Goal: Task Accomplishment & Management: Manage account settings

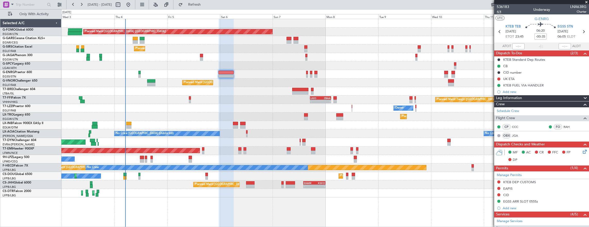
click at [502, 10] on span "4/4" at bounding box center [503, 12] width 12 height 4
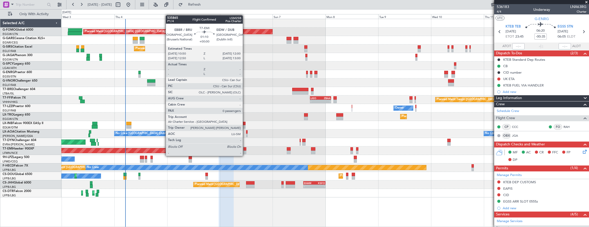
click at [245, 151] on div at bounding box center [244, 153] width 3 height 4
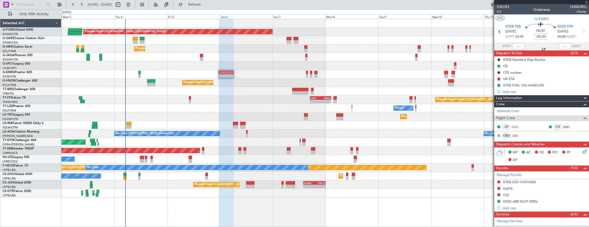
type input "0"
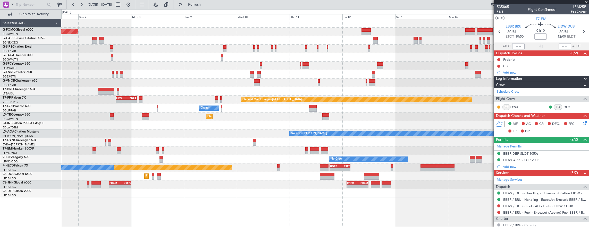
click at [126, 88] on div "Planned Maint London (Luton) Planned Maint London (Farnborough) Planned Maint L…" at bounding box center [325, 108] width 528 height 179
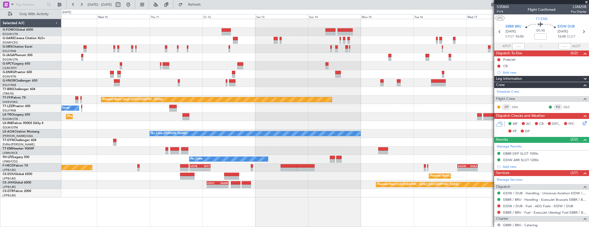
click at [197, 81] on div "Planned Maint London (Luton) Planned Maint Tianjin (Binhai) LIEO 17:00 Z ZBAA 0…" at bounding box center [325, 108] width 528 height 179
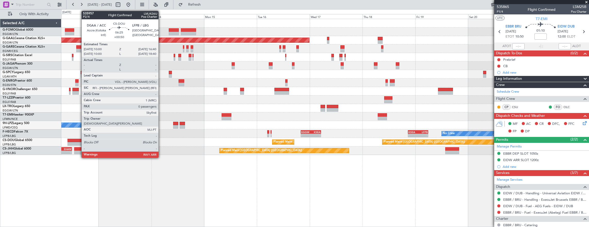
click at [79, 141] on div at bounding box center [74, 141] width 15 height 4
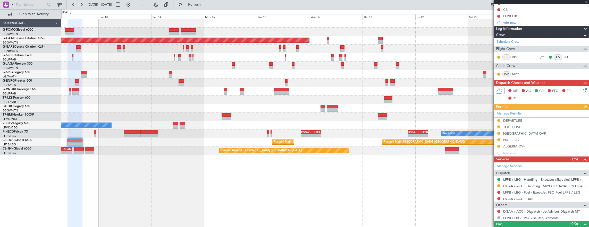
scroll to position [64, 0]
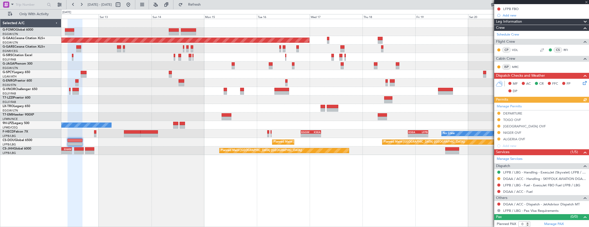
click at [378, 93] on div "Planned Maint Dusseldorf Planned Maint London (Luton) No Crew No Crew Planned M…" at bounding box center [325, 87] width 528 height 136
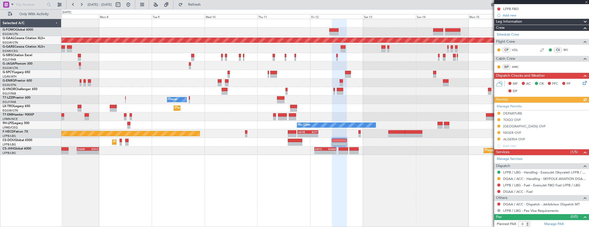
click at [229, 120] on div "Planned Maint London (Luton) Planned Maint Dusseldorf Planned Maint London (Far…" at bounding box center [325, 87] width 528 height 136
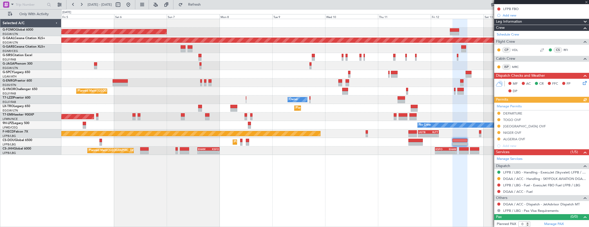
click at [301, 125] on div "Planned Maint London (Luton) Planned Maint Dusseldorf Planned Maint London (Far…" at bounding box center [325, 87] width 528 height 136
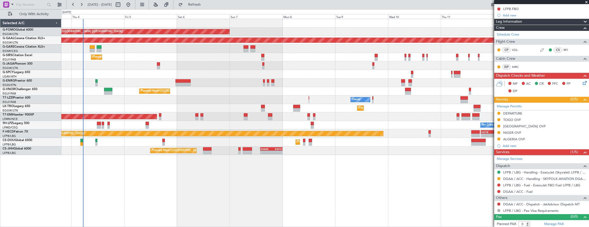
click at [157, 109] on div "Planned Maint London (Luton) Planned Maint Dusseldorf Unplanned Maint Chester P…" at bounding box center [325, 87] width 528 height 136
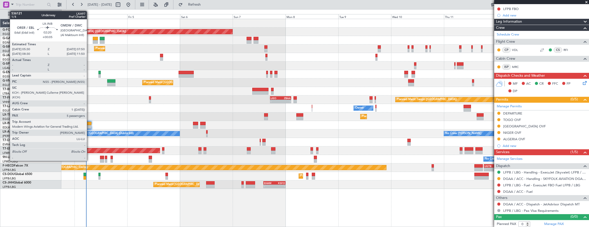
click at [89, 127] on div at bounding box center [88, 127] width 5 height 4
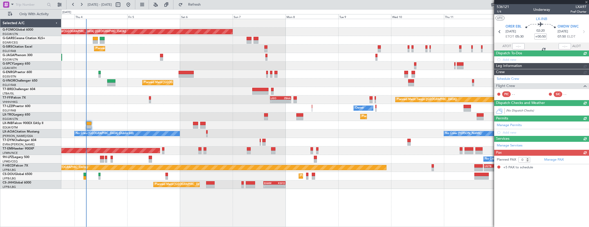
type input "+00:05"
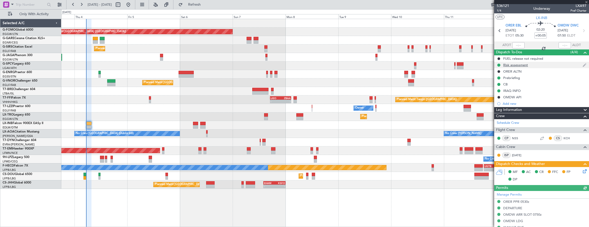
scroll to position [0, 0]
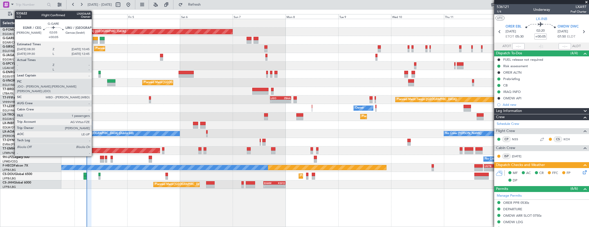
click at [94, 40] on div at bounding box center [95, 39] width 5 height 4
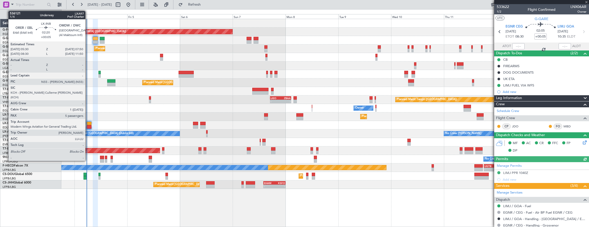
click at [88, 126] on div at bounding box center [88, 127] width 5 height 4
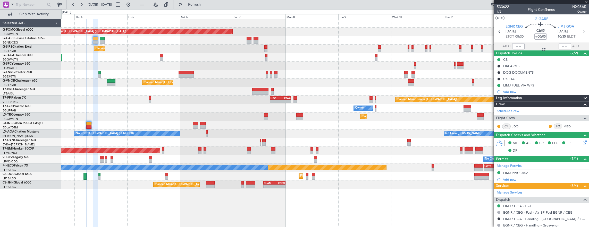
type input "5"
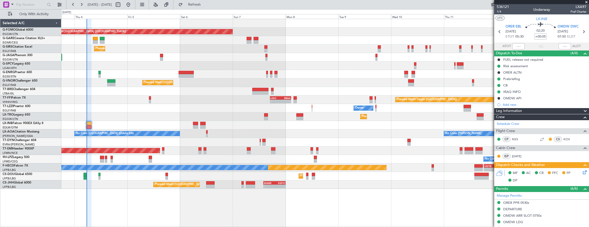
drag, startPoint x: 576, startPoint y: 170, endPoint x: 581, endPoint y: 172, distance: 5.1
click at [576, 170] on div "MF AC CR FFC FP DP" at bounding box center [544, 176] width 76 height 15
click at [582, 172] on icon at bounding box center [584, 171] width 4 height 4
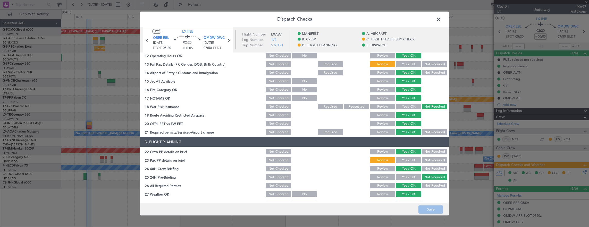
scroll to position [130, 0]
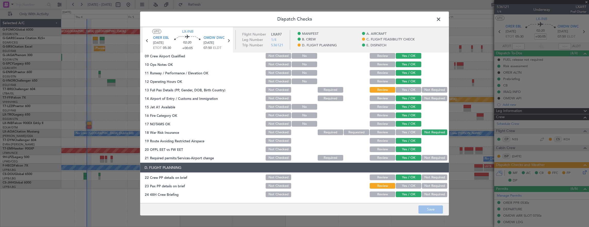
click at [441, 19] on span at bounding box center [441, 20] width 0 height 10
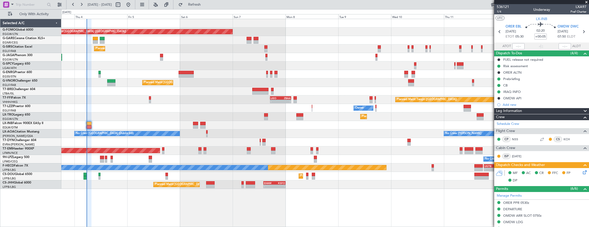
click at [582, 171] on icon at bounding box center [584, 171] width 4 height 4
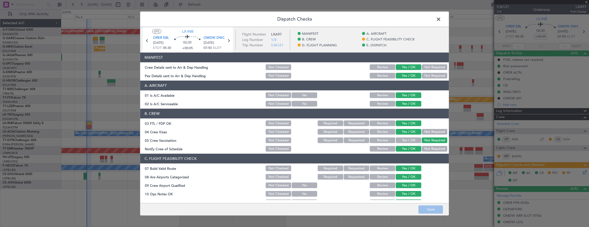
scroll to position [77, 0]
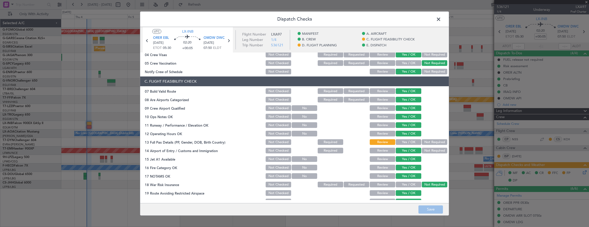
click at [404, 141] on button "Yes / OK" at bounding box center [409, 142] width 26 height 6
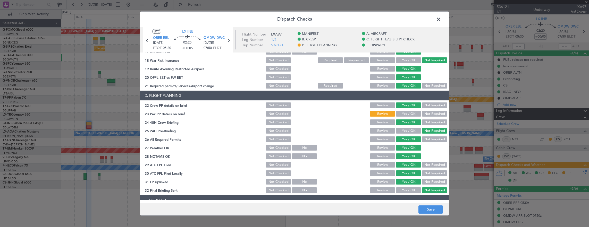
scroll to position [206, 0]
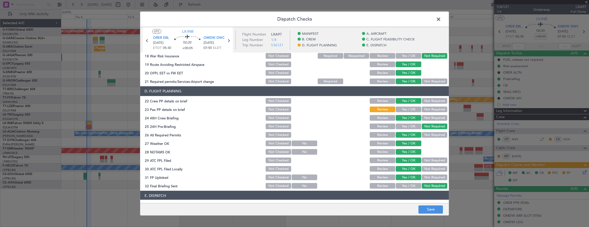
click at [405, 111] on button "Yes / OK" at bounding box center [409, 110] width 26 height 6
click at [428, 210] on button "Save" at bounding box center [430, 210] width 24 height 8
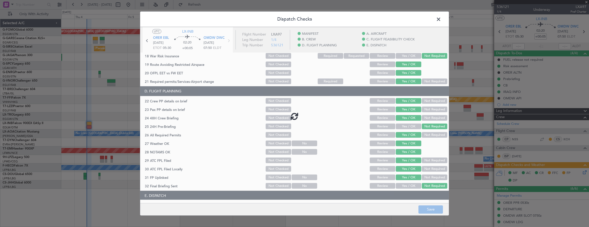
click at [441, 21] on span at bounding box center [441, 20] width 0 height 10
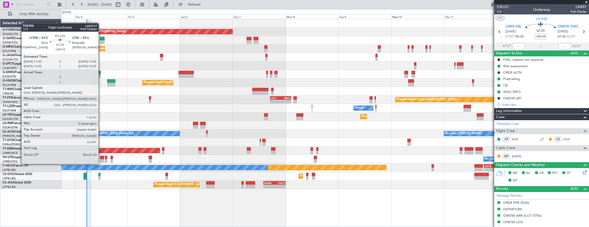
click at [101, 159] on div at bounding box center [102, 161] width 4 height 4
type input "+00:10"
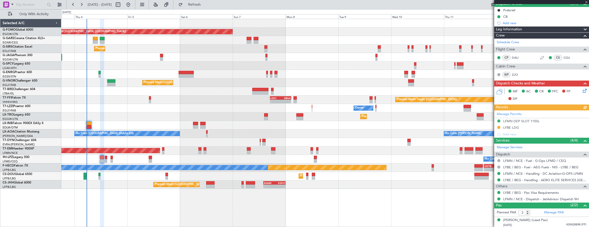
scroll to position [61, 0]
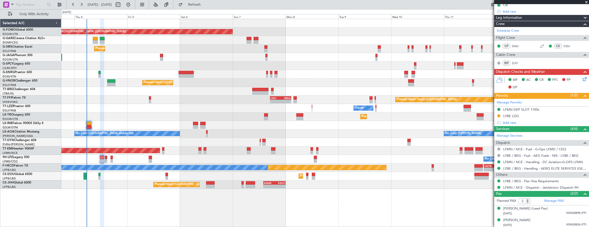
click at [298, 160] on div "No Crew No Crew Planned Maint Nice (Côte d'Azur Airport)" at bounding box center [325, 159] width 528 height 9
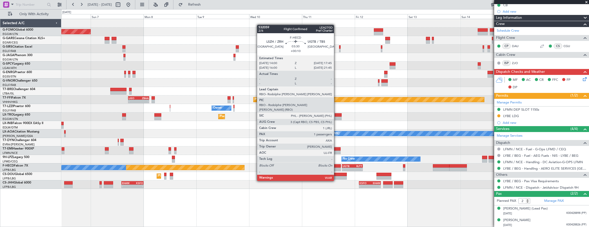
click at [336, 167] on div at bounding box center [336, 166] width 9 height 4
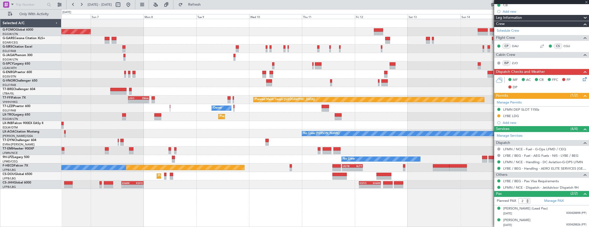
type input "1"
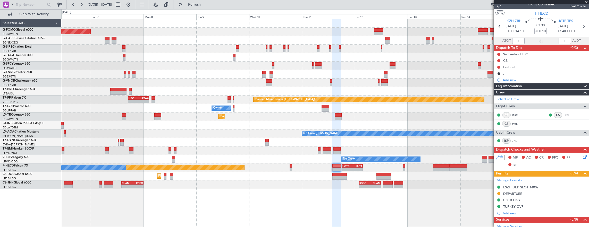
scroll to position [0, 0]
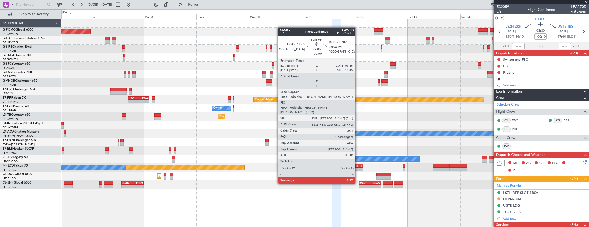
click at [358, 169] on div "-" at bounding box center [357, 169] width 10 height 3
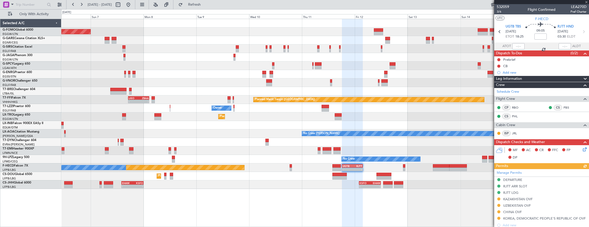
scroll to position [52, 0]
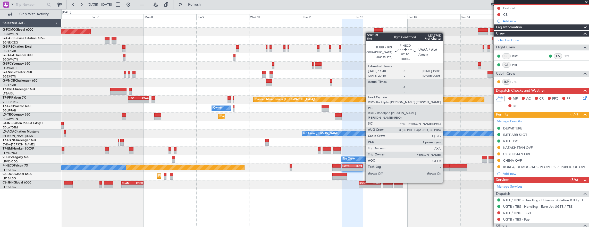
click at [445, 168] on div at bounding box center [441, 170] width 16 height 4
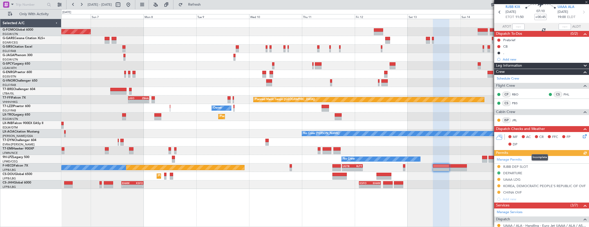
scroll to position [26, 0]
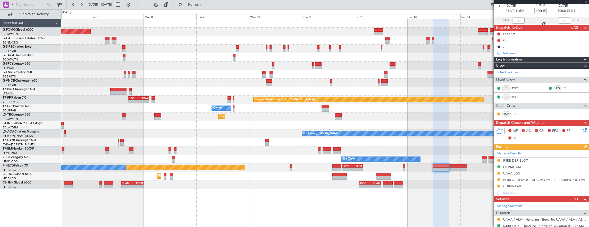
click at [467, 169] on div "Planned Maint Paris (Le Bourget) No Crew - - UGTB 18:15 Z RJTT 03:45 Z - - EGGW…" at bounding box center [325, 168] width 528 height 9
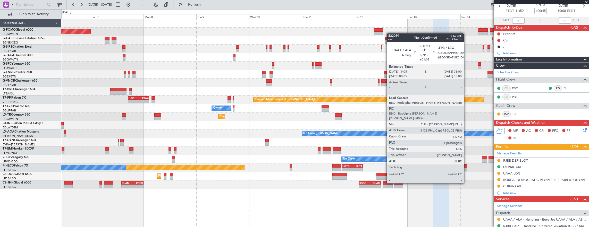
click at [459, 167] on div at bounding box center [458, 166] width 18 height 4
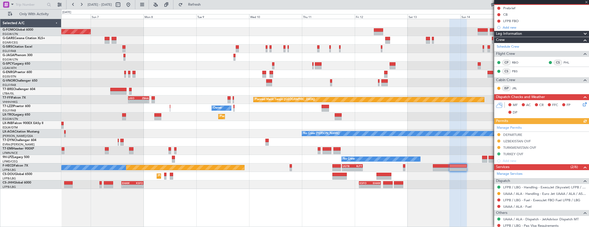
scroll to position [78, 0]
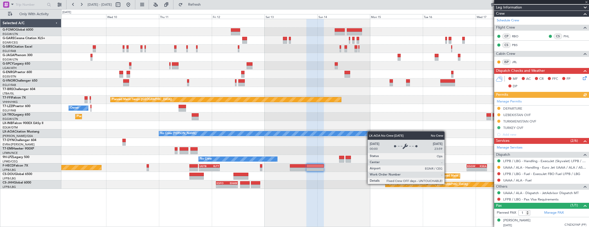
click at [236, 131] on div "Planned Maint London (Luton) Planned Maint Tianjin (Binhai) LIEO 17:00 Z ZBAA 0…" at bounding box center [325, 104] width 528 height 170
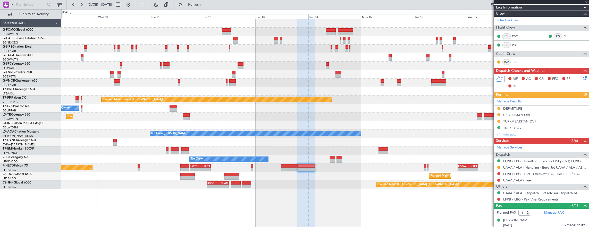
click at [302, 130] on div "No Crew [PERSON_NAME]" at bounding box center [325, 134] width 528 height 9
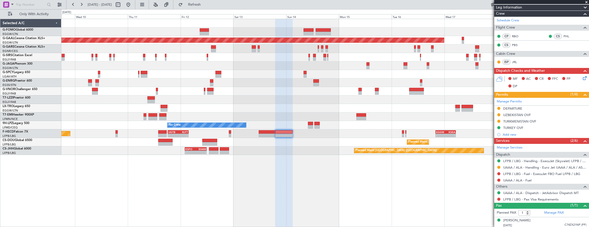
click at [425, 107] on div "Planned Maint Dusseldorf Owner Planned Maint Dusseldorf No Crew - - EGGW 20:00 …" at bounding box center [325, 87] width 528 height 136
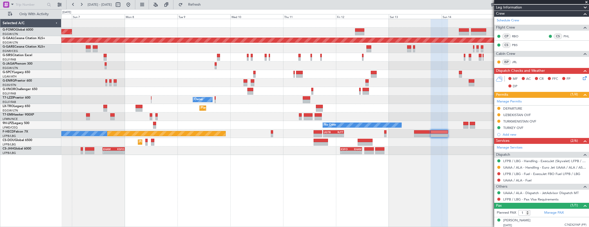
click at [418, 100] on div "Owner" at bounding box center [325, 100] width 528 height 9
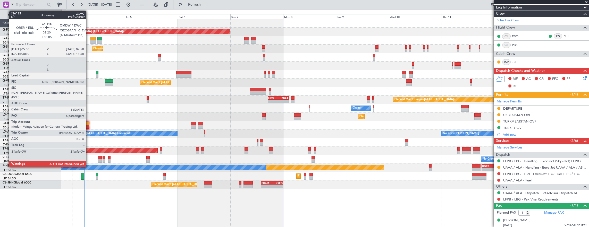
click at [89, 126] on div at bounding box center [86, 127] width 5 height 4
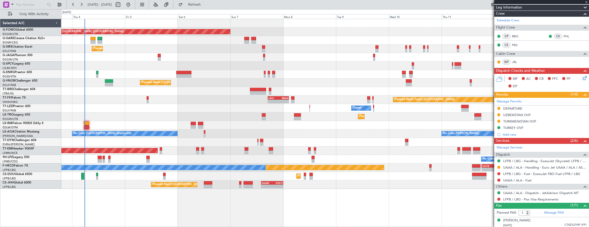
type input "+00:05"
type input "5"
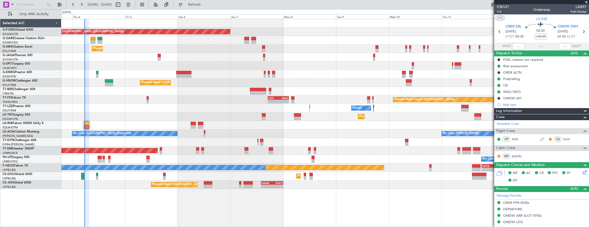
click at [182, 118] on div "Planned Maint [GEOGRAPHIC_DATA] ([GEOGRAPHIC_DATA]) Unplanned Maint [PERSON_NAM…" at bounding box center [325, 104] width 528 height 170
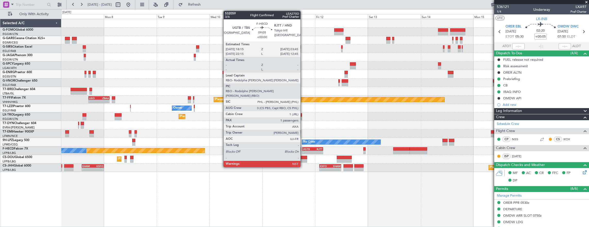
click at [312, 149] on div "UGTB" at bounding box center [308, 149] width 10 height 3
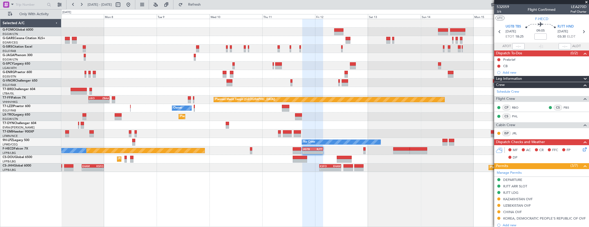
click at [401, 133] on div "Planned Maint [GEOGRAPHIC_DATA]" at bounding box center [325, 134] width 528 height 9
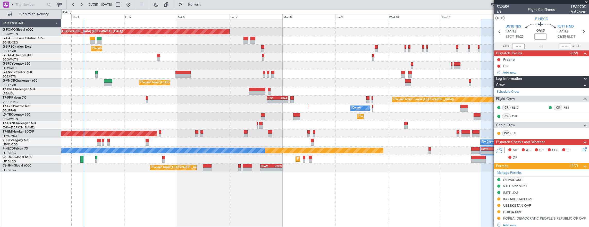
click at [163, 112] on div "Planned Maint London (Luton) Unplanned Maint Chester Planned Maint London (Farn…" at bounding box center [325, 95] width 528 height 153
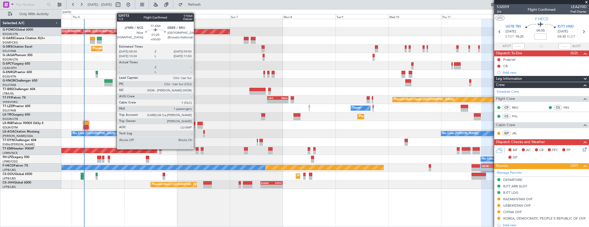
click at [196, 149] on div at bounding box center [197, 149] width 3 height 4
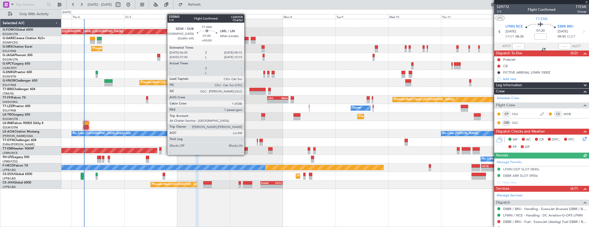
click at [247, 150] on div at bounding box center [246, 149] width 4 height 4
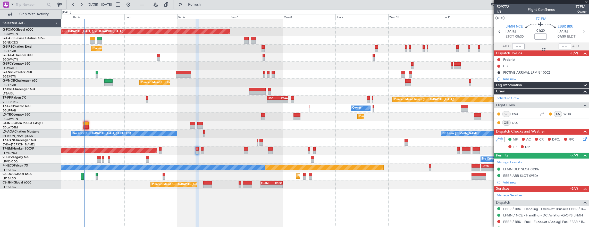
type input "7"
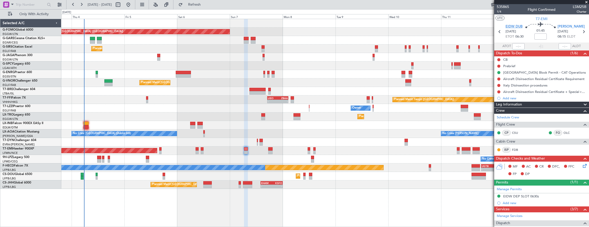
click at [516, 28] on span "EIDW DUB" at bounding box center [513, 26] width 17 height 5
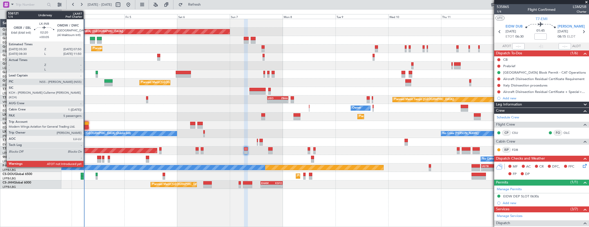
click at [86, 124] on div at bounding box center [85, 124] width 5 height 4
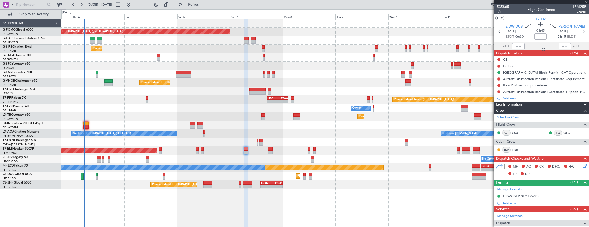
type input "+00:05"
type input "5"
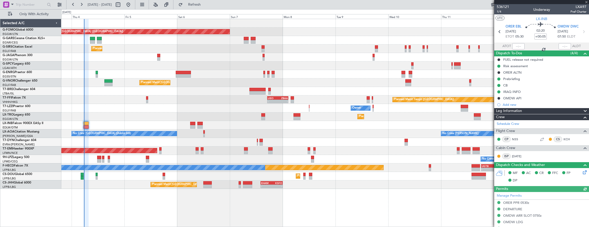
click at [512, 44] on div at bounding box center [518, 46] width 12 height 6
click at [515, 47] on div at bounding box center [518, 46] width 12 height 6
drag, startPoint x: 511, startPoint y: 45, endPoint x: 517, endPoint y: 47, distance: 6.5
click at [512, 45] on div at bounding box center [518, 46] width 12 height 6
click at [514, 47] on div at bounding box center [518, 46] width 12 height 6
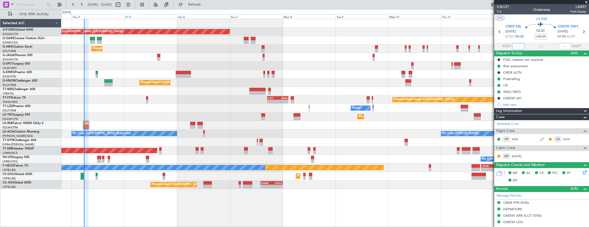
click at [514, 45] on input "text" at bounding box center [518, 46] width 12 height 6
type input "05:41"
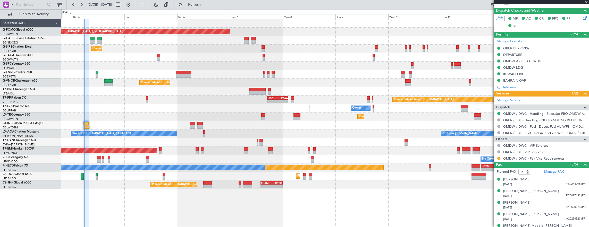
scroll to position [160, 0]
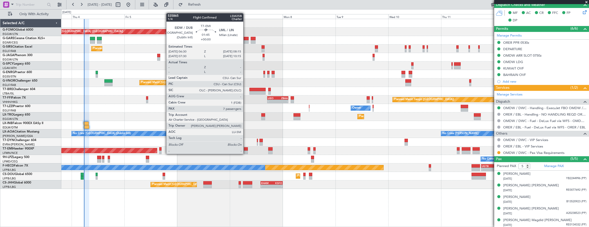
click at [246, 149] on div at bounding box center [246, 149] width 4 height 4
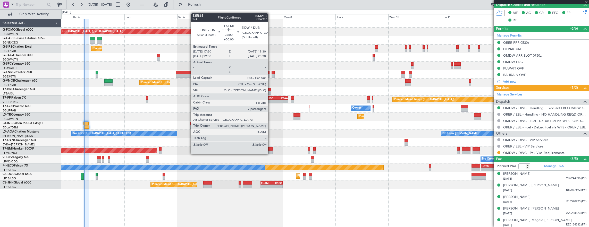
type input "7"
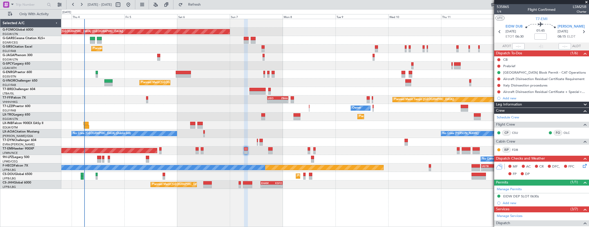
scroll to position [164, 0]
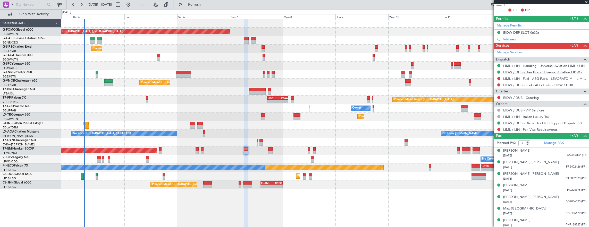
click at [533, 71] on link "EIDW / DUB - Handling - Universal Aviation EIDW / DUB" at bounding box center [544, 72] width 83 height 4
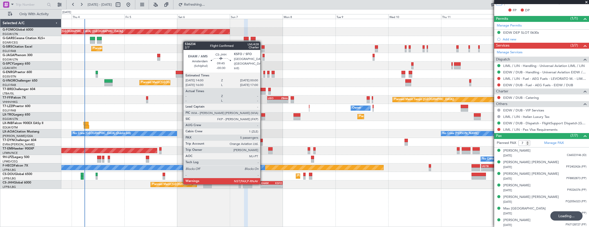
click at [265, 185] on div "-" at bounding box center [266, 186] width 11 height 3
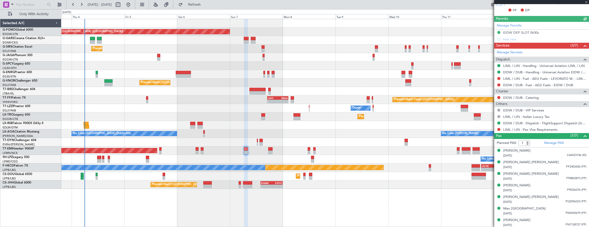
type input "-00:30"
type input "5"
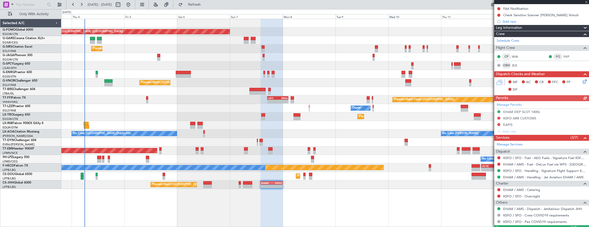
scroll to position [139, 0]
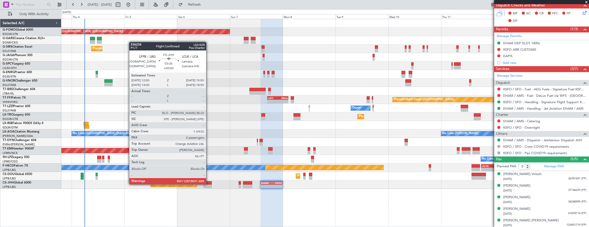
click at [209, 184] on div at bounding box center [207, 183] width 9 height 4
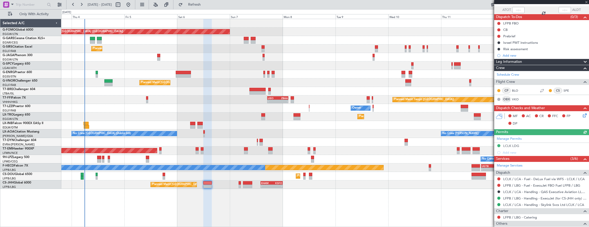
scroll to position [52, 0]
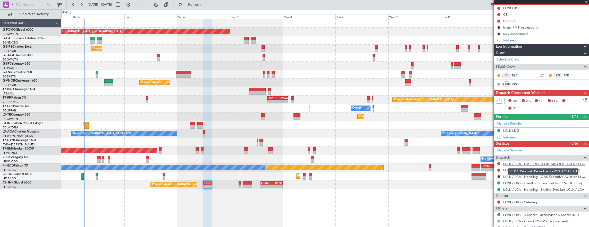
click at [564, 162] on link "LCLK / LCA - Fuel - DeLux Fuel via WFS - LCLK / LCA" at bounding box center [543, 164] width 81 height 4
click at [161, 103] on div "Planned Maint Tianjin (Binhai) - - LIEO 17:00 Z ZBAA 02:35 Z Planned Maint Hong…" at bounding box center [325, 100] width 528 height 9
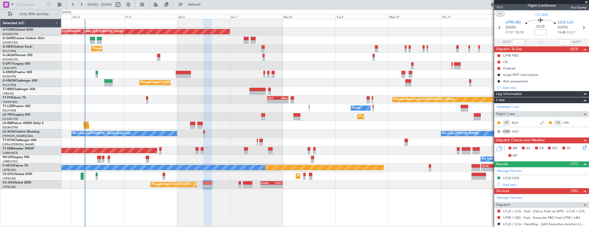
scroll to position [0, 0]
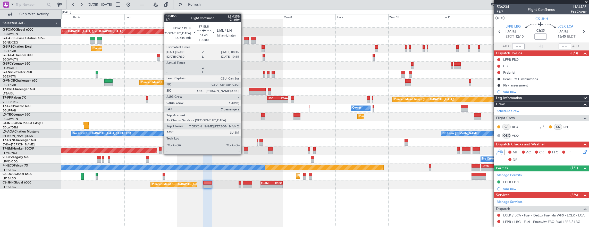
click at [244, 149] on div at bounding box center [246, 149] width 4 height 4
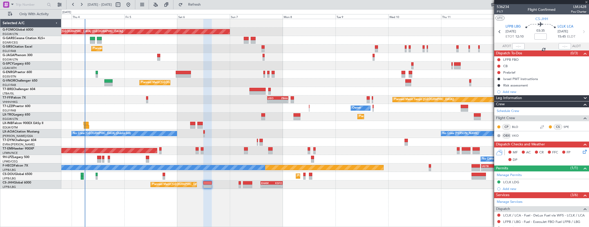
type input "7"
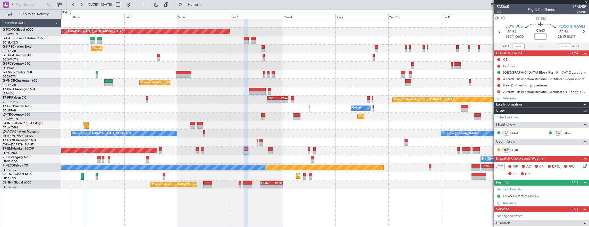
click at [497, 13] on span "1/4" at bounding box center [503, 12] width 12 height 4
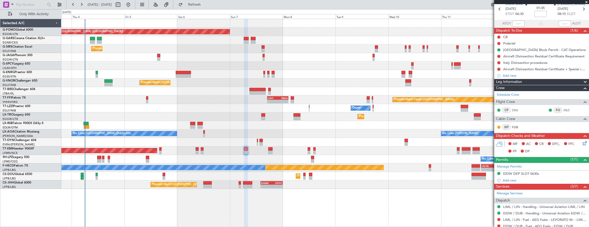
scroll to position [52, 0]
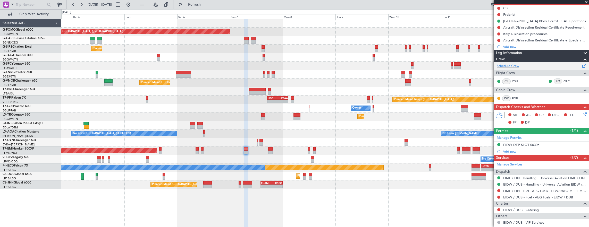
click at [522, 63] on div "Schedule Crew" at bounding box center [541, 66] width 95 height 8
click at [521, 137] on link "Manage Permits" at bounding box center [509, 137] width 25 height 5
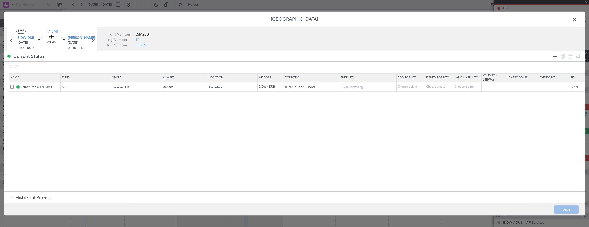
click at [553, 57] on icon at bounding box center [555, 56] width 6 height 6
click at [77, 98] on div "Type" at bounding box center [84, 97] width 43 height 8
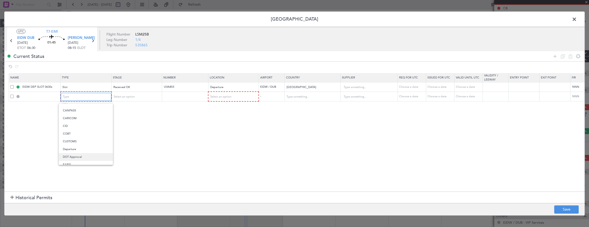
scroll to position [26, 0]
click at [77, 142] on span "Departure" at bounding box center [86, 144] width 46 height 8
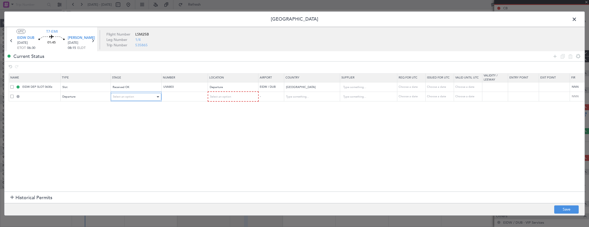
click at [133, 99] on div "Select an option" at bounding box center [134, 97] width 43 height 8
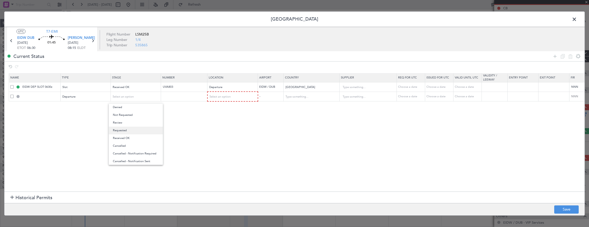
click at [133, 129] on span "Requested" at bounding box center [136, 131] width 46 height 8
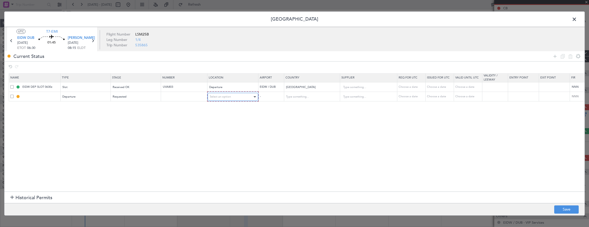
click at [233, 94] on div "Select an option" at bounding box center [231, 97] width 43 height 8
click at [229, 104] on span "Departure" at bounding box center [232, 108] width 46 height 8
click at [572, 213] on button "Save" at bounding box center [566, 210] width 24 height 8
type input "DEPARTURE"
type input "Ireland"
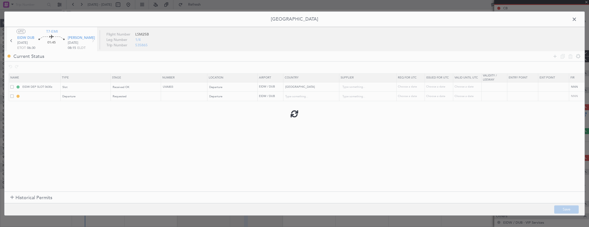
type input "NNN"
click at [93, 40] on icon at bounding box center [92, 40] width 7 height 7
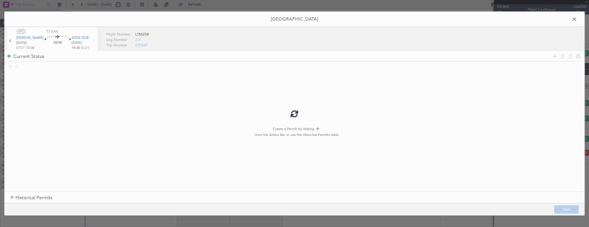
scroll to position [0, 0]
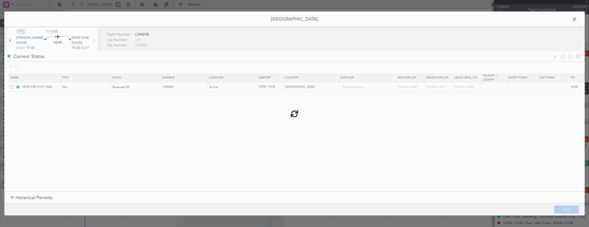
click at [554, 58] on div at bounding box center [294, 114] width 580 height 204
click at [554, 54] on div at bounding box center [294, 114] width 580 height 204
click at [552, 56] on icon at bounding box center [555, 56] width 6 height 6
click at [80, 98] on div "Type" at bounding box center [84, 97] width 43 height 8
click at [87, 150] on span "Landing" at bounding box center [86, 154] width 46 height 8
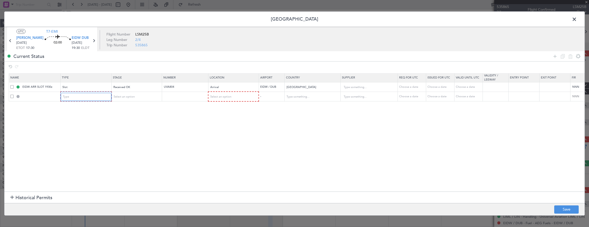
scroll to position [79, 0]
click at [138, 96] on div "Select an option" at bounding box center [134, 97] width 43 height 8
drag, startPoint x: 133, startPoint y: 129, endPoint x: 147, endPoint y: 124, distance: 14.8
click at [133, 129] on span "Requested" at bounding box center [136, 131] width 46 height 8
click at [232, 96] on div "Select an option" at bounding box center [231, 97] width 43 height 8
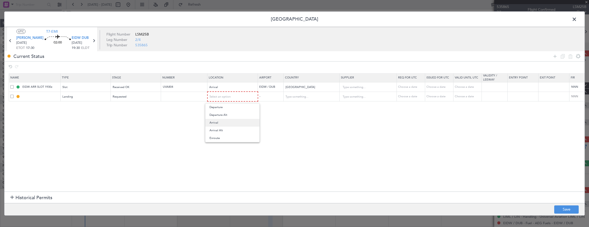
click at [223, 122] on span "Arrival" at bounding box center [232, 123] width 46 height 8
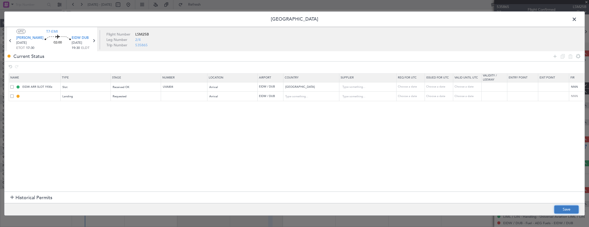
click at [562, 208] on button "Save" at bounding box center [566, 210] width 24 height 8
type input "EIDW LDG"
type input "Ireland"
type input "NNN"
click at [577, 18] on span at bounding box center [577, 20] width 0 height 10
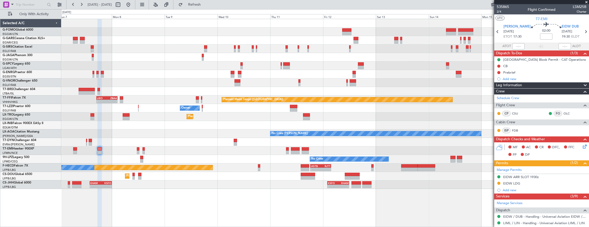
click at [214, 142] on div "Planned Maint London (Luton) Planned Maint London (Farnborough) Planned Maint L…" at bounding box center [325, 104] width 528 height 170
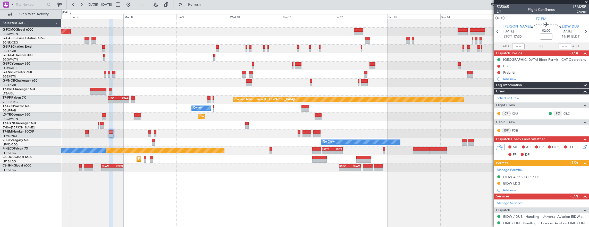
click at [236, 164] on div "Planned Maint London (Luton) Planned Maint London (Farnborough) Planned Maint L…" at bounding box center [325, 95] width 528 height 153
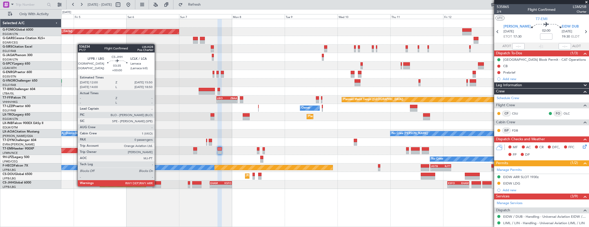
click at [157, 186] on div at bounding box center [156, 187] width 9 height 4
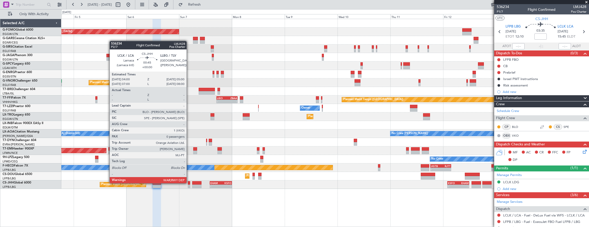
click at [189, 183] on div at bounding box center [189, 183] width 2 height 4
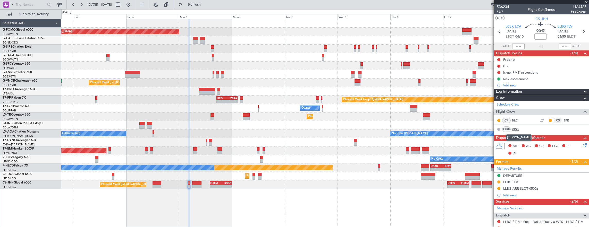
click at [515, 127] on link "VKO" at bounding box center [518, 129] width 12 height 5
click at [390, 65] on div "Planned Maint London (Luton) Planned Maint London (Farnborough) Planned Maint L…" at bounding box center [325, 104] width 528 height 170
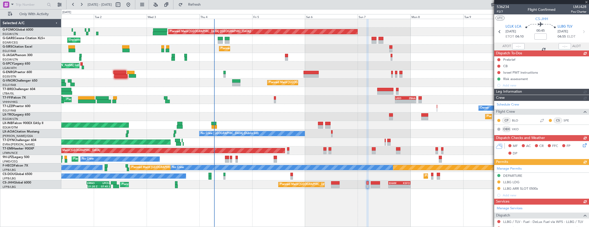
click at [182, 86] on div "Planned Maint London (Luton) Unplanned Maint Chester Planned Maint London (Farn…" at bounding box center [325, 104] width 528 height 170
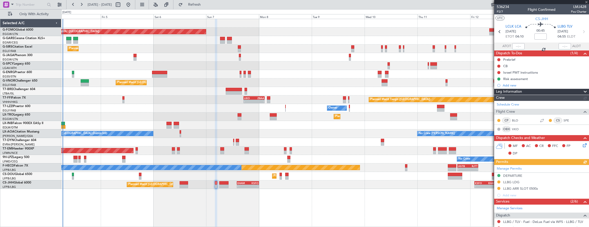
click at [211, 91] on div at bounding box center [325, 91] width 528 height 9
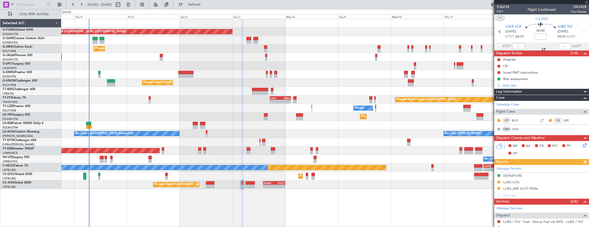
click at [195, 126] on div at bounding box center [195, 127] width 5 height 4
type input "5"
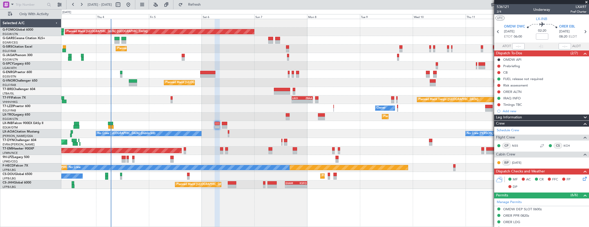
click at [105, 117] on div "Planned Maint [GEOGRAPHIC_DATA] ([GEOGRAPHIC_DATA]) Unplanned Maint [PERSON_NAM…" at bounding box center [325, 104] width 528 height 170
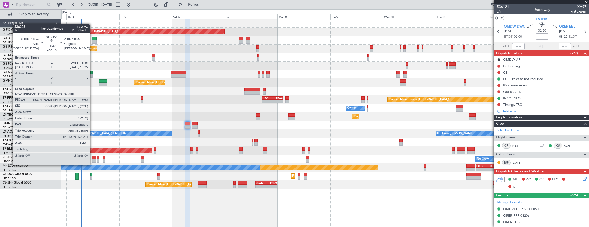
click at [92, 160] on div at bounding box center [94, 161] width 4 height 4
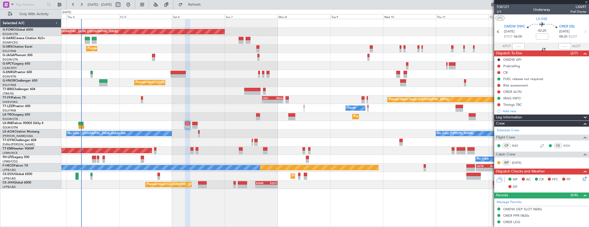
type input "+00:10"
type input "2"
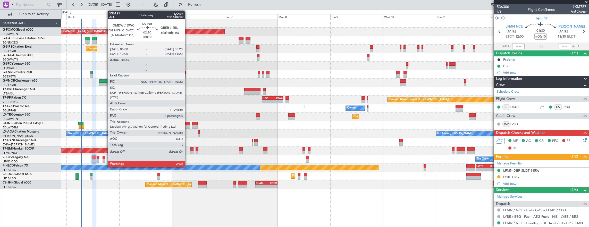
click at [187, 123] on div at bounding box center [187, 124] width 5 height 4
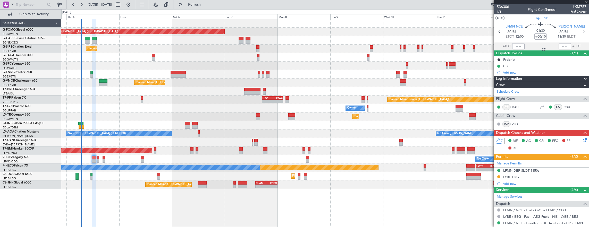
type input "5"
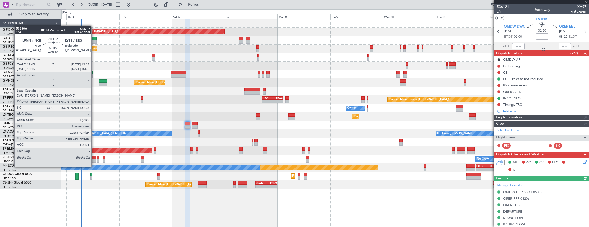
click at [94, 162] on div at bounding box center [94, 161] width 4 height 4
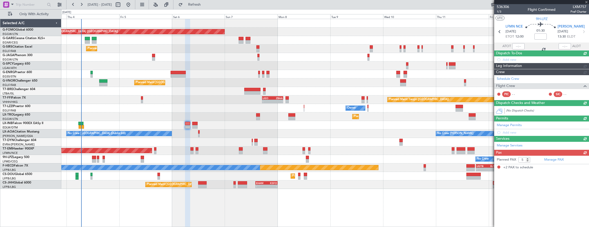
type input "+00:10"
type input "2"
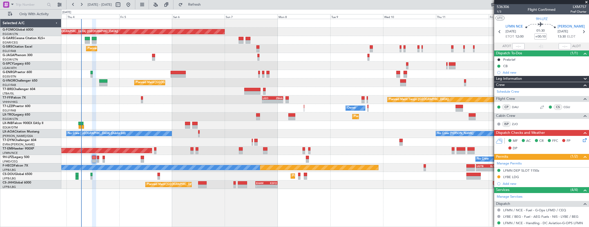
drag, startPoint x: 498, startPoint y: 175, endPoint x: 490, endPoint y: 180, distance: 9.7
click at [498, 175] on button at bounding box center [498, 176] width 3 height 3
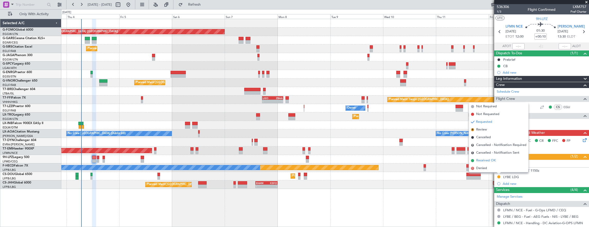
click at [485, 160] on span "Received OK" at bounding box center [486, 160] width 20 height 5
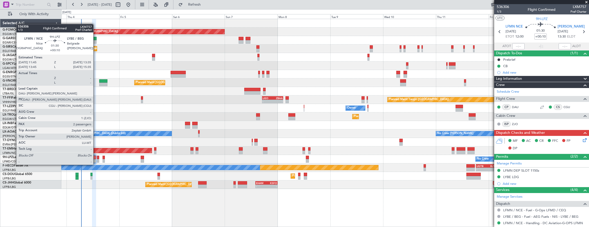
click at [96, 159] on div at bounding box center [94, 161] width 4 height 4
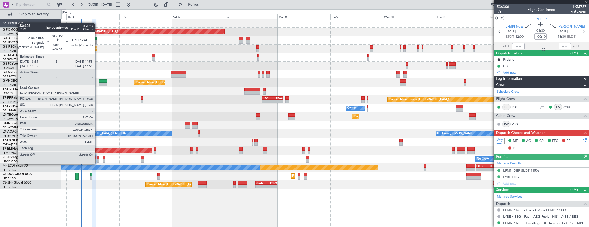
click at [97, 159] on div at bounding box center [98, 161] width 2 height 4
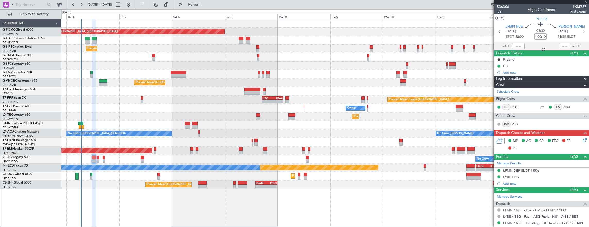
type input "+00:05"
type input "0"
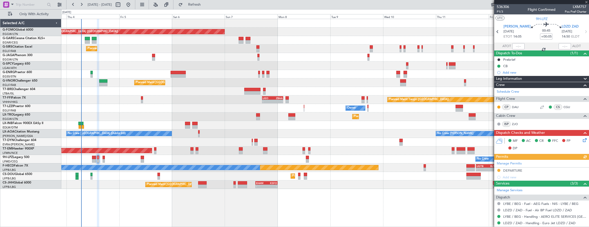
click at [497, 172] on div "Manage Permits DEPARTURE Add new" at bounding box center [541, 170] width 95 height 21
click at [499, 171] on div "Manage Permits DEPARTURE Add new" at bounding box center [541, 170] width 95 height 21
click at [499, 171] on button at bounding box center [498, 170] width 3 height 3
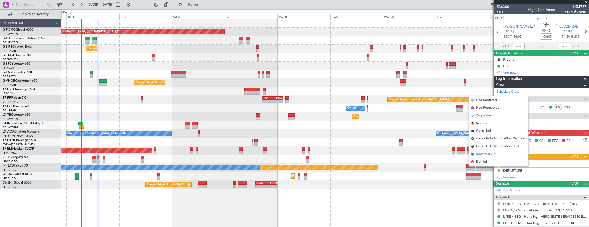
click at [497, 154] on li "Received OK" at bounding box center [499, 154] width 60 height 8
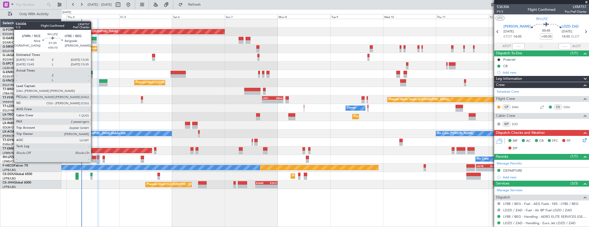
click at [94, 157] on div at bounding box center [94, 158] width 4 height 4
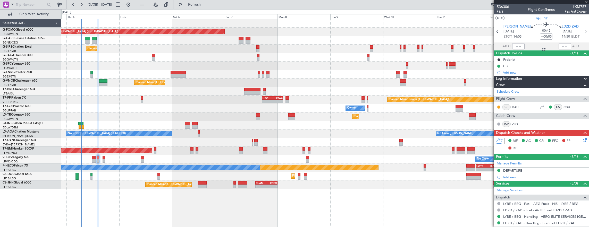
type input "+00:10"
type input "2"
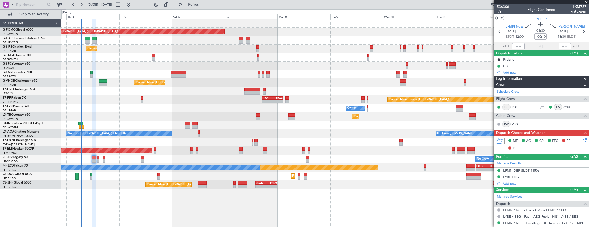
click at [30, 74] on div "G-ENRG Praetor 600" at bounding box center [32, 72] width 58 height 5
click at [28, 72] on link "G-ENRG Praetor 600" at bounding box center [17, 72] width 29 height 3
click at [211, 197] on div "Planned Maint London (Luton) Unplanned Maint Chester Planned Maint London (Farn…" at bounding box center [325, 123] width 528 height 209
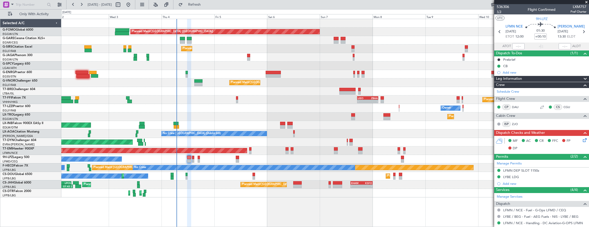
click at [501, 15] on section "UTC 9H-LPZ" at bounding box center [541, 18] width 95 height 8
click at [501, 12] on span "1/3" at bounding box center [503, 12] width 12 height 4
click at [541, 175] on div "LYBE LDG" at bounding box center [541, 177] width 95 height 6
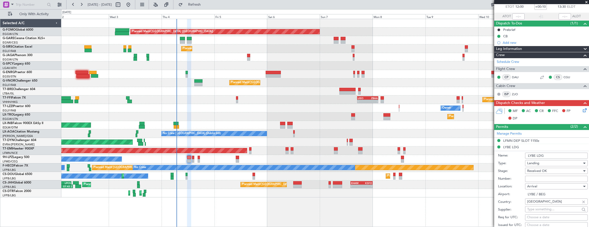
scroll to position [52, 0]
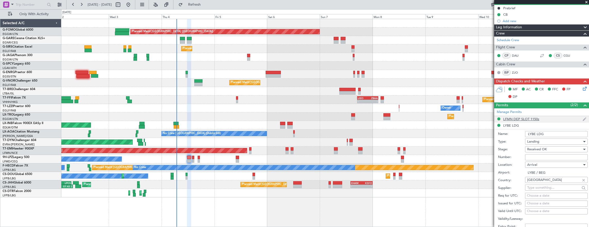
click at [547, 118] on div "LFMN DEP SLOT 1150z" at bounding box center [541, 119] width 95 height 6
click at [560, 150] on input "LFMND000083057" at bounding box center [556, 151] width 63 height 6
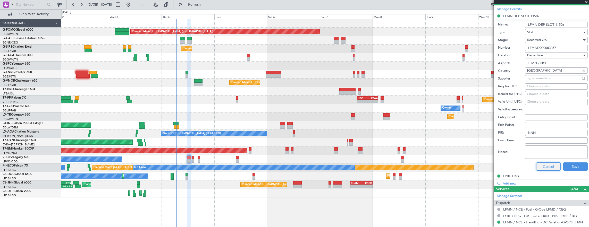
click at [542, 165] on button "Cancel" at bounding box center [548, 167] width 24 height 8
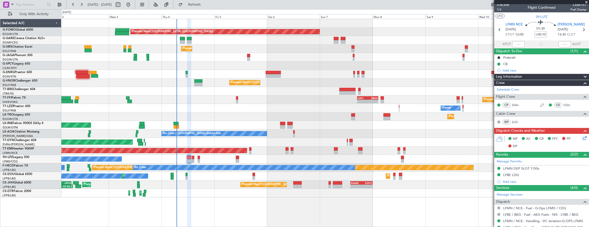
scroll to position [0, 0]
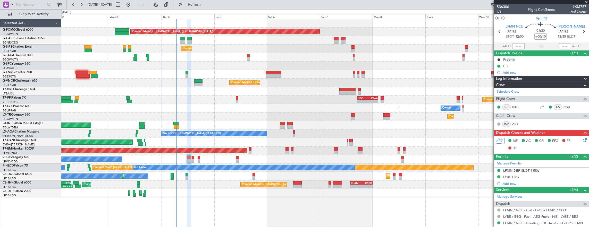
click at [501, 12] on span "1/3" at bounding box center [503, 12] width 12 height 4
click at [582, 140] on icon at bounding box center [584, 139] width 4 height 4
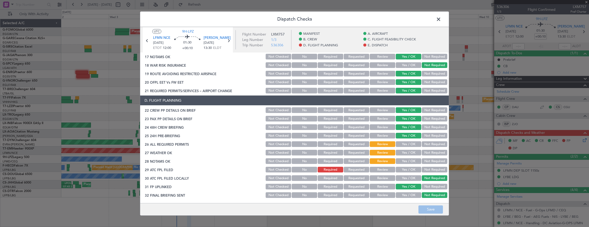
scroll to position [206, 0]
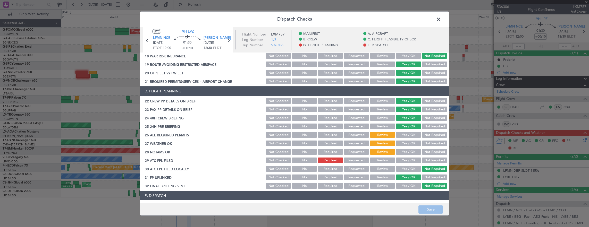
click at [406, 135] on button "Yes / OK" at bounding box center [409, 135] width 26 height 6
click at [410, 161] on button "Yes / OK" at bounding box center [409, 161] width 26 height 6
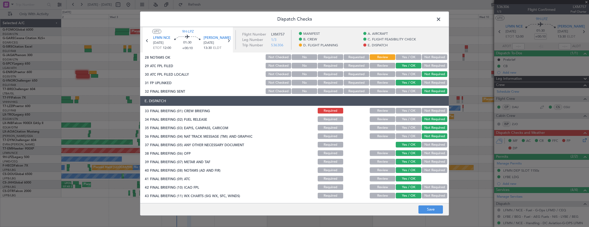
scroll to position [310, 0]
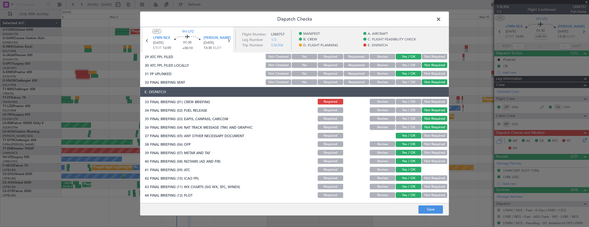
click at [406, 101] on button "Yes / OK" at bounding box center [409, 102] width 26 height 6
click at [427, 209] on button "Save" at bounding box center [430, 210] width 24 height 8
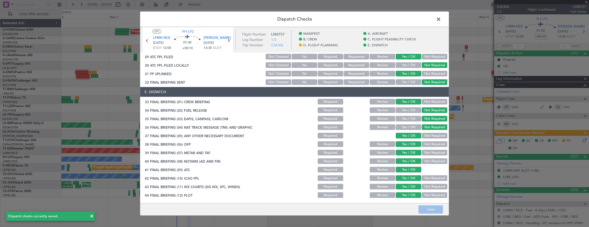
click at [441, 19] on span at bounding box center [441, 20] width 0 height 10
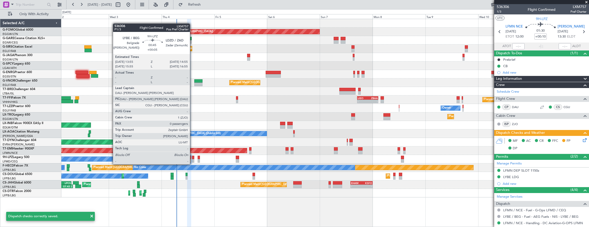
click at [192, 159] on div at bounding box center [193, 161] width 2 height 4
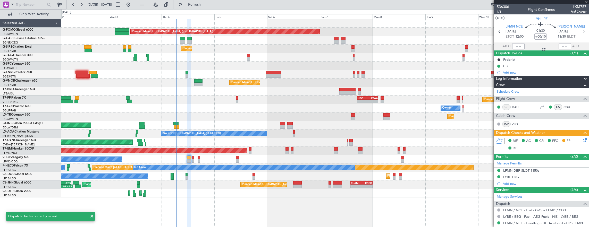
type input "+00:05"
type input "0"
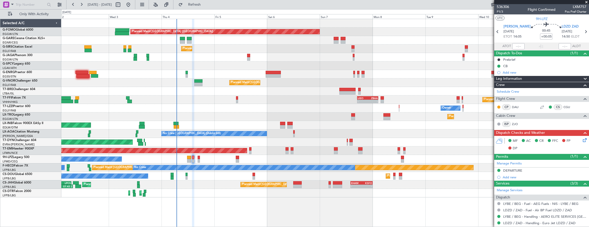
click at [582, 140] on icon at bounding box center [584, 139] width 4 height 4
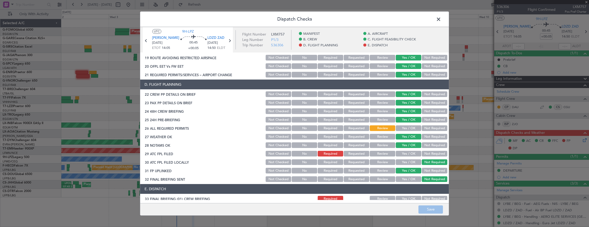
scroll to position [232, 0]
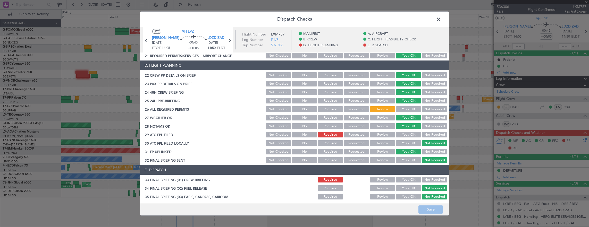
click at [399, 107] on button "Yes / OK" at bounding box center [409, 109] width 26 height 6
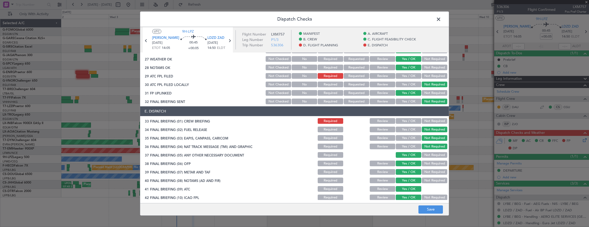
scroll to position [284, 0]
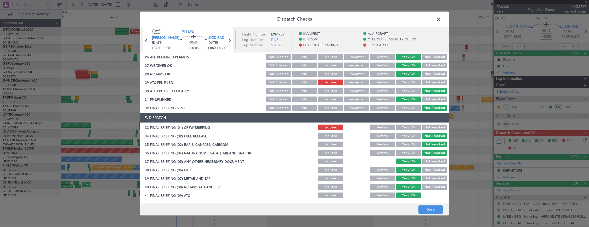
click at [403, 81] on button "Yes / OK" at bounding box center [409, 83] width 26 height 6
click at [406, 129] on button "Yes / OK" at bounding box center [409, 128] width 26 height 6
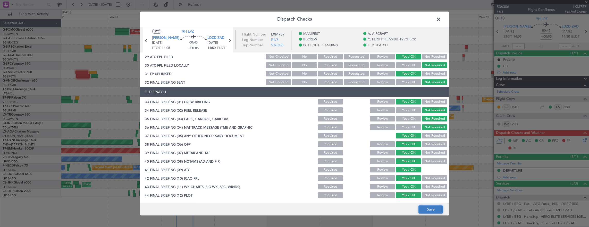
click at [429, 209] on button "Save" at bounding box center [430, 210] width 24 height 8
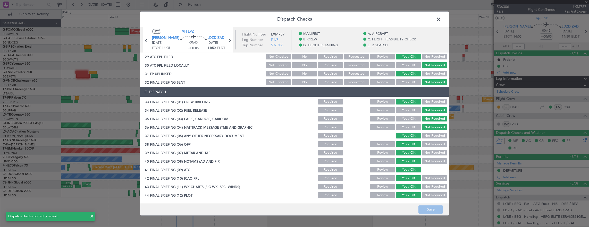
click at [441, 19] on span at bounding box center [441, 20] width 0 height 10
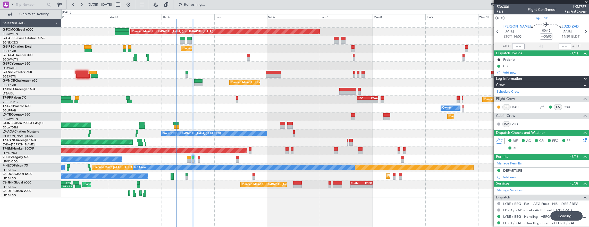
click at [198, 156] on div at bounding box center [199, 158] width 3 height 4
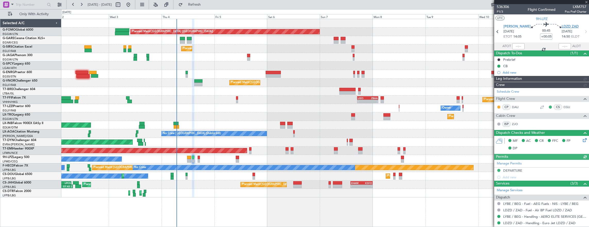
type input "-00:05"
type input "3"
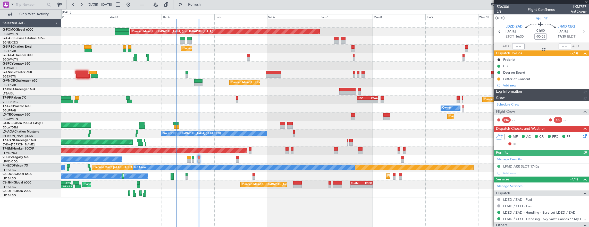
click at [513, 28] on span "LDZD ZAD" at bounding box center [513, 26] width 17 height 5
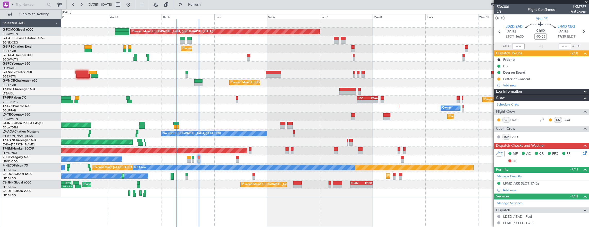
click at [582, 150] on icon at bounding box center [584, 152] width 4 height 4
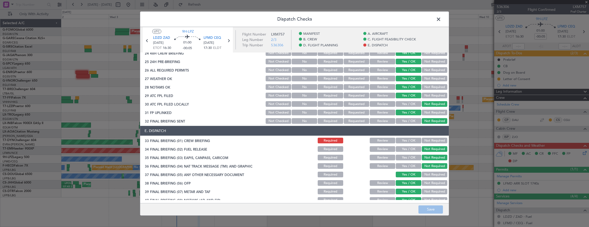
scroll to position [284, 0]
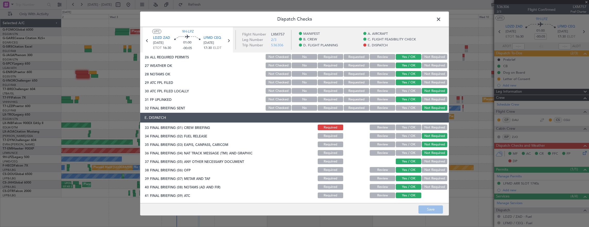
click at [407, 127] on button "Yes / OK" at bounding box center [409, 128] width 26 height 6
click at [431, 211] on button "Save" at bounding box center [430, 210] width 24 height 8
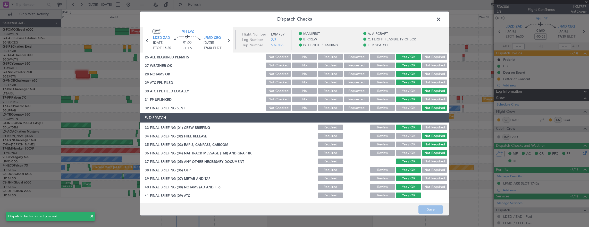
click at [441, 19] on span at bounding box center [441, 20] width 0 height 10
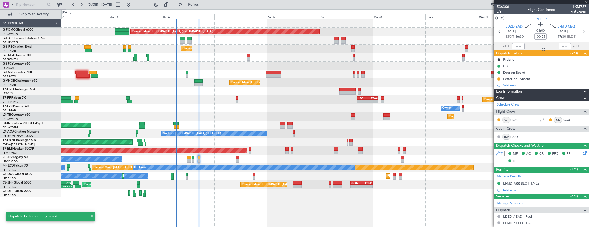
type input "+00:05"
type input "0"
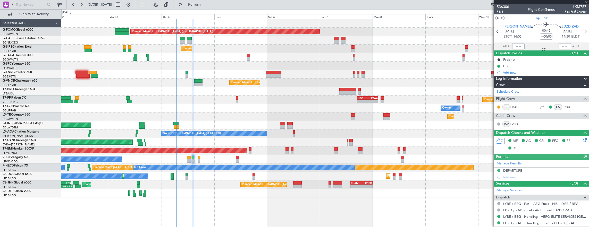
click at [502, 12] on mat-tooltip-component "Trip Number" at bounding box center [503, 17] width 26 height 14
click at [500, 12] on span "P1/3" at bounding box center [503, 12] width 12 height 4
click at [501, 10] on span "P1/3" at bounding box center [503, 12] width 12 height 4
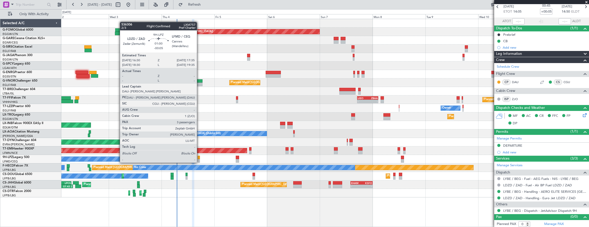
click at [199, 158] on div at bounding box center [199, 158] width 3 height 4
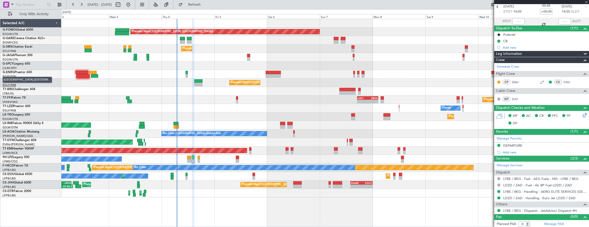
type input "-00:05"
type input "3"
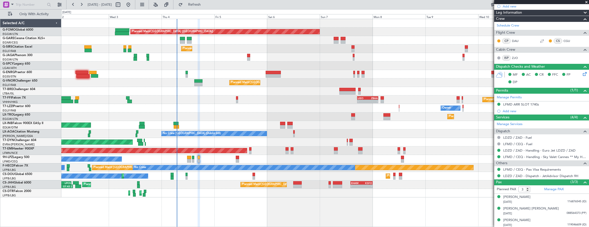
scroll to position [28, 0]
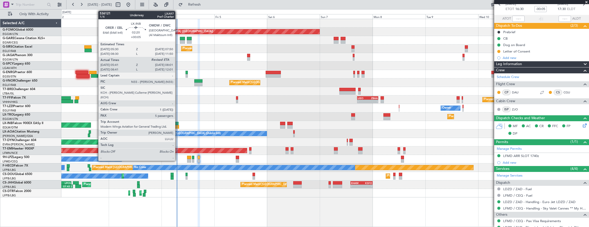
click at [178, 126] on div at bounding box center [176, 127] width 5 height 4
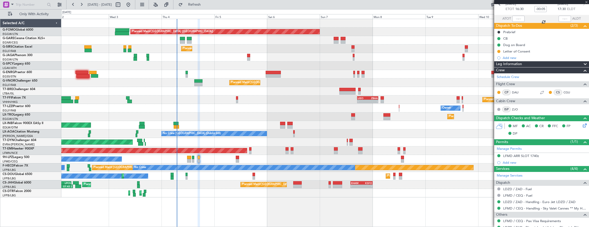
type input "+00:05"
type input "05:41"
type input "5"
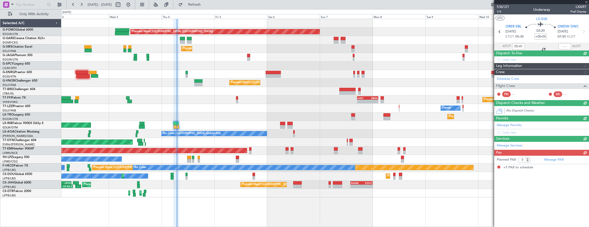
scroll to position [0, 0]
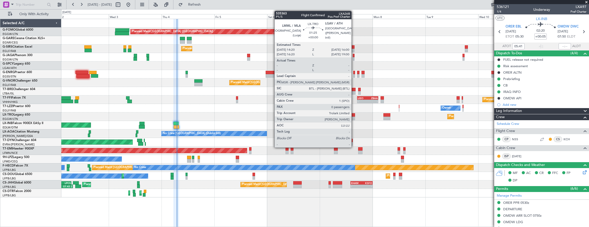
click at [354, 118] on div at bounding box center [353, 119] width 4 height 4
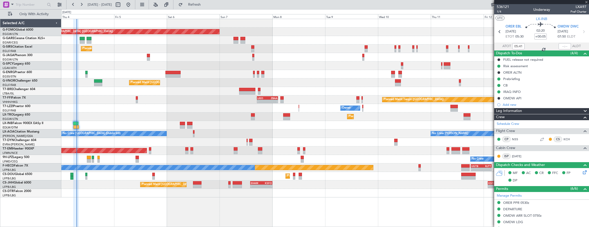
click at [272, 133] on div "No Crew Chester No Crew Dublin (Dublin Intl)" at bounding box center [325, 134] width 528 height 9
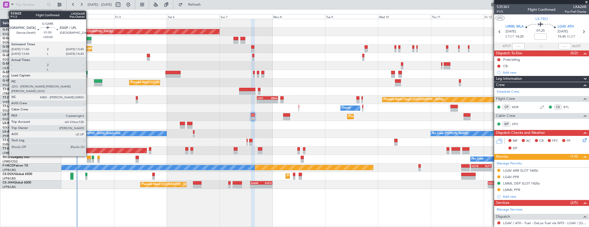
click at [89, 39] on div at bounding box center [89, 39] width 5 height 4
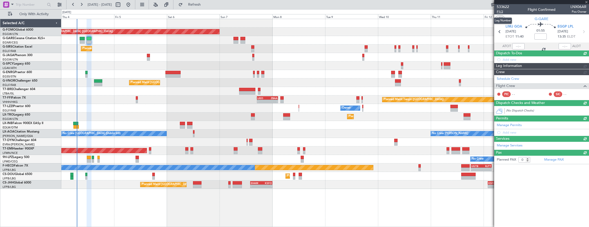
click at [502, 12] on span "P1/2" at bounding box center [503, 12] width 12 height 4
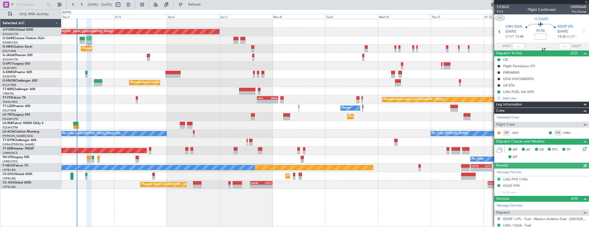
click at [198, 187] on div at bounding box center [197, 187] width 9 height 4
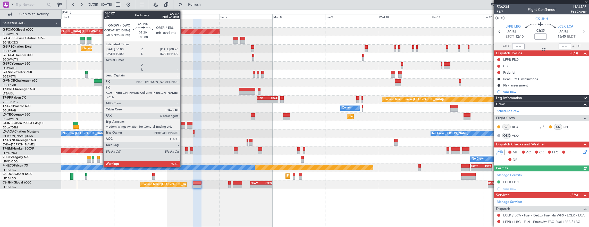
click at [181, 124] on div at bounding box center [182, 124] width 5 height 4
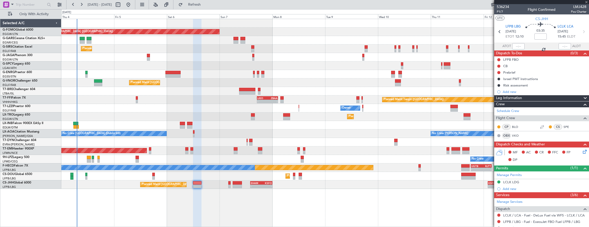
type input "5"
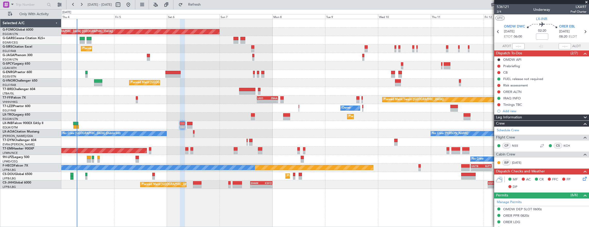
click at [203, 120] on div "Planned Maint London (Luton) Unplanned Maint Chester Planned Maint London (Farn…" at bounding box center [325, 104] width 528 height 170
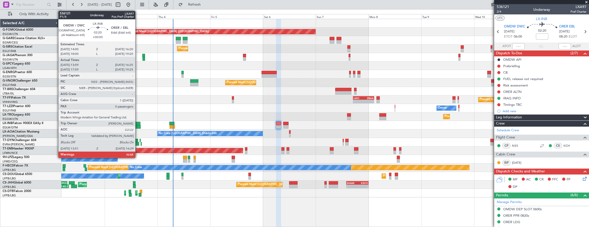
click at [138, 125] on div at bounding box center [138, 127] width 6 height 4
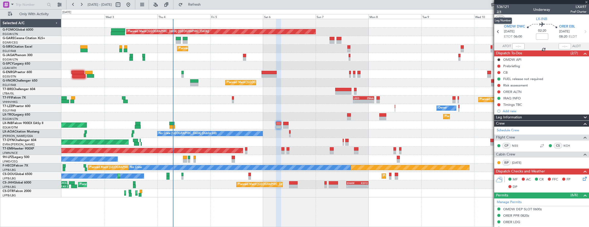
type input "13:59"
type input "16:25"
type input "0"
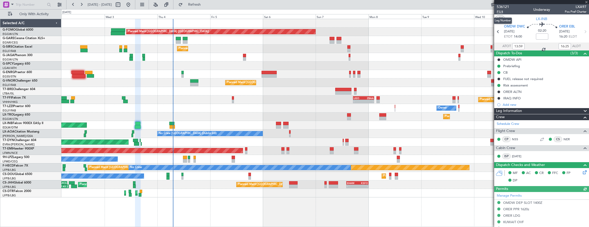
click at [501, 11] on span "P1/4" at bounding box center [503, 12] width 12 height 4
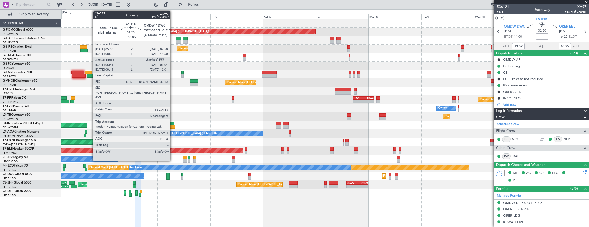
click at [173, 123] on div at bounding box center [171, 124] width 5 height 4
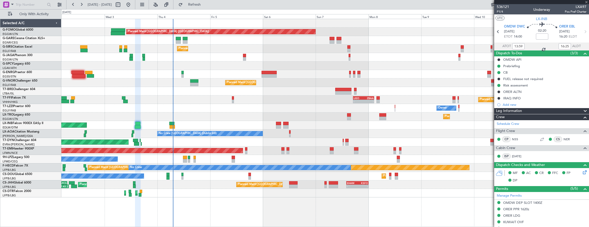
type input "+00:05"
type input "05:41"
type input "5"
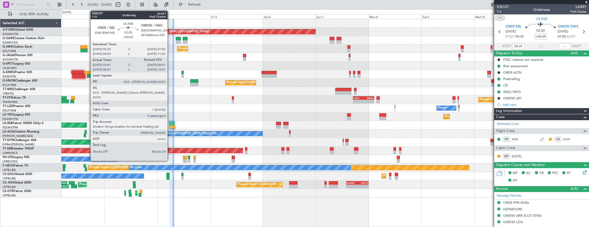
click at [170, 123] on div at bounding box center [171, 124] width 5 height 4
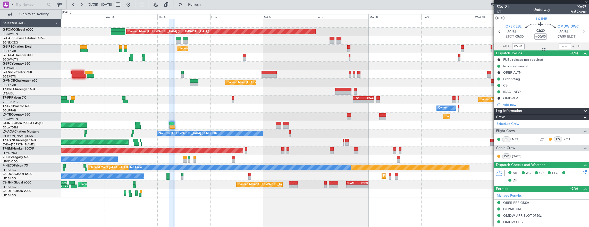
click at [500, 12] on span "1/4" at bounding box center [503, 12] width 12 height 4
click at [233, 113] on div "Planned Maint London (Luton) Unplanned Maint Chester Planned Maint London (Farn…" at bounding box center [325, 108] width 528 height 179
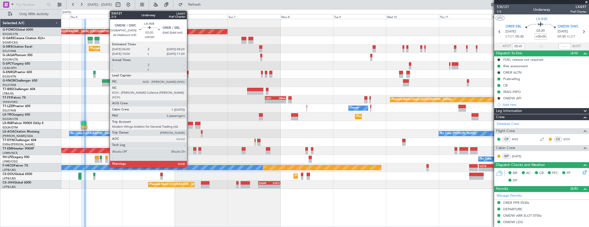
click at [189, 125] on div at bounding box center [190, 127] width 5 height 4
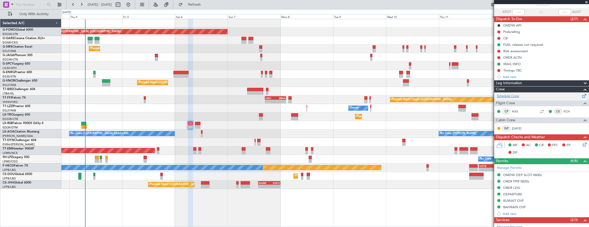
scroll to position [26, 0]
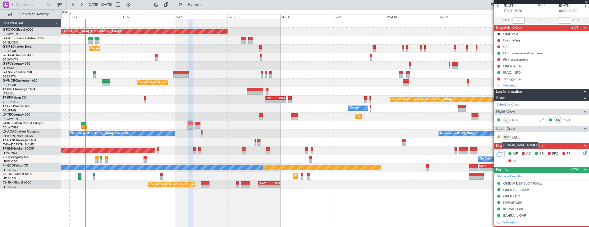
click at [513, 136] on link "JUL" at bounding box center [518, 137] width 12 height 5
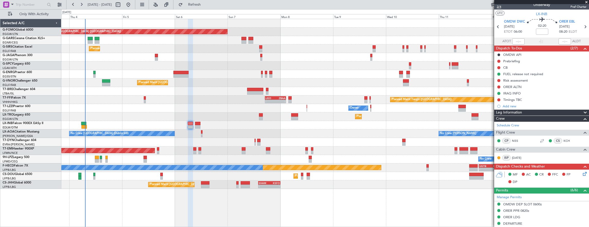
scroll to position [0, 0]
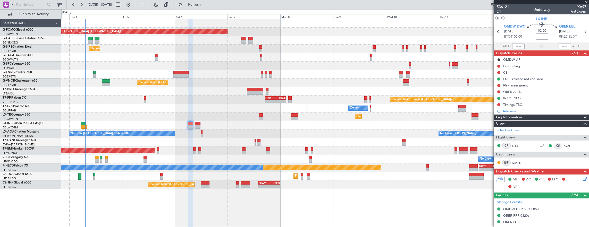
click at [501, 11] on span "2/4" at bounding box center [503, 12] width 12 height 4
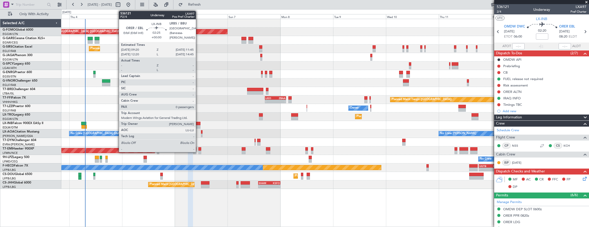
click at [198, 123] on div at bounding box center [197, 124] width 5 height 4
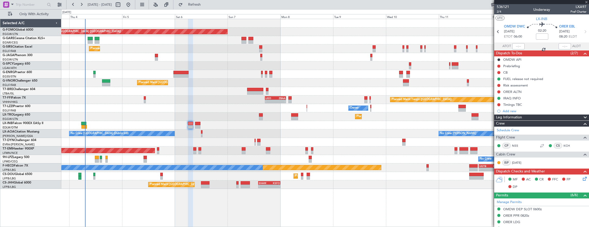
type input "0"
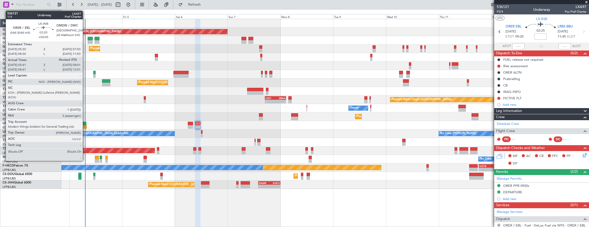
click at [85, 124] on div at bounding box center [83, 124] width 5 height 4
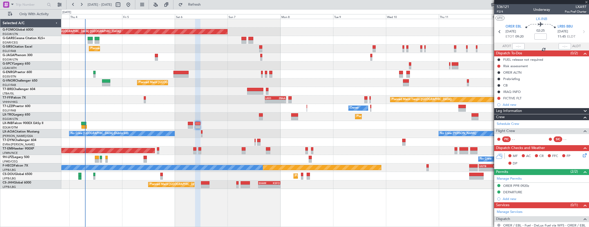
type input "+00:05"
type input "05:41"
type input "5"
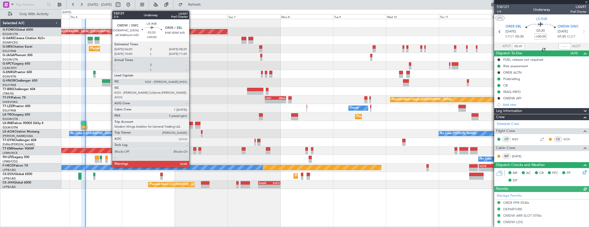
click at [192, 123] on div at bounding box center [190, 124] width 5 height 4
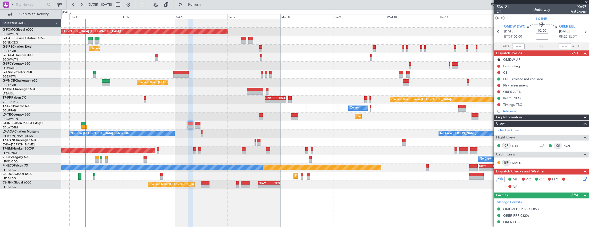
click at [195, 111] on div "Planned Maint [GEOGRAPHIC_DATA] ([GEOGRAPHIC_DATA]) Unplanned Maint [PERSON_NAM…" at bounding box center [325, 104] width 528 height 170
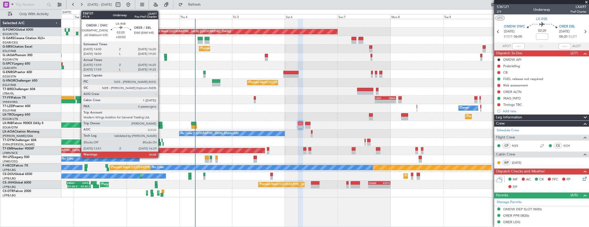
click at [161, 126] on div at bounding box center [160, 127] width 6 height 4
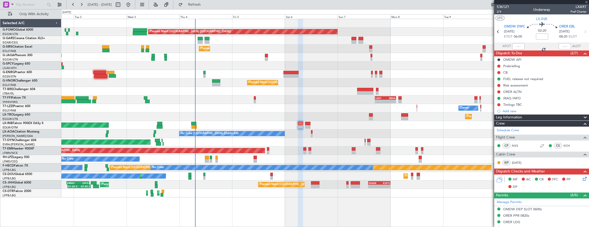
type input "13:59"
type input "16:25"
type input "0"
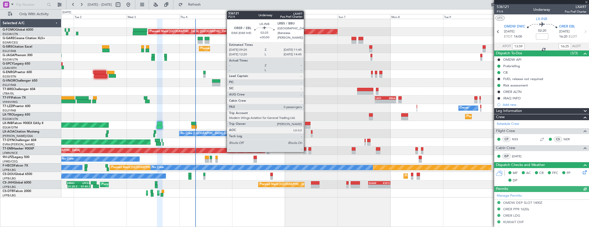
click at [306, 123] on div at bounding box center [307, 124] width 5 height 4
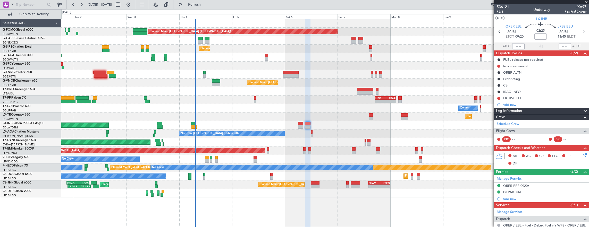
click at [298, 127] on div at bounding box center [300, 127] width 5 height 4
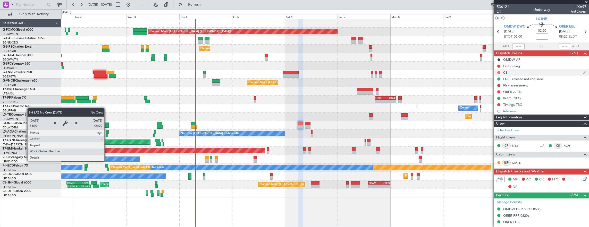
click at [498, 71] on button at bounding box center [498, 72] width 3 height 3
click at [503, 94] on span "Completed" at bounding box center [501, 94] width 17 height 5
click at [496, 66] on div "Prebriefing" at bounding box center [541, 66] width 95 height 6
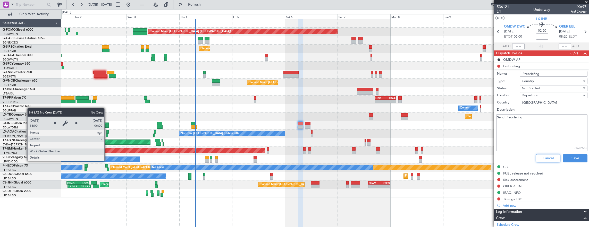
click at [544, 156] on button "Cancel" at bounding box center [548, 158] width 24 height 8
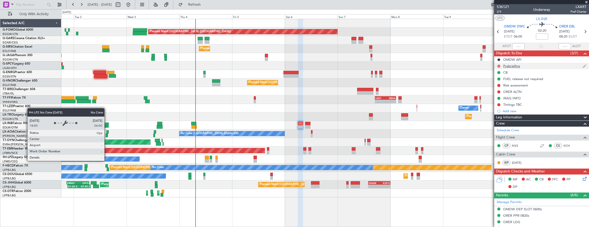
click at [497, 66] on button at bounding box center [498, 66] width 3 height 3
click at [499, 81] on span "In Progress" at bounding box center [502, 80] width 18 height 5
click at [499, 91] on button at bounding box center [498, 91] width 3 height 3
click at [499, 115] on span "Completed" at bounding box center [501, 114] width 17 height 5
click at [500, 12] on span "2/4" at bounding box center [503, 12] width 12 height 4
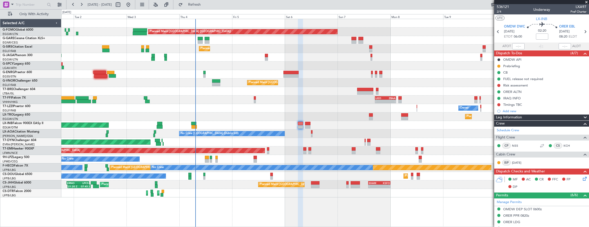
click at [582, 178] on icon at bounding box center [584, 178] width 4 height 4
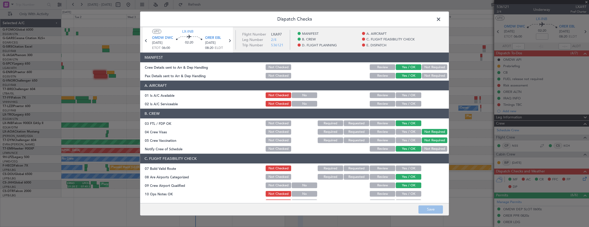
click at [408, 101] on button "Yes / OK" at bounding box center [409, 104] width 26 height 6
click at [404, 94] on button "Yes / OK" at bounding box center [409, 95] width 26 height 6
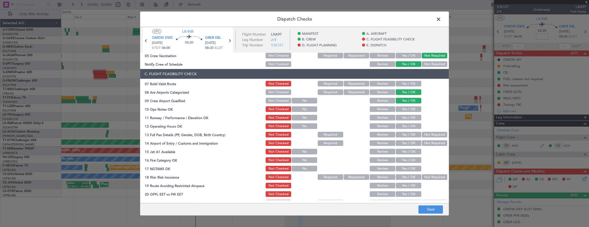
scroll to position [77, 0]
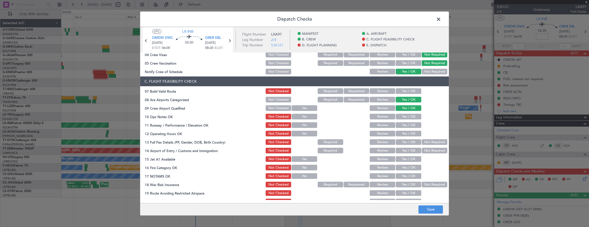
click at [410, 90] on button "Yes / OK" at bounding box center [409, 91] width 26 height 6
click at [411, 119] on button "Yes / OK" at bounding box center [409, 117] width 26 height 6
click at [409, 125] on button "Yes / OK" at bounding box center [409, 125] width 26 height 6
drag, startPoint x: 406, startPoint y: 132, endPoint x: 404, endPoint y: 139, distance: 6.3
click at [405, 132] on button "Yes / OK" at bounding box center [409, 134] width 26 height 6
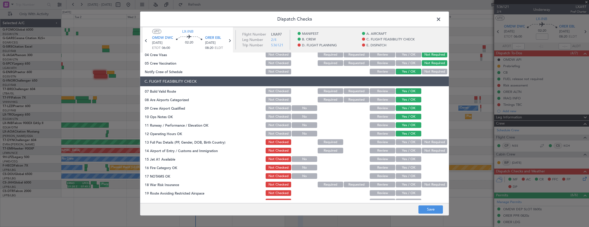
click at [404, 139] on div "Yes / OK" at bounding box center [408, 142] width 26 height 7
click at [405, 146] on section "C. FLIGHT FEASIBILITY CHECK 07 Build Valid Route Not Checked Required Requested…" at bounding box center [294, 145] width 309 height 137
click at [404, 143] on button "Yes / OK" at bounding box center [409, 142] width 26 height 6
click at [404, 150] on button "Yes / OK" at bounding box center [409, 151] width 26 height 6
click at [404, 159] on button "Yes / OK" at bounding box center [409, 159] width 26 height 6
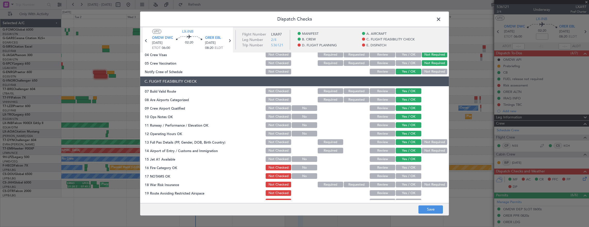
click at [403, 167] on button "Yes / OK" at bounding box center [409, 168] width 26 height 6
click at [403, 172] on section "C. FLIGHT FEASIBILITY CHECK 07 Build Valid Route Not Checked Required Requested…" at bounding box center [294, 145] width 309 height 137
drag, startPoint x: 403, startPoint y: 172, endPoint x: 403, endPoint y: 176, distance: 3.9
click at [403, 176] on button "Yes / OK" at bounding box center [409, 176] width 26 height 6
click at [430, 185] on button "Not Required" at bounding box center [435, 185] width 26 height 6
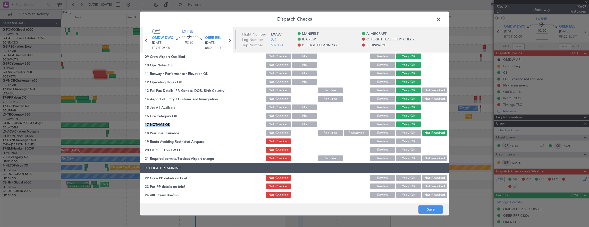
scroll to position [155, 0]
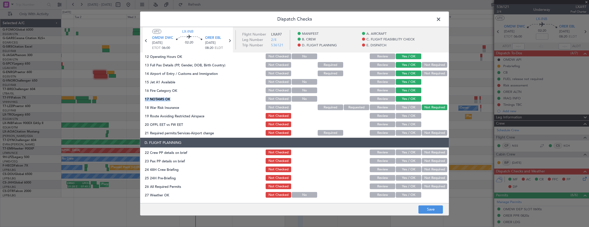
click at [409, 115] on button "Yes / OK" at bounding box center [409, 116] width 26 height 6
click at [405, 124] on button "Yes / OK" at bounding box center [409, 125] width 26 height 6
drag, startPoint x: 406, startPoint y: 132, endPoint x: 405, endPoint y: 140, distance: 7.7
click at [406, 132] on button "Yes / OK" at bounding box center [409, 133] width 26 height 6
click at [407, 150] on button "Yes / OK" at bounding box center [409, 153] width 26 height 6
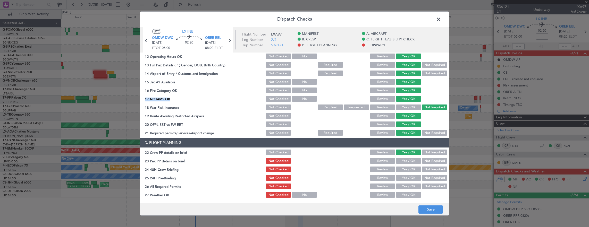
click at [406, 158] on button "Yes / OK" at bounding box center [409, 161] width 26 height 6
click at [406, 166] on div "Yes / OK" at bounding box center [408, 169] width 26 height 7
drag, startPoint x: 411, startPoint y: 168, endPoint x: 417, endPoint y: 174, distance: 7.8
click at [411, 169] on button "Yes / OK" at bounding box center [409, 170] width 26 height 6
click at [434, 181] on div "Not Required" at bounding box center [434, 177] width 26 height 7
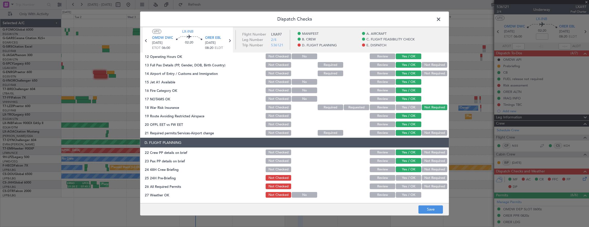
drag, startPoint x: 430, startPoint y: 183, endPoint x: 429, endPoint y: 180, distance: 3.2
click at [430, 182] on section "D. FLIGHT PLANNING 22 Crew PP details on brief Not Checked Review Yes / OK Not …" at bounding box center [294, 189] width 309 height 103
click at [429, 180] on button "Not Required" at bounding box center [435, 178] width 26 height 6
click at [430, 210] on button "Save" at bounding box center [430, 210] width 24 height 8
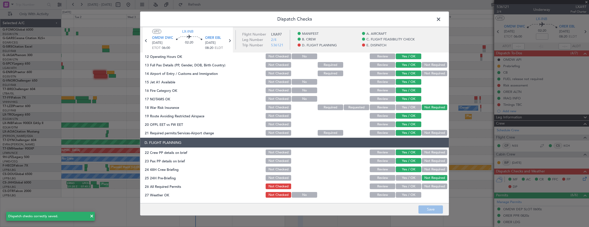
click at [441, 22] on span at bounding box center [441, 20] width 0 height 10
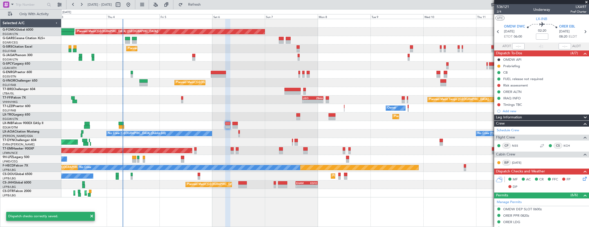
click at [259, 136] on div "Planned Maint London (Luton) Unplanned Maint Chester Planned Maint London (Farn…" at bounding box center [325, 108] width 528 height 179
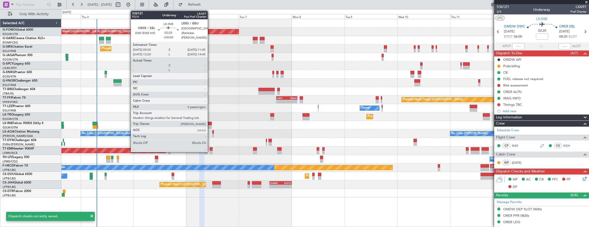
click at [210, 123] on div at bounding box center [208, 124] width 5 height 4
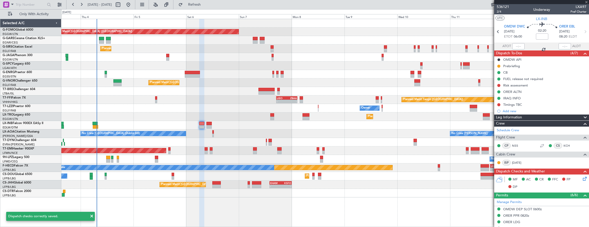
type input "0"
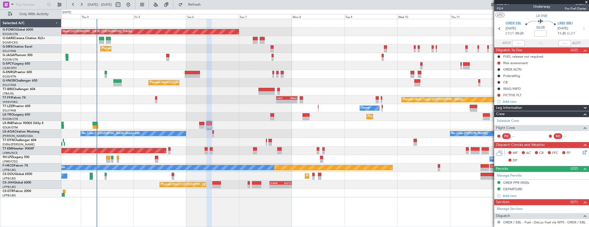
scroll to position [0, 0]
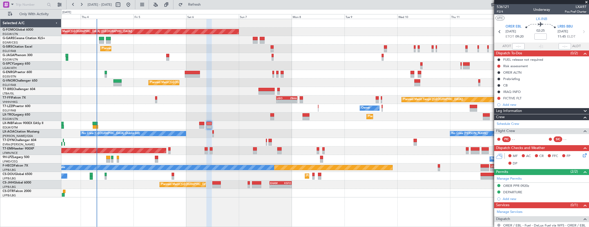
click at [502, 14] on mat-tooltip-component "Trip Number" at bounding box center [503, 17] width 26 height 14
click at [205, 121] on div "Planned Maint London (Luton) Unplanned Maint Chester Planned Maint London (Farn…" at bounding box center [325, 108] width 528 height 179
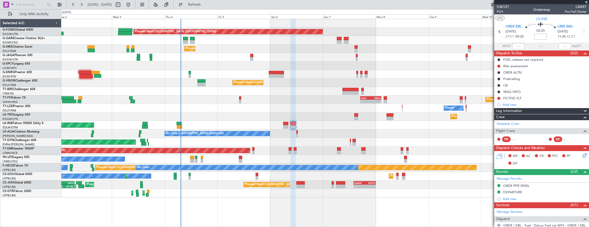
click at [251, 122] on div "Unplanned Maint [GEOGRAPHIC_DATA] (Al Maktoum Intl)" at bounding box center [325, 125] width 528 height 9
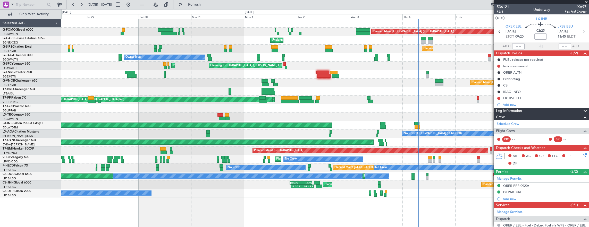
click at [230, 129] on div "Planned Maint London (Luton) Unplanned Maint Chester Planned Maint London (Farn…" at bounding box center [325, 108] width 528 height 179
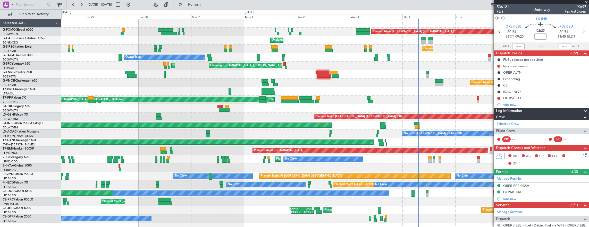
click at [75, 56] on div "Planned Maint London (Luton) Unplanned Maint Chester Planned Maint London (Farn…" at bounding box center [325, 121] width 528 height 204
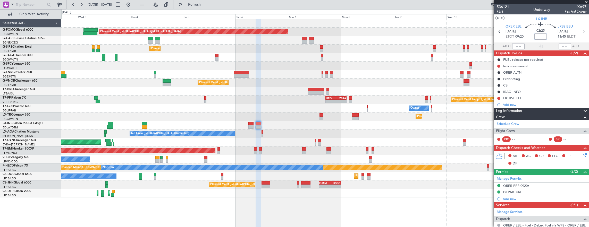
click at [540, 37] on input at bounding box center [540, 36] width 12 height 6
type input "6"
type input "5"
type input "+00:05"
click at [502, 12] on span "P2/4" at bounding box center [503, 12] width 12 height 4
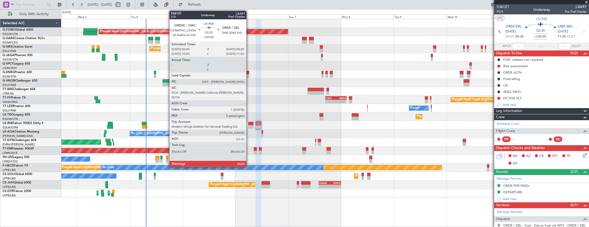
click at [249, 125] on div at bounding box center [250, 124] width 5 height 4
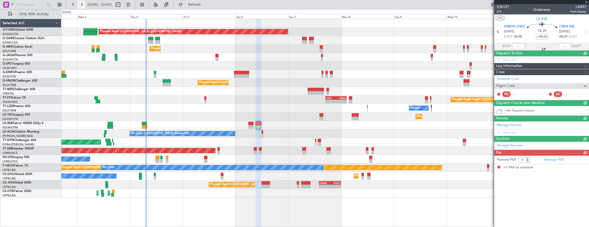
type input "5"
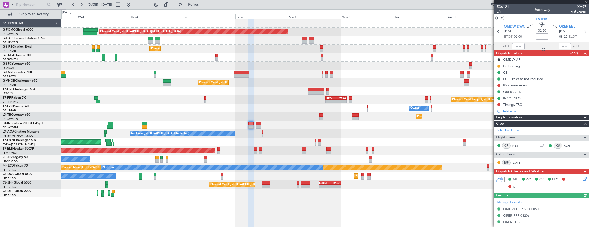
click at [502, 13] on span "2/4" at bounding box center [503, 12] width 12 height 4
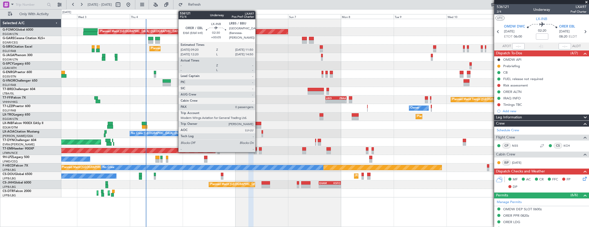
click at [258, 125] on div at bounding box center [259, 124] width 6 height 4
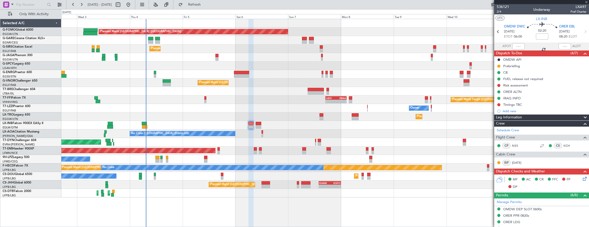
type input "+00:05"
type input "0"
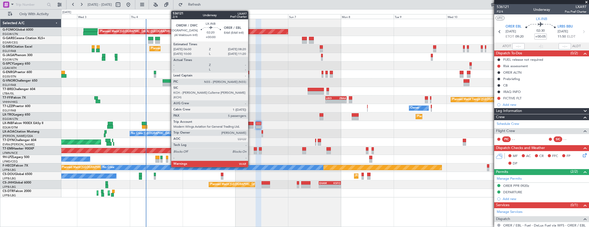
click at [251, 125] on div at bounding box center [250, 127] width 5 height 4
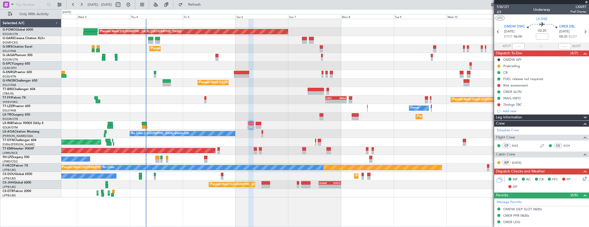
click at [502, 11] on span "2/4" at bounding box center [503, 12] width 12 height 4
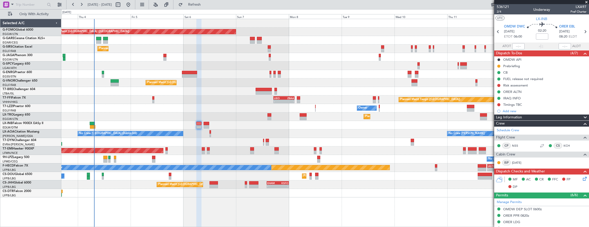
click at [231, 98] on div "Planned Maint London (Luton) Unplanned Maint Chester Planned Maint London (Farn…" at bounding box center [325, 108] width 528 height 179
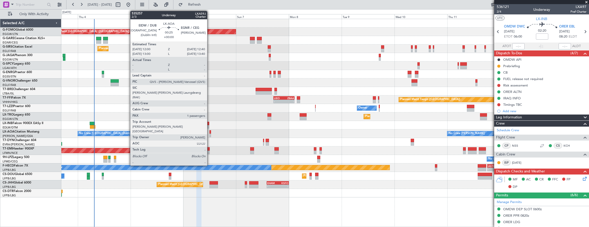
click at [210, 134] on div at bounding box center [210, 136] width 2 height 4
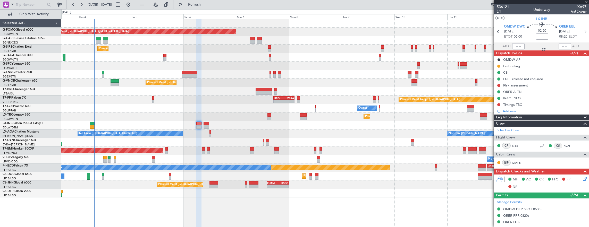
type input "1"
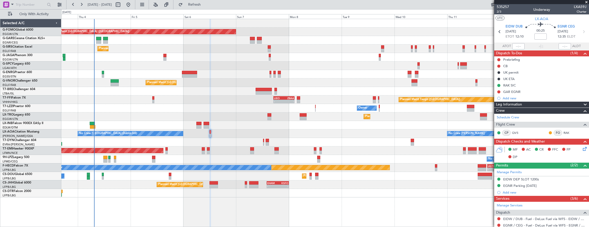
scroll to position [71, 0]
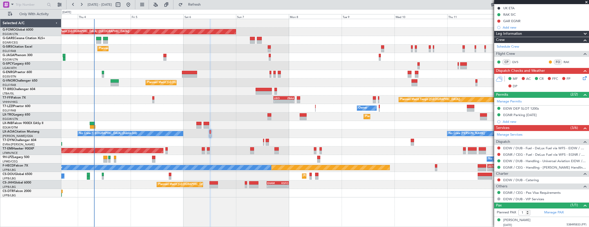
click at [147, 118] on div "Planned Maint Dusseldorf" at bounding box center [325, 117] width 528 height 9
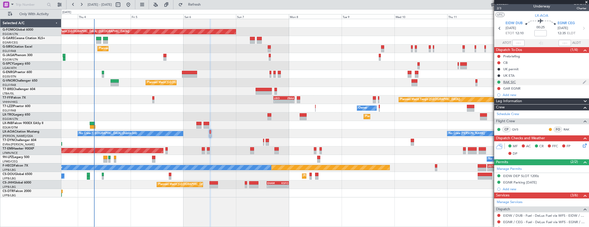
scroll to position [0, 0]
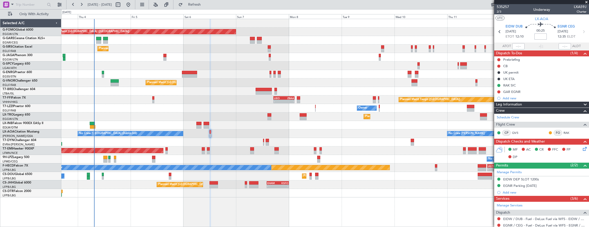
click at [535, 36] on input at bounding box center [540, 36] width 12 height 6
type input "+00:10"
click at [497, 67] on button at bounding box center [498, 66] width 3 height 3
click at [498, 89] on span "Completed" at bounding box center [501, 88] width 17 height 5
click at [499, 58] on button at bounding box center [498, 59] width 3 height 3
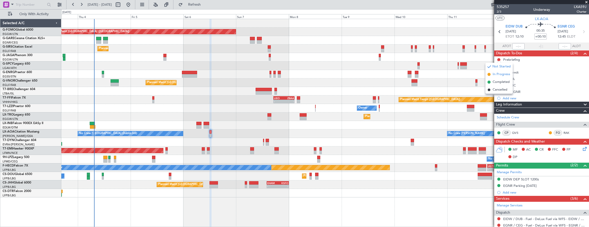
click at [500, 73] on span "In Progress" at bounding box center [502, 74] width 18 height 5
click at [500, 11] on span "2/3" at bounding box center [503, 12] width 12 height 4
click at [582, 149] on icon at bounding box center [584, 148] width 4 height 4
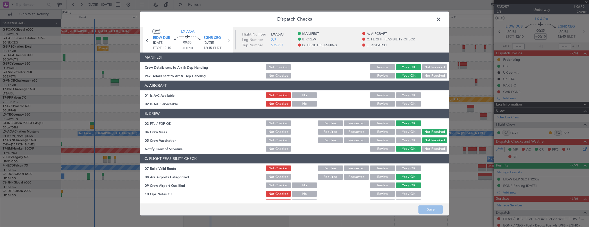
click at [400, 97] on button "Yes / OK" at bounding box center [409, 95] width 26 height 6
click at [400, 104] on button "Yes / OK" at bounding box center [409, 104] width 26 height 6
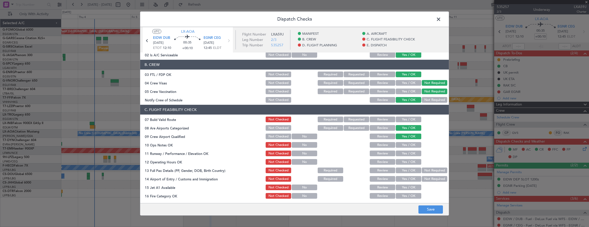
scroll to position [52, 0]
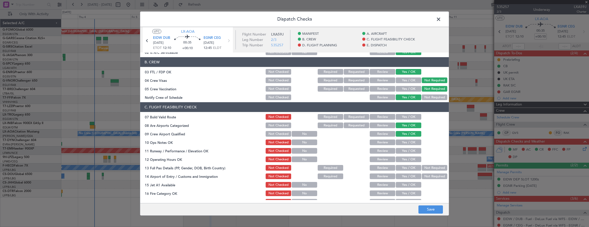
click at [403, 116] on button "Yes / OK" at bounding box center [409, 117] width 26 height 6
click at [410, 142] on button "Yes / OK" at bounding box center [409, 143] width 26 height 6
click at [408, 150] on button "Yes / OK" at bounding box center [409, 151] width 26 height 6
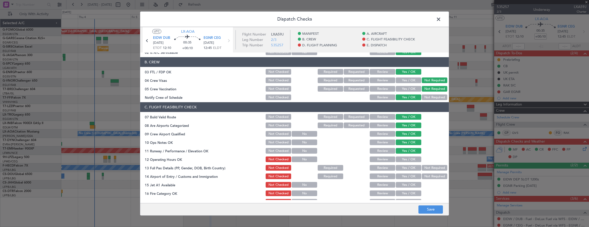
click at [405, 162] on button "Yes / OK" at bounding box center [409, 160] width 26 height 6
click at [403, 170] on button "Yes / OK" at bounding box center [409, 168] width 26 height 6
drag, startPoint x: 403, startPoint y: 176, endPoint x: 403, endPoint y: 183, distance: 6.7
click at [403, 176] on button "Yes / OK" at bounding box center [409, 177] width 26 height 6
click at [404, 183] on button "Yes / OK" at bounding box center [409, 185] width 26 height 6
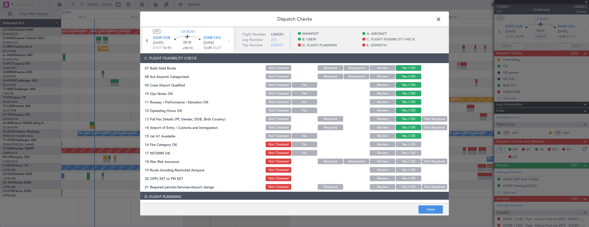
scroll to position [103, 0]
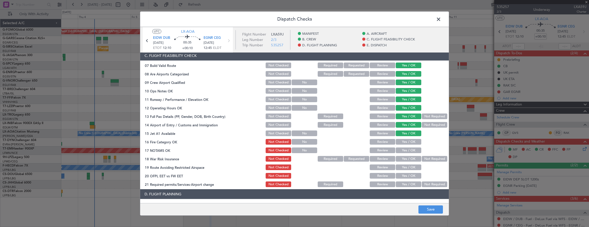
click at [404, 143] on button "Yes / OK" at bounding box center [409, 142] width 26 height 6
click at [404, 152] on button "Yes / OK" at bounding box center [409, 151] width 26 height 6
click at [408, 158] on button "Yes / OK" at bounding box center [409, 159] width 26 height 6
click at [430, 157] on button "Not Required" at bounding box center [435, 159] width 26 height 6
click at [410, 165] on button "Yes / OK" at bounding box center [409, 168] width 26 height 6
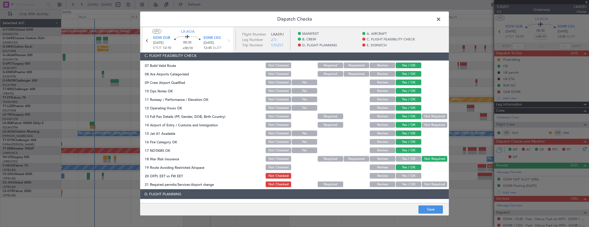
drag, startPoint x: 407, startPoint y: 176, endPoint x: 407, endPoint y: 183, distance: 7.0
click at [407, 176] on button "Yes / OK" at bounding box center [409, 176] width 26 height 6
click at [408, 188] on article "MANIFEST Crew Details sent to Arr & Dep Handling Not Checked Review Yes / OK No…" at bounding box center [294, 126] width 309 height 147
drag, startPoint x: 408, startPoint y: 188, endPoint x: 409, endPoint y: 183, distance: 5.5
click at [409, 183] on button "Yes / OK" at bounding box center [409, 185] width 26 height 6
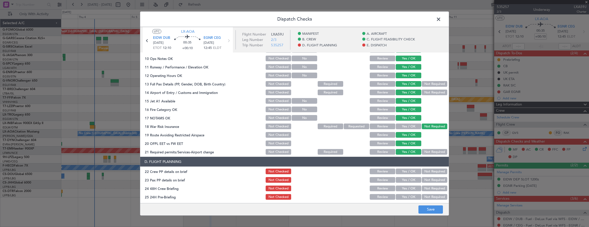
scroll to position [206, 0]
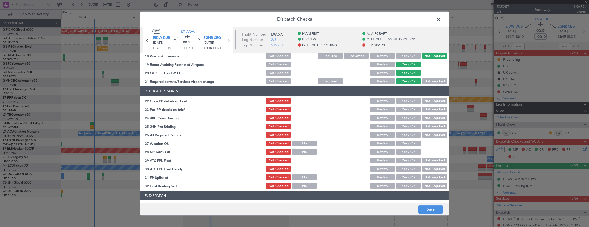
click at [409, 95] on header "D. FLIGHT PLANNING" at bounding box center [294, 91] width 309 height 10
click at [406, 103] on button "Yes / OK" at bounding box center [409, 101] width 26 height 6
drag, startPoint x: 405, startPoint y: 111, endPoint x: 405, endPoint y: 114, distance: 3.1
click at [405, 111] on button "Yes / OK" at bounding box center [409, 110] width 26 height 6
click at [405, 118] on button "Yes / OK" at bounding box center [409, 118] width 26 height 6
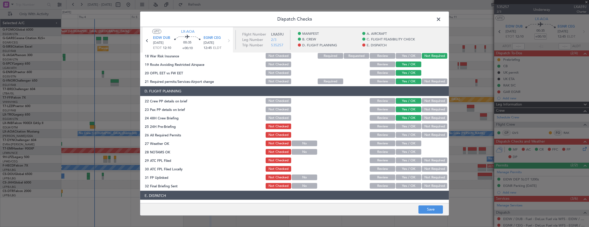
click at [430, 125] on button "Not Required" at bounding box center [435, 127] width 26 height 6
click at [426, 209] on button "Save" at bounding box center [430, 210] width 24 height 8
click at [441, 18] on span at bounding box center [441, 20] width 0 height 10
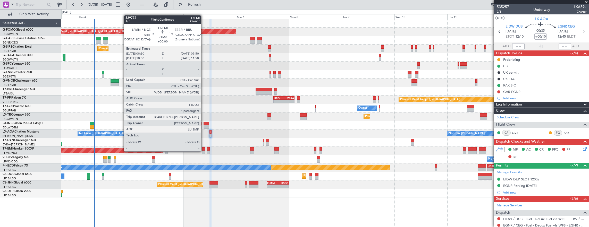
click at [203, 151] on div at bounding box center [203, 153] width 3 height 4
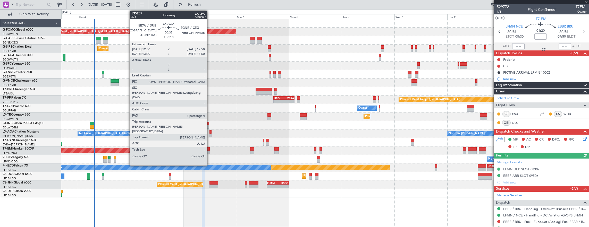
click at [210, 133] on div at bounding box center [210, 132] width 2 height 4
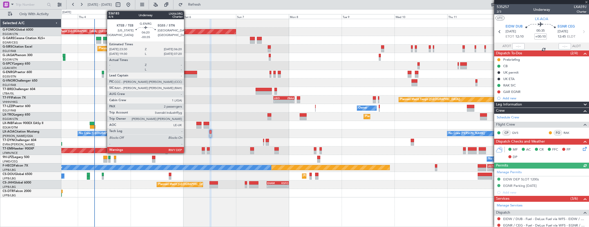
click at [186, 73] on div at bounding box center [189, 73] width 15 height 4
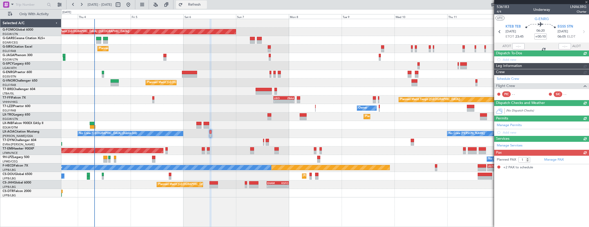
type input "-00:35"
type input "2"
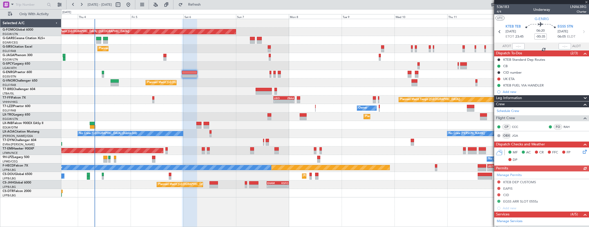
type input "5"
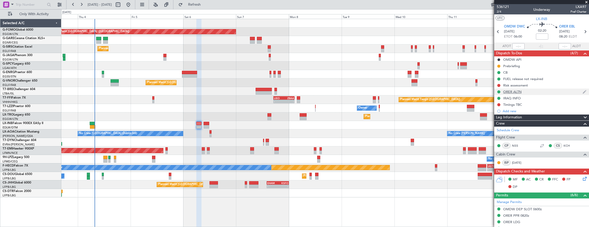
click at [537, 94] on div "ORER ALTN" at bounding box center [541, 92] width 95 height 6
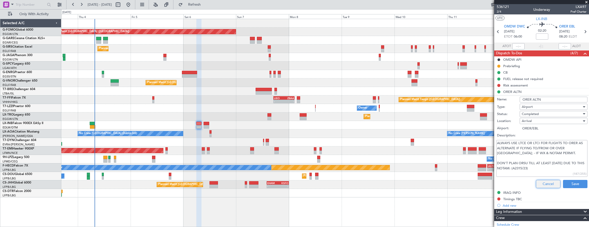
click at [542, 182] on button "Cancel" at bounding box center [548, 184] width 24 height 8
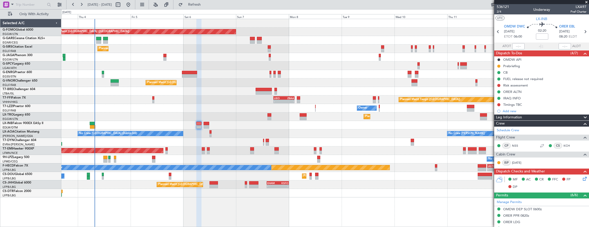
click at [269, 114] on div "Planned Maint London (Luton) Unplanned Maint Chester Planned Maint London (Farn…" at bounding box center [325, 108] width 528 height 179
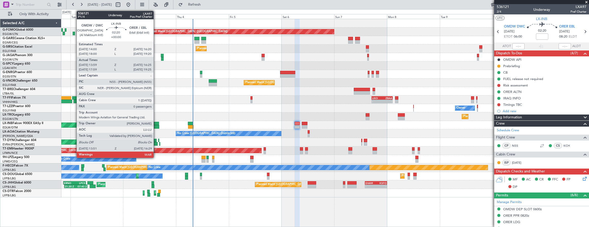
click at [156, 122] on div at bounding box center [156, 124] width 5 height 4
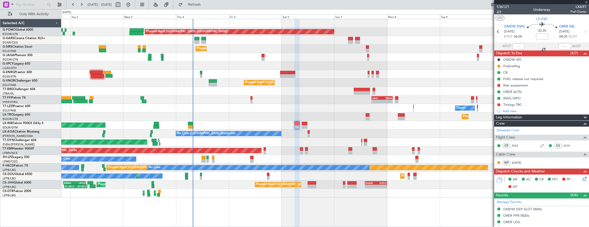
type input "13:59"
type input "16:25"
type input "0"
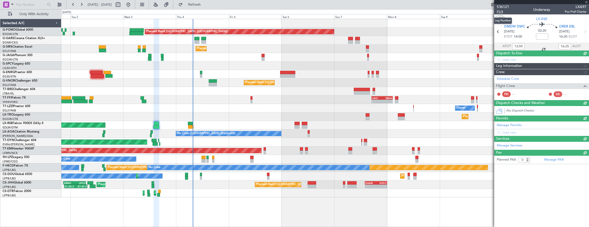
click at [497, 13] on span "P1/4" at bounding box center [503, 12] width 12 height 4
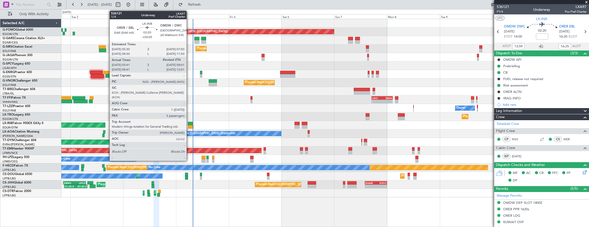
click at [189, 123] on div at bounding box center [190, 124] width 5 height 4
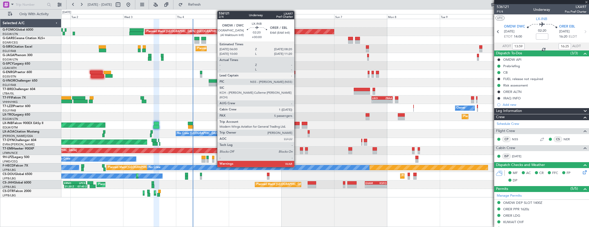
type input "+00:05"
type input "05:41"
type input "5"
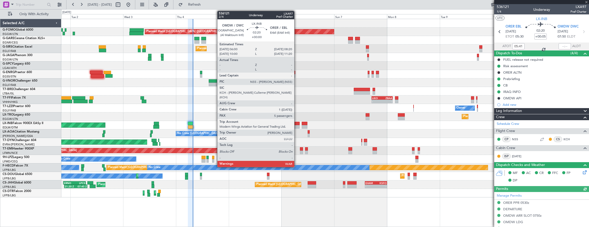
click at [297, 124] on div at bounding box center [296, 124] width 5 height 4
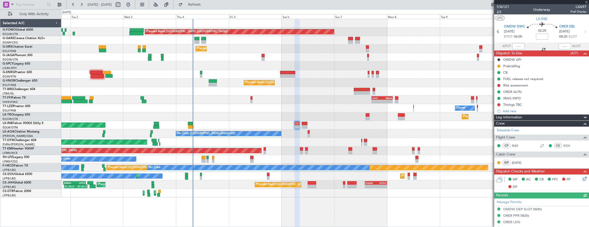
click at [506, 11] on span "2/4" at bounding box center [503, 12] width 12 height 4
click at [172, 86] on div "Planned Maint London (Luton) Unplanned Maint Chester Planned Maint London (Farn…" at bounding box center [325, 108] width 528 height 179
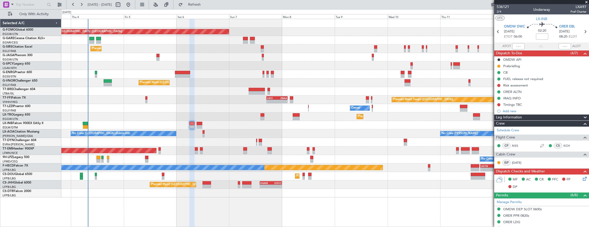
click at [184, 84] on div "Planned Maint [GEOGRAPHIC_DATA] ([GEOGRAPHIC_DATA])" at bounding box center [325, 83] width 528 height 9
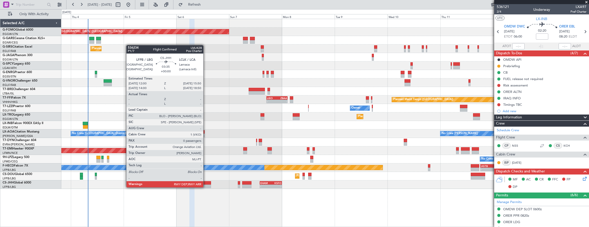
click at [206, 187] on div at bounding box center [206, 187] width 9 height 4
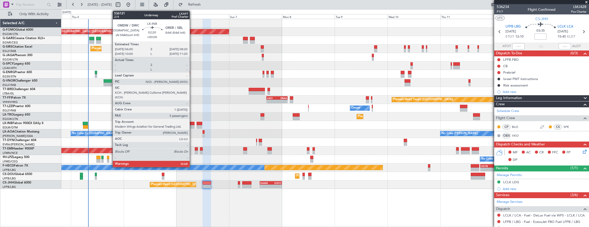
click at [192, 122] on div at bounding box center [191, 124] width 5 height 4
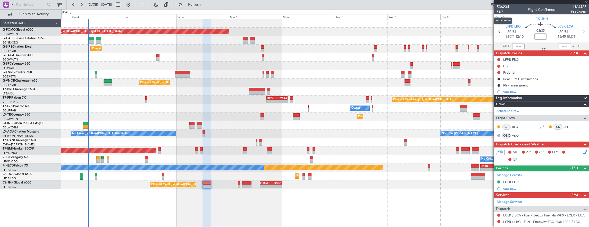
type input "5"
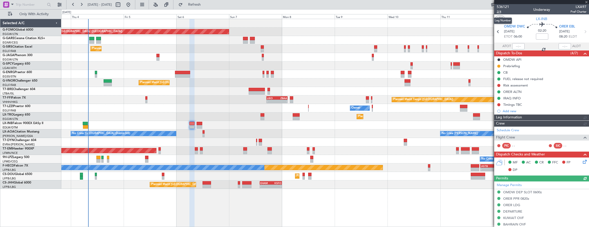
click at [501, 12] on span "2/4" at bounding box center [503, 12] width 12 height 4
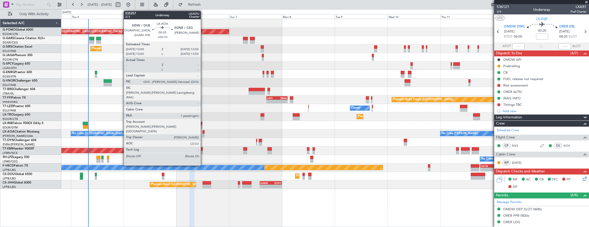
click at [203, 134] on div at bounding box center [203, 136] width 2 height 4
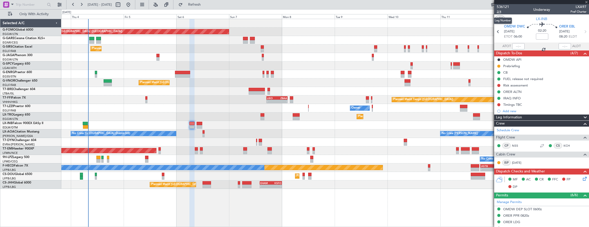
type input "+00:10"
type input "1"
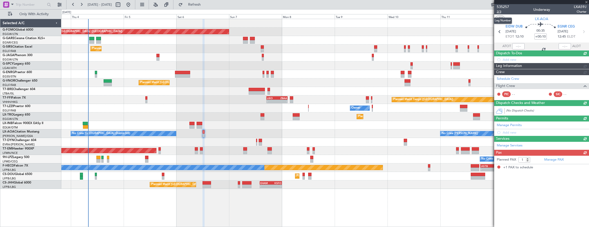
click at [500, 12] on span "2/3" at bounding box center [503, 12] width 12 height 4
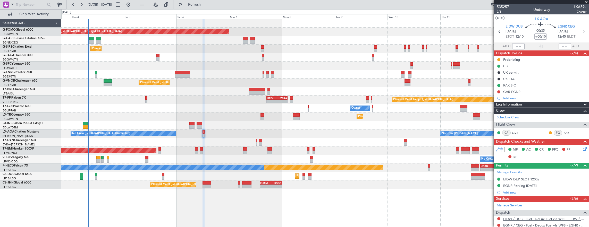
scroll to position [71, 0]
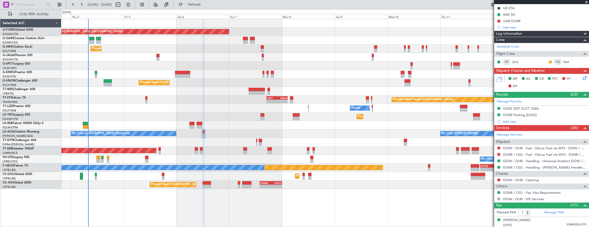
click at [216, 182] on div "Planned Maint Paris (Le Bourget) - - EHAM 14:00 Z KSFO 00:00 Z - - KSFO 02:00 Z…" at bounding box center [325, 185] width 528 height 9
click at [199, 189] on div "Planned Maint London (Luton) Unplanned Maint Chester Planned Maint London (Farn…" at bounding box center [325, 123] width 528 height 209
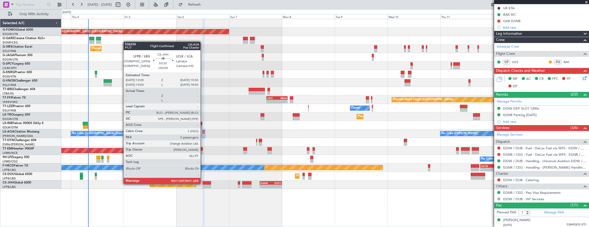
click at [203, 184] on div at bounding box center [206, 183] width 9 height 4
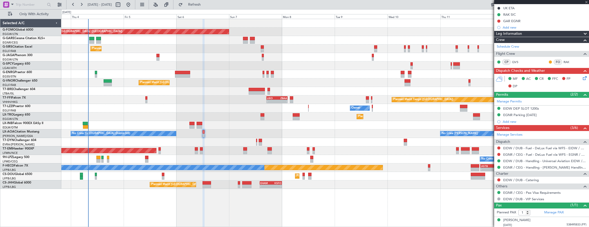
type input "0"
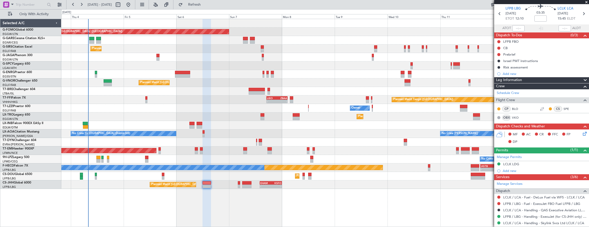
scroll to position [26, 0]
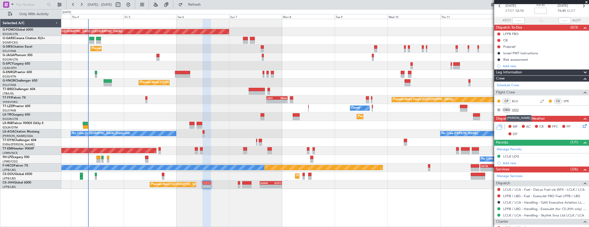
click at [514, 110] on link "VKO" at bounding box center [518, 110] width 12 height 5
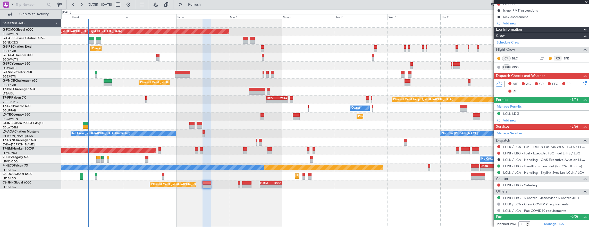
scroll to position [0, 0]
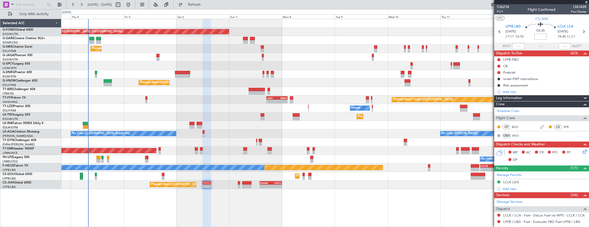
click at [537, 35] on input at bounding box center [540, 36] width 12 height 6
type input "-00:10"
click at [498, 66] on button at bounding box center [498, 66] width 3 height 3
drag, startPoint x: 500, startPoint y: 87, endPoint x: 497, endPoint y: 77, distance: 10.9
click at [500, 87] on span "Completed" at bounding box center [501, 88] width 17 height 5
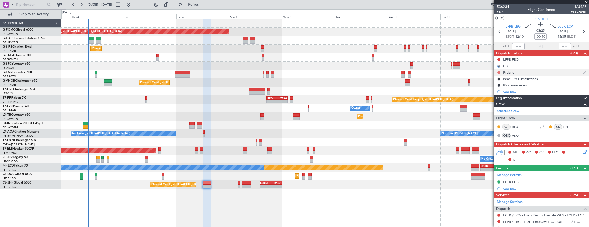
click at [498, 72] on button at bounding box center [498, 72] width 3 height 3
click at [501, 86] on mat-tooltip-component "Not Started" at bounding box center [499, 81] width 25 height 14
click at [494, 87] on span "In Progress" at bounding box center [502, 87] width 18 height 5
click at [502, 13] on span "P1/7" at bounding box center [503, 12] width 12 height 4
click at [582, 153] on icon at bounding box center [584, 151] width 4 height 4
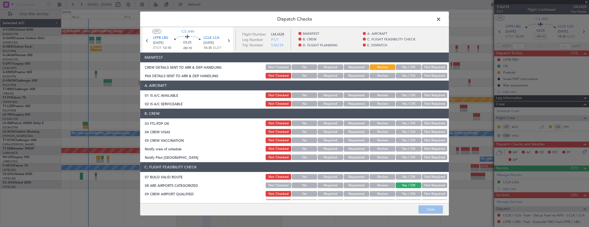
click at [404, 91] on section "A. AIRCRAFT 01 IS A/C AVAILABLE Not Checked No Required Requested Review Yes / …" at bounding box center [294, 94] width 309 height 27
click at [405, 97] on button "Yes / OK" at bounding box center [409, 95] width 26 height 6
click at [403, 103] on button "Yes / OK" at bounding box center [409, 104] width 26 height 6
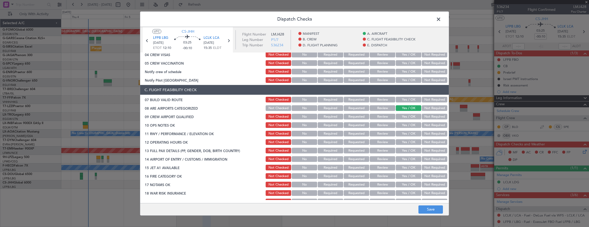
click at [403, 100] on button "Yes / OK" at bounding box center [409, 100] width 26 height 6
click at [409, 128] on button "Yes / OK" at bounding box center [409, 125] width 26 height 6
click at [407, 132] on button "Yes / OK" at bounding box center [409, 134] width 26 height 6
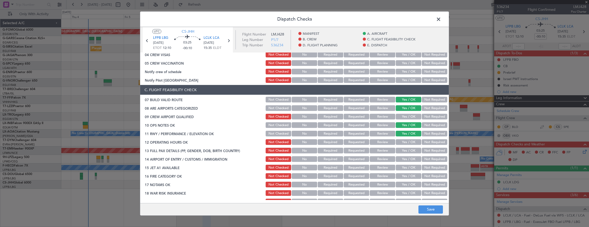
click at [406, 135] on button "Yes / OK" at bounding box center [409, 134] width 26 height 6
click at [405, 142] on button "Yes / OK" at bounding box center [409, 142] width 26 height 6
click at [405, 148] on button "Yes / OK" at bounding box center [409, 151] width 26 height 6
click at [403, 155] on section "C. FLIGHT FEASIBILITY CHECK 07 BUILD VALID ROUTE Not Checked No Required Reques…" at bounding box center [294, 153] width 309 height 137
click at [403, 160] on button "Yes / OK" at bounding box center [409, 159] width 26 height 6
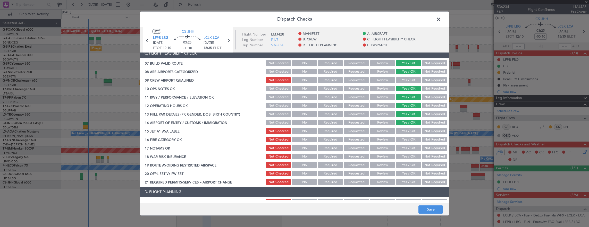
scroll to position [129, 0]
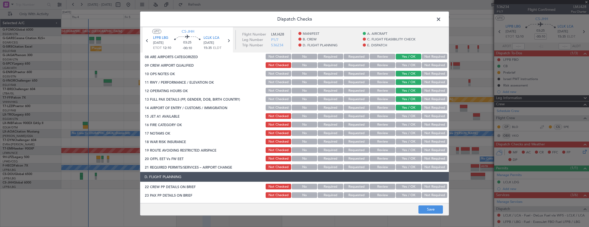
click at [408, 115] on button "Yes / OK" at bounding box center [409, 116] width 26 height 6
click at [404, 125] on button "Yes / OK" at bounding box center [409, 125] width 26 height 6
click at [410, 132] on button "Yes / OK" at bounding box center [409, 133] width 26 height 6
click at [427, 141] on button "Not Required" at bounding box center [435, 142] width 26 height 6
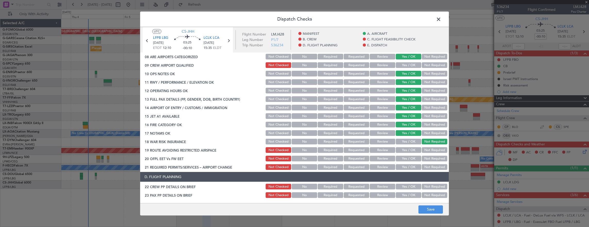
click at [411, 149] on button "Yes / OK" at bounding box center [409, 150] width 26 height 6
click at [407, 158] on button "Yes / OK" at bounding box center [409, 159] width 26 height 6
click at [407, 165] on button "Yes / OK" at bounding box center [409, 167] width 26 height 6
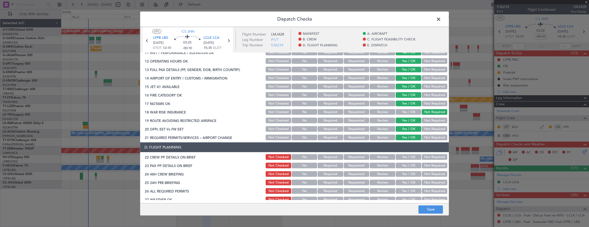
scroll to position [180, 0]
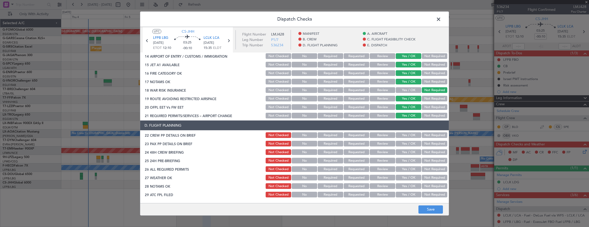
click at [404, 136] on button "Yes / OK" at bounding box center [409, 135] width 26 height 6
click at [426, 143] on button "Not Required" at bounding box center [435, 144] width 26 height 6
click at [411, 151] on button "Yes / OK" at bounding box center [409, 152] width 26 height 6
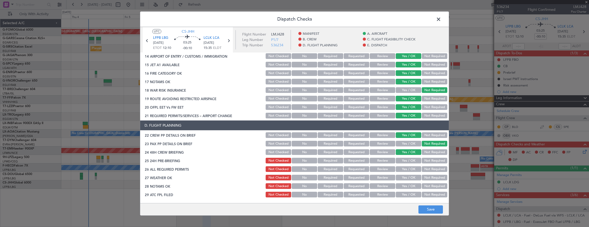
click at [429, 159] on button "Not Required" at bounding box center [435, 161] width 26 height 6
click at [429, 205] on footer "Save" at bounding box center [294, 209] width 309 height 12
click at [429, 212] on button "Save" at bounding box center [430, 210] width 24 height 8
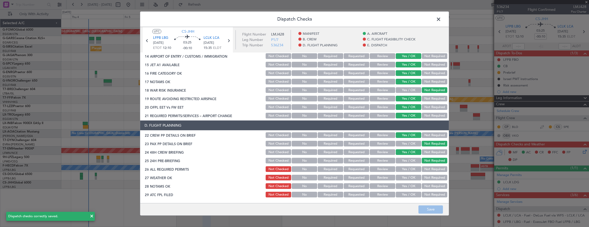
click at [441, 19] on span at bounding box center [441, 20] width 0 height 10
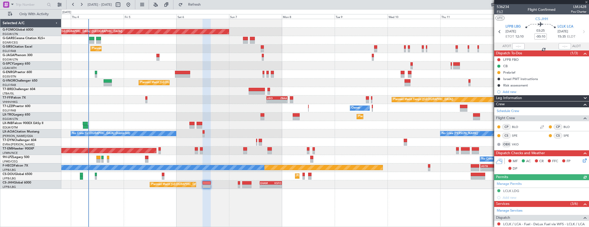
click at [502, 12] on span "P1/7" at bounding box center [503, 12] width 12 height 4
click at [499, 11] on span "P1/7" at bounding box center [503, 12] width 12 height 4
click at [522, 90] on mat-tooltip-component "Israel PMT instructions" at bounding box center [520, 88] width 39 height 14
click at [500, 92] on div "Add new" at bounding box center [541, 92] width 95 height 6
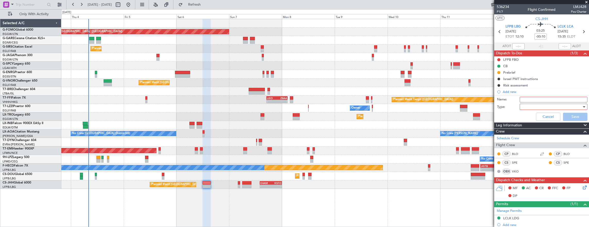
click at [532, 99] on input "Name:" at bounding box center [554, 100] width 68 height 6
type input "i"
type input "ISP EMAIL ADDRESS"
click at [530, 105] on div at bounding box center [552, 107] width 60 height 8
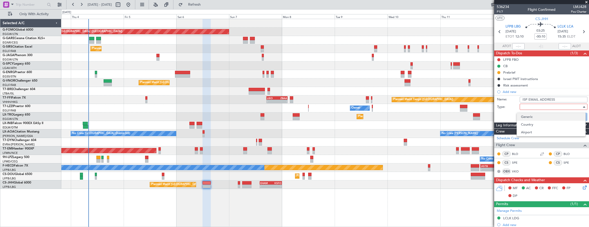
click at [528, 117] on span "Generic" at bounding box center [551, 117] width 60 height 8
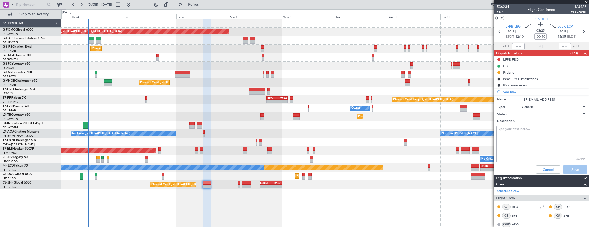
click at [528, 113] on div at bounding box center [552, 114] width 60 height 8
click at [535, 123] on span "Not Started" at bounding box center [551, 124] width 60 height 8
click at [532, 138] on textarea "Description:" at bounding box center [541, 144] width 91 height 37
paste textarea "vera.konovalova@luxaviation.com"
type textarea "vera.konovalova@luxaviation.com"
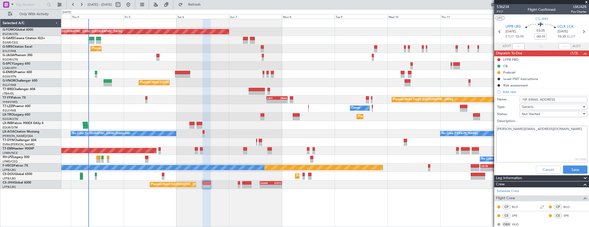
click at [540, 114] on div "Not Started" at bounding box center [552, 114] width 60 height 8
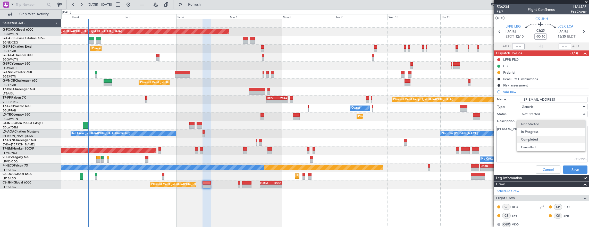
click at [543, 139] on span "Completed" at bounding box center [551, 140] width 60 height 8
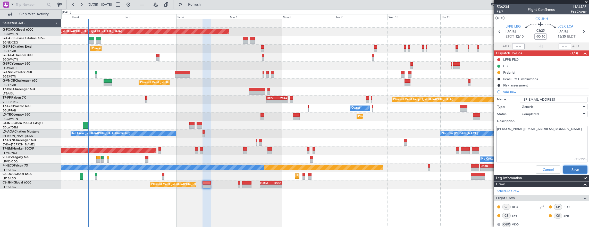
click at [569, 168] on button "Save" at bounding box center [575, 170] width 24 height 8
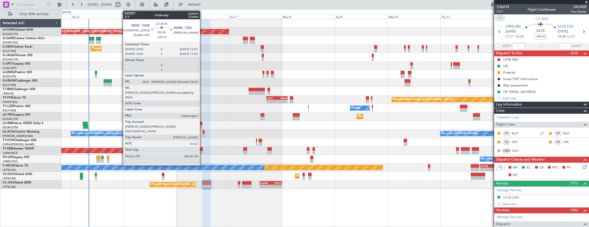
click at [202, 131] on div at bounding box center [203, 132] width 2 height 4
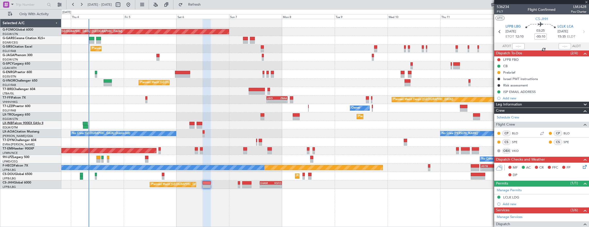
type input "+00:10"
type input "1"
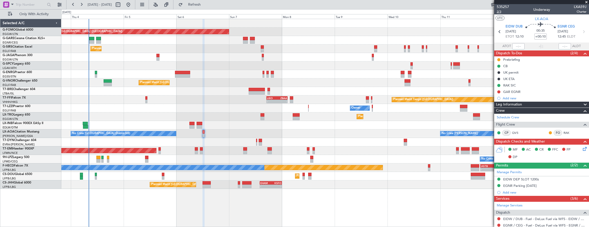
click at [500, 12] on span "2/3" at bounding box center [503, 12] width 12 height 4
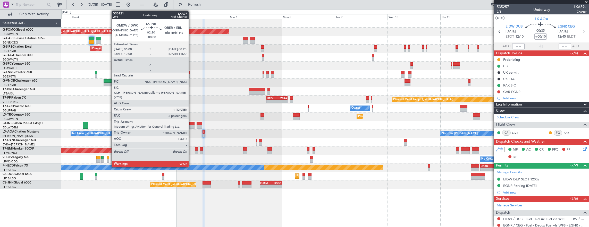
click at [191, 125] on div at bounding box center [191, 127] width 5 height 4
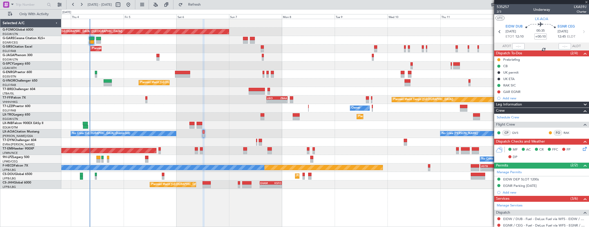
type input "5"
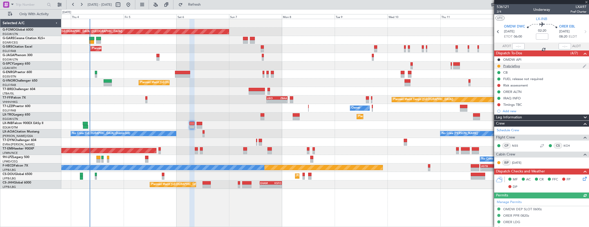
click at [530, 66] on div "Prebriefing" at bounding box center [541, 66] width 95 height 6
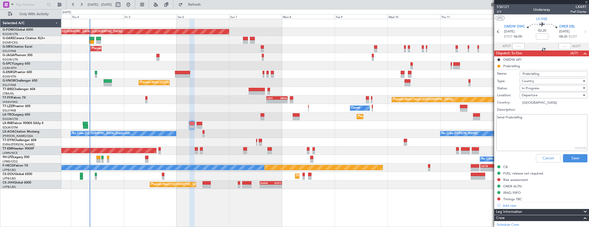
click at [544, 128] on textarea "Send Prebriefing" at bounding box center [541, 132] width 91 height 37
paste textarea "peed 0.82 FL400 Fuel 10.000lbs Pax 5 Cargo 300lbs"
type textarea "Speed 0.82 FL400 Fuel 10.000lbs Pax 5 Cargo 300lbs"
drag, startPoint x: 551, startPoint y: 76, endPoint x: 543, endPoint y: 88, distance: 15.0
click at [543, 88] on div "In Progress" at bounding box center [552, 88] width 60 height 8
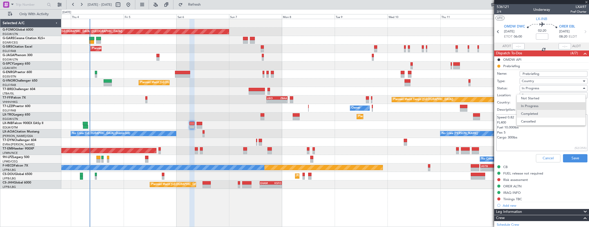
click at [537, 113] on span "Completed" at bounding box center [551, 114] width 60 height 8
click at [576, 156] on button "Save" at bounding box center [575, 158] width 24 height 8
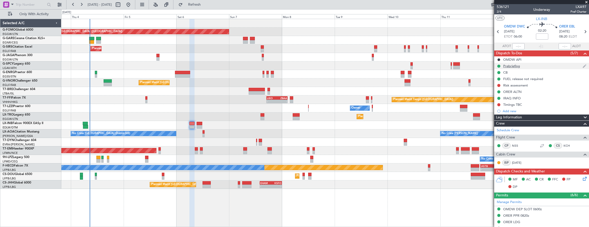
click at [551, 67] on div "Prebriefing" at bounding box center [541, 66] width 95 height 6
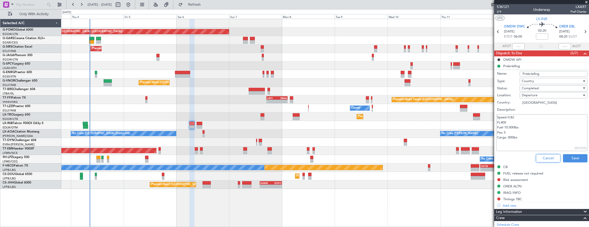
click at [538, 158] on button "Cancel" at bounding box center [548, 158] width 24 height 8
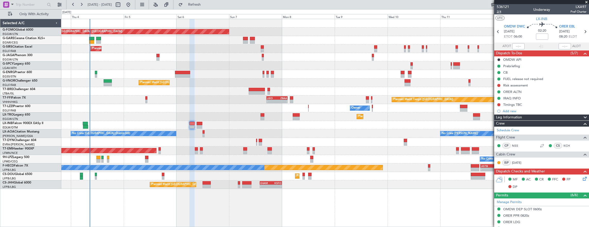
click at [501, 12] on span "2/4" at bounding box center [503, 12] width 12 height 4
click at [0, 83] on html "03 Sep 2025 - 13 Sep 2025 Refresh Quick Links Only With Activity Planned Maint …" at bounding box center [294, 113] width 589 height 227
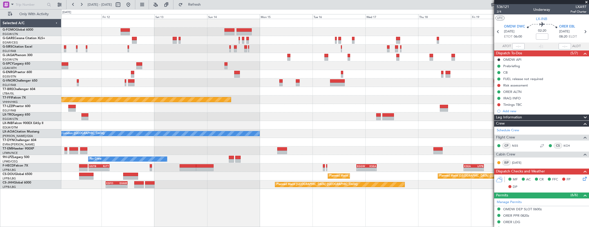
click at [102, 82] on div "Planned Maint Tianjin (Binhai) Owner Planned Maint Dusseldorf No Crew London (F…" at bounding box center [325, 104] width 528 height 170
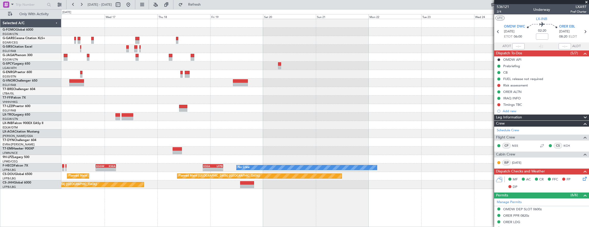
click at [118, 79] on div "Planned Maint Tianjin (Binhai) No Crew Sabadell No Crew London (Farnborough) - …" at bounding box center [325, 104] width 528 height 170
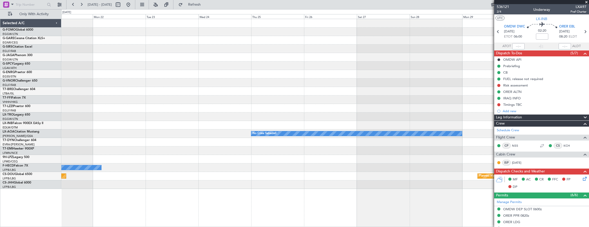
click at [78, 80] on div "No Crew Sabadell No Crew KSEA 20:45 Z LFPB 05:55 Z - - Planned Maint Paris (Le …" at bounding box center [325, 104] width 528 height 170
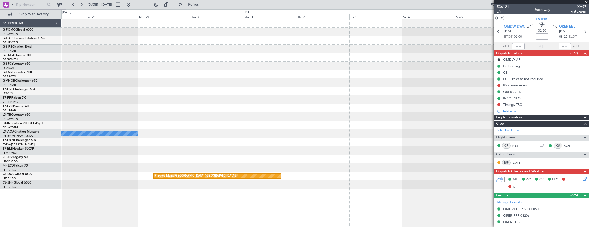
click at [90, 81] on div "No Crew Sabadell Planned Maint Paris (Le Bourget)" at bounding box center [325, 104] width 528 height 170
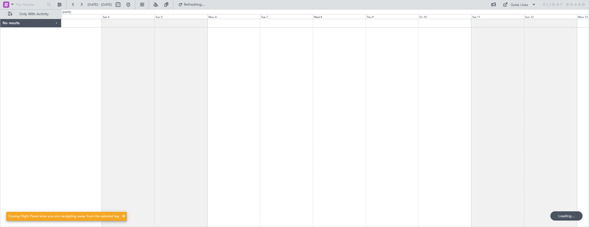
click at [70, 96] on div at bounding box center [325, 123] width 528 height 209
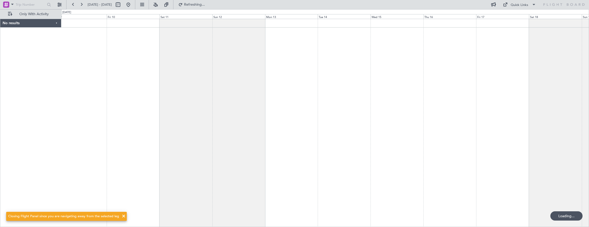
click at [102, 115] on div at bounding box center [325, 123] width 528 height 209
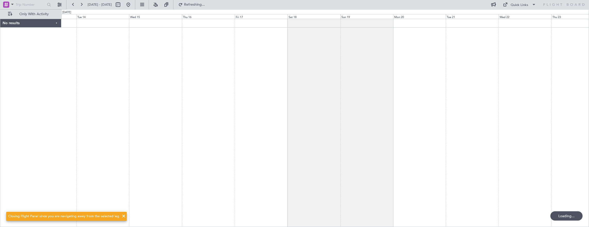
click at [105, 118] on div at bounding box center [325, 123] width 528 height 209
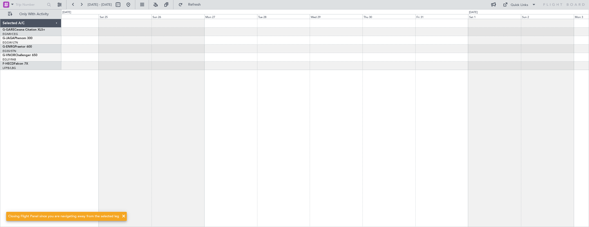
click at [192, 119] on div at bounding box center [325, 123] width 528 height 209
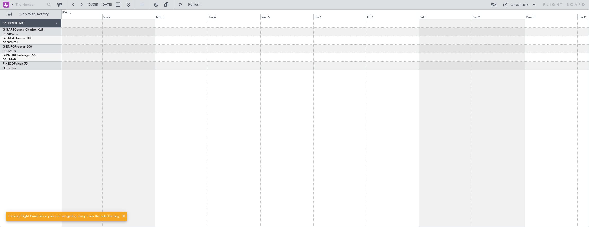
click at [160, 118] on div at bounding box center [325, 123] width 528 height 209
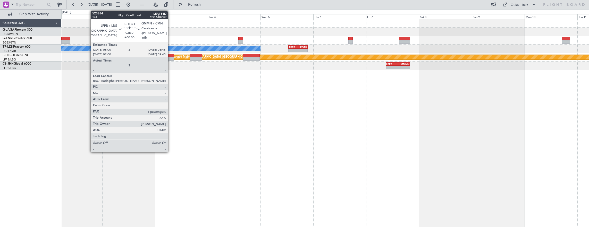
click at [170, 59] on div at bounding box center [171, 59] width 6 height 4
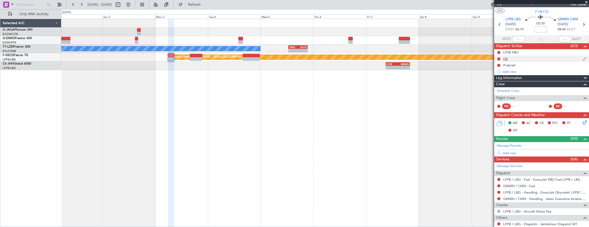
scroll to position [0, 0]
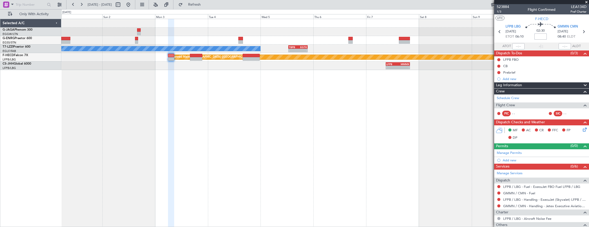
click at [536, 34] on input at bounding box center [540, 36] width 12 height 6
click at [540, 33] on span "02:35" at bounding box center [540, 30] width 8 height 5
click at [541, 35] on mat-tooltip-component "Flight Time" at bounding box center [539, 40] width 24 height 14
click at [534, 41] on div "Flight Time" at bounding box center [539, 40] width 16 height 6
click at [536, 38] on div "Flight Time" at bounding box center [539, 40] width 16 height 6
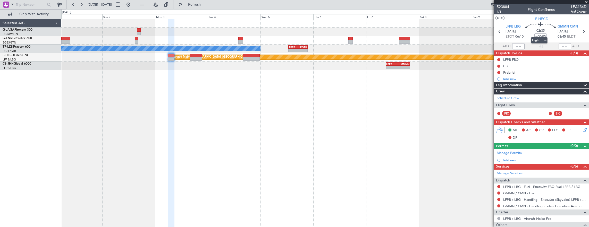
click at [540, 36] on mat-tooltip-component "Flight Time" at bounding box center [539, 40] width 24 height 14
click at [538, 36] on input "+00:05" at bounding box center [540, 36] width 12 height 6
type input "+00:00"
click at [501, 11] on span "1/3" at bounding box center [503, 12] width 12 height 4
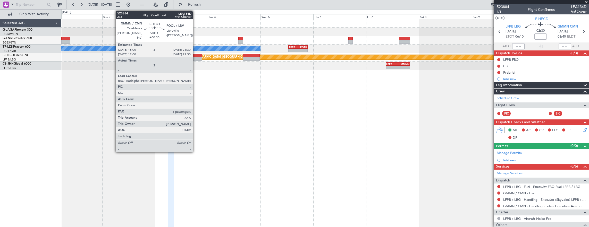
click at [195, 57] on div at bounding box center [196, 56] width 12 height 4
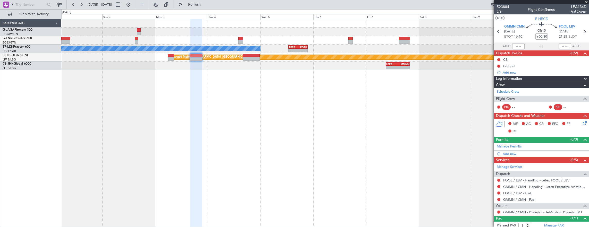
click at [496, 11] on div "523884 2/3 Flight Confirmed LEA134D Pref Charter" at bounding box center [541, 9] width 95 height 10
click at [499, 11] on span "2/3" at bounding box center [503, 12] width 12 height 4
drag, startPoint x: 538, startPoint y: 36, endPoint x: 551, endPoint y: 37, distance: 12.9
click at [539, 36] on input "+00:30" at bounding box center [541, 36] width 12 height 6
type input "_"
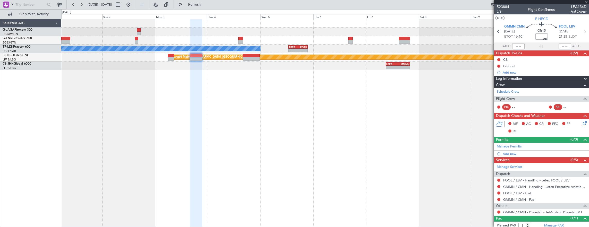
type input "+00:20"
click at [499, 12] on span "2/3" at bounding box center [503, 12] width 12 height 4
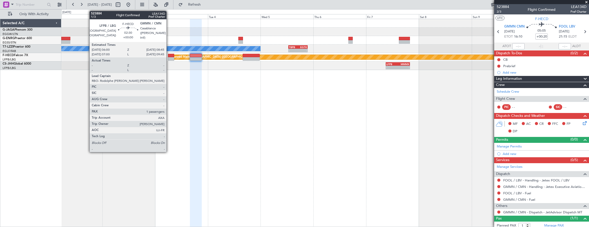
click at [169, 57] on div at bounding box center [171, 59] width 6 height 4
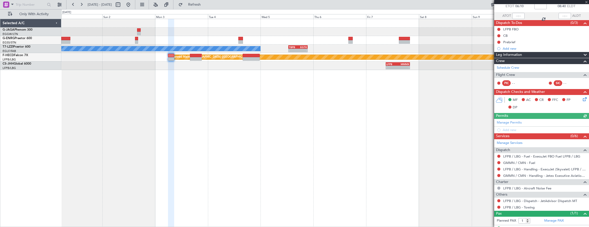
scroll to position [39, 0]
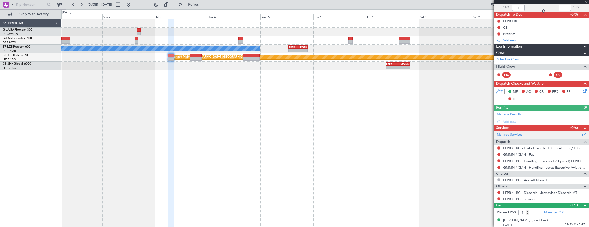
click at [516, 135] on link "Manage Services" at bounding box center [510, 134] width 26 height 5
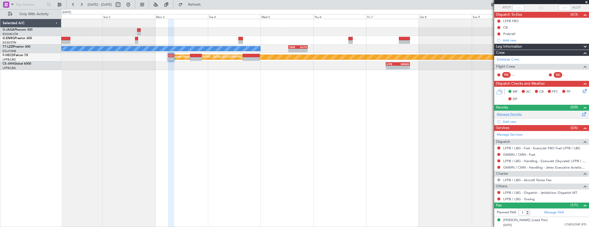
click at [517, 115] on link "Manage Permits" at bounding box center [509, 114] width 25 height 5
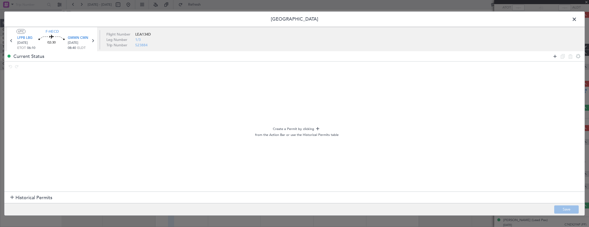
click at [556, 56] on icon at bounding box center [555, 56] width 6 height 6
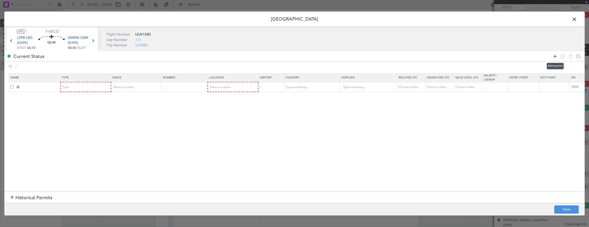
click at [556, 56] on icon at bounding box center [555, 56] width 6 height 6
click at [96, 79] on th "Type" at bounding box center [86, 77] width 50 height 9
click at [86, 87] on div "Type" at bounding box center [84, 87] width 43 height 8
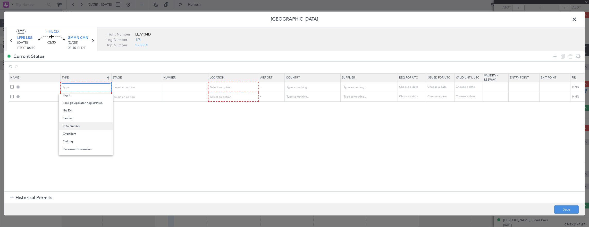
scroll to position [155, 0]
click at [77, 137] on span "Slot" at bounding box center [86, 136] width 46 height 8
click at [103, 94] on div "Type" at bounding box center [84, 97] width 43 height 8
click at [78, 129] on span "Landing" at bounding box center [86, 128] width 46 height 8
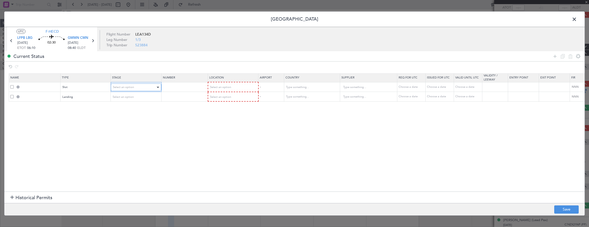
click at [128, 90] on div "Select an option" at bounding box center [134, 87] width 43 height 8
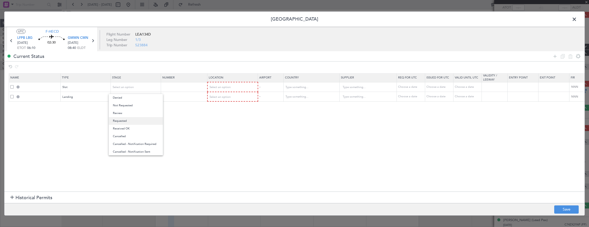
click at [127, 122] on span "Requested" at bounding box center [136, 121] width 46 height 8
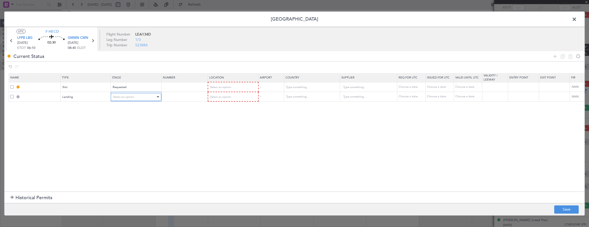
click at [134, 100] on div "Select an option" at bounding box center [134, 97] width 43 height 8
click at [129, 131] on span "Requested" at bounding box center [136, 131] width 46 height 8
click at [212, 89] on div "Select an option" at bounding box center [231, 87] width 43 height 8
click at [216, 109] on span "Departure Alt" at bounding box center [232, 106] width 46 height 8
click at [219, 90] on div "Departure Alt" at bounding box center [230, 87] width 43 height 8
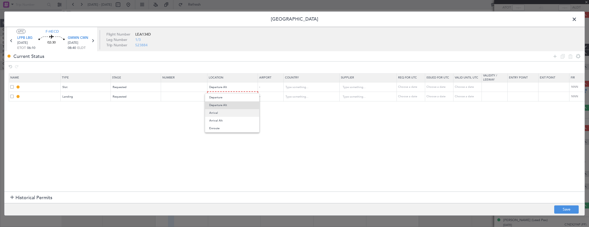
click at [216, 116] on span "Arrival" at bounding box center [232, 113] width 46 height 8
click at [222, 100] on div "Select an option" at bounding box center [231, 97] width 43 height 8
click at [218, 123] on span "Arrival" at bounding box center [232, 123] width 46 height 8
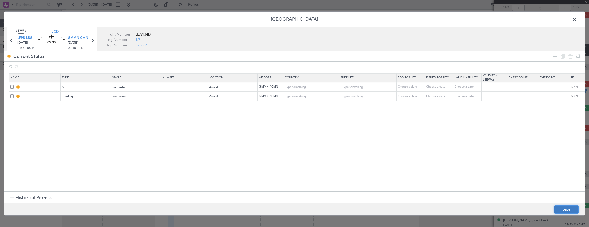
click at [575, 209] on button "Save" at bounding box center [566, 210] width 24 height 8
type input "GMMN ARR SLOT"
type input "[GEOGRAPHIC_DATA]"
type input "NNN"
type input "GMMN LDG"
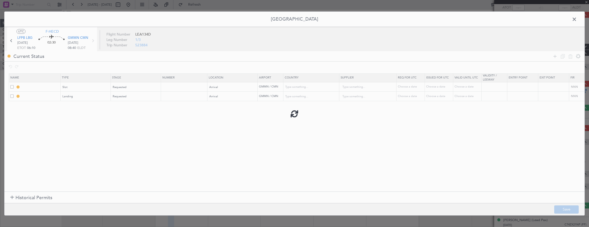
type input "[GEOGRAPHIC_DATA]"
type input "NNN"
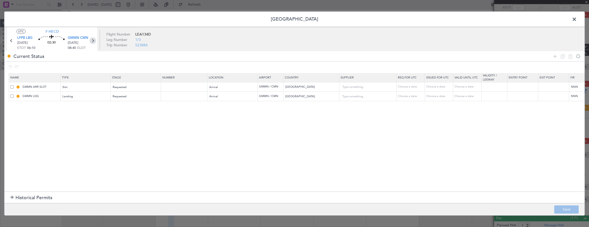
click at [93, 40] on icon at bounding box center [92, 40] width 7 height 7
type input "+00:20"
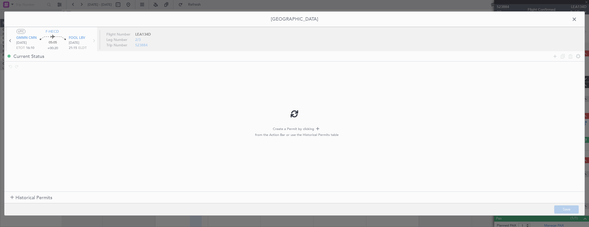
click at [573, 22] on div at bounding box center [294, 114] width 580 height 204
click at [577, 20] on span at bounding box center [577, 20] width 0 height 10
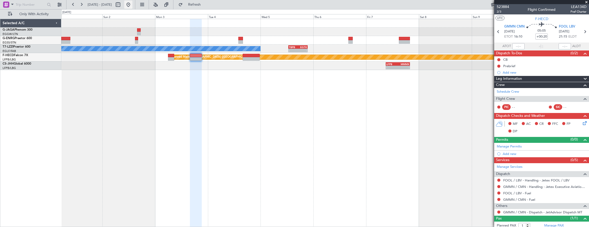
click at [132, 5] on button at bounding box center [128, 5] width 8 height 8
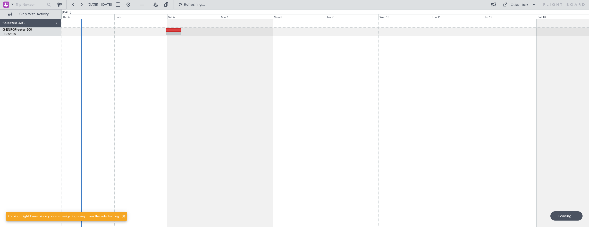
click at [136, 126] on div at bounding box center [325, 123] width 528 height 209
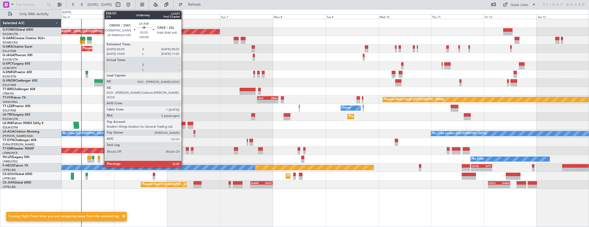
click at [184, 124] on div at bounding box center [182, 124] width 5 height 4
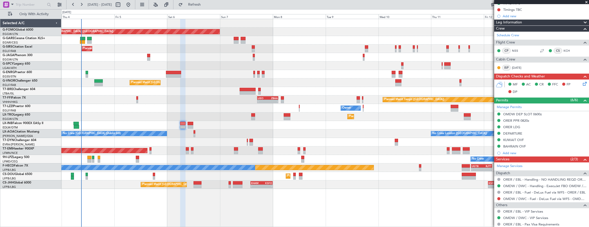
scroll to position [103, 0]
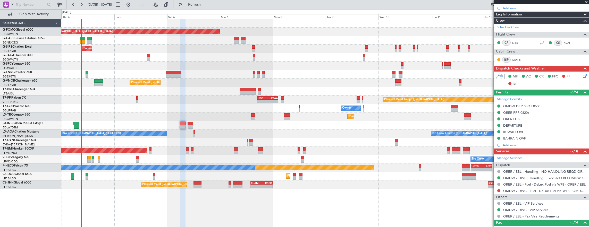
click at [66, 89] on div "Planned Maint London (Luton) Unplanned Maint Chester Planned Maint London (Farn…" at bounding box center [325, 104] width 528 height 170
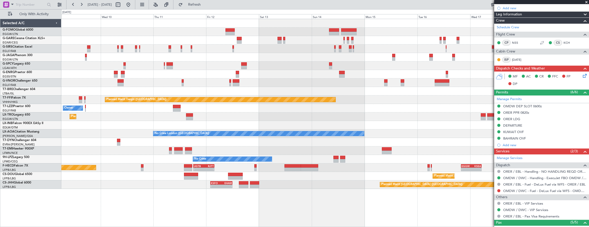
click at [87, 89] on div at bounding box center [325, 91] width 528 height 9
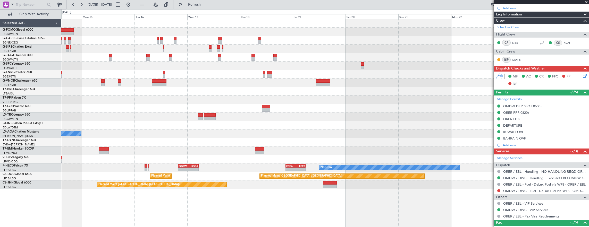
click at [108, 94] on div at bounding box center [325, 91] width 528 height 9
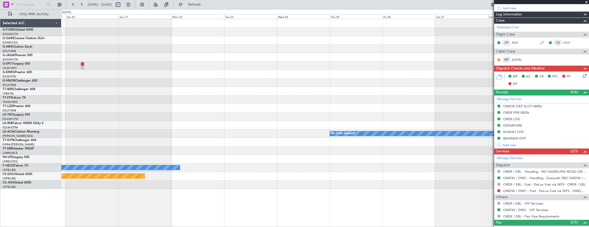
click at [160, 95] on div at bounding box center [325, 91] width 528 height 9
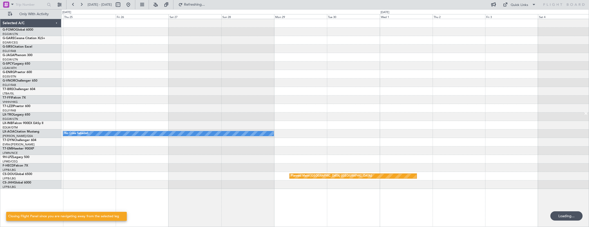
scroll to position [0, 0]
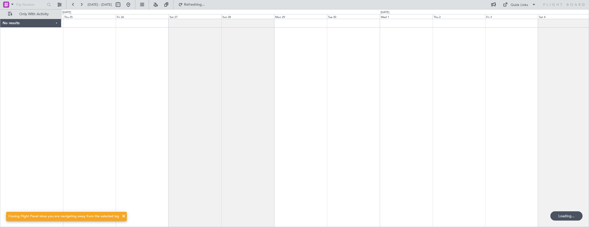
click at [314, 93] on div at bounding box center [325, 123] width 528 height 209
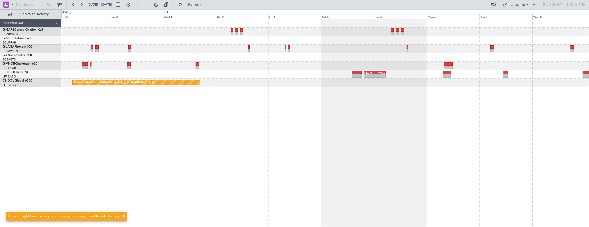
click at [271, 80] on div "Planned Maint Paris (Le Bourget) - - HTZA 06:30 Z EGLF 15:35 Z" at bounding box center [325, 83] width 528 height 9
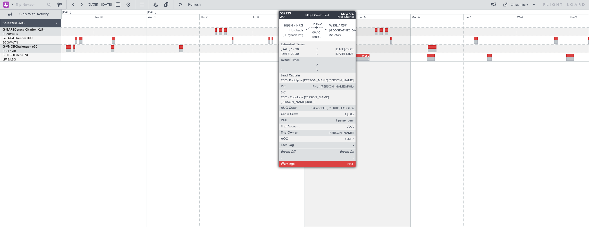
click at [358, 59] on div "-" at bounding box center [353, 58] width 11 height 3
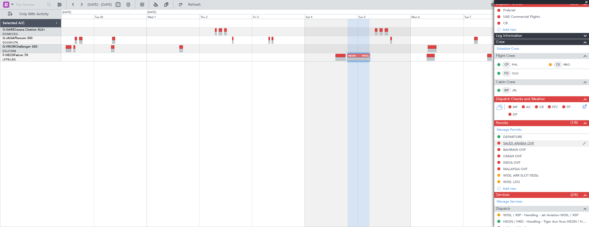
scroll to position [52, 0]
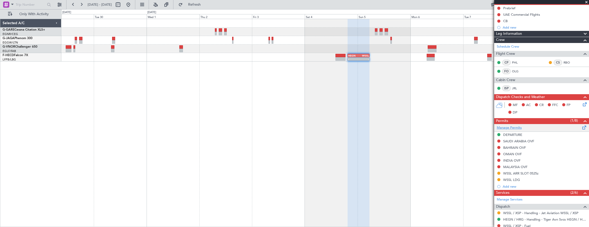
click at [513, 126] on link "Manage Permits" at bounding box center [509, 127] width 25 height 5
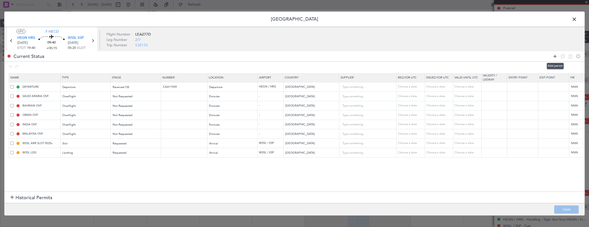
click at [554, 58] on icon at bounding box center [555, 56] width 6 height 6
click at [100, 163] on div "Type" at bounding box center [84, 163] width 43 height 8
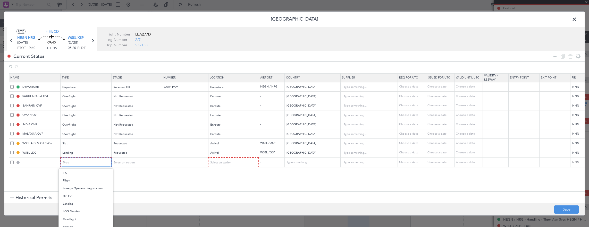
scroll to position [103, 0]
click at [81, 206] on span "Overflight" at bounding box center [86, 209] width 46 height 8
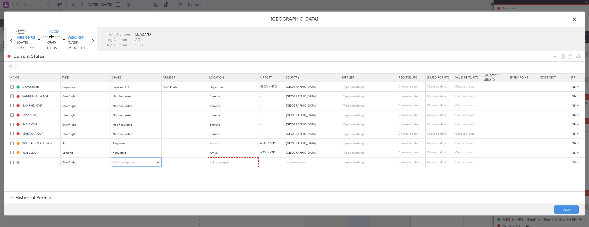
click at [135, 162] on div "Select an option" at bounding box center [134, 163] width 43 height 8
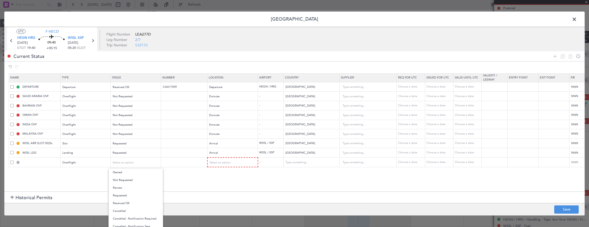
click at [131, 195] on span "Requested" at bounding box center [136, 196] width 46 height 8
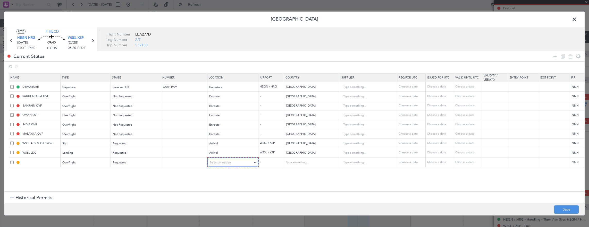
click at [218, 163] on span "Select an option" at bounding box center [220, 163] width 21 height 4
click at [218, 202] on span "Enroute" at bounding box center [232, 204] width 46 height 8
click at [297, 160] on input "text" at bounding box center [308, 163] width 46 height 8
type input "d"
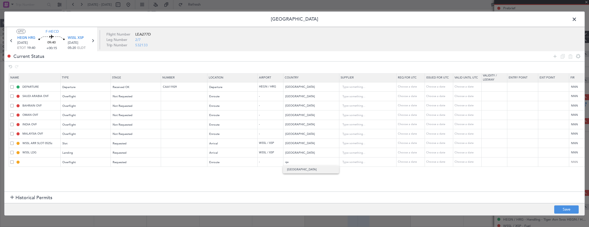
click at [299, 170] on span "[GEOGRAPHIC_DATA]" at bounding box center [311, 170] width 48 height 8
type input "[GEOGRAPHIC_DATA]"
click at [568, 210] on button "Save" at bounding box center [566, 210] width 24 height 8
type input "QATAR OVF"
type input "NNN"
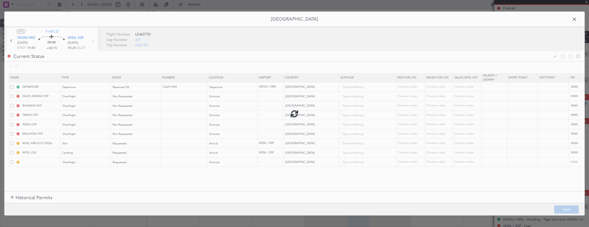
type input "2"
click at [577, 20] on span at bounding box center [577, 20] width 0 height 10
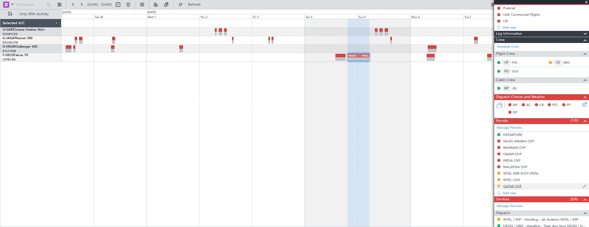
click at [499, 185] on button at bounding box center [498, 186] width 3 height 3
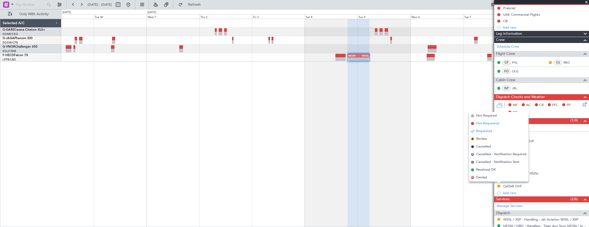
click at [478, 122] on span "Not Requested" at bounding box center [487, 123] width 23 height 5
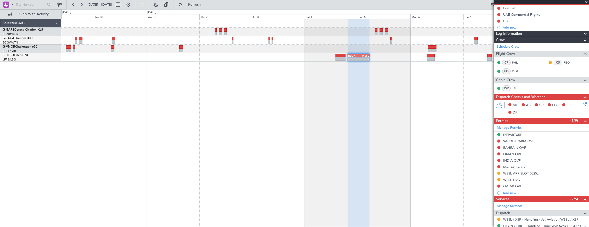
click at [192, 52] on div "- - HEGN 19:30 Z WSSL 05:25 Z - - ZBAA 14:00 Z UGTB 22:30 Z" at bounding box center [325, 40] width 528 height 43
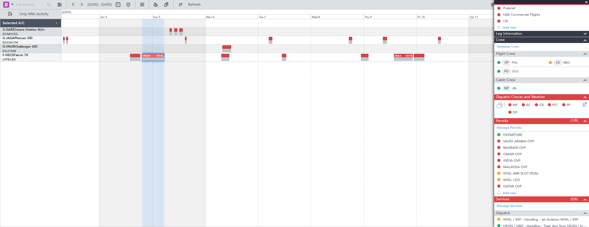
click at [117, 62] on div "- - HEGN 19:30 Z WSSL 05:25 Z - - ZBAA 14:00 Z UGTB 22:30 Z" at bounding box center [325, 123] width 528 height 209
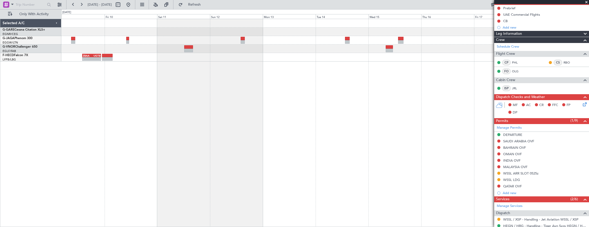
click at [77, 91] on div "- - ZBAA 14:00 Z UGTB 22:30 Z" at bounding box center [325, 123] width 528 height 209
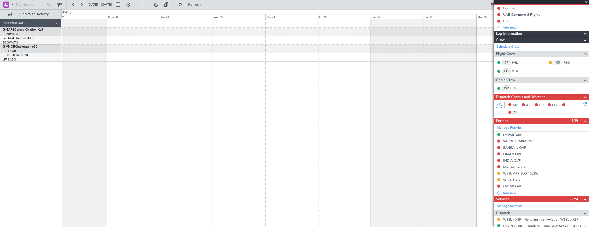
click at [0, 89] on html "29 Sep 2025 - 09 Oct 2025 Refresh Quick Links Only With Activity Selected A/C G…" at bounding box center [294, 113] width 589 height 227
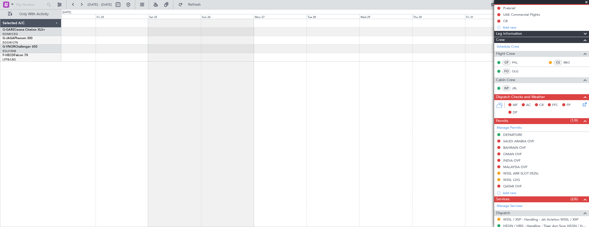
click at [14, 95] on div "Planned Maint Paris (Le Bourget) Selected A/C G-GARE Cessna Citation XLS+ EGNR/…" at bounding box center [294, 118] width 589 height 218
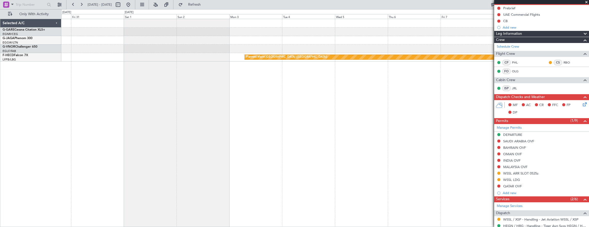
click at [331, 94] on div "Planned Maint [GEOGRAPHIC_DATA] ([GEOGRAPHIC_DATA])" at bounding box center [325, 123] width 528 height 209
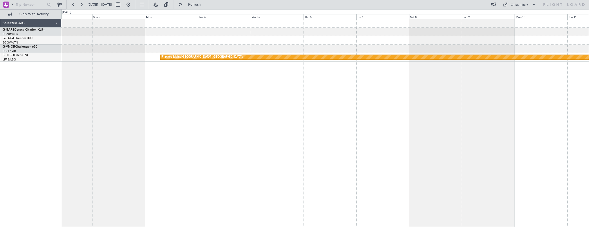
scroll to position [0, 0]
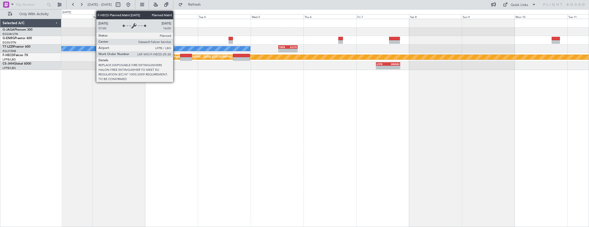
click at [173, 56] on div "Planned Maint [GEOGRAPHIC_DATA] ([GEOGRAPHIC_DATA])" at bounding box center [202, 57] width 81 height 8
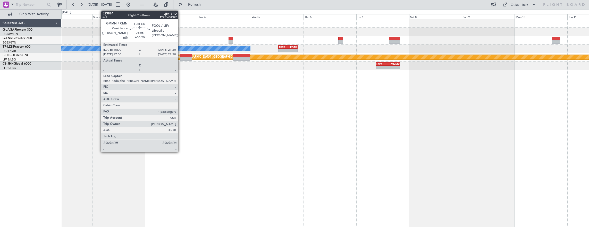
click at [182, 58] on div at bounding box center [186, 59] width 12 height 4
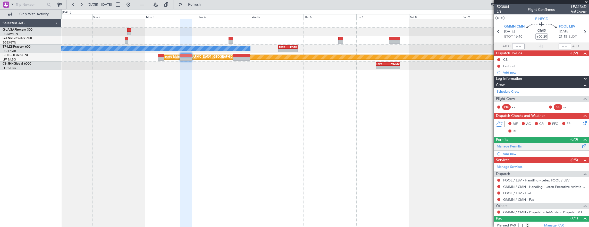
click at [513, 147] on link "Manage Permits" at bounding box center [509, 146] width 25 height 5
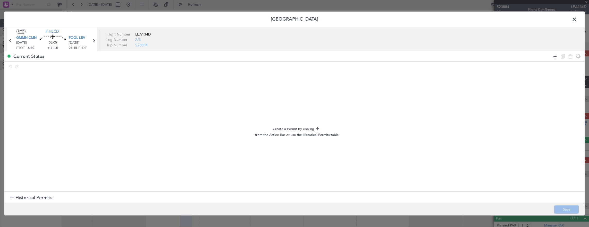
click at [554, 57] on icon at bounding box center [555, 56] width 6 height 6
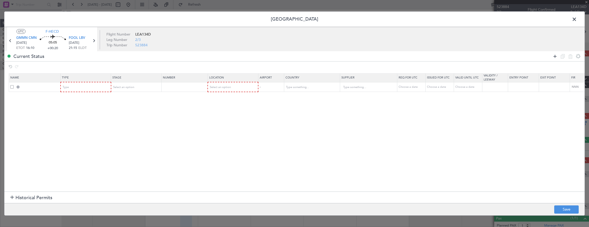
click at [554, 57] on icon at bounding box center [555, 56] width 6 height 6
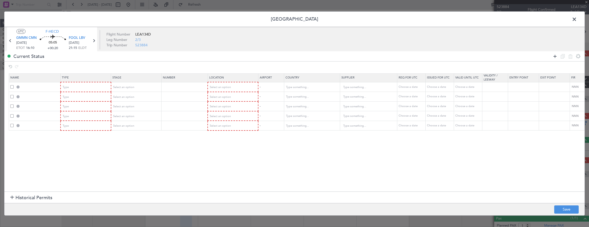
click at [554, 57] on icon at bounding box center [555, 56] width 6 height 6
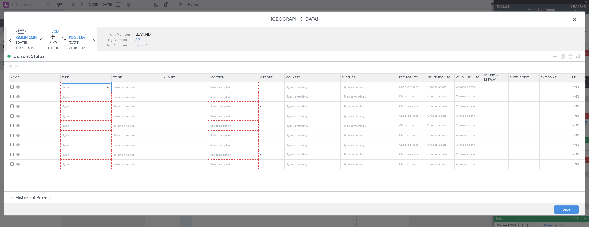
click at [78, 89] on div "Type" at bounding box center [84, 87] width 43 height 8
click at [74, 137] on span "Slot" at bounding box center [86, 136] width 46 height 8
click at [138, 86] on div "Select an option" at bounding box center [134, 87] width 43 height 8
click at [132, 105] on span "Not Requested" at bounding box center [136, 106] width 46 height 8
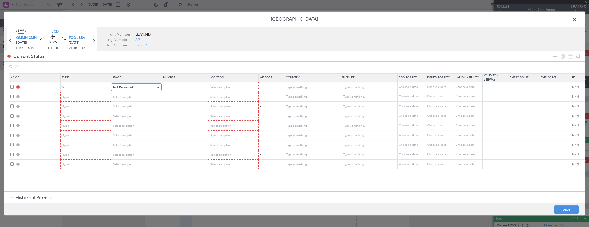
click at [131, 87] on span "Not Requested" at bounding box center [123, 87] width 20 height 4
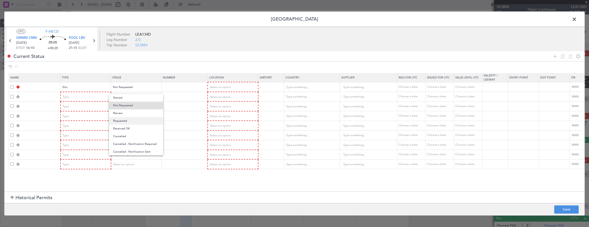
click at [131, 121] on span "Requested" at bounding box center [136, 121] width 46 height 8
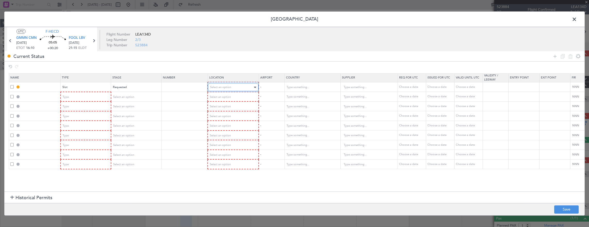
click at [215, 87] on span "Select an option" at bounding box center [220, 87] width 21 height 4
click at [218, 96] on span "Departure" at bounding box center [233, 98] width 46 height 8
click at [71, 97] on div "Type" at bounding box center [84, 97] width 43 height 8
click at [73, 86] on div at bounding box center [294, 113] width 589 height 227
click at [73, 86] on div "Slot" at bounding box center [84, 87] width 43 height 8
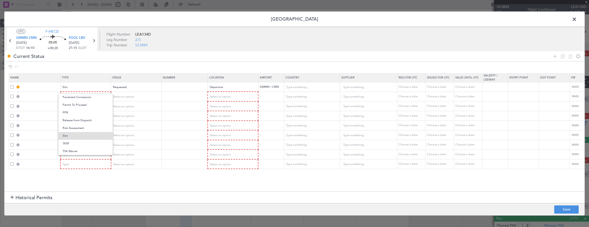
click at [158, 103] on div at bounding box center [294, 113] width 589 height 227
click at [82, 97] on div "Type" at bounding box center [84, 97] width 43 height 8
click at [80, 140] on span "Departure" at bounding box center [86, 144] width 46 height 8
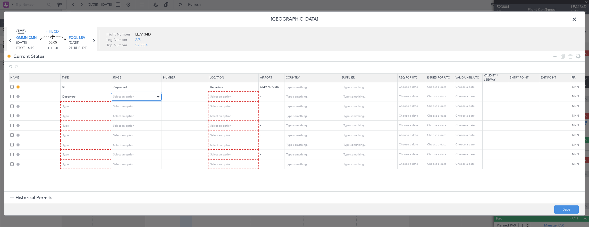
click at [128, 97] on span "Select an option" at bounding box center [123, 97] width 21 height 4
drag, startPoint x: 129, startPoint y: 130, endPoint x: 196, endPoint y: 108, distance: 70.6
click at [130, 130] on span "Requested" at bounding box center [136, 131] width 46 height 8
click at [215, 98] on span "Select an option" at bounding box center [220, 97] width 21 height 4
click at [219, 107] on span "Departure" at bounding box center [233, 108] width 46 height 8
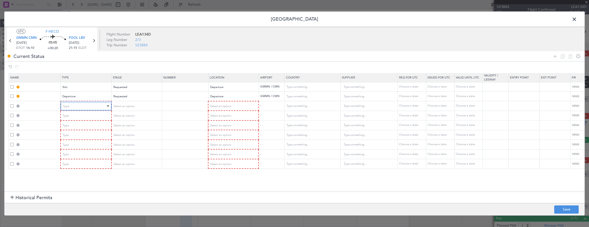
click at [81, 106] on div "Type" at bounding box center [84, 107] width 43 height 8
click at [79, 126] on span "Overflight" at bounding box center [86, 127] width 46 height 8
click at [84, 113] on div "Type" at bounding box center [84, 116] width 43 height 8
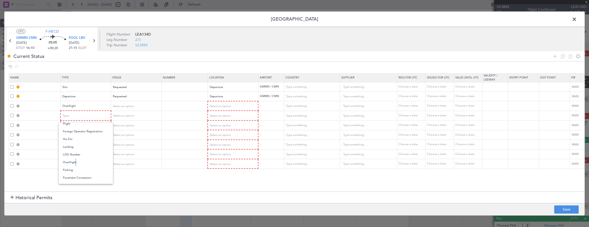
click at [74, 161] on span "Overflight" at bounding box center [86, 163] width 46 height 8
drag, startPoint x: 74, startPoint y: 161, endPoint x: 61, endPoint y: 123, distance: 39.7
click at [61, 123] on div "Type" at bounding box center [86, 126] width 50 height 8
click at [67, 124] on div at bounding box center [294, 113] width 589 height 227
click at [79, 123] on div "Type" at bounding box center [84, 126] width 43 height 8
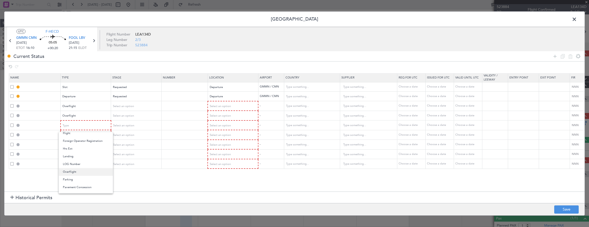
click at [75, 172] on span "Overflight" at bounding box center [86, 172] width 46 height 8
click at [84, 135] on div "Type" at bounding box center [84, 135] width 43 height 8
click at [79, 180] on span "Overflight" at bounding box center [86, 182] width 46 height 8
click at [87, 143] on div "Type" at bounding box center [84, 145] width 43 height 8
click at [84, 190] on span "Overflight" at bounding box center [86, 192] width 46 height 8
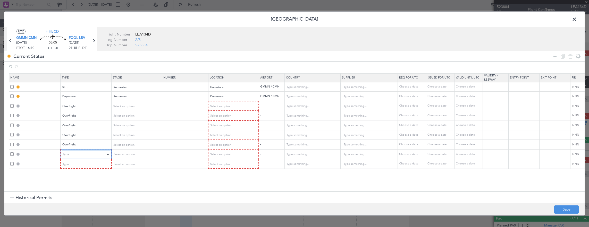
click at [80, 156] on div "Type" at bounding box center [84, 155] width 43 height 8
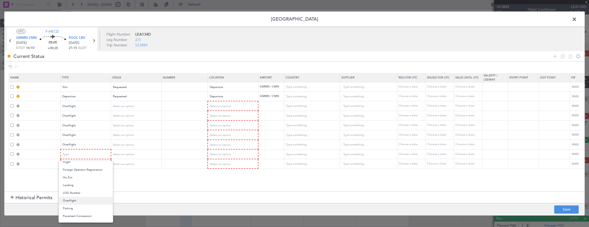
click at [74, 202] on span "Overflight" at bounding box center [86, 201] width 46 height 8
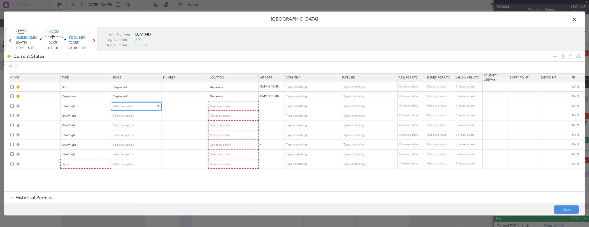
click at [141, 110] on div "Select an option" at bounding box center [134, 107] width 43 height 8
click at [129, 124] on span "Not Requested" at bounding box center [136, 125] width 46 height 8
click at [129, 116] on span "Select an option" at bounding box center [123, 116] width 21 height 4
click at [128, 132] on span "Not Requested" at bounding box center [136, 134] width 46 height 8
click at [133, 124] on span "Select an option" at bounding box center [123, 126] width 21 height 4
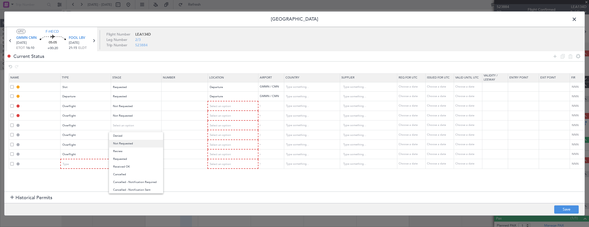
click at [129, 143] on span "Not Requested" at bounding box center [136, 144] width 46 height 8
click at [132, 136] on span "Select an option" at bounding box center [123, 135] width 21 height 4
click at [127, 155] on span "Not Requested" at bounding box center [136, 154] width 46 height 8
click at [130, 147] on div "Select an option" at bounding box center [134, 145] width 43 height 8
click at [128, 161] on span "Not Requested" at bounding box center [136, 163] width 46 height 8
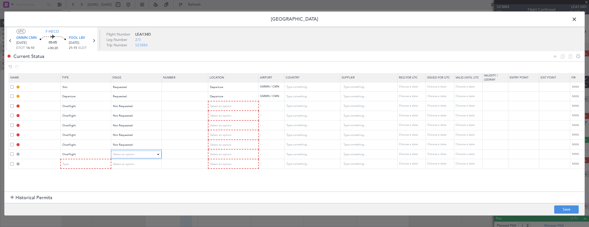
click at [132, 151] on div "Select an option" at bounding box center [134, 155] width 43 height 8
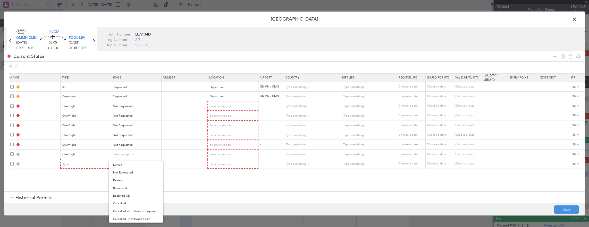
click at [131, 173] on span "Not Requested" at bounding box center [136, 173] width 46 height 8
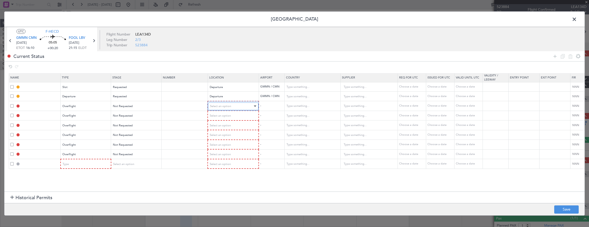
click at [220, 106] on span "Select an option" at bounding box center [220, 106] width 21 height 4
click at [221, 147] on span "Enroute" at bounding box center [233, 148] width 46 height 8
click at [226, 113] on div "Select an option" at bounding box center [231, 116] width 43 height 8
drag, startPoint x: 221, startPoint y: 158, endPoint x: 221, endPoint y: 149, distance: 9.0
click at [221, 158] on span "Enroute" at bounding box center [233, 157] width 46 height 8
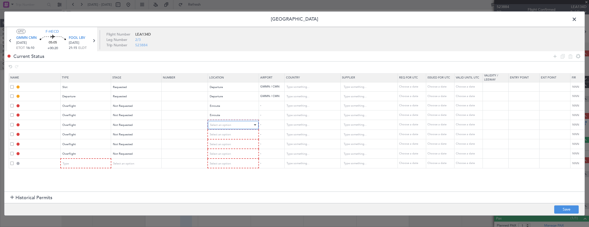
click at [224, 126] on span "Select an option" at bounding box center [220, 125] width 21 height 4
drag, startPoint x: 220, startPoint y: 163, endPoint x: 220, endPoint y: 160, distance: 2.6
click at [220, 163] on span "Enroute" at bounding box center [233, 166] width 46 height 8
click at [223, 137] on div "Select an option" at bounding box center [231, 135] width 43 height 8
click at [220, 176] on span "Enroute" at bounding box center [233, 176] width 46 height 8
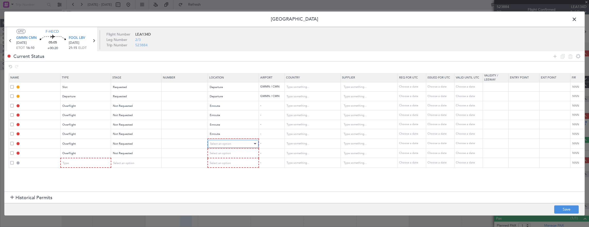
click at [223, 145] on div "Select an option" at bounding box center [231, 144] width 43 height 8
drag, startPoint x: 216, startPoint y: 186, endPoint x: 216, endPoint y: 182, distance: 3.3
click at [216, 185] on span "Enroute" at bounding box center [233, 185] width 46 height 8
click at [218, 154] on span "Select an option" at bounding box center [220, 153] width 21 height 4
click at [219, 191] on span "Enroute" at bounding box center [233, 194] width 46 height 8
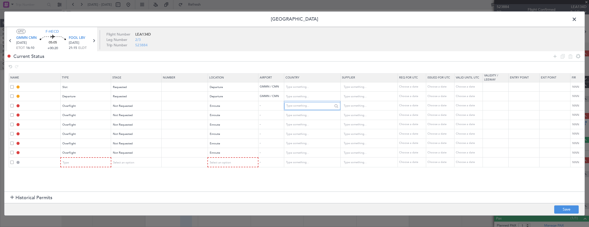
click at [296, 107] on input "text" at bounding box center [309, 106] width 46 height 8
click at [294, 112] on span "[GEOGRAPHIC_DATA]" at bounding box center [312, 114] width 48 height 8
type input "[GEOGRAPHIC_DATA]"
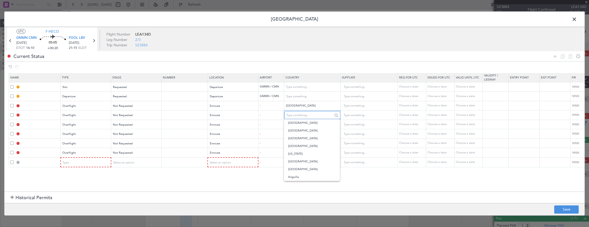
click at [297, 112] on input "text" at bounding box center [309, 116] width 46 height 8
click at [296, 121] on span "Mali" at bounding box center [312, 123] width 48 height 8
type input "Mali"
click at [301, 128] on input "text" at bounding box center [309, 125] width 46 height 8
drag, startPoint x: 301, startPoint y: 114, endPoint x: 299, endPoint y: 118, distance: 3.8
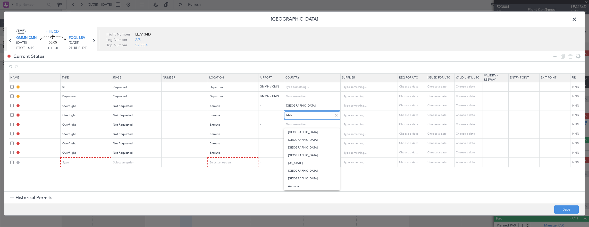
click at [301, 114] on input "Mali" at bounding box center [309, 116] width 46 height 8
click at [297, 124] on span "Mali" at bounding box center [312, 123] width 48 height 8
click at [295, 124] on input "text" at bounding box center [309, 125] width 46 height 8
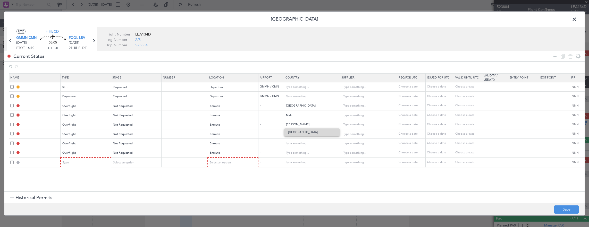
click at [298, 133] on span "[GEOGRAPHIC_DATA]" at bounding box center [312, 133] width 48 height 8
type input "[GEOGRAPHIC_DATA]"
click at [298, 133] on input "text" at bounding box center [309, 134] width 46 height 8
click at [295, 144] on span "[GEOGRAPHIC_DATA]" at bounding box center [312, 142] width 48 height 8
type input "[GEOGRAPHIC_DATA]"
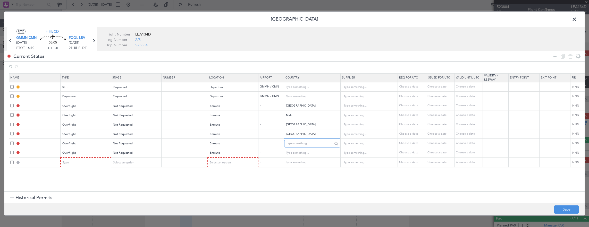
click at [295, 142] on input "text" at bounding box center [309, 144] width 46 height 8
click at [301, 151] on span "[GEOGRAPHIC_DATA]" at bounding box center [312, 151] width 48 height 8
type input "[GEOGRAPHIC_DATA]"
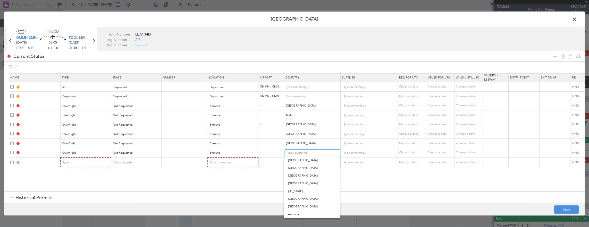
click at [301, 151] on input "text" at bounding box center [309, 153] width 46 height 8
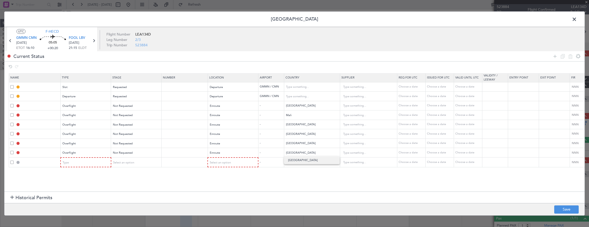
click at [296, 159] on span "[GEOGRAPHIC_DATA]" at bounding box center [312, 161] width 48 height 8
type input "[GEOGRAPHIC_DATA]"
click at [296, 162] on input "text" at bounding box center [309, 163] width 46 height 8
click at [298, 177] on span "[GEOGRAPHIC_DATA]" at bounding box center [312, 178] width 48 height 8
type input "[GEOGRAPHIC_DATA]"
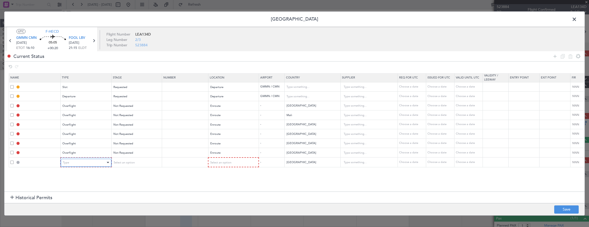
click at [87, 162] on div "Type" at bounding box center [84, 163] width 43 height 8
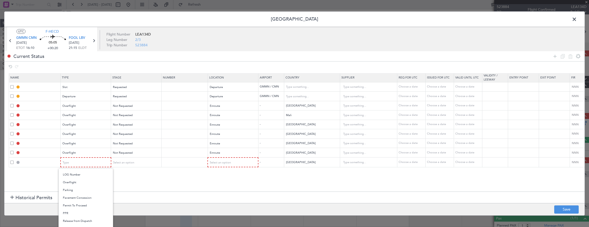
click at [83, 185] on span "Overflight" at bounding box center [86, 183] width 46 height 8
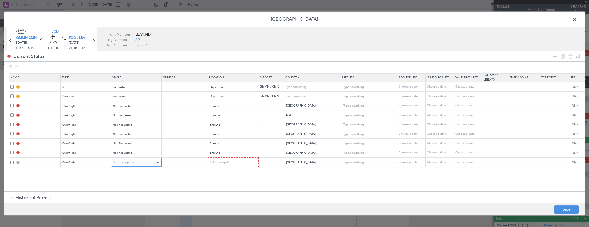
click at [123, 164] on div "Select an option" at bounding box center [134, 163] width 43 height 8
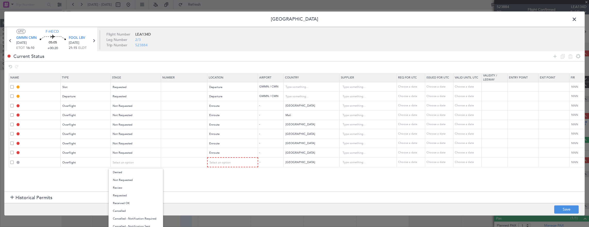
drag, startPoint x: 137, startPoint y: 179, endPoint x: 171, endPoint y: 173, distance: 34.6
click at [137, 179] on span "Not Requested" at bounding box center [136, 180] width 46 height 8
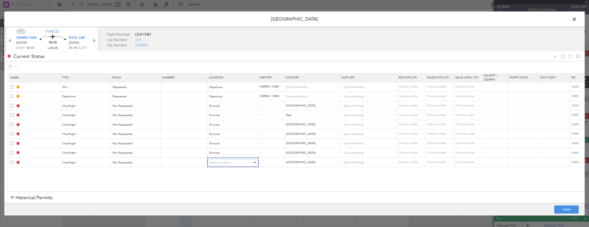
click at [239, 162] on div "Select an option" at bounding box center [231, 163] width 43 height 8
click at [222, 202] on span "Enroute" at bounding box center [232, 204] width 46 height 8
click at [280, 171] on section "Name Type Stage Number Location Airport Country Supplier Req For Utc Issued For…" at bounding box center [294, 132] width 580 height 120
click at [553, 55] on icon at bounding box center [555, 56] width 6 height 6
click at [84, 174] on div "Type" at bounding box center [84, 172] width 43 height 8
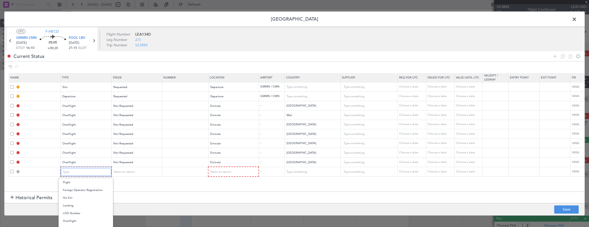
scroll to position [103, 0]
click at [80, 202] on span "Landing" at bounding box center [86, 203] width 46 height 8
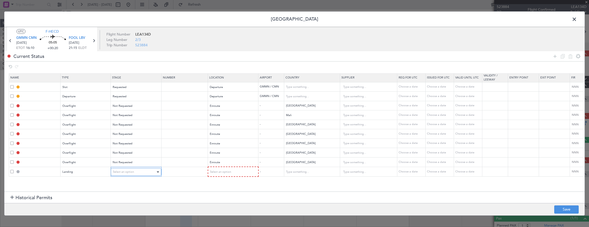
click at [121, 172] on span "Select an option" at bounding box center [123, 172] width 21 height 4
drag, startPoint x: 129, startPoint y: 189, endPoint x: 134, endPoint y: 186, distance: 6.5
click at [129, 189] on span "Not Requested" at bounding box center [136, 190] width 46 height 8
click at [218, 170] on span "Select an option" at bounding box center [220, 172] width 21 height 4
click at [219, 196] on span "Arrival" at bounding box center [232, 197] width 46 height 8
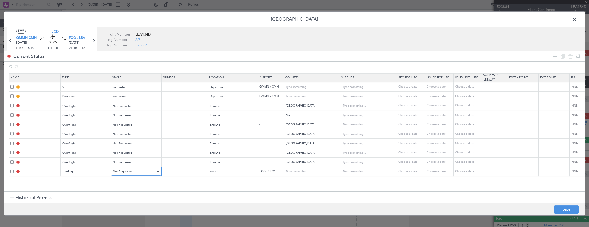
click at [132, 168] on div "Not Requested" at bounding box center [134, 172] width 43 height 8
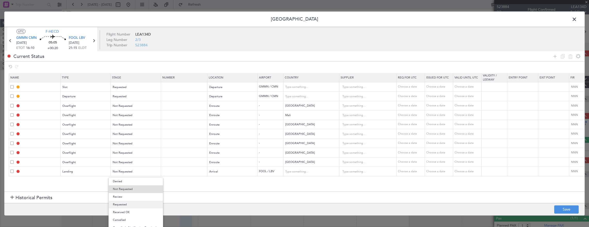
click at [126, 203] on span "Requested" at bounding box center [136, 205] width 46 height 8
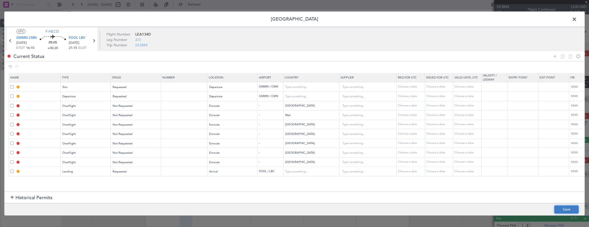
click at [563, 208] on button "Save" at bounding box center [566, 210] width 24 height 8
type input "GMMN DEP SLOT"
type input "[GEOGRAPHIC_DATA]"
type input "NNN"
type input "DEPARTURE"
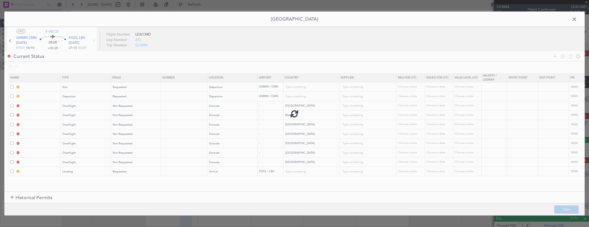
type input "[GEOGRAPHIC_DATA]"
type input "NNN"
type input "MAURITANIA OVF"
type input "NNN"
type input "MALI OVF"
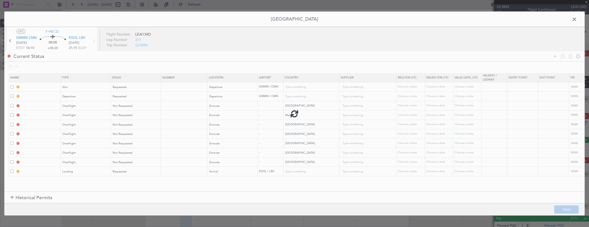
type input "NNN"
type input "[GEOGRAPHIC_DATA] OVF"
type input "NNN"
type input "GHANA OVF"
type input "NNN"
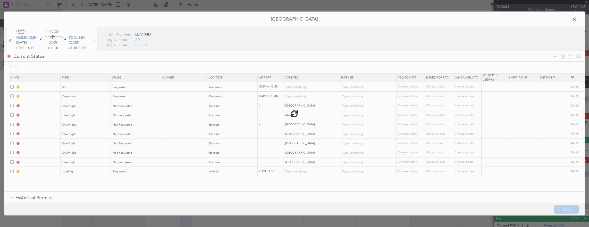
type input "TOGO OVF"
type input "NNN"
type input "BENIN OVF"
type input "NNN"
type input "NIGERIA OVF"
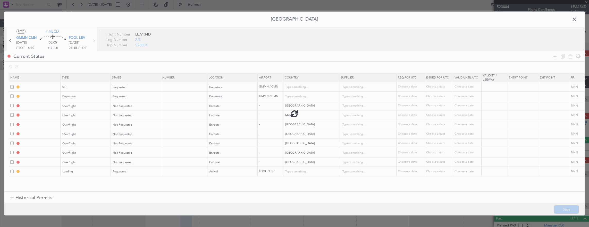
type input "NNN"
type input "FOOL LDG"
type input "[GEOGRAPHIC_DATA]"
type input "NNN"
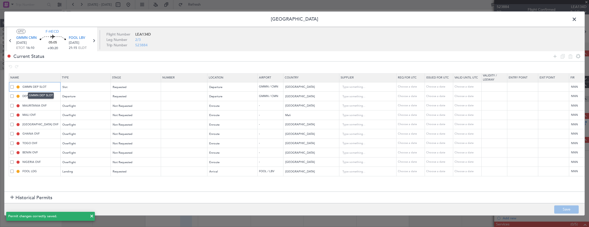
click at [53, 87] on input "GMMN DEP SLOT" at bounding box center [40, 87] width 39 height 4
type input "GMMN DEP SLOT 1600Z"
click at [566, 205] on footer "Save" at bounding box center [294, 209] width 580 height 12
click at [565, 206] on button "Save" at bounding box center [566, 210] width 24 height 8
click at [11, 39] on icon at bounding box center [10, 40] width 7 height 7
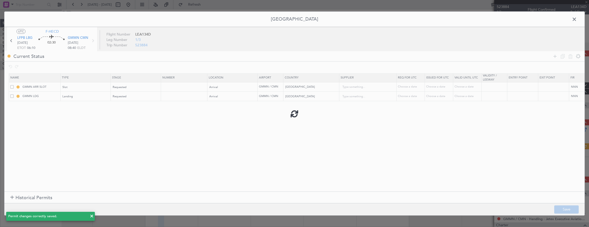
click at [56, 86] on div at bounding box center [294, 114] width 580 height 204
click at [54, 86] on div at bounding box center [294, 114] width 580 height 204
click at [52, 87] on div at bounding box center [294, 114] width 580 height 204
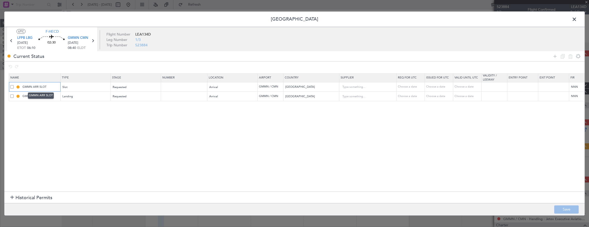
click at [53, 86] on input "GMMN ARR SLOT" at bounding box center [40, 87] width 39 height 4
type input "GMMN ARR SLOT 0840Z"
click at [565, 207] on button "Save" at bounding box center [566, 210] width 24 height 8
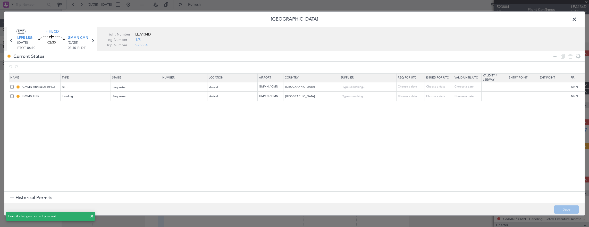
click at [577, 18] on span at bounding box center [577, 20] width 0 height 10
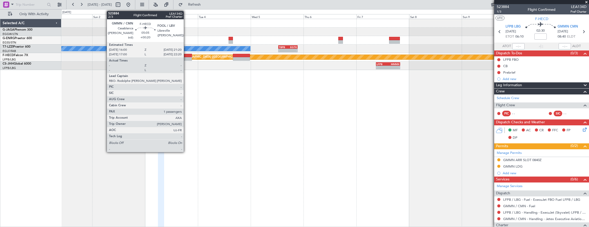
click at [186, 57] on div at bounding box center [186, 59] width 12 height 4
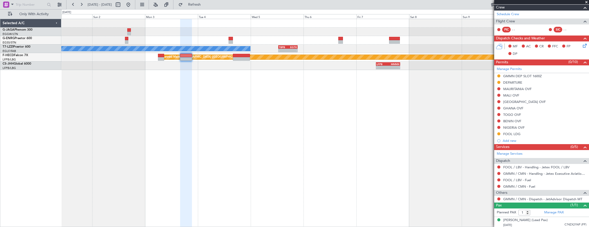
scroll to position [0, 0]
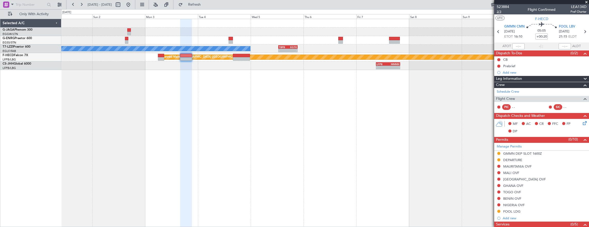
click at [502, 13] on span "2/3" at bounding box center [503, 12] width 12 height 4
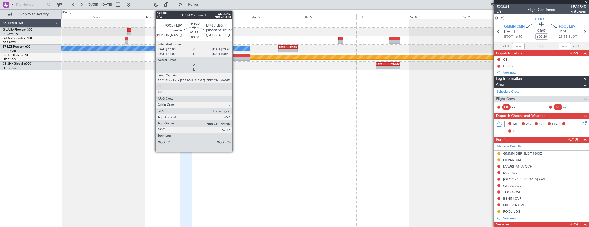
click at [235, 57] on div at bounding box center [241, 59] width 17 height 4
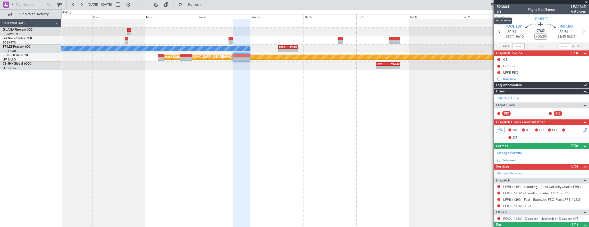
click at [497, 12] on span "3/3" at bounding box center [503, 12] width 12 height 4
click at [499, 10] on span "3/3" at bounding box center [503, 12] width 12 height 4
drag, startPoint x: 544, startPoint y: 36, endPoint x: 550, endPoint y: 39, distance: 7.0
click at [544, 36] on input "+00:30" at bounding box center [540, 36] width 12 height 6
type input "+00:25"
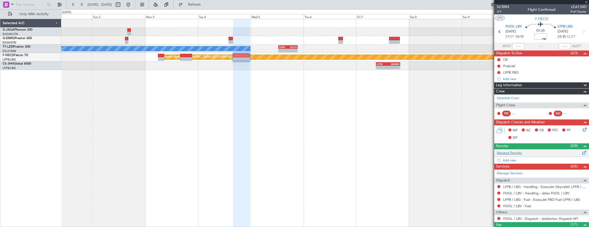
click at [524, 152] on div "Manage Permits" at bounding box center [541, 153] width 95 height 8
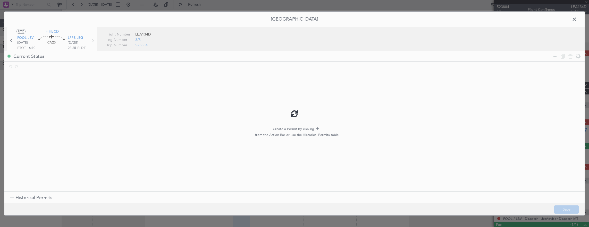
click at [552, 57] on div at bounding box center [294, 114] width 580 height 204
click at [554, 57] on div at bounding box center [294, 114] width 580 height 204
click at [555, 57] on div at bounding box center [294, 114] width 580 height 204
type input "+00:25"
click at [554, 56] on icon at bounding box center [555, 56] width 6 height 6
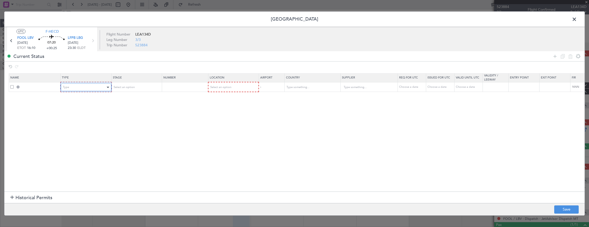
click at [71, 89] on div "Type" at bounding box center [84, 87] width 43 height 8
click at [78, 111] on span "Departure" at bounding box center [86, 108] width 46 height 8
click at [124, 88] on span "Select an option" at bounding box center [123, 87] width 21 height 4
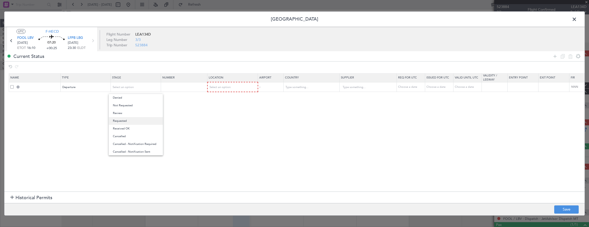
click at [133, 120] on span "Requested" at bounding box center [136, 121] width 46 height 8
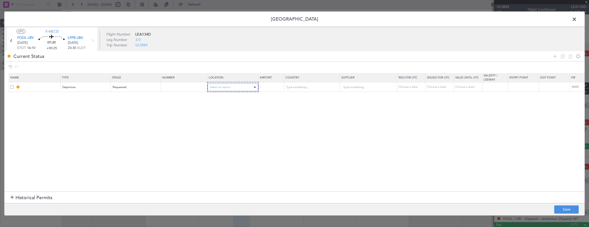
click at [219, 87] on span "Select an option" at bounding box center [220, 87] width 21 height 4
click at [225, 99] on span "Departure" at bounding box center [232, 98] width 46 height 8
click at [555, 56] on icon at bounding box center [555, 56] width 6 height 6
click at [555, 58] on icon at bounding box center [555, 56] width 6 height 6
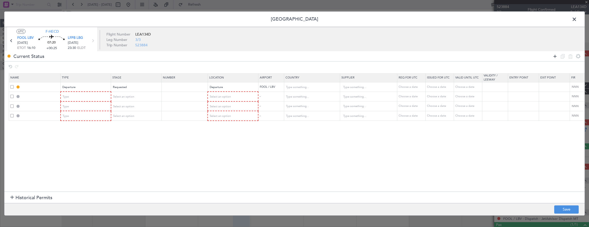
click at [555, 58] on icon at bounding box center [555, 56] width 6 height 6
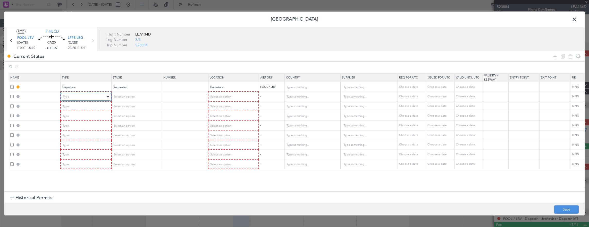
click at [80, 96] on div "Type" at bounding box center [84, 97] width 43 height 8
click at [81, 125] on span "Parking" at bounding box center [86, 126] width 46 height 8
click at [70, 95] on span "Parking" at bounding box center [68, 97] width 10 height 4
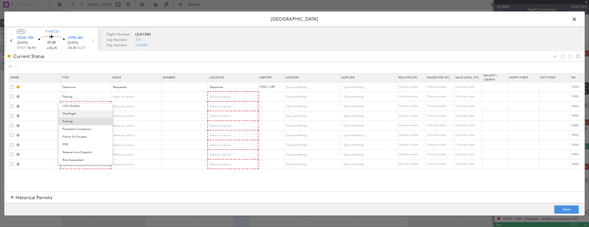
click at [78, 114] on span "Overflight" at bounding box center [86, 114] width 46 height 8
click at [79, 106] on div "Type" at bounding box center [84, 107] width 43 height 8
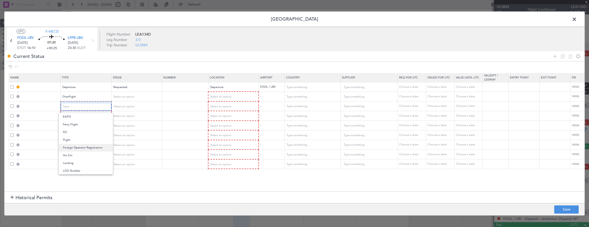
scroll to position [103, 0]
click at [78, 154] on span "Overflight" at bounding box center [86, 153] width 46 height 8
click at [82, 116] on div "Type" at bounding box center [84, 116] width 43 height 8
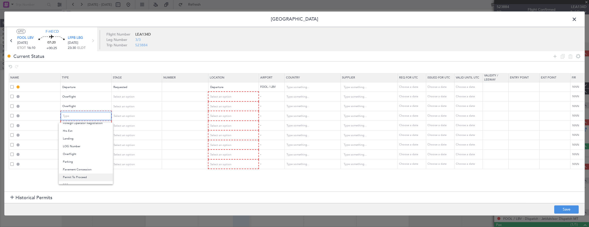
scroll to position [129, 0]
click at [79, 137] on span "Overflight" at bounding box center [86, 137] width 46 height 8
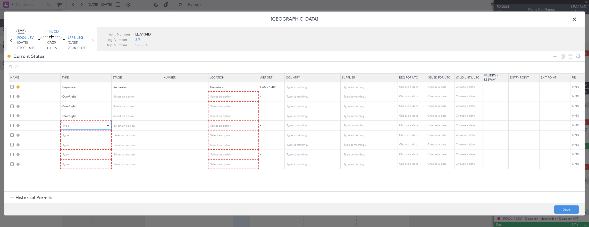
click at [82, 122] on div "Type" at bounding box center [84, 126] width 43 height 8
click at [76, 171] on span "Overflight" at bounding box center [86, 172] width 46 height 8
click at [83, 133] on div "Type" at bounding box center [84, 136] width 43 height 8
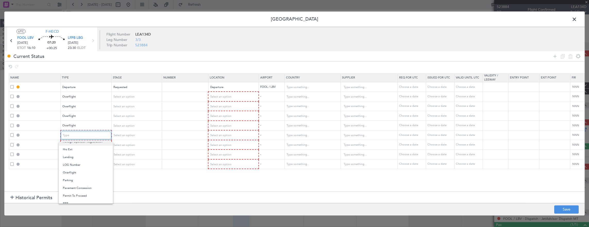
scroll to position [129, 0]
click at [78, 158] on span "Overflight" at bounding box center [86, 156] width 46 height 8
click at [80, 140] on mat-form-field "Type" at bounding box center [86, 144] width 50 height 9
click at [80, 144] on div "Type" at bounding box center [84, 145] width 43 height 8
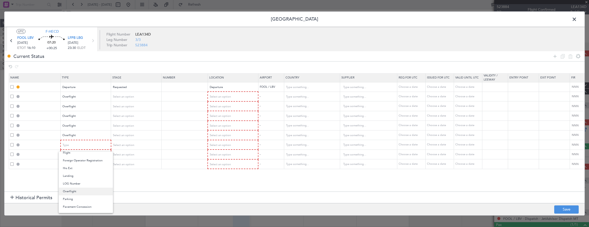
click at [77, 189] on span "Overflight" at bounding box center [86, 192] width 46 height 8
click at [80, 153] on div "Type" at bounding box center [84, 155] width 43 height 8
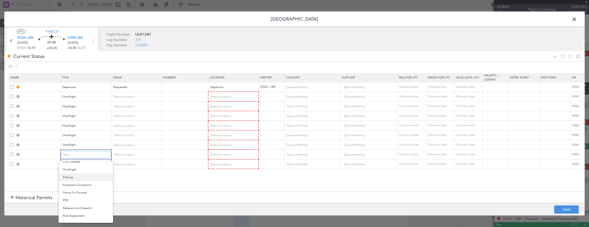
scroll to position [129, 0]
click at [79, 175] on span "Overflight" at bounding box center [86, 176] width 46 height 8
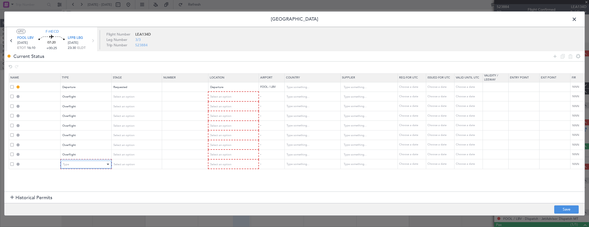
click at [81, 164] on div "Type" at bounding box center [84, 165] width 43 height 8
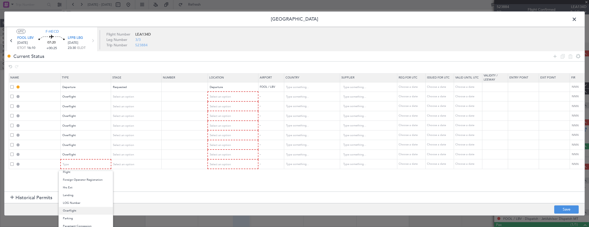
click at [77, 208] on span "Overflight" at bounding box center [86, 211] width 46 height 8
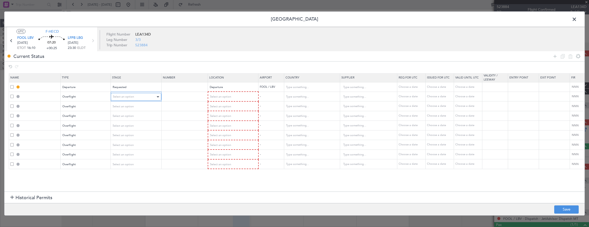
click at [130, 94] on div "Select an option" at bounding box center [134, 97] width 43 height 8
click at [128, 115] on span "Not Requested" at bounding box center [136, 115] width 46 height 8
click at [129, 105] on span "Select an option" at bounding box center [123, 107] width 21 height 4
click at [128, 124] on span "Not Requested" at bounding box center [136, 125] width 46 height 8
click at [130, 116] on span "Select an option" at bounding box center [123, 116] width 21 height 4
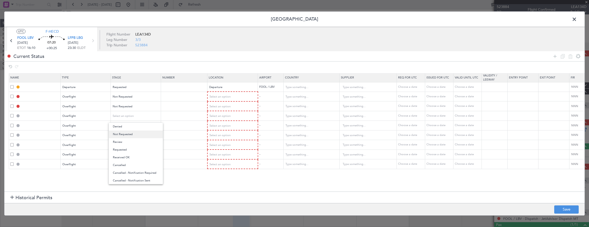
click at [131, 134] on span "Not Requested" at bounding box center [136, 135] width 46 height 8
click at [131, 126] on span "Select an option" at bounding box center [123, 126] width 21 height 4
click at [132, 143] on span "Not Requested" at bounding box center [136, 144] width 46 height 8
click at [134, 138] on div "Select an option" at bounding box center [134, 136] width 43 height 8
click at [135, 155] on span "Not Requested" at bounding box center [136, 154] width 46 height 8
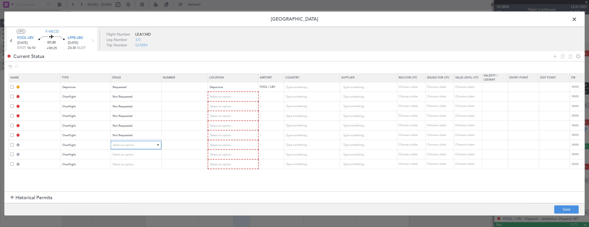
click at [134, 144] on div "Select an option" at bounding box center [134, 145] width 43 height 8
click at [137, 160] on span "Not Requested" at bounding box center [136, 163] width 46 height 8
click at [136, 155] on div "Select an option" at bounding box center [134, 155] width 43 height 8
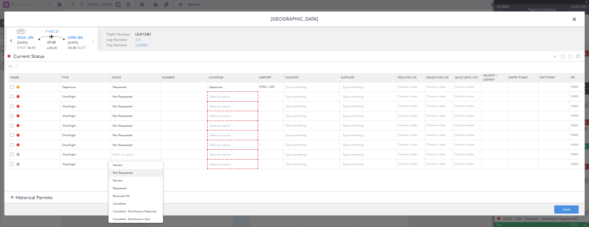
click at [135, 171] on span "Not Requested" at bounding box center [136, 173] width 46 height 8
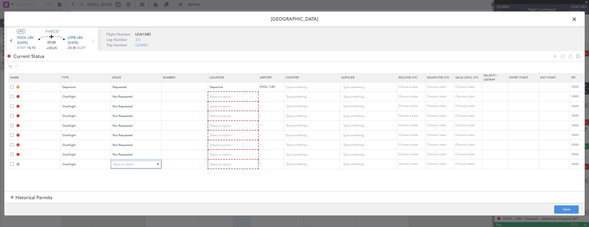
click at [135, 162] on div "Select an option" at bounding box center [134, 165] width 43 height 8
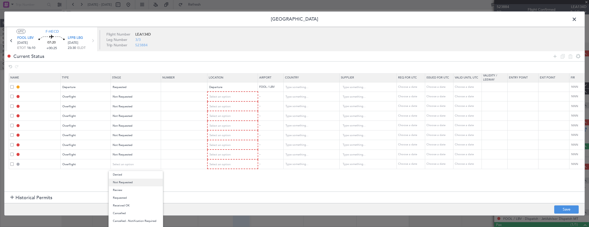
click at [129, 183] on span "Not Requested" at bounding box center [136, 183] width 46 height 8
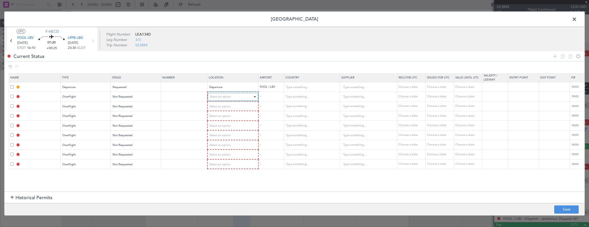
click at [231, 93] on div "Select an option" at bounding box center [231, 97] width 43 height 8
drag, startPoint x: 228, startPoint y: 139, endPoint x: 225, endPoint y: 115, distance: 23.9
click at [228, 138] on span "Enroute" at bounding box center [232, 138] width 46 height 8
click at [226, 104] on div "Select an option" at bounding box center [231, 107] width 43 height 8
click at [224, 144] on span "Enroute" at bounding box center [232, 148] width 46 height 8
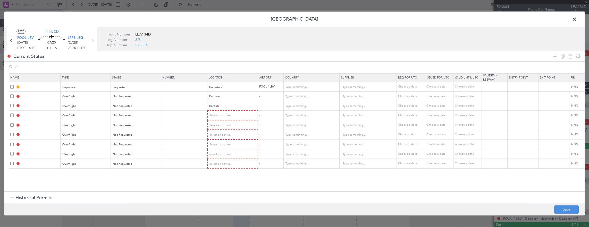
click at [226, 121] on mat-form-field "Select an option" at bounding box center [233, 125] width 50 height 9
click at [226, 117] on span "Select an option" at bounding box center [220, 116] width 21 height 4
drag, startPoint x: 223, startPoint y: 158, endPoint x: 223, endPoint y: 147, distance: 11.3
click at [223, 157] on span "Enroute" at bounding box center [232, 157] width 46 height 8
click at [224, 125] on span "Select an option" at bounding box center [220, 125] width 21 height 4
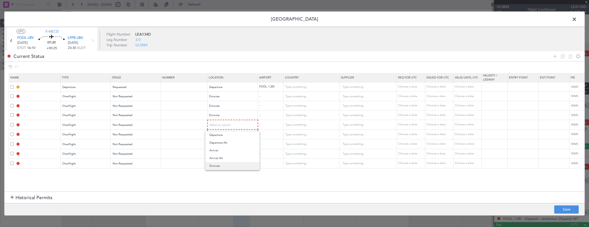
click at [223, 167] on span "Enroute" at bounding box center [232, 166] width 46 height 8
drag, startPoint x: 227, startPoint y: 133, endPoint x: 226, endPoint y: 136, distance: 3.2
click at [227, 133] on span "Select an option" at bounding box center [220, 134] width 21 height 4
click at [223, 175] on span "Enroute" at bounding box center [232, 176] width 46 height 8
click at [226, 144] on span "Select an option" at bounding box center [220, 144] width 21 height 4
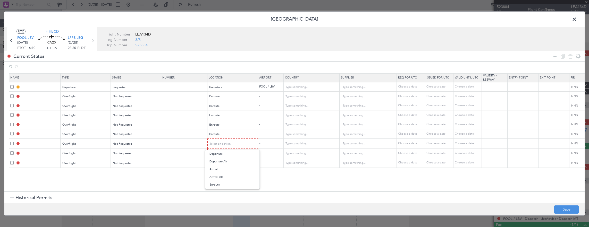
click at [219, 184] on span "Enroute" at bounding box center [232, 185] width 46 height 8
click at [226, 155] on div "Select an option" at bounding box center [231, 153] width 43 height 8
click at [223, 191] on span "Enroute" at bounding box center [232, 194] width 46 height 8
click at [228, 158] on mat-form-field "Select an option" at bounding box center [233, 162] width 50 height 9
click at [228, 162] on span "Select an option" at bounding box center [220, 163] width 21 height 4
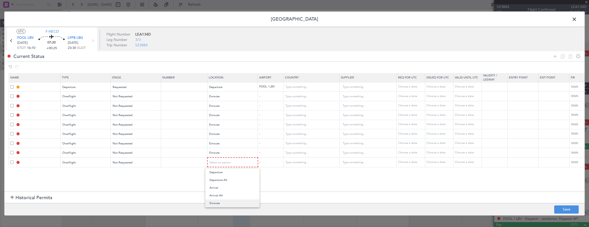
click at [231, 205] on span "Enroute" at bounding box center [232, 204] width 46 height 8
click at [363, 96] on input "text" at bounding box center [366, 97] width 46 height 8
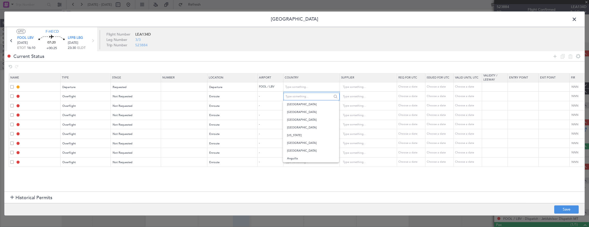
click at [305, 95] on input "text" at bounding box center [308, 97] width 46 height 8
click at [297, 113] on span "[GEOGRAPHIC_DATA]" at bounding box center [311, 112] width 48 height 8
type input "[GEOGRAPHIC_DATA]"
click at [299, 105] on input "text" at bounding box center [308, 106] width 46 height 8
click at [299, 113] on span "[GEOGRAPHIC_DATA]" at bounding box center [311, 114] width 48 height 8
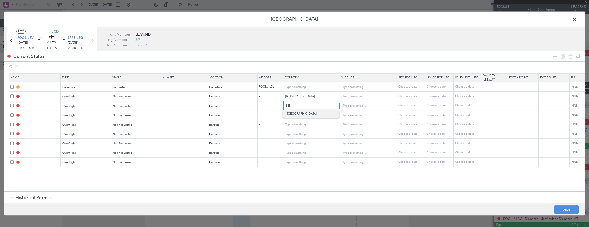
type input "[GEOGRAPHIC_DATA]"
click at [299, 113] on input "text" at bounding box center [308, 116] width 46 height 8
click at [306, 120] on span "[GEOGRAPHIC_DATA]" at bounding box center [311, 123] width 48 height 8
type input "[GEOGRAPHIC_DATA]"
click at [295, 123] on input "text" at bounding box center [308, 125] width 46 height 8
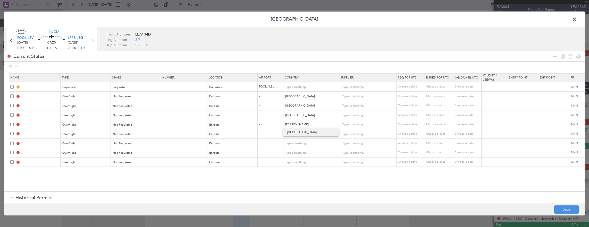
click at [294, 131] on span "[GEOGRAPHIC_DATA]" at bounding box center [311, 133] width 48 height 8
type input "[GEOGRAPHIC_DATA]"
click at [295, 132] on input "text" at bounding box center [308, 134] width 46 height 8
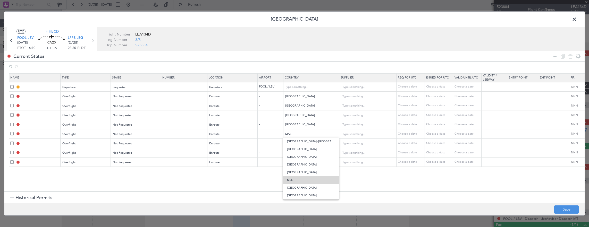
click at [298, 179] on span "Mali" at bounding box center [311, 180] width 48 height 8
type input "Mali"
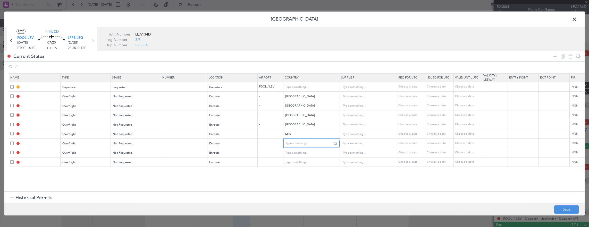
click at [298, 143] on input "text" at bounding box center [308, 144] width 46 height 8
click at [302, 150] on span "[GEOGRAPHIC_DATA]" at bounding box center [311, 151] width 48 height 8
type input "[GEOGRAPHIC_DATA]"
click at [302, 126] on input "[GEOGRAPHIC_DATA]" at bounding box center [308, 125] width 46 height 8
click at [331, 119] on mat-form-field "[GEOGRAPHIC_DATA]" at bounding box center [311, 115] width 56 height 9
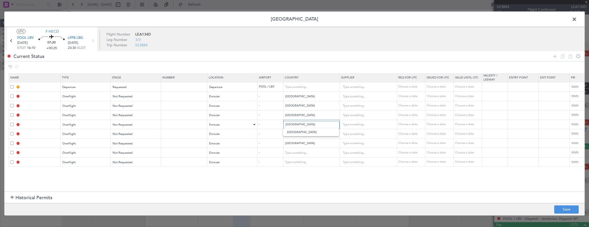
drag, startPoint x: 317, startPoint y: 127, endPoint x: 248, endPoint y: 126, distance: 69.3
click at [252, 127] on tr "Overflight Not Requested Enroute - Burkina Faso Choose a date Choose a date Cho…" at bounding box center [338, 125] width 658 height 10
click at [296, 138] on span "[GEOGRAPHIC_DATA]" at bounding box center [311, 140] width 48 height 8
type input "[GEOGRAPHIC_DATA]"
click at [299, 131] on input "Mali" at bounding box center [308, 134] width 46 height 8
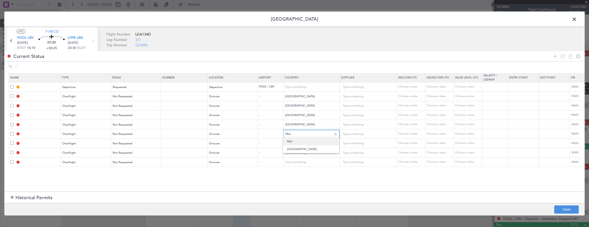
click at [299, 131] on input "Mali" at bounding box center [308, 134] width 46 height 8
click at [296, 140] on span "[GEOGRAPHIC_DATA]" at bounding box center [311, 142] width 48 height 8
type input "[GEOGRAPHIC_DATA]"
click at [297, 140] on input "[GEOGRAPHIC_DATA]" at bounding box center [308, 144] width 46 height 8
drag, startPoint x: 294, startPoint y: 190, endPoint x: 294, endPoint y: 181, distance: 9.0
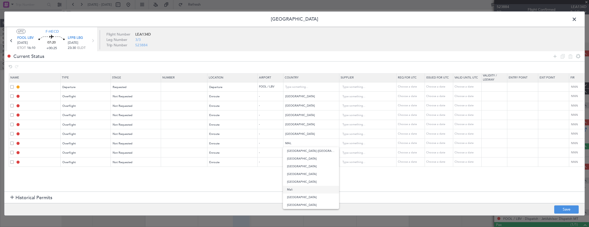
click at [294, 190] on span "Mali" at bounding box center [311, 190] width 48 height 8
type input "Mali"
click at [300, 156] on mat-form-field at bounding box center [311, 152] width 56 height 9
click at [298, 152] on input "text" at bounding box center [308, 153] width 46 height 8
click at [298, 162] on span "[GEOGRAPHIC_DATA]" at bounding box center [311, 161] width 48 height 8
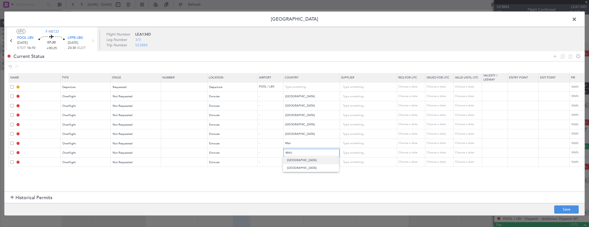
type input "[GEOGRAPHIC_DATA]"
click at [297, 162] on input "text" at bounding box center [308, 163] width 46 height 8
click at [302, 183] on span "[GEOGRAPHIC_DATA]" at bounding box center [311, 185] width 48 height 8
type input "[GEOGRAPHIC_DATA]"
click at [560, 208] on button "Save" at bounding box center [566, 210] width 24 height 8
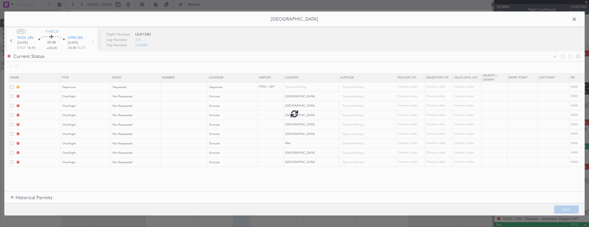
type input "DEPARTURE"
type input "[GEOGRAPHIC_DATA]"
type input "NNN"
type input "NIGERIA OVF"
type input "NNN"
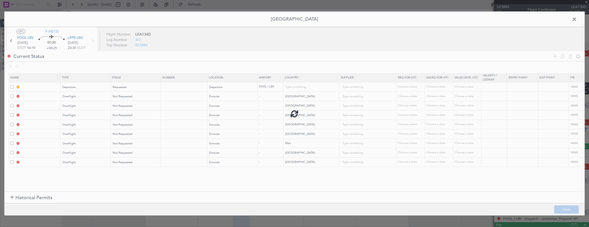
type input "BENIN OVF"
type input "NNN"
type input "TOGO OVF"
type input "NNN"
type input "GHANA OVF"
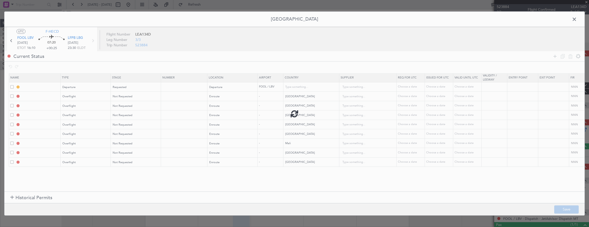
type input "NNN"
type input "BURKINA FASO OVF"
type input "NNN"
type input "MALI OVF"
type input "NNN"
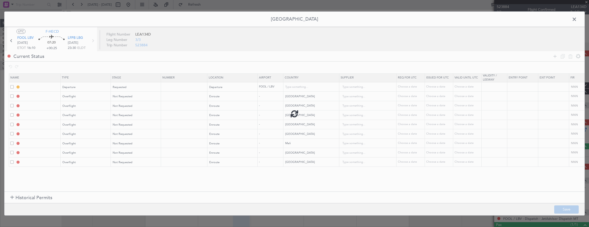
type input "MAURITANIA OVF"
type input "NNN"
type input "MOROCCO OVF"
type input "NNN"
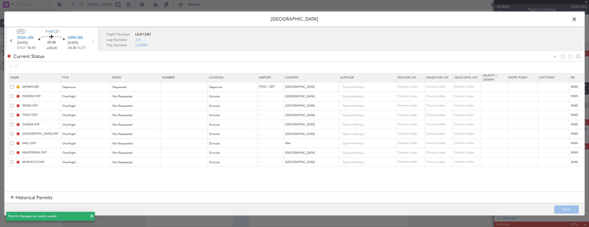
click at [577, 20] on span at bounding box center [577, 20] width 0 height 10
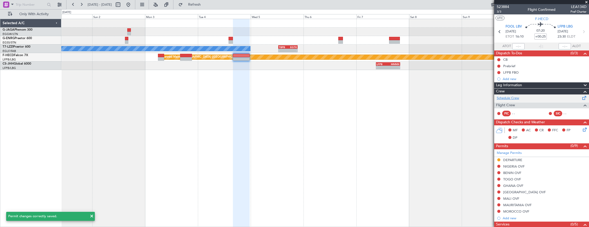
click at [517, 98] on link "Schedule Crew" at bounding box center [508, 98] width 22 height 5
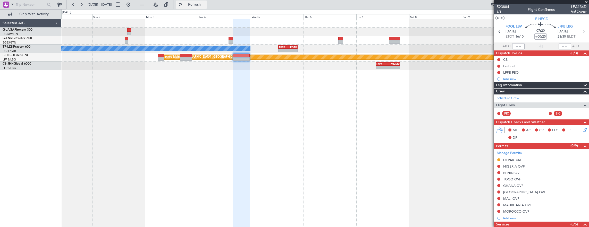
click at [205, 5] on span "Refresh" at bounding box center [195, 5] width 22 height 4
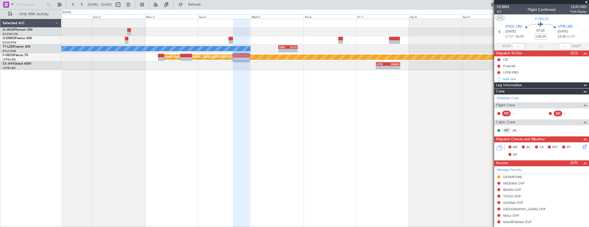
click at [157, 53] on div "A/C Unavailable London (Luton) - - TBPB 12:40 Z EGTK 21:25 Z" at bounding box center [325, 49] width 528 height 9
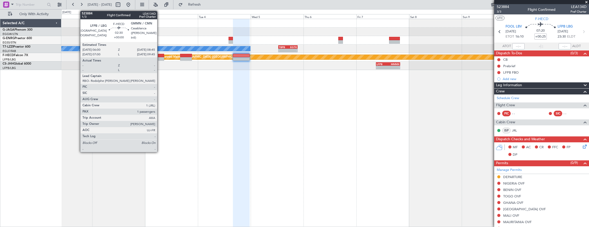
click at [160, 56] on div at bounding box center [161, 56] width 6 height 4
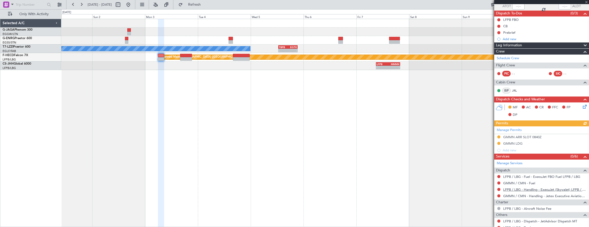
scroll to position [52, 0]
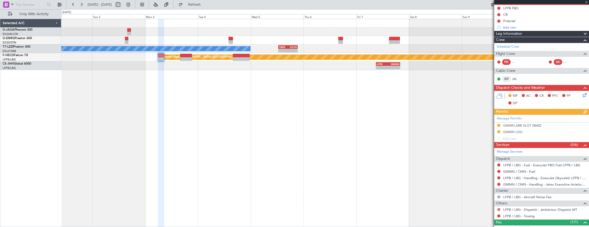
click at [499, 208] on button at bounding box center [498, 209] width 3 height 3
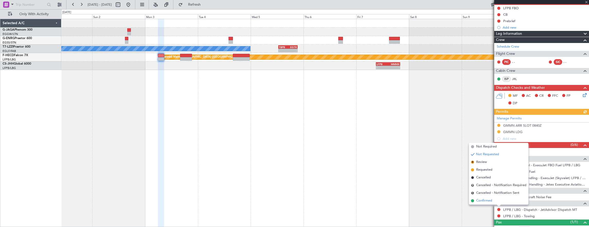
click at [494, 202] on li "Confirmed" at bounding box center [499, 201] width 60 height 8
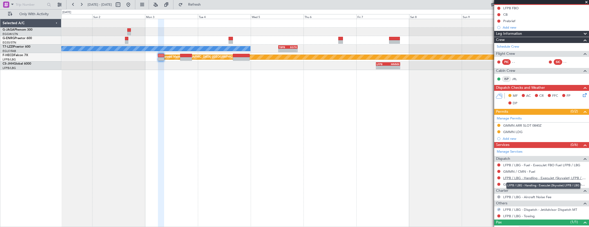
click at [534, 178] on link "LFPB / LBG - Handling - ExecuJet (Skyvalet) LFPB / LBG" at bounding box center [544, 178] width 83 height 4
click at [558, 183] on link "GMMN / CMN - Handling - Jetex Executive Aviation Morocco GMMN / CMN" at bounding box center [544, 184] width 83 height 4
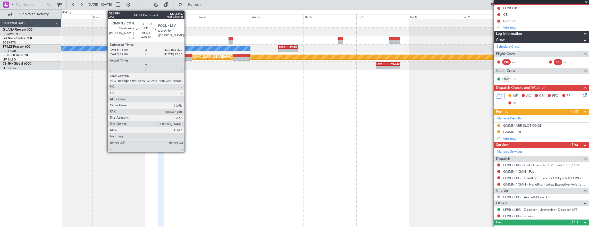
click at [187, 57] on div at bounding box center [186, 59] width 12 height 4
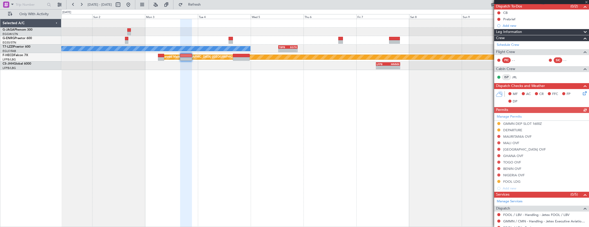
scroll to position [95, 0]
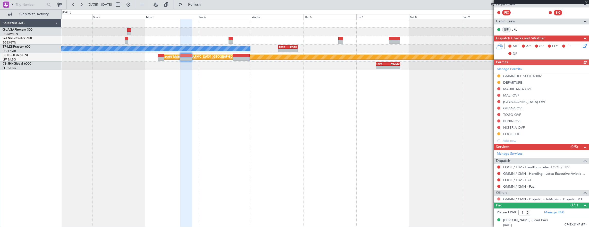
click at [498, 199] on button at bounding box center [498, 199] width 3 height 3
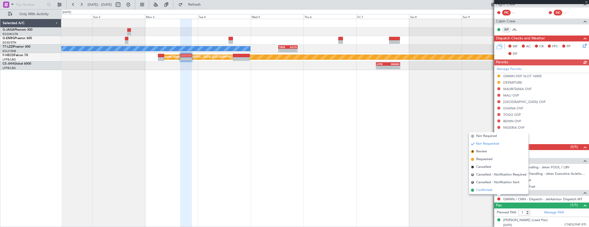
click at [497, 191] on li "Confirmed" at bounding box center [499, 190] width 60 height 8
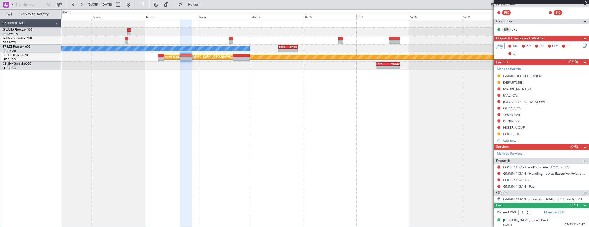
click at [525, 165] on link "FOOL / LBV - Handling - Jetex FOOL / LBV" at bounding box center [536, 167] width 66 height 4
click at [536, 166] on link "FOOL / LBV - Handling - Jetex FOOL / LBV" at bounding box center [536, 167] width 66 height 4
click at [546, 165] on link "FOOL / LBV - Handling - Jetex FOOL / LBV" at bounding box center [536, 167] width 66 height 4
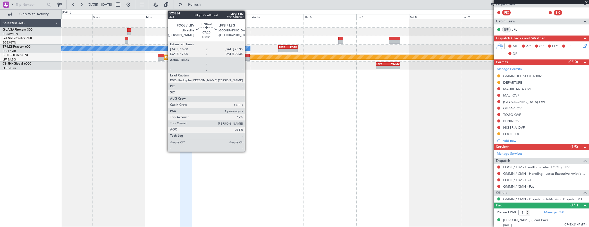
click at [247, 57] on div at bounding box center [241, 59] width 17 height 4
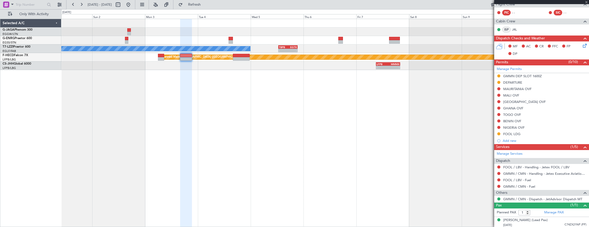
type input "+00:25"
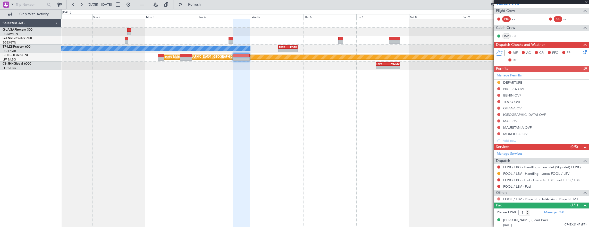
click at [498, 199] on button at bounding box center [498, 199] width 3 height 3
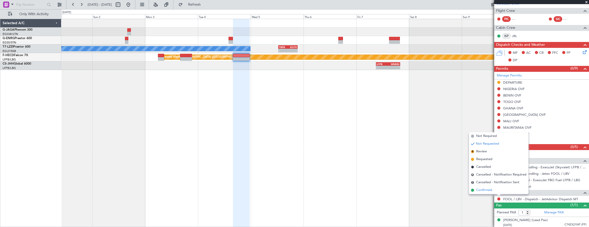
click at [496, 191] on li "Confirmed" at bounding box center [499, 190] width 60 height 8
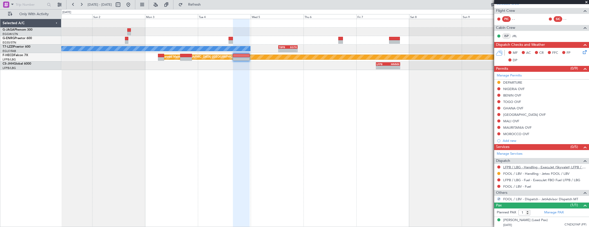
click at [520, 166] on link "LFPB / LBG - Handling - ExecuJet (Skyvalet) LFPB / LBG" at bounding box center [544, 167] width 83 height 4
click at [132, 5] on button at bounding box center [128, 5] width 8 height 8
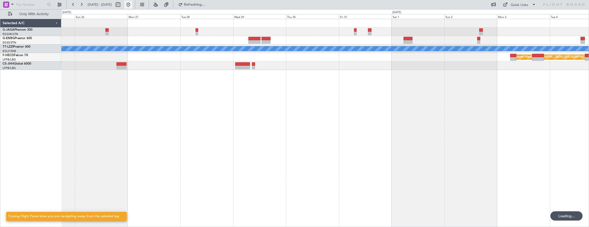
scroll to position [0, 0]
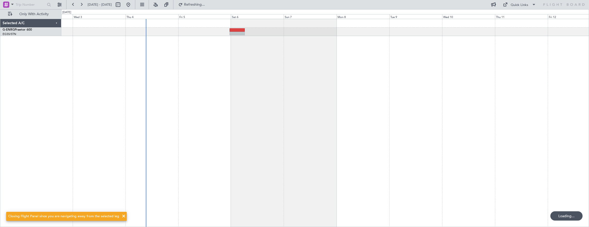
click at [154, 80] on div at bounding box center [325, 123] width 528 height 209
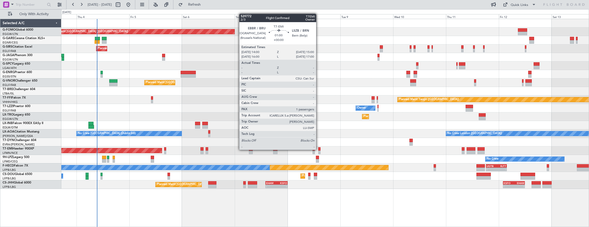
click at [319, 150] on div at bounding box center [319, 149] width 2 height 4
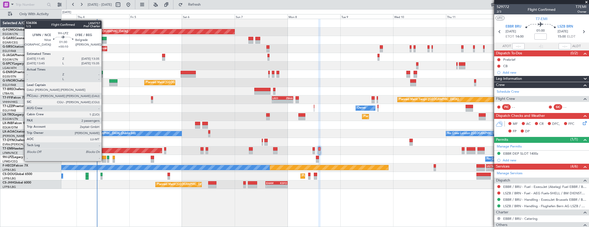
click at [104, 156] on div at bounding box center [104, 158] width 4 height 4
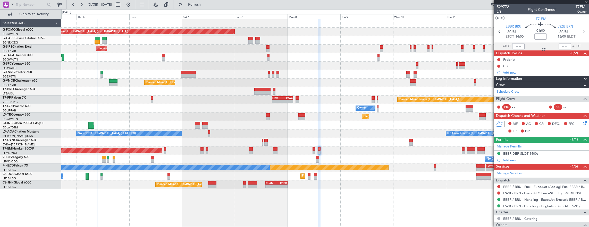
type input "+00:10"
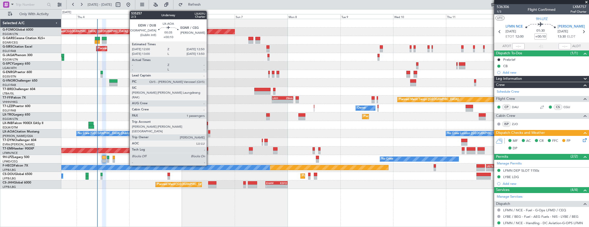
click at [209, 134] on div at bounding box center [209, 136] width 2 height 4
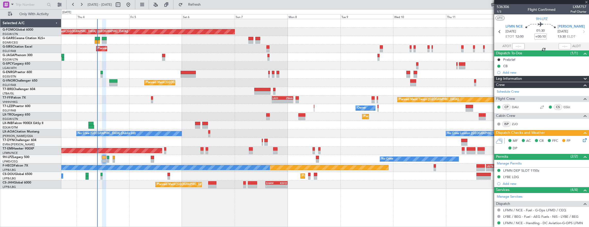
type input "1"
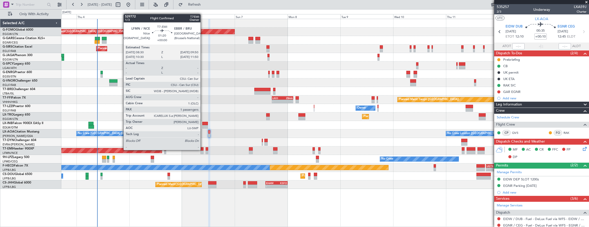
click at [202, 150] on div at bounding box center [201, 149] width 3 height 4
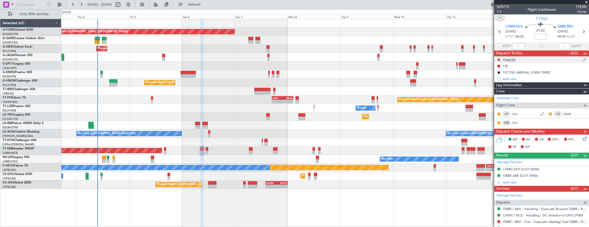
click at [499, 59] on button at bounding box center [498, 59] width 3 height 3
click at [499, 78] on li "In Progress" at bounding box center [498, 75] width 27 height 8
click at [498, 66] on button at bounding box center [498, 66] width 3 height 3
click at [501, 90] on span "Completed" at bounding box center [501, 88] width 17 height 5
click at [537, 35] on input at bounding box center [540, 36] width 12 height 6
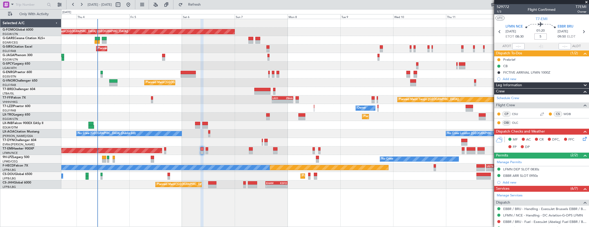
type input "+00:05"
click at [496, 13] on div "529772 1/3 Flight Confirmed T7EMI Owner" at bounding box center [541, 9] width 95 height 10
click at [501, 12] on span "1/3" at bounding box center [503, 12] width 12 height 4
click at [582, 140] on icon at bounding box center [584, 138] width 4 height 4
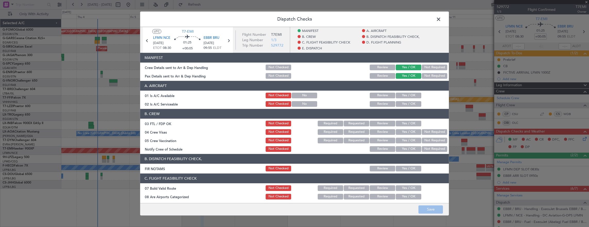
click at [403, 97] on button "Yes / OK" at bounding box center [409, 96] width 26 height 6
click at [402, 105] on button "Yes / OK" at bounding box center [409, 104] width 26 height 6
click at [403, 127] on div "Yes / OK" at bounding box center [408, 123] width 26 height 7
drag, startPoint x: 403, startPoint y: 125, endPoint x: 431, endPoint y: 132, distance: 29.0
click at [403, 125] on button "Yes / OK" at bounding box center [409, 124] width 26 height 6
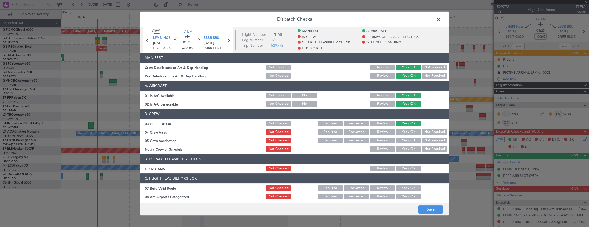
click at [430, 132] on button "Not Required" at bounding box center [435, 132] width 26 height 6
click at [430, 138] on button "Not Required" at bounding box center [435, 141] width 26 height 6
click at [412, 147] on button "Yes / OK" at bounding box center [409, 149] width 26 height 6
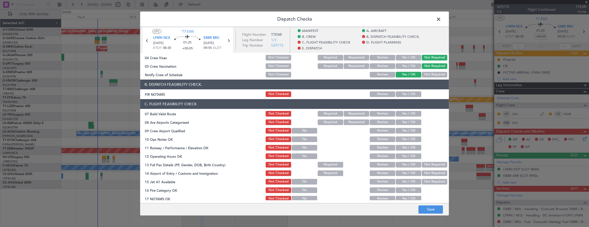
scroll to position [77, 0]
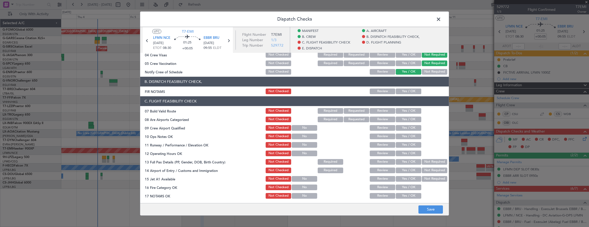
click at [404, 89] on button "Yes / OK" at bounding box center [409, 92] width 26 height 6
click at [405, 110] on button "Yes / OK" at bounding box center [409, 111] width 26 height 6
click at [404, 120] on button "Yes / OK" at bounding box center [409, 120] width 26 height 6
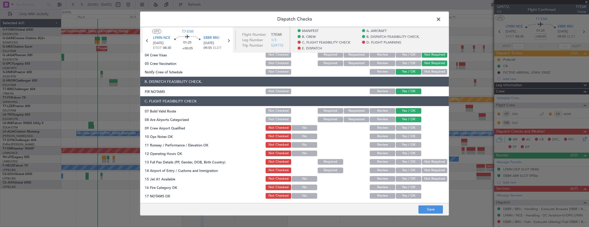
drag, startPoint x: 405, startPoint y: 124, endPoint x: 404, endPoint y: 133, distance: 8.8
click at [405, 126] on section "C. FLIGHT FEASIBILITY CHECK 07 Build Valid Route Not Checked Required Requested…" at bounding box center [294, 164] width 309 height 137
click at [403, 132] on section "C. FLIGHT FEASIBILITY CHECK 07 Build Valid Route Not Checked Required Requested…" at bounding box center [294, 164] width 309 height 137
click at [404, 128] on button "Yes / OK" at bounding box center [409, 128] width 26 height 6
click at [403, 135] on button "Yes / OK" at bounding box center [409, 137] width 26 height 6
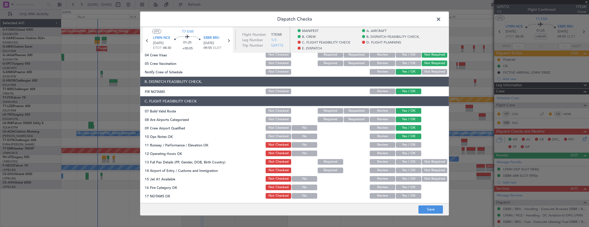
click at [403, 141] on div "Yes / OK" at bounding box center [408, 144] width 26 height 7
click at [403, 146] on button "Yes / OK" at bounding box center [409, 145] width 26 height 6
click at [402, 154] on button "Yes / OK" at bounding box center [409, 154] width 26 height 6
click at [402, 163] on button "Yes / OK" at bounding box center [409, 162] width 26 height 6
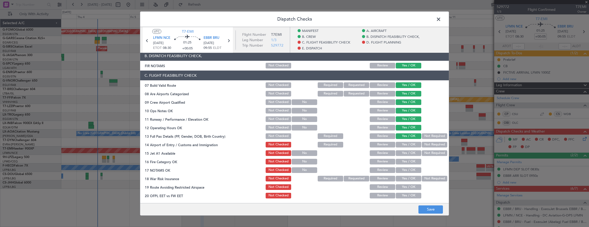
click at [402, 146] on button "Yes / OK" at bounding box center [409, 145] width 26 height 6
click at [403, 151] on button "Yes / OK" at bounding box center [409, 153] width 26 height 6
drag, startPoint x: 409, startPoint y: 162, endPoint x: 402, endPoint y: 171, distance: 10.7
click at [409, 162] on button "Yes / OK" at bounding box center [409, 162] width 26 height 6
click at [402, 171] on button "Yes / OK" at bounding box center [409, 170] width 26 height 6
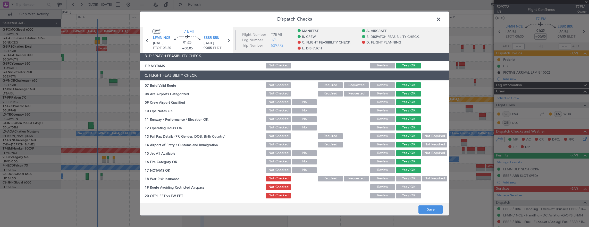
click at [430, 181] on button "Not Required" at bounding box center [435, 179] width 26 height 6
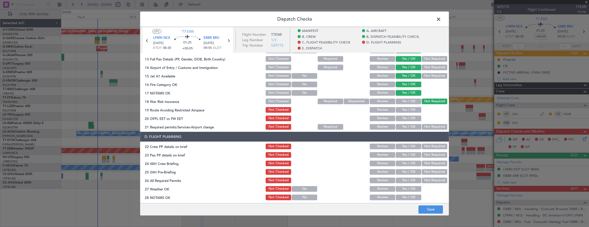
click at [408, 112] on button "Yes / OK" at bounding box center [409, 110] width 26 height 6
click at [407, 110] on button "Yes / OK" at bounding box center [409, 110] width 26 height 6
click at [407, 120] on button "Yes / OK" at bounding box center [409, 119] width 26 height 6
click at [405, 125] on button "Yes / OK" at bounding box center [409, 127] width 26 height 6
click at [403, 150] on div "Yes / OK" at bounding box center [408, 146] width 26 height 7
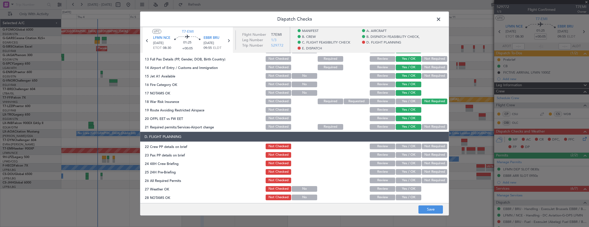
click at [406, 146] on button "Yes / OK" at bounding box center [409, 147] width 26 height 6
click at [404, 155] on button "Yes / OK" at bounding box center [409, 155] width 26 height 6
click at [405, 164] on button "Yes / OK" at bounding box center [409, 164] width 26 height 6
click at [427, 171] on button "Not Required" at bounding box center [435, 172] width 26 height 6
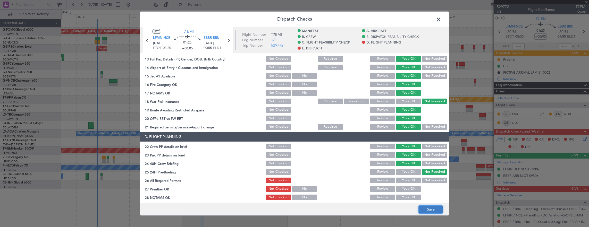
click at [425, 210] on button "Save" at bounding box center [430, 210] width 24 height 8
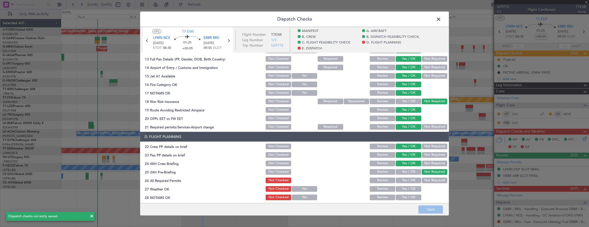
click at [441, 17] on span at bounding box center [441, 20] width 0 height 10
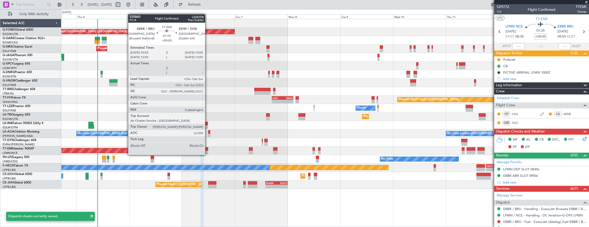
click at [208, 151] on div at bounding box center [207, 153] width 3 height 4
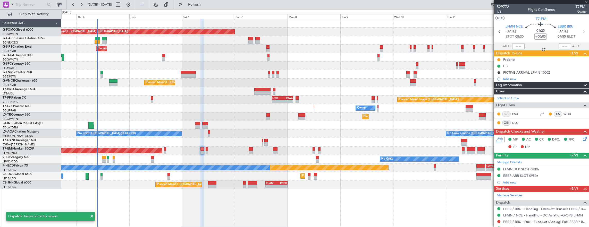
type input "0"
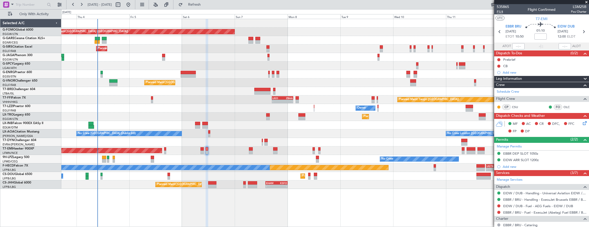
click at [500, 12] on span "P1/4" at bounding box center [503, 12] width 12 height 4
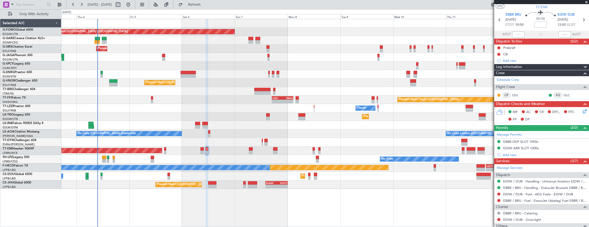
scroll to position [0, 0]
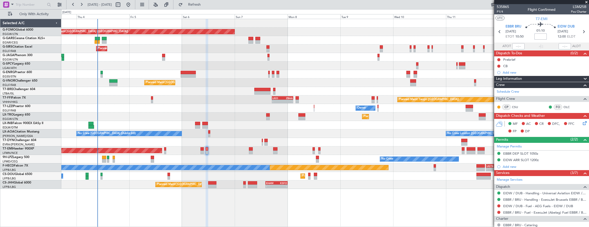
click at [534, 38] on input at bounding box center [540, 36] width 12 height 6
type input "+00:15"
click at [498, 65] on button at bounding box center [498, 66] width 3 height 3
drag, startPoint x: 494, startPoint y: 89, endPoint x: 498, endPoint y: 71, distance: 19.0
click at [494, 89] on span "Completed" at bounding box center [501, 88] width 17 height 5
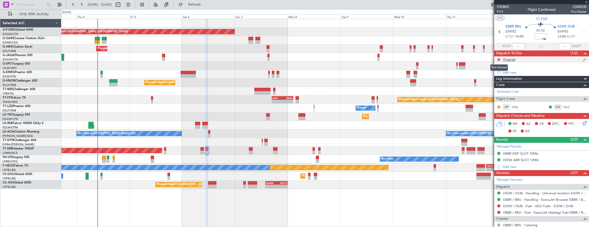
click at [499, 60] on button at bounding box center [498, 59] width 3 height 3
click at [497, 75] on span "In Progress" at bounding box center [502, 74] width 18 height 5
click at [506, 13] on span "P1/4" at bounding box center [503, 12] width 12 height 4
click at [582, 124] on icon at bounding box center [584, 122] width 4 height 4
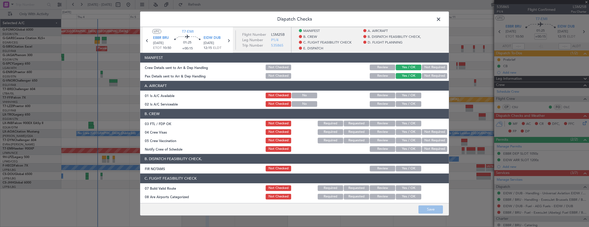
click at [406, 97] on button "Yes / OK" at bounding box center [409, 96] width 26 height 6
click at [405, 104] on button "Yes / OK" at bounding box center [409, 104] width 26 height 6
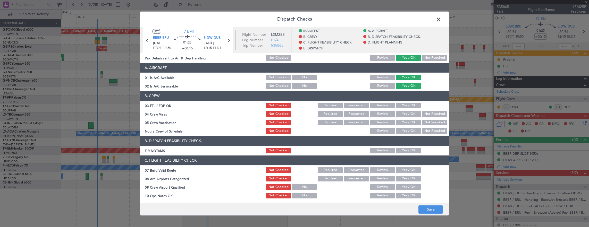
scroll to position [26, 0]
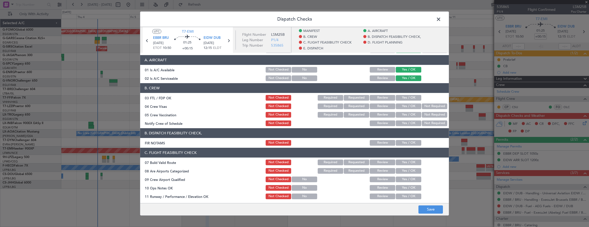
click at [402, 98] on button "Yes / OK" at bounding box center [409, 98] width 26 height 6
click at [442, 106] on button "Not Required" at bounding box center [435, 107] width 26 height 6
click at [428, 112] on button "Not Required" at bounding box center [435, 115] width 26 height 6
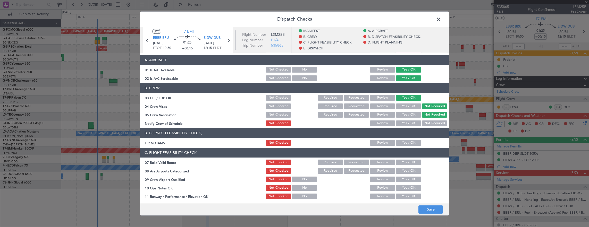
click at [405, 125] on button "Yes / OK" at bounding box center [409, 124] width 26 height 6
click at [404, 141] on button "Yes / OK" at bounding box center [409, 143] width 26 height 6
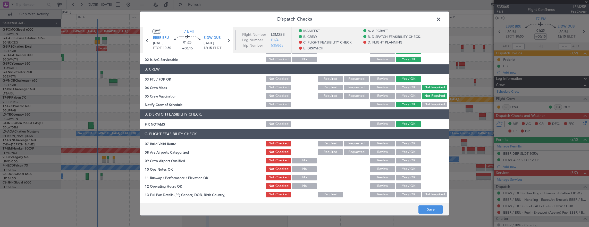
scroll to position [52, 0]
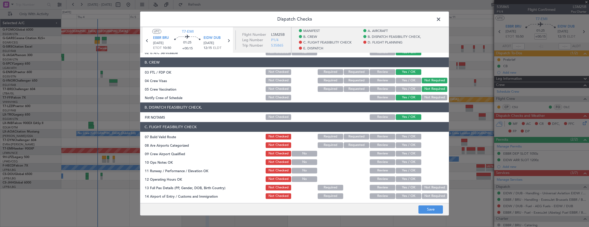
click at [404, 134] on button "Yes / OK" at bounding box center [409, 137] width 26 height 6
click at [404, 145] on button "Yes / OK" at bounding box center [409, 145] width 26 height 6
click at [405, 150] on section "C. FLIGHT FEASIBILITY CHECK 07 Build Valid Route Not Checked Required Requested…" at bounding box center [294, 190] width 309 height 137
click at [404, 158] on section "C. FLIGHT FEASIBILITY CHECK 07 Build Valid Route Not Checked Required Requested…" at bounding box center [294, 190] width 309 height 137
click at [403, 155] on button "Yes / OK" at bounding box center [409, 154] width 26 height 6
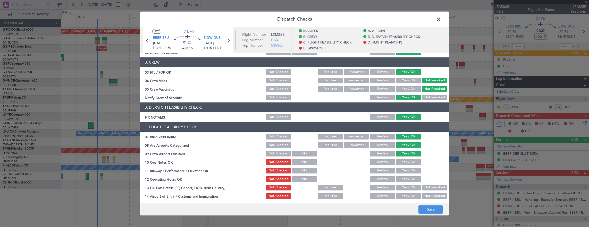
click at [405, 162] on button "Yes / OK" at bounding box center [409, 162] width 26 height 6
click at [399, 172] on button "Yes / OK" at bounding box center [409, 171] width 26 height 6
click at [400, 179] on button "Yes / OK" at bounding box center [409, 179] width 26 height 6
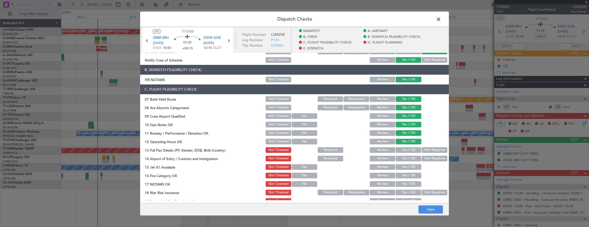
scroll to position [103, 0]
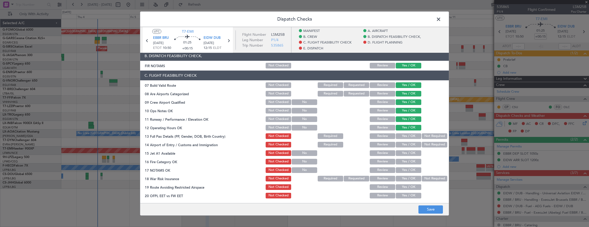
click at [427, 136] on button "Not Required" at bounding box center [435, 136] width 26 height 6
click at [406, 144] on button "Yes / OK" at bounding box center [409, 145] width 26 height 6
click at [404, 150] on button "Yes / OK" at bounding box center [409, 153] width 26 height 6
drag, startPoint x: 404, startPoint y: 157, endPoint x: 403, endPoint y: 163, distance: 6.3
click at [404, 157] on section "C. FLIGHT FEASIBILITY CHECK 07 Build Valid Route Not Checked Required Requested…" at bounding box center [294, 139] width 309 height 137
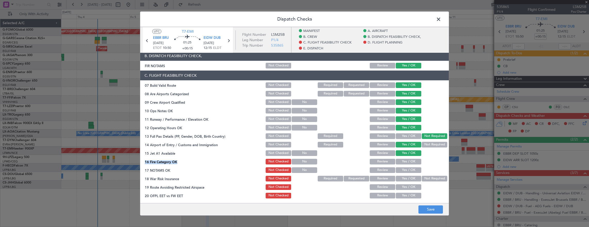
click at [403, 163] on button "Yes / OK" at bounding box center [409, 162] width 26 height 6
click at [403, 165] on div "Yes / OK" at bounding box center [408, 161] width 26 height 7
click at [405, 170] on button "Yes / OK" at bounding box center [409, 170] width 26 height 6
click at [426, 180] on button "Not Required" at bounding box center [435, 179] width 26 height 6
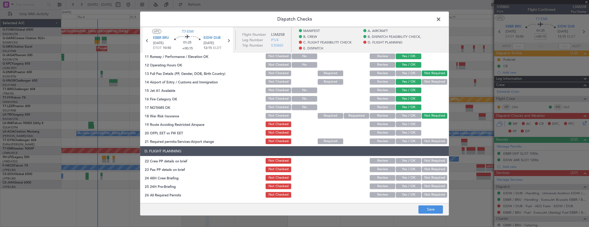
scroll to position [180, 0]
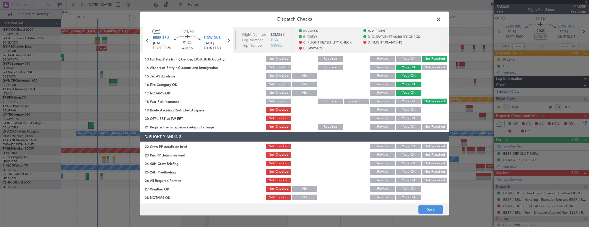
drag, startPoint x: 410, startPoint y: 110, endPoint x: 405, endPoint y: 118, distance: 9.7
click at [409, 112] on button "Yes / OK" at bounding box center [409, 110] width 26 height 6
click at [405, 118] on button "Yes / OK" at bounding box center [409, 119] width 26 height 6
click at [404, 126] on button "Yes / OK" at bounding box center [409, 127] width 26 height 6
click at [405, 148] on button "Yes / OK" at bounding box center [409, 147] width 26 height 6
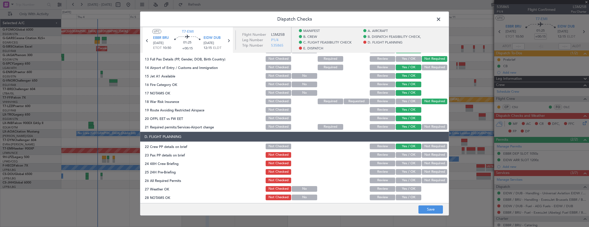
click at [403, 154] on button "Yes / OK" at bounding box center [409, 155] width 26 height 6
click at [426, 154] on button "Not Required" at bounding box center [435, 155] width 26 height 6
click at [414, 162] on button "Yes / OK" at bounding box center [409, 164] width 26 height 6
click at [424, 169] on button "Not Required" at bounding box center [435, 172] width 26 height 6
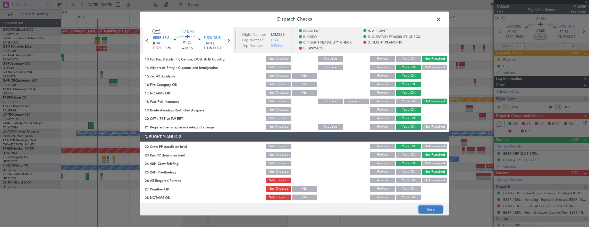
click at [431, 210] on button "Save" at bounding box center [430, 210] width 24 height 8
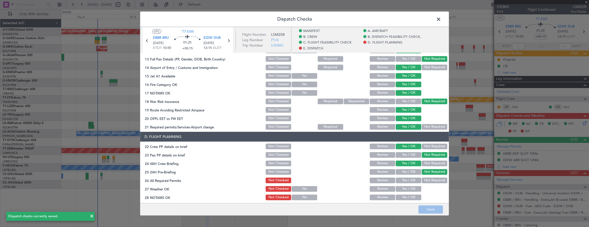
click at [434, 19] on header "Dispatch Checks" at bounding box center [294, 19] width 309 height 15
click at [434, 18] on header "Dispatch Checks" at bounding box center [294, 19] width 309 height 15
click at [441, 22] on span at bounding box center [441, 20] width 0 height 10
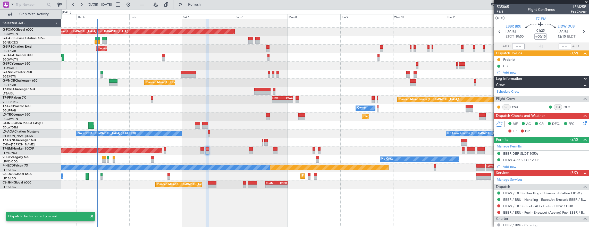
click at [503, 11] on span "P1/4" at bounding box center [503, 12] width 12 height 4
click at [498, 12] on span "P1/4" at bounding box center [503, 12] width 12 height 4
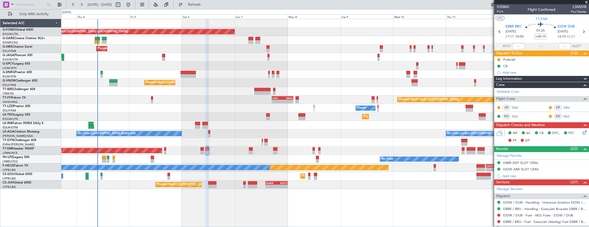
click at [496, 9] on div "535865 P1/4 Flight Confirmed LSM25B Pos Charter" at bounding box center [541, 9] width 95 height 10
click at [502, 10] on span "P1/4" at bounding box center [503, 12] width 12 height 4
click at [501, 12] on span "P1/4" at bounding box center [503, 12] width 12 height 4
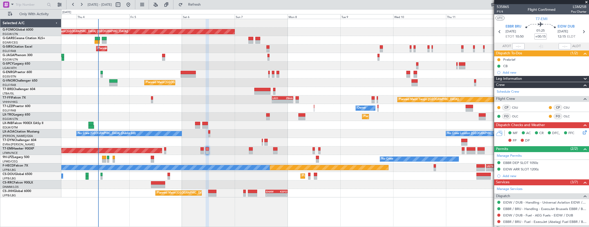
click at [151, 184] on div at bounding box center [158, 183] width 14 height 4
type input "1"
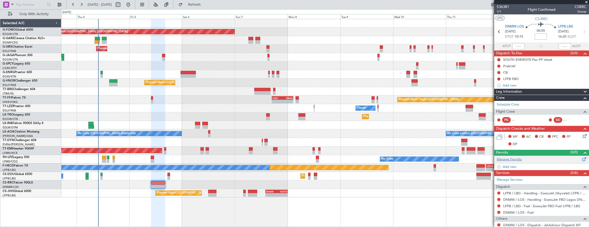
click at [524, 157] on div "Manage Permits" at bounding box center [541, 160] width 95 height 8
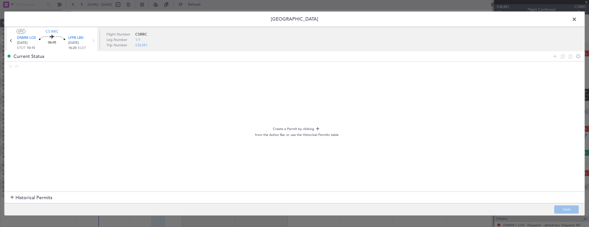
click at [577, 20] on span at bounding box center [577, 20] width 0 height 10
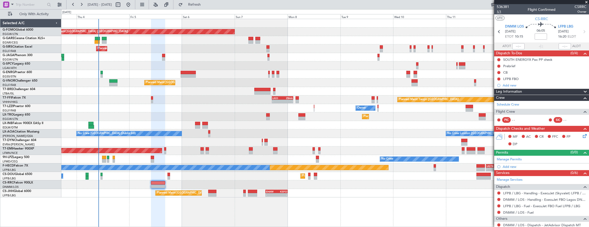
click at [505, 10] on span "1/1" at bounding box center [503, 12] width 12 height 4
click at [498, 67] on button at bounding box center [498, 66] width 3 height 3
click at [497, 82] on span "In Progress" at bounding box center [502, 80] width 18 height 5
click at [498, 72] on button at bounding box center [498, 72] width 3 height 3
click at [500, 92] on span "Completed" at bounding box center [501, 94] width 17 height 5
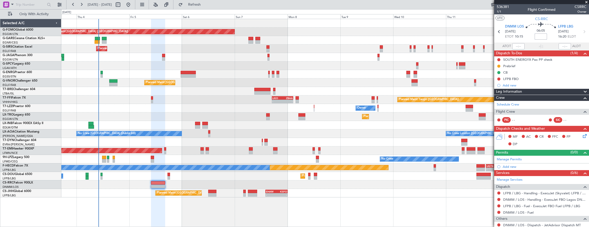
click at [541, 37] on input at bounding box center [540, 36] width 12 height 6
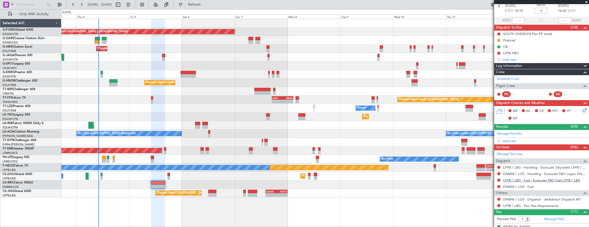
scroll to position [32, 0]
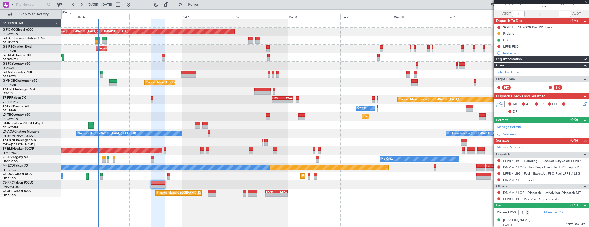
type input "-00:05"
click at [506, 72] on link "Schedule Crew" at bounding box center [508, 72] width 22 height 5
click at [205, 6] on span "Refresh" at bounding box center [195, 5] width 22 height 4
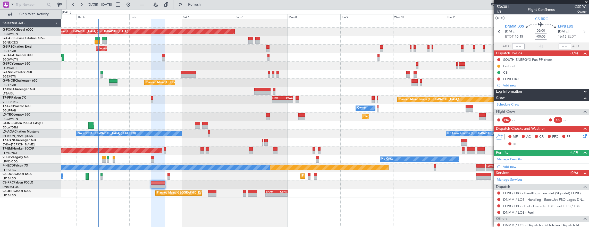
scroll to position [32, 0]
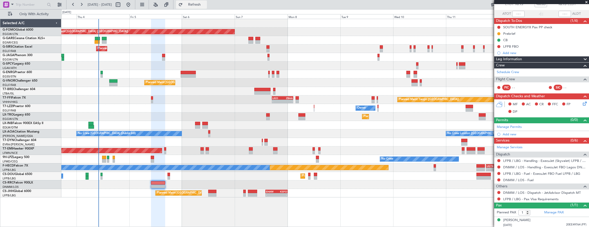
click at [204, 7] on button "Refresh" at bounding box center [191, 5] width 31 height 8
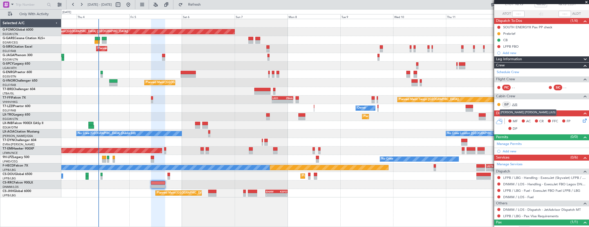
click at [513, 103] on link "JUS" at bounding box center [518, 104] width 12 height 5
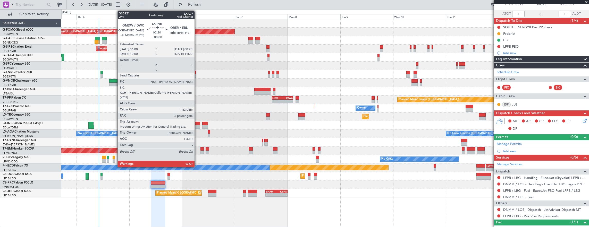
click at [197, 127] on div at bounding box center [197, 127] width 5 height 4
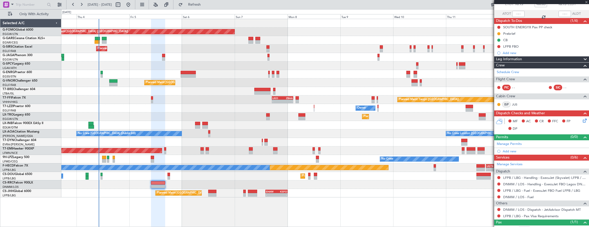
type input "5"
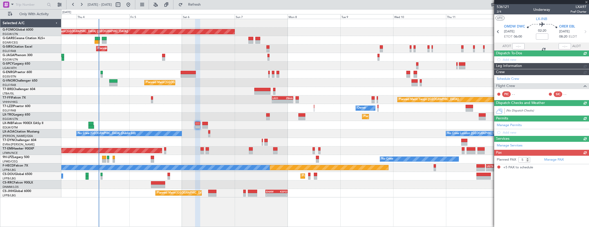
scroll to position [0, 0]
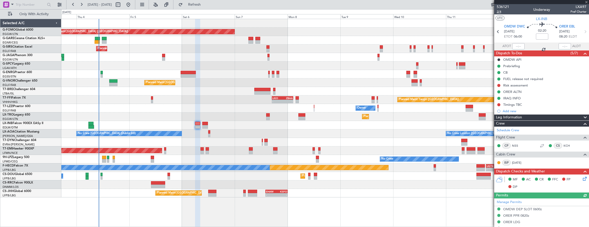
click at [504, 10] on span "2/4" at bounding box center [503, 12] width 12 height 4
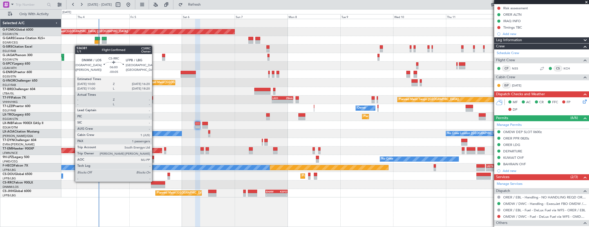
click at [156, 183] on div at bounding box center [158, 183] width 14 height 4
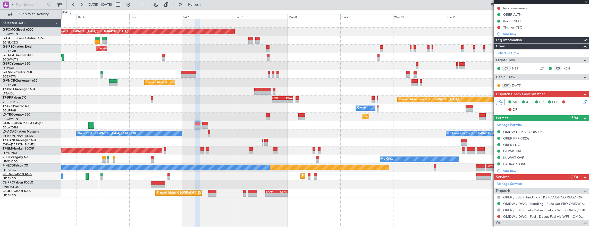
type input "-00:05"
type input "1"
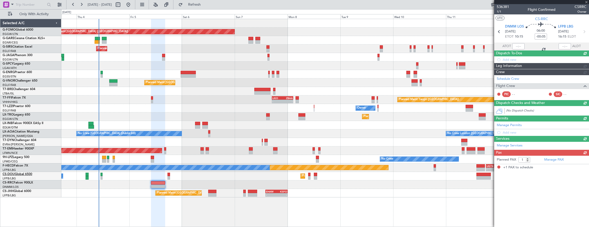
scroll to position [0, 0]
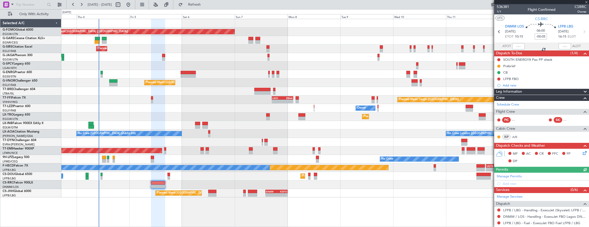
click at [517, 175] on div "Manage Permits Add new" at bounding box center [541, 180] width 95 height 14
click at [518, 177] on div "Manage Permits Add new" at bounding box center [541, 180] width 95 height 14
click at [517, 176] on link "Manage Permits" at bounding box center [509, 176] width 25 height 5
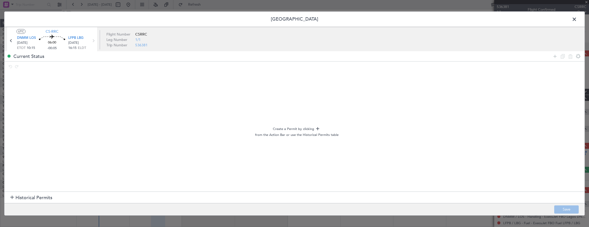
drag, startPoint x: 555, startPoint y: 56, endPoint x: 465, endPoint y: 59, distance: 90.7
click at [555, 56] on icon at bounding box center [555, 56] width 6 height 6
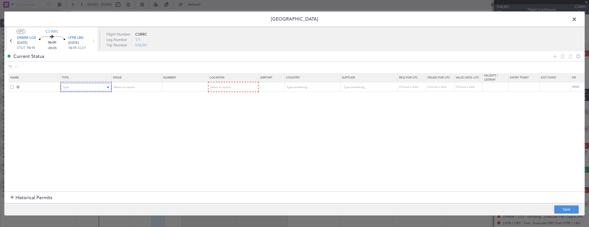
click at [91, 86] on div "Type" at bounding box center [84, 87] width 43 height 8
click at [79, 108] on span "Departure" at bounding box center [86, 108] width 46 height 8
click at [133, 84] on div "Select an option" at bounding box center [134, 87] width 43 height 8
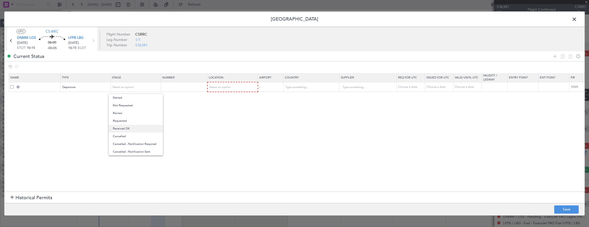
drag, startPoint x: 133, startPoint y: 125, endPoint x: 134, endPoint y: 129, distance: 3.8
click at [134, 129] on div "Denied Not Requested Review Requested Received OK Cancelled Cancelled - Notific…" at bounding box center [135, 125] width 55 height 62
drag, startPoint x: 134, startPoint y: 129, endPoint x: 144, endPoint y: 129, distance: 10.3
click at [144, 129] on span "Received OK" at bounding box center [136, 129] width 46 height 8
click at [183, 89] on input "text" at bounding box center [184, 87] width 45 height 4
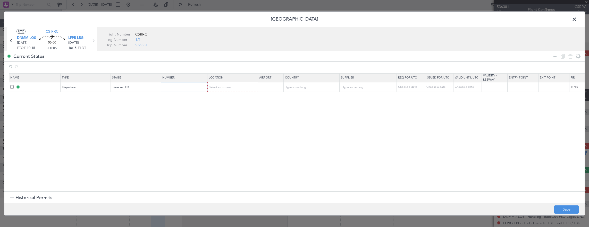
paste input "AA 0008 / 02091405"
type input "AA 0008 / 02091405"
click at [235, 87] on div "Select an option" at bounding box center [231, 87] width 43 height 8
click at [226, 98] on span "Departure" at bounding box center [232, 98] width 46 height 8
click at [551, 58] on div at bounding box center [566, 56] width 31 height 7
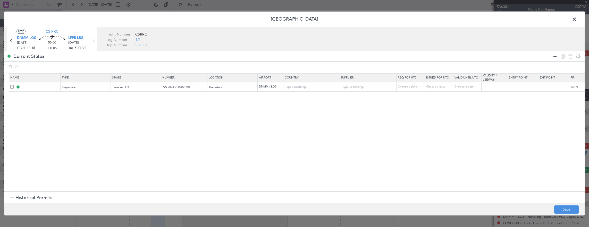
click at [555, 58] on icon at bounding box center [555, 56] width 6 height 6
click at [89, 97] on div "Type" at bounding box center [84, 97] width 43 height 8
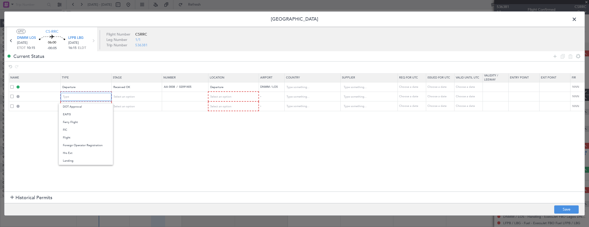
scroll to position [103, 0]
click at [82, 144] on span "Overflight" at bounding box center [86, 144] width 46 height 8
click at [128, 96] on span "Select an option" at bounding box center [123, 97] width 21 height 4
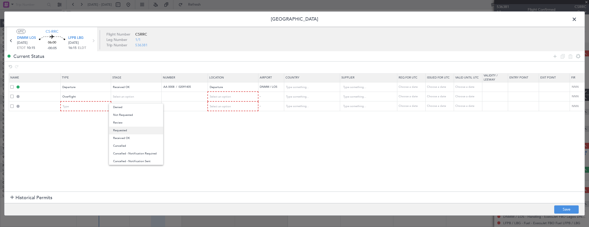
click at [133, 131] on span "Requested" at bounding box center [136, 131] width 46 height 8
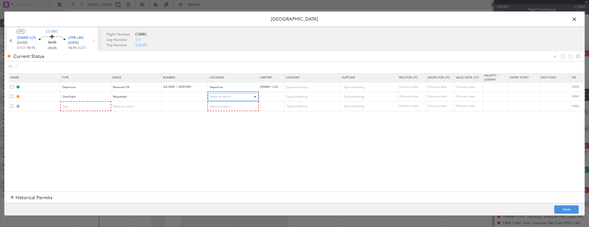
click at [215, 97] on span "Select an option" at bounding box center [220, 97] width 21 height 4
drag, startPoint x: 226, startPoint y: 138, endPoint x: 245, endPoint y: 124, distance: 23.7
click at [226, 138] on span "Enroute" at bounding box center [233, 138] width 46 height 8
click at [300, 96] on input "text" at bounding box center [309, 97] width 46 height 8
click at [299, 104] on span "Niger" at bounding box center [312, 105] width 48 height 8
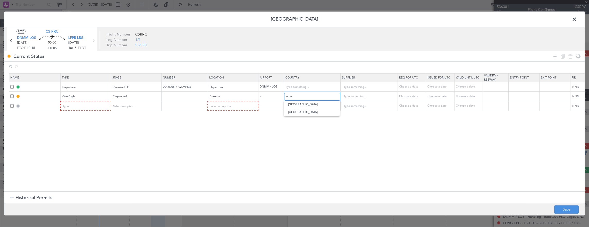
type input "Niger"
click at [78, 109] on div "Type" at bounding box center [84, 107] width 43 height 8
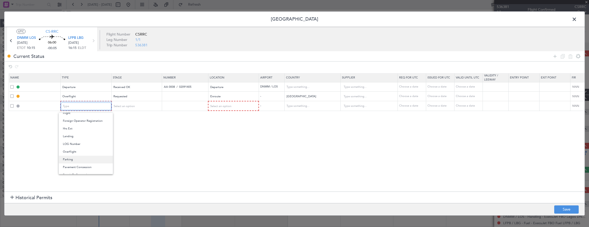
scroll to position [103, 0]
click at [78, 156] on span "Parking" at bounding box center [86, 160] width 46 height 8
click at [101, 109] on div "Parking" at bounding box center [84, 107] width 43 height 8
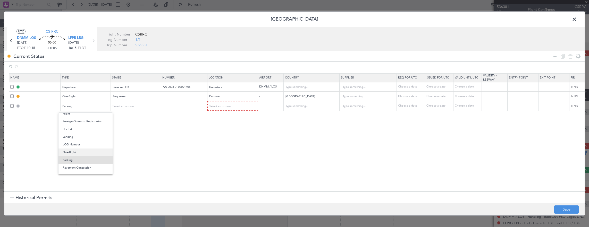
click at [78, 150] on span "Overflight" at bounding box center [86, 153] width 46 height 8
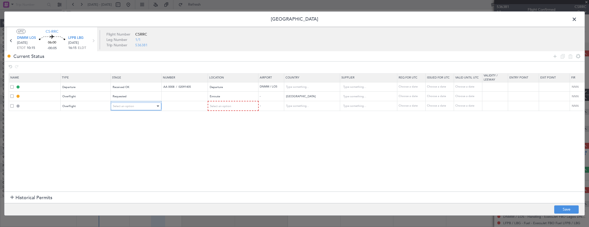
click at [120, 109] on div "Select an option" at bounding box center [134, 107] width 43 height 8
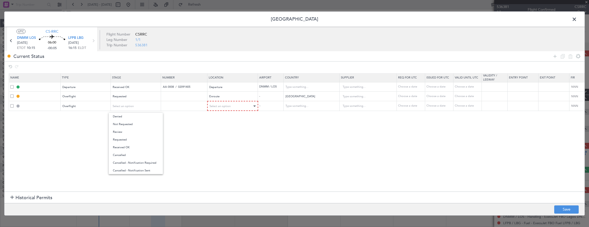
drag, startPoint x: 124, startPoint y: 140, endPoint x: 213, endPoint y: 109, distance: 93.7
click at [125, 140] on span "Requested" at bounding box center [136, 140] width 46 height 8
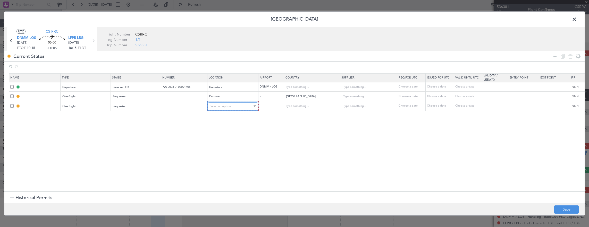
click at [224, 104] on div "Select an option" at bounding box center [231, 107] width 43 height 8
click at [223, 147] on span "Enroute" at bounding box center [232, 148] width 46 height 8
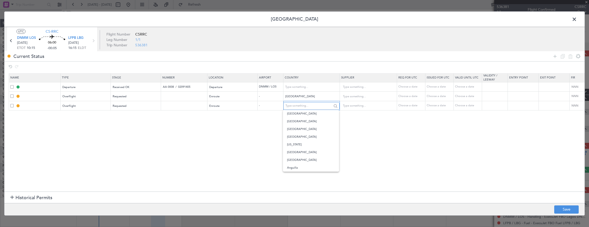
click at [313, 106] on input "text" at bounding box center [308, 106] width 46 height 8
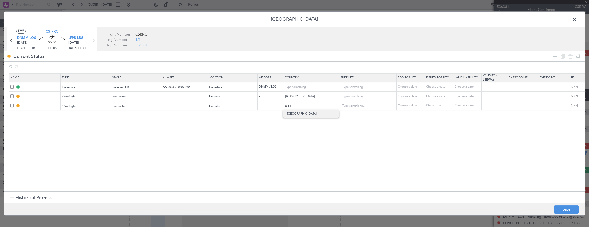
click at [308, 114] on span "Algeria" at bounding box center [311, 114] width 48 height 8
type input "Algeria"
click at [566, 207] on button "Save" at bounding box center [566, 210] width 24 height 8
type input "DEPARTURE"
type input "AA 0008 / 02091405"
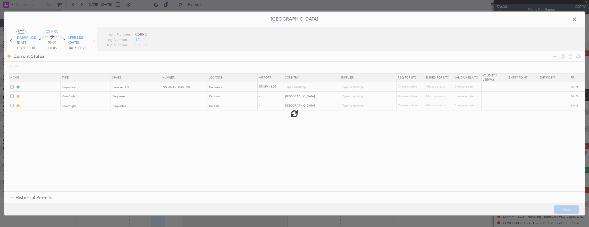
type input "[GEOGRAPHIC_DATA]"
type input "NNN"
type input "NIGER OVF"
type input "NNN"
type input "ALGERIA OVF"
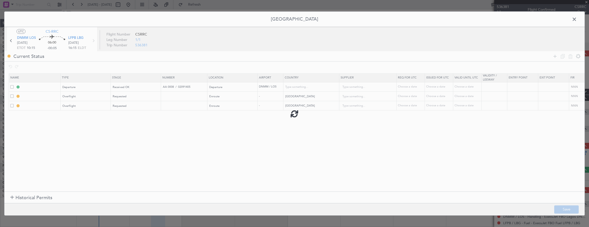
type input "NNN"
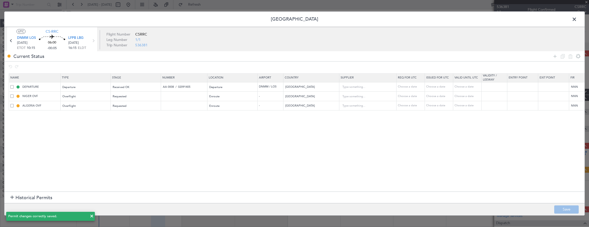
click at [577, 20] on span at bounding box center [577, 20] width 0 height 10
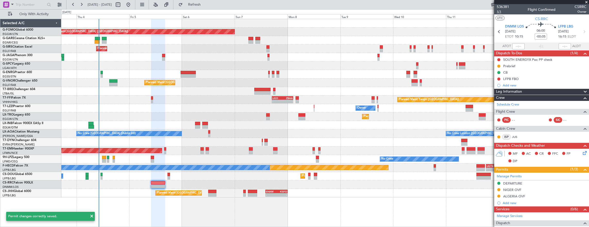
click at [501, 11] on span "1/1" at bounding box center [503, 12] width 12 height 4
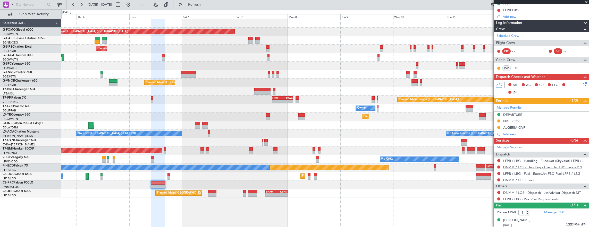
click at [527, 165] on link "DNMM / LOS - Handling - ExecuJet FBO Lagos DNMM / LOS" at bounding box center [544, 167] width 83 height 4
click at [534, 160] on link "LFPB / LBG - Handling - ExecuJet (Skyvalet) LFPB / LBG" at bounding box center [544, 161] width 83 height 4
click at [497, 191] on div at bounding box center [499, 193] width 4 height 4
click at [499, 192] on button at bounding box center [498, 192] width 3 height 3
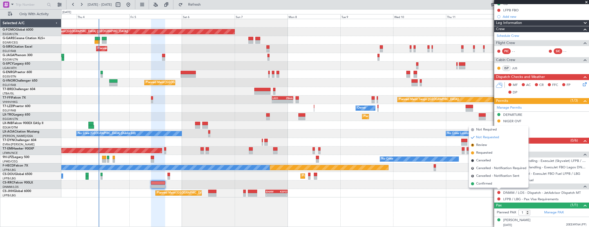
click at [482, 184] on span "Confirmed" at bounding box center [484, 183] width 16 height 5
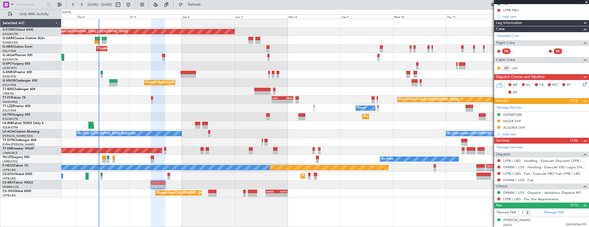
click at [582, 86] on icon at bounding box center [584, 83] width 4 height 4
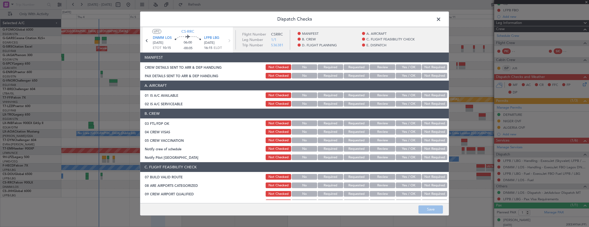
click at [443, 20] on header "Dispatch Checks" at bounding box center [294, 19] width 309 height 15
click at [441, 19] on span at bounding box center [441, 20] width 0 height 10
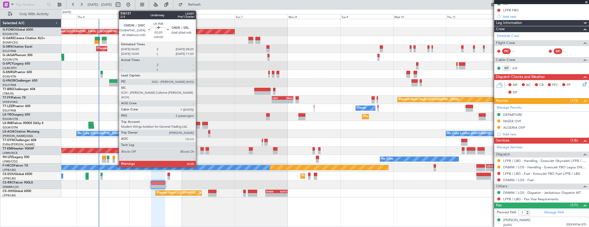
click at [198, 124] on div at bounding box center [197, 124] width 5 height 4
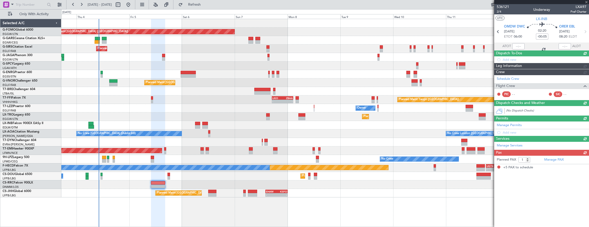
type input "5"
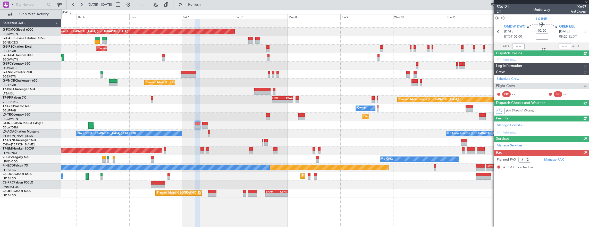
scroll to position [0, 0]
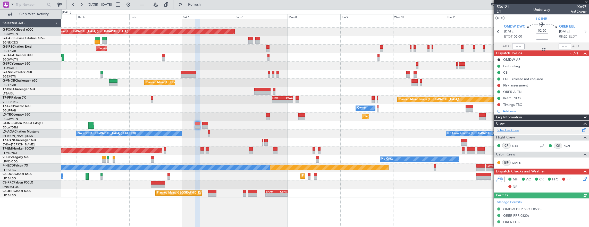
click at [518, 131] on link "Schedule Crew" at bounding box center [508, 130] width 22 height 5
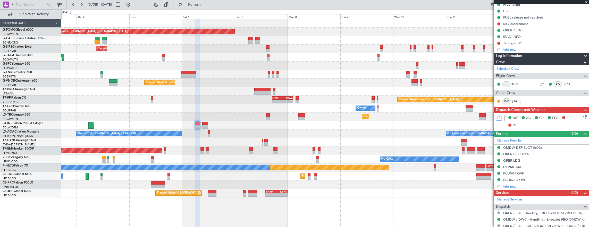
scroll to position [77, 0]
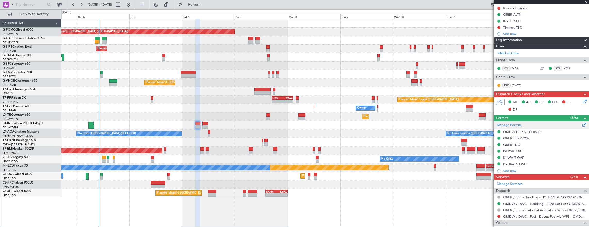
click at [522, 125] on div "Manage Permits" at bounding box center [541, 125] width 95 height 8
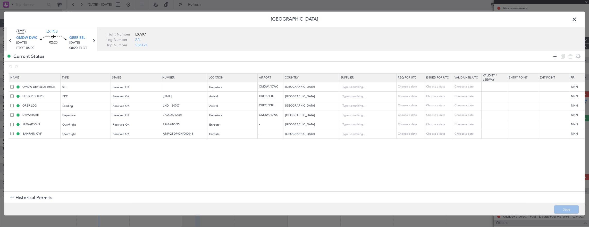
click at [553, 56] on icon at bounding box center [555, 56] width 6 height 6
click at [66, 146] on div "Type" at bounding box center [84, 144] width 43 height 8
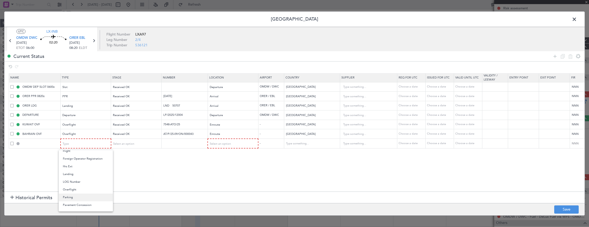
click at [79, 194] on span "Parking" at bounding box center [86, 198] width 46 height 8
click at [86, 144] on div "Parking" at bounding box center [84, 144] width 43 height 8
click at [80, 159] on span "Overflight" at bounding box center [86, 161] width 46 height 8
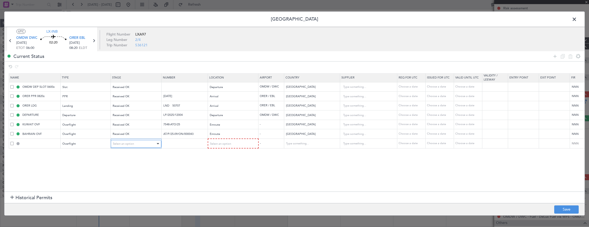
click at [114, 144] on span "Select an option" at bounding box center [123, 144] width 21 height 4
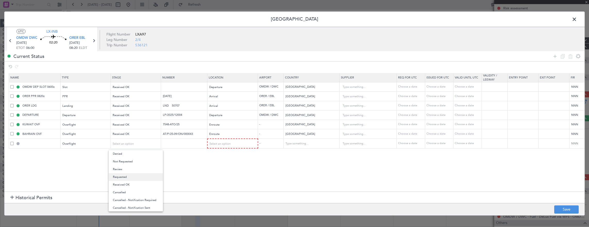
click at [135, 177] on span "Requested" at bounding box center [136, 177] width 46 height 8
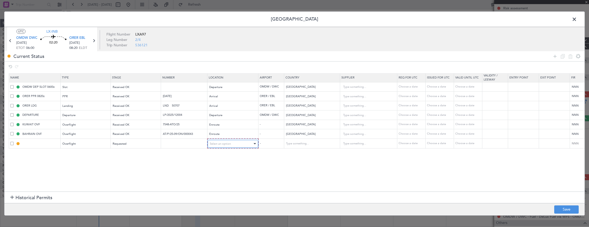
click at [231, 142] on div "Select an option" at bounding box center [231, 144] width 43 height 8
click at [228, 183] on span "Enroute" at bounding box center [232, 185] width 46 height 8
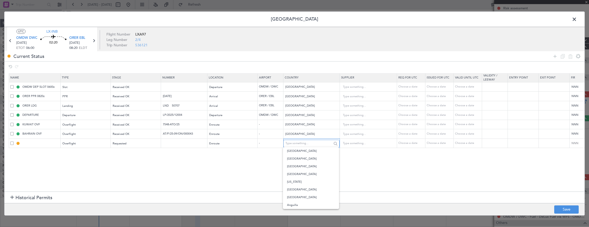
click at [318, 144] on input "text" at bounding box center [308, 144] width 46 height 8
click at [304, 153] on span "Qatar" at bounding box center [311, 151] width 48 height 8
type input "Qatar"
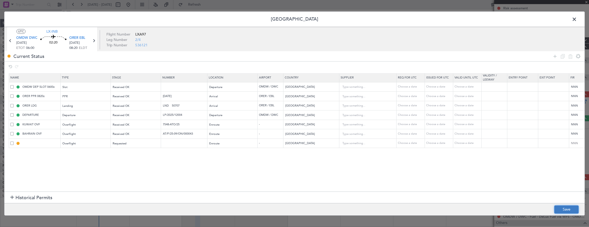
click at [560, 213] on button "Save" at bounding box center [566, 210] width 24 height 8
type input "QATAR OVF"
type input "NNN"
type input "2"
click at [577, 22] on span at bounding box center [577, 20] width 0 height 10
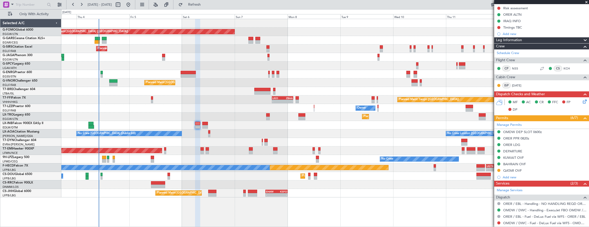
click at [102, 159] on div at bounding box center [104, 161] width 4 height 4
type input "+00:10"
type input "2"
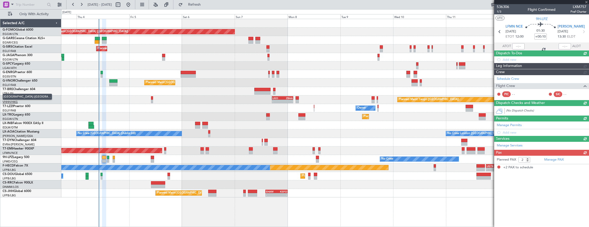
scroll to position [0, 0]
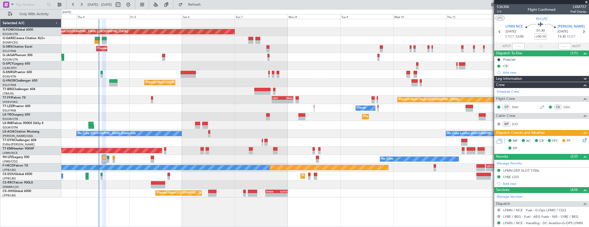
click at [582, 138] on icon at bounding box center [584, 139] width 4 height 4
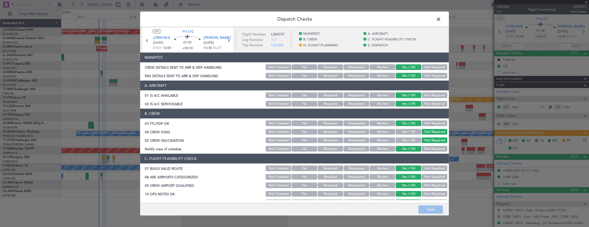
scroll to position [180, 0]
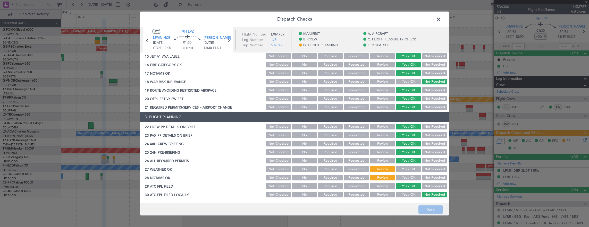
drag, startPoint x: 409, startPoint y: 166, endPoint x: 409, endPoint y: 179, distance: 12.4
click at [409, 166] on button "Yes / OK" at bounding box center [409, 169] width 26 height 6
click at [409, 179] on button "Yes / OK" at bounding box center [409, 178] width 26 height 6
click at [428, 207] on button "Save" at bounding box center [430, 210] width 24 height 8
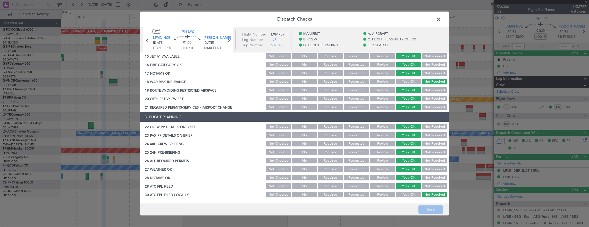
click at [435, 25] on header "Dispatch Checks" at bounding box center [294, 19] width 309 height 15
click at [436, 23] on div "Dispatch Checks UTC 9H-LPZ LFMN NCE 04/09/2025 ETOT 12:00 01:30 +00:10 LYBE BEG…" at bounding box center [294, 113] width 309 height 205
click at [441, 21] on span at bounding box center [441, 20] width 0 height 10
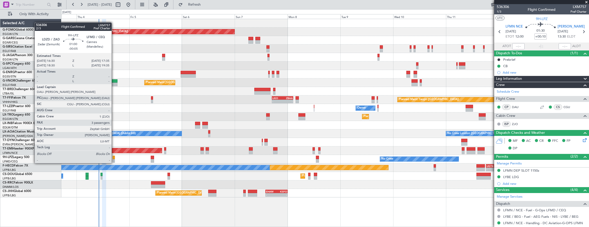
click at [114, 158] on div at bounding box center [114, 158] width 3 height 4
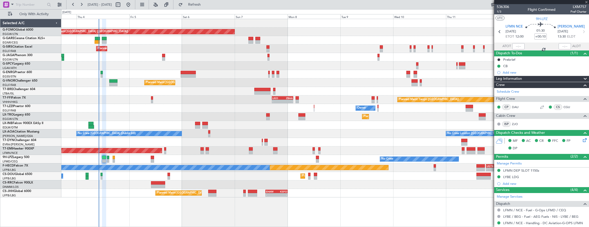
type input "-00:05"
type input "3"
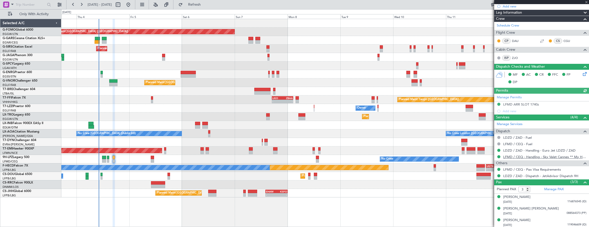
scroll to position [0, 0]
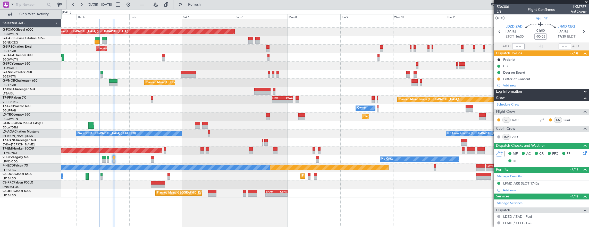
click at [499, 11] on span "2/3" at bounding box center [503, 12] width 12 height 4
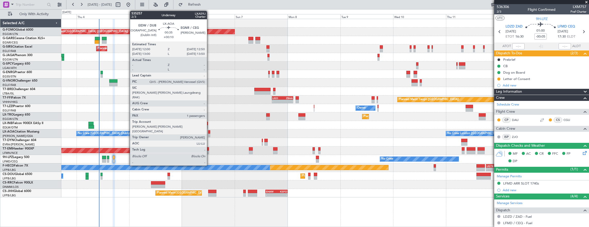
click at [209, 133] on div at bounding box center [209, 132] width 2 height 4
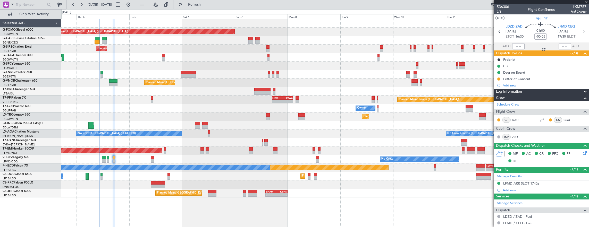
type input "+00:10"
type input "1"
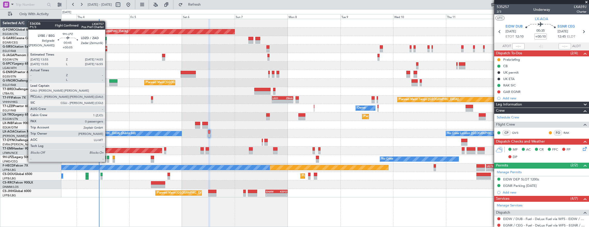
click at [108, 157] on div at bounding box center [108, 158] width 2 height 4
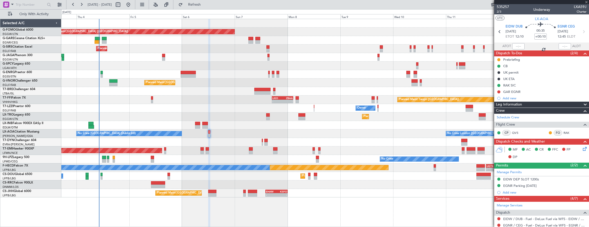
type input "+00:05"
type input "0"
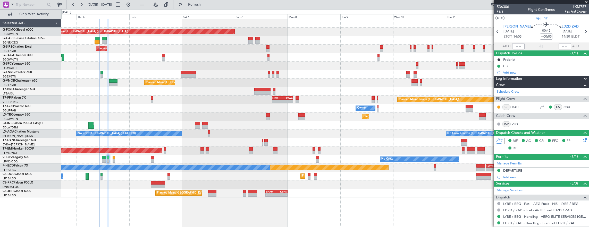
click at [443, 166] on div "Planned Maint Paris (Le Bourget) No Crew - - UGTB 18:15 Z RJTT 03:45 Z No Crew" at bounding box center [325, 168] width 528 height 9
click at [147, 185] on div at bounding box center [325, 185] width 528 height 9
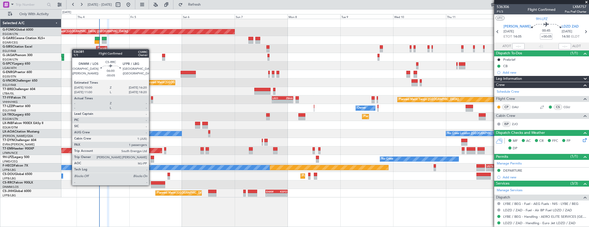
click at [151, 185] on div at bounding box center [158, 187] width 14 height 4
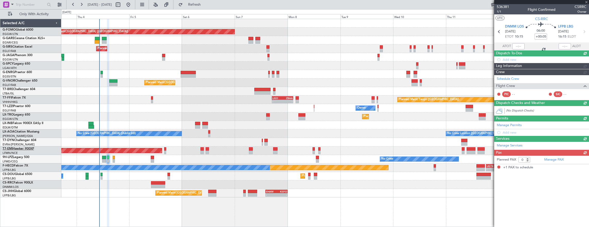
type input "-00:05"
type input "1"
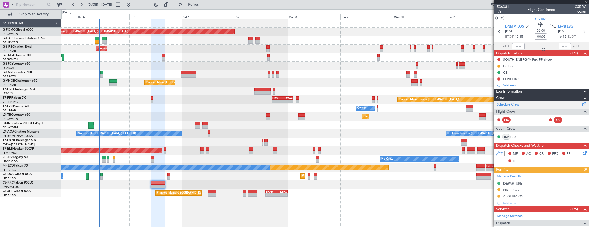
click at [540, 105] on div "Schedule Crew" at bounding box center [541, 105] width 95 height 8
click at [502, 11] on span "1/1" at bounding box center [503, 12] width 12 height 4
click at [582, 151] on icon at bounding box center [584, 152] width 4 height 4
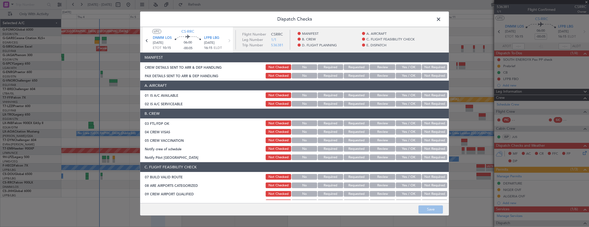
drag, startPoint x: 406, startPoint y: 96, endPoint x: 408, endPoint y: 99, distance: 3.0
click at [406, 96] on button "Yes / OK" at bounding box center [409, 95] width 26 height 6
click at [408, 102] on button "Yes / OK" at bounding box center [409, 104] width 26 height 6
click at [410, 124] on button "Yes / OK" at bounding box center [409, 124] width 26 height 6
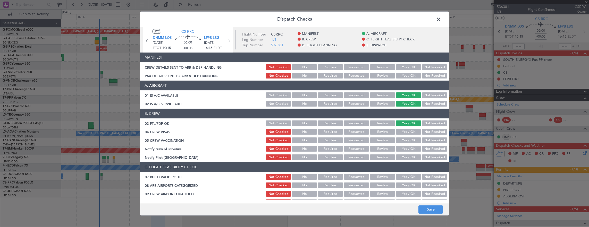
click at [425, 132] on button "Not Required" at bounding box center [435, 132] width 26 height 6
click at [428, 141] on button "Not Required" at bounding box center [435, 141] width 26 height 6
click at [409, 151] on button "Yes / OK" at bounding box center [409, 149] width 26 height 6
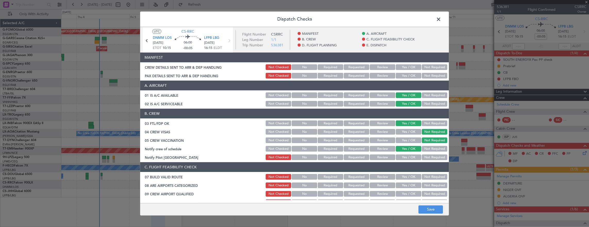
click at [422, 156] on button "Not Required" at bounding box center [435, 158] width 26 height 6
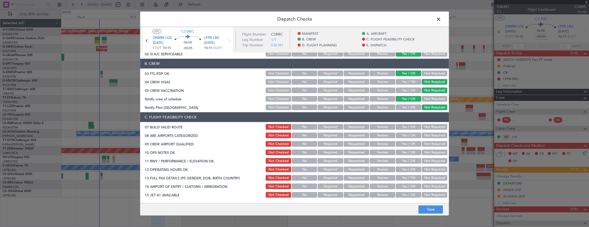
scroll to position [77, 0]
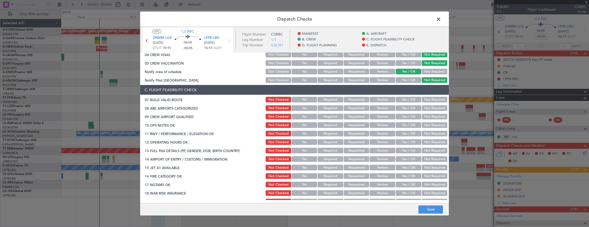
click at [408, 101] on button "Yes / OK" at bounding box center [409, 100] width 26 height 6
click at [408, 110] on button "Yes / OK" at bounding box center [409, 108] width 26 height 6
click at [408, 117] on button "Yes / OK" at bounding box center [409, 117] width 26 height 6
click at [408, 125] on button "Yes / OK" at bounding box center [409, 125] width 26 height 6
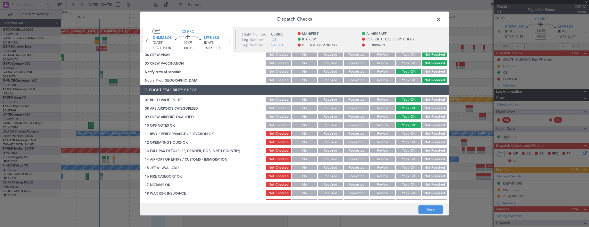
click at [408, 132] on button "Yes / OK" at bounding box center [409, 134] width 26 height 6
click at [407, 137] on div "Yes / OK" at bounding box center [408, 133] width 26 height 7
click at [407, 142] on button "Yes / OK" at bounding box center [409, 142] width 26 height 6
click at [411, 150] on button "Yes / OK" at bounding box center [409, 151] width 26 height 6
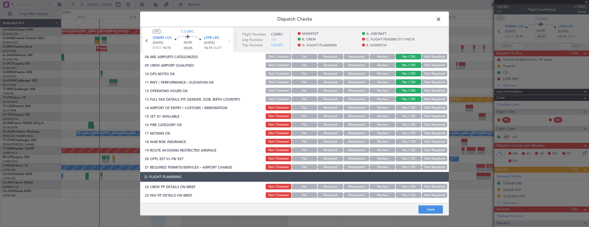
click at [403, 109] on button "Yes / OK" at bounding box center [409, 108] width 26 height 6
click at [404, 116] on button "Yes / OK" at bounding box center [409, 116] width 26 height 6
drag, startPoint x: 404, startPoint y: 121, endPoint x: 404, endPoint y: 124, distance: 3.1
click at [404, 122] on div "Yes / OK" at bounding box center [408, 124] width 26 height 7
click at [404, 128] on div "Yes / OK" at bounding box center [408, 124] width 26 height 7
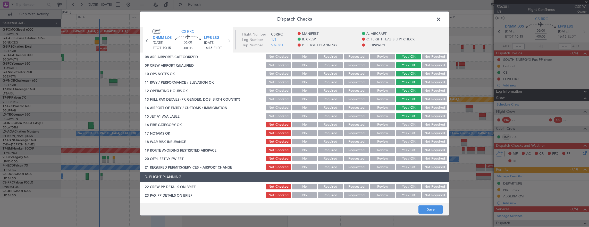
drag, startPoint x: 404, startPoint y: 125, endPoint x: 403, endPoint y: 129, distance: 3.4
click at [404, 126] on button "Yes / OK" at bounding box center [409, 125] width 26 height 6
click at [402, 135] on button "Yes / OK" at bounding box center [409, 133] width 26 height 6
click at [429, 143] on button "Not Required" at bounding box center [435, 142] width 26 height 6
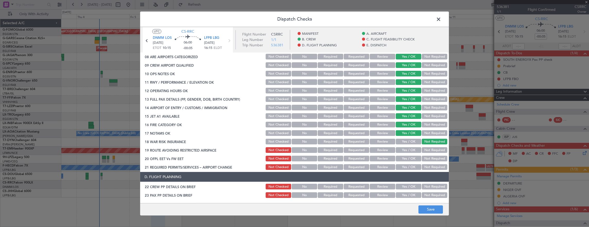
click at [414, 149] on button "Yes / OK" at bounding box center [409, 150] width 26 height 6
click at [414, 160] on button "Yes / OK" at bounding box center [409, 159] width 26 height 6
click at [412, 170] on div "Yes / OK" at bounding box center [408, 167] width 26 height 7
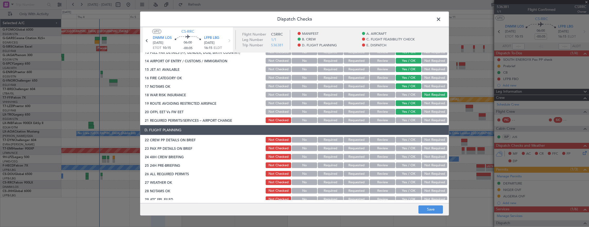
scroll to position [180, 0]
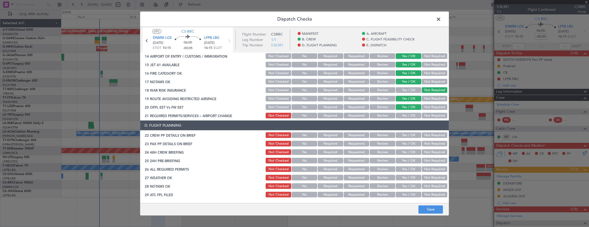
click at [406, 134] on button "Yes / OK" at bounding box center [409, 135] width 26 height 6
click at [406, 143] on button "Yes / OK" at bounding box center [409, 144] width 26 height 6
click at [404, 151] on button "Yes / OK" at bounding box center [409, 152] width 26 height 6
click at [432, 164] on section "D. FLIGHT PLANNING 22 CREW PP DETAILS ON BRIEF Not Checked No Required Requeste…" at bounding box center [294, 172] width 309 height 103
click at [430, 160] on button "Not Required" at bounding box center [435, 161] width 26 height 6
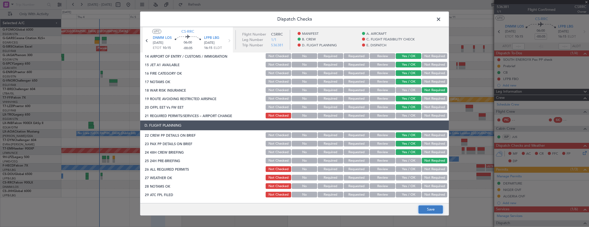
click at [426, 213] on button "Save" at bounding box center [430, 210] width 24 height 8
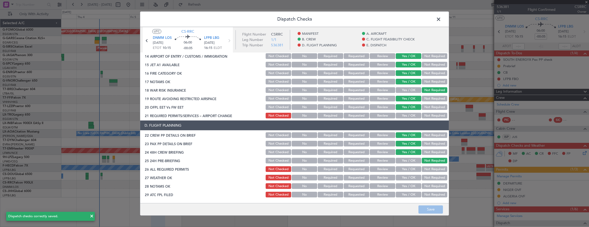
click at [441, 21] on span at bounding box center [441, 20] width 0 height 10
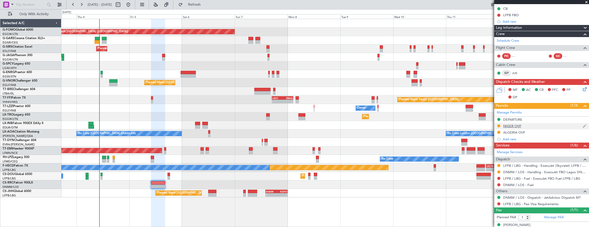
scroll to position [69, 0]
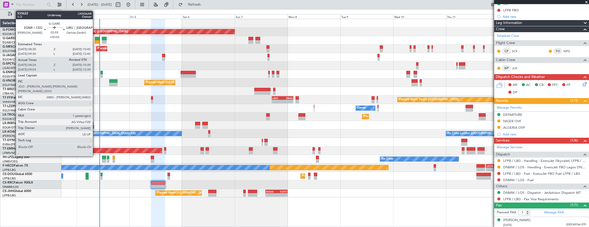
click at [95, 40] on div at bounding box center [97, 42] width 5 height 4
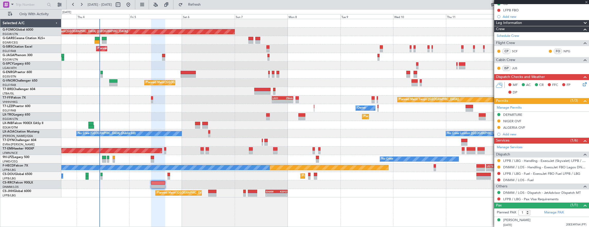
type input "+00:05"
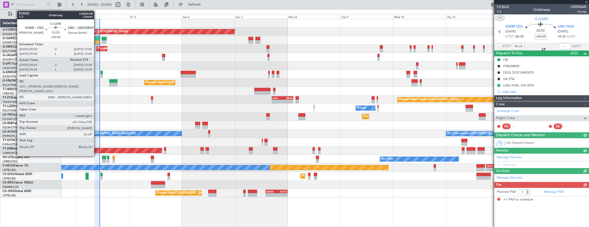
scroll to position [0, 0]
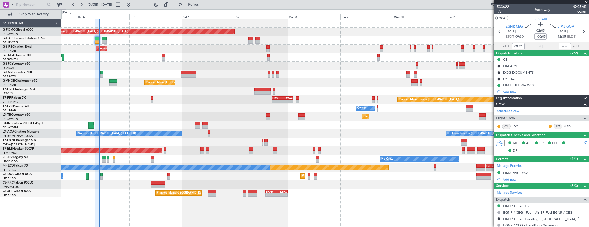
type input "08:24"
click at [560, 45] on input "text" at bounding box center [564, 46] width 12 height 6
type input "10:28"
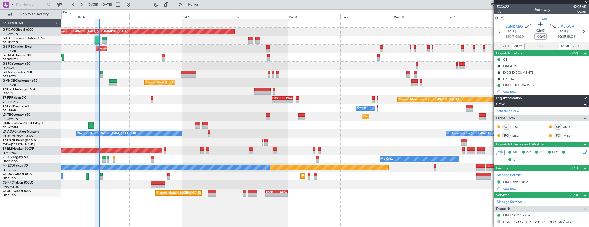
click at [140, 148] on div "Planned Maint London (Luton) Unplanned Maint Chester Planned Maint London (Farn…" at bounding box center [325, 108] width 528 height 179
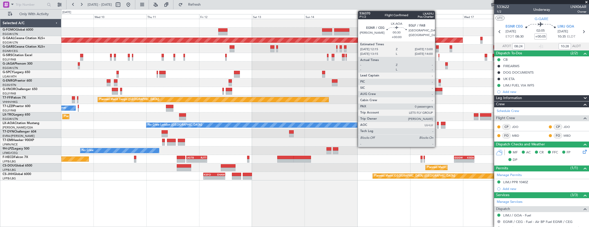
click at [437, 124] on div at bounding box center [438, 124] width 2 height 4
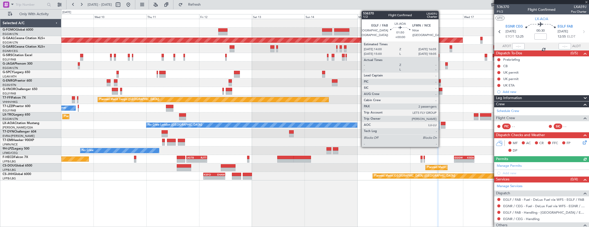
click at [441, 126] on div at bounding box center [443, 127] width 5 height 4
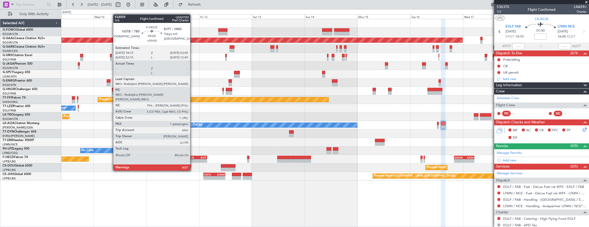
click at [193, 156] on div "UGTB" at bounding box center [192, 157] width 10 height 3
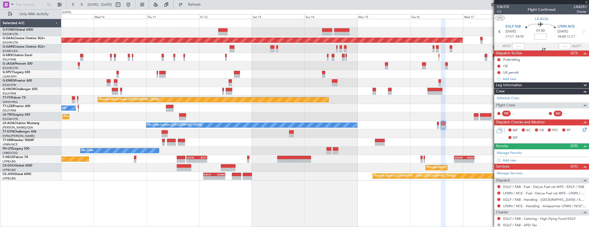
type input "1"
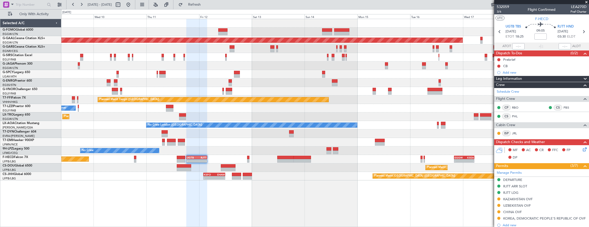
click at [287, 150] on div "No Crew No Crew" at bounding box center [325, 151] width 528 height 9
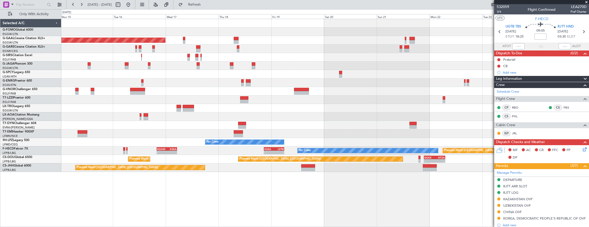
click at [154, 153] on div "Planned Maint Dusseldorf Planned Maint London (Luton) No Crew Sabadell No Crew …" at bounding box center [325, 123] width 528 height 209
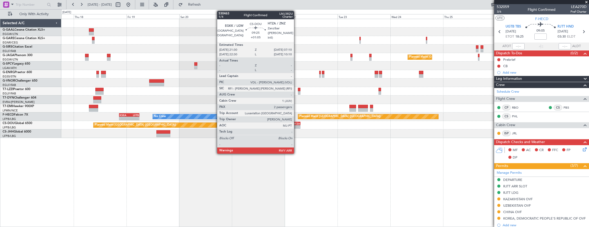
click at [296, 124] on div "HTZA" at bounding box center [295, 123] width 10 height 3
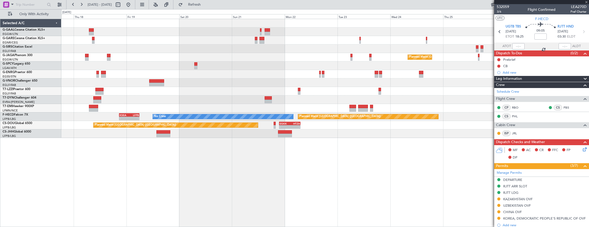
type input "+01:05"
type input "2"
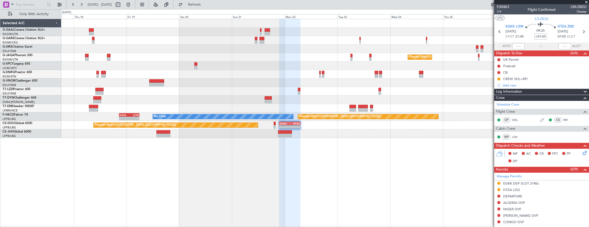
click at [335, 108] on div "Planned Maint Dusseldorf Planned Maint London (Luton) No Crew Planned Maint Par…" at bounding box center [325, 78] width 528 height 119
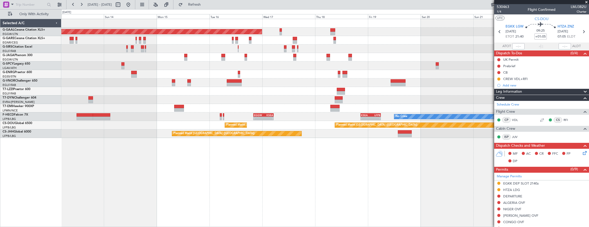
click at [303, 146] on div "Planned Maint Dusseldorf Planned Maint London (Luton) No Crew Planned Maint Par…" at bounding box center [325, 123] width 528 height 209
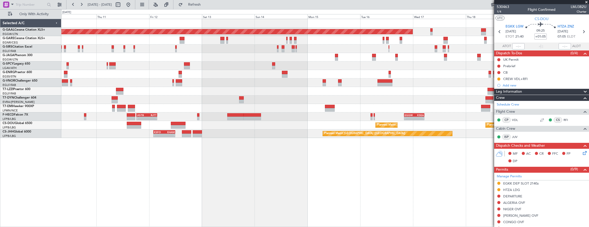
click at [344, 169] on div "Planned Maint Dusseldorf Owner No Crew - - KSEA 20:45 Z LFPB 05:55 Z - - EGGW 2…" at bounding box center [325, 123] width 528 height 209
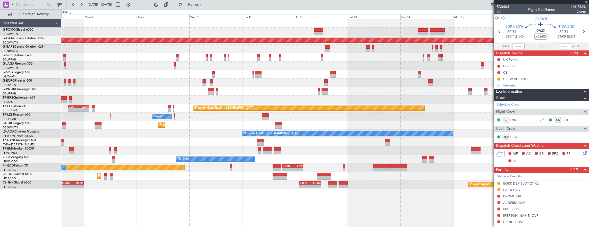
click at [277, 163] on div "Planned Maint London (Luton) Planned Maint Dusseldorf Planned Maint London (Far…" at bounding box center [325, 104] width 528 height 170
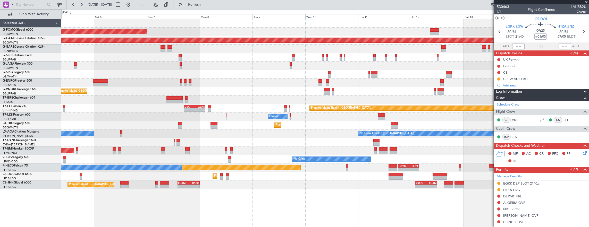
click at [210, 65] on div "Planned Maint London (Luton) Planned Maint Dusseldorf Planned Maint London (Far…" at bounding box center [325, 104] width 528 height 170
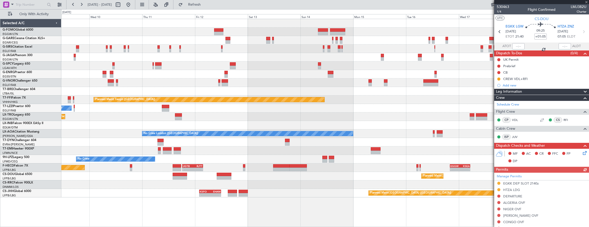
click at [97, 75] on div "Planned Maint London (Luton) Planned Maint Tianjin (Binhai) LIEO 17:00 Z ZBAA 0…" at bounding box center [325, 108] width 528 height 179
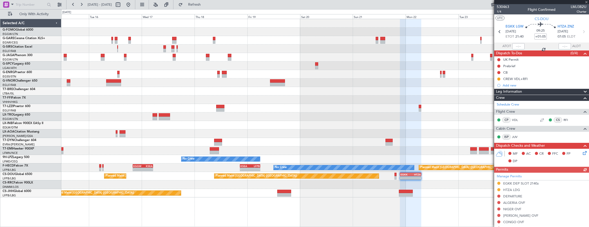
click at [46, 69] on div "Planned Maint London (Luton) Planned Maint Tianjin (Binhai) No Crew Sabadell No…" at bounding box center [294, 118] width 589 height 218
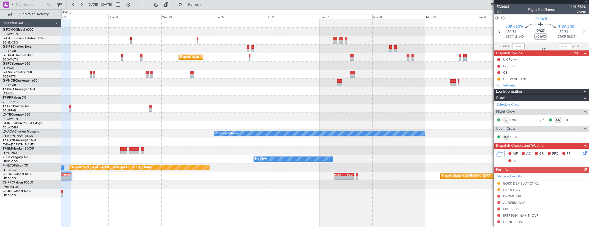
click at [103, 72] on div "Planned Maint London (Luton) No Crew Sabadell No Crew Sabadell No Crew No Crew …" at bounding box center [325, 108] width 528 height 179
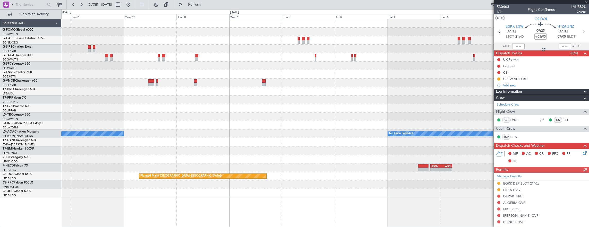
click at [101, 71] on div at bounding box center [325, 74] width 528 height 9
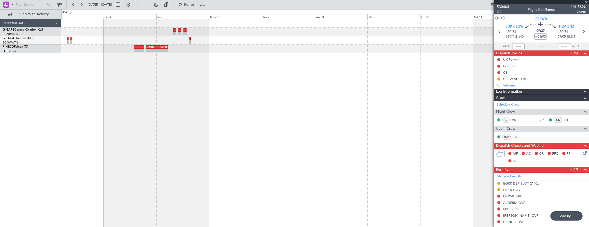
click at [82, 69] on div "- - HEGN 19:30 Z WSSL 05:25 Z" at bounding box center [325, 123] width 528 height 209
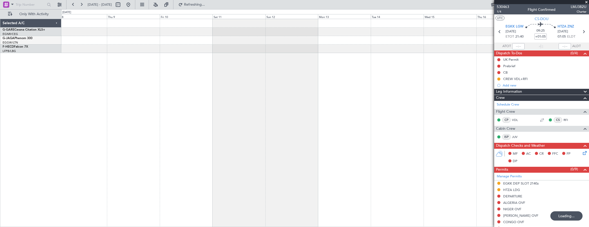
click at [118, 96] on div at bounding box center [325, 123] width 528 height 209
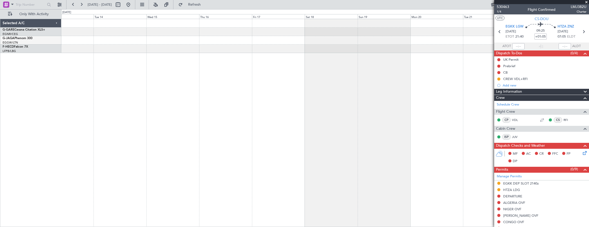
click at [38, 94] on div "Selected A/C G-GARE Cessna Citation XLS+ EGNR/CEG Chester G-JAGA Phenom 300 EGG…" at bounding box center [294, 118] width 589 height 218
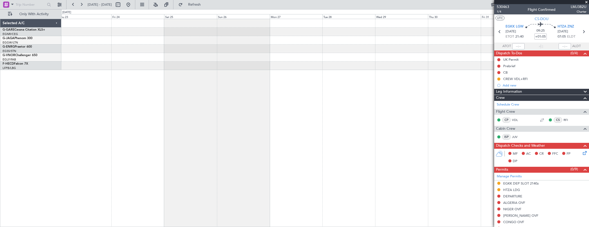
click at [9, 90] on div "Planned Maint Paris (Le Bourget) Selected A/C G-GARE Cessna Citation XLS+ EGNR/…" at bounding box center [294, 118] width 589 height 218
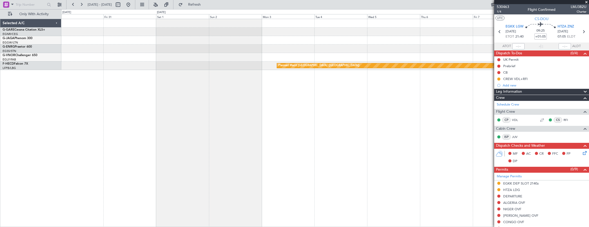
click at [83, 92] on div "Planned Maint [GEOGRAPHIC_DATA] ([GEOGRAPHIC_DATA])" at bounding box center [325, 123] width 528 height 209
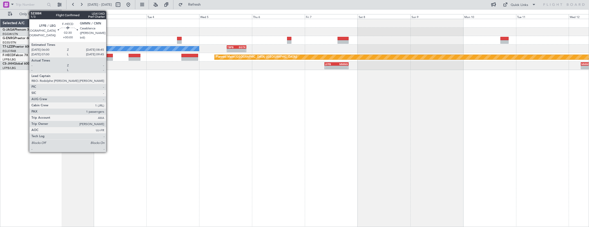
click at [109, 58] on div at bounding box center [110, 59] width 6 height 4
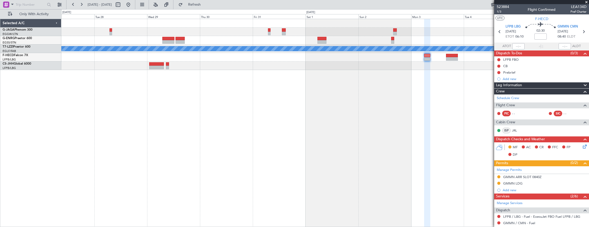
click at [468, 80] on div "A/C Unavailable London (Luton) - - TBPB 12:40 Z EGTK 21:25 Z Planned Maint Pari…" at bounding box center [325, 123] width 528 height 209
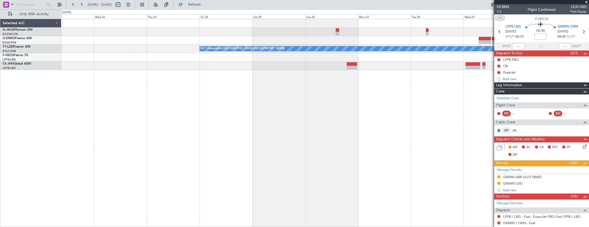
click at [484, 84] on div "A/C Unavailable [GEOGRAPHIC_DATA] ([GEOGRAPHIC_DATA])" at bounding box center [325, 123] width 528 height 209
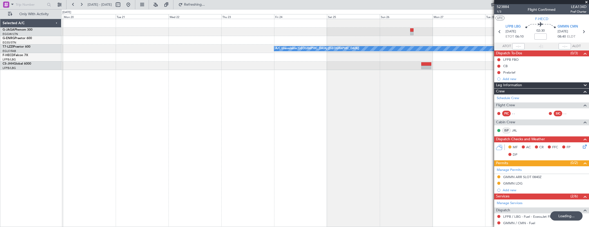
click at [286, 110] on div "A/C Unavailable [GEOGRAPHIC_DATA] ([GEOGRAPHIC_DATA])" at bounding box center [325, 123] width 528 height 209
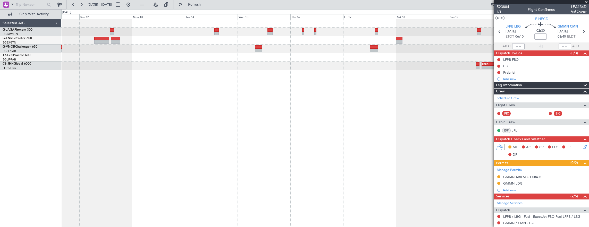
click at [440, 81] on div "A/C Unavailable London (Luton) - - LEZG 15:00 Z KNUQ 02:35 Z" at bounding box center [325, 123] width 528 height 209
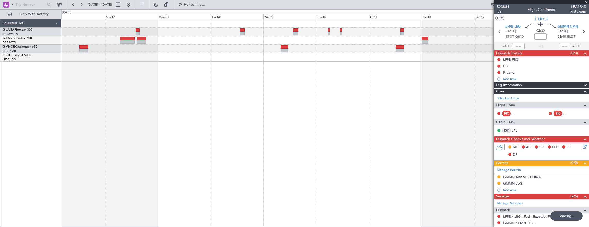
click at [256, 86] on div "- - LEZG 15:00 Z KNUQ 02:35 Z" at bounding box center [325, 123] width 528 height 209
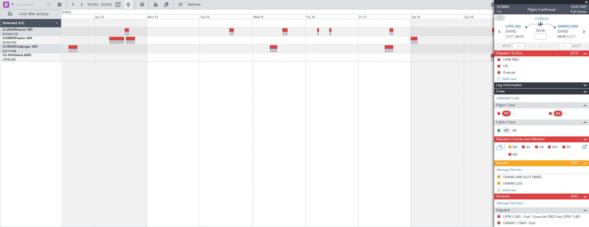
click at [132, 5] on button at bounding box center [128, 5] width 8 height 8
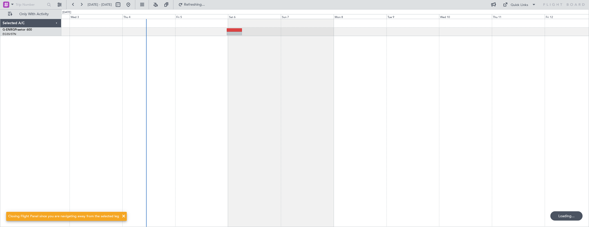
click at [174, 91] on div at bounding box center [325, 123] width 528 height 209
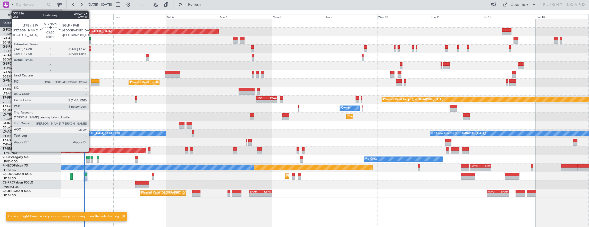
click at [91, 80] on div at bounding box center [95, 81] width 9 height 4
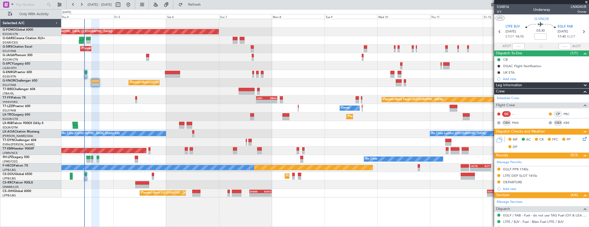
click at [581, 135] on div "MF AC CR FFC FP DP" at bounding box center [541, 144] width 95 height 18
click at [582, 138] on icon at bounding box center [584, 138] width 4 height 4
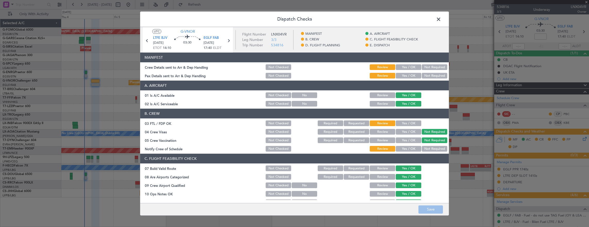
click at [398, 68] on button "Yes / OK" at bounding box center [409, 67] width 26 height 6
click at [400, 75] on button "Yes / OK" at bounding box center [409, 76] width 26 height 6
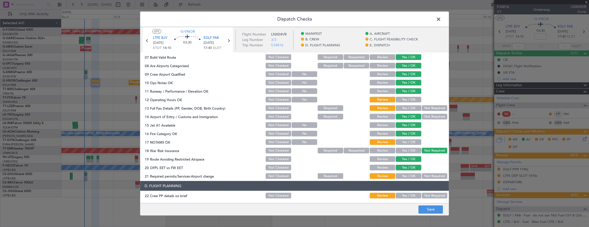
scroll to position [129, 0]
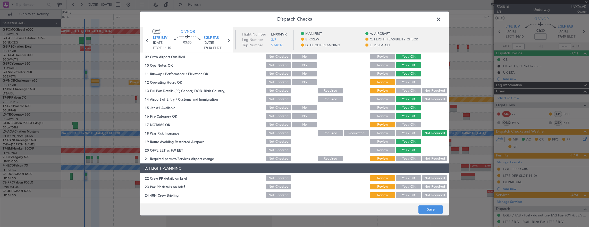
click at [404, 84] on button "Yes / OK" at bounding box center [409, 82] width 26 height 6
click at [404, 90] on button "Yes / OK" at bounding box center [409, 91] width 26 height 6
click at [408, 121] on section "C. FLIGHT FEASIBILITY CHECK 07 Build Valid Route Not Checked Required Requested…" at bounding box center [294, 93] width 309 height 137
click at [409, 125] on button "Yes / OK" at bounding box center [409, 125] width 26 height 6
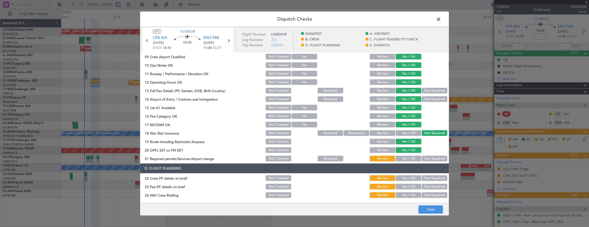
click at [409, 158] on button "Yes / OK" at bounding box center [409, 159] width 26 height 6
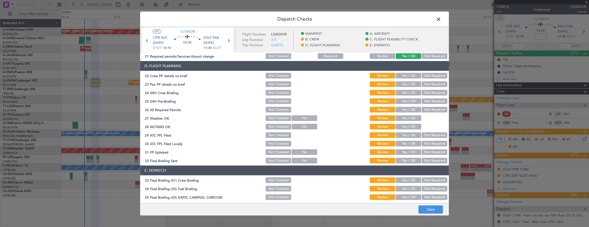
scroll to position [232, 0]
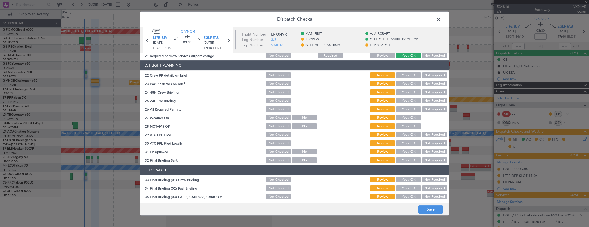
click at [403, 75] on button "Yes / OK" at bounding box center [409, 75] width 26 height 6
click at [402, 83] on button "Yes / OK" at bounding box center [409, 84] width 26 height 6
click at [403, 89] on div "Yes / OK" at bounding box center [408, 92] width 26 height 7
click at [402, 91] on button "Yes / OK" at bounding box center [409, 92] width 26 height 6
click at [435, 101] on button "Not Required" at bounding box center [435, 101] width 26 height 6
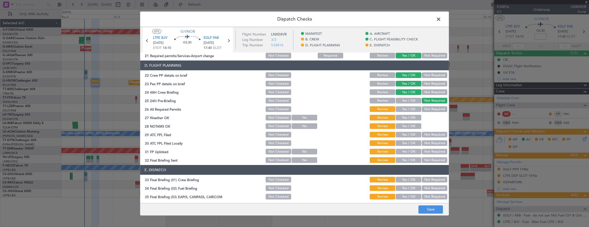
drag, startPoint x: 420, startPoint y: 109, endPoint x: 408, endPoint y: 110, distance: 12.1
click at [422, 109] on button "Not Required" at bounding box center [435, 109] width 26 height 6
click at [405, 110] on button "Yes / OK" at bounding box center [409, 109] width 26 height 6
click at [408, 117] on button "Yes / OK" at bounding box center [409, 118] width 26 height 6
click at [408, 123] on div "Yes / OK" at bounding box center [408, 126] width 26 height 7
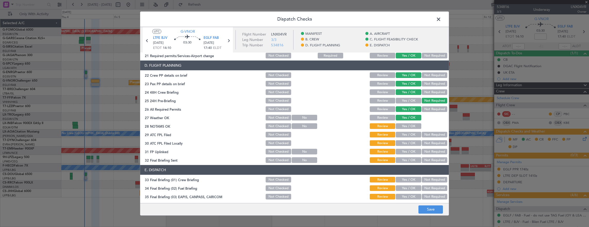
click at [413, 132] on button "Yes / OK" at bounding box center [409, 135] width 26 height 6
click at [409, 124] on button "Yes / OK" at bounding box center [409, 126] width 26 height 6
click at [414, 139] on section "D. FLIGHT PLANNING 22 Crew PP details on brief Not Checked Review Yes / OK Not …" at bounding box center [294, 112] width 309 height 103
click at [436, 145] on button "Not Required" at bounding box center [435, 143] width 26 height 6
click at [401, 142] on button "Yes / OK" at bounding box center [409, 143] width 26 height 6
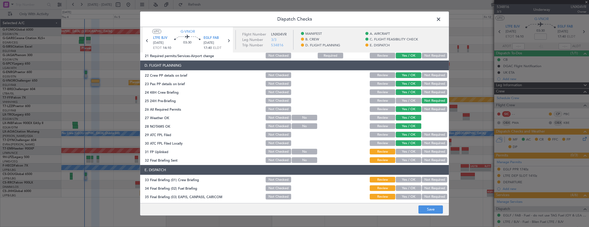
click at [432, 149] on button "Not Required" at bounding box center [435, 152] width 26 height 6
click at [428, 143] on button "Not Required" at bounding box center [435, 143] width 26 height 6
click at [413, 151] on button "Yes / OK" at bounding box center [409, 152] width 26 height 6
click at [427, 158] on button "Not Required" at bounding box center [435, 160] width 26 height 6
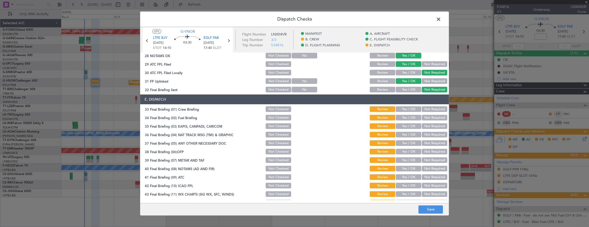
scroll to position [309, 0]
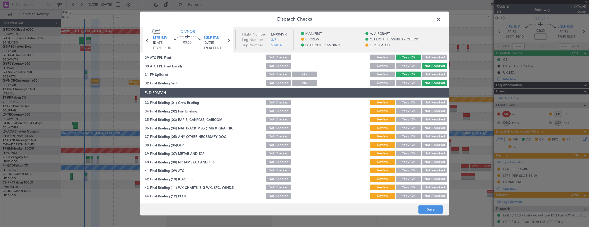
click at [409, 104] on button "Yes / OK" at bounding box center [409, 103] width 26 height 6
click at [405, 112] on button "Yes / OK" at bounding box center [409, 111] width 26 height 6
click at [428, 123] on section "E. DISPATCH 33 Final Briefing (01) Crew Briefing Not Checked Review Yes / OK No…" at bounding box center [294, 144] width 309 height 112
click at [428, 131] on div "Not Required" at bounding box center [434, 127] width 26 height 7
drag, startPoint x: 425, startPoint y: 127, endPoint x: 423, endPoint y: 130, distance: 3.7
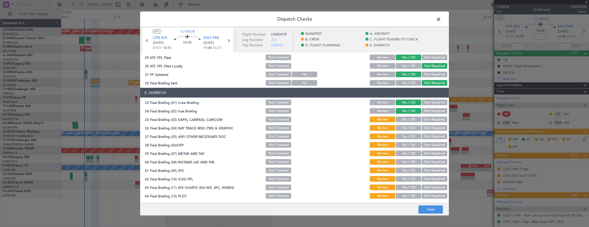
click at [425, 127] on button "Not Required" at bounding box center [435, 128] width 26 height 6
click at [426, 121] on button "Not Required" at bounding box center [435, 120] width 26 height 6
click at [415, 141] on section "E. DISPATCH 33 Final Briefing (01) Crew Briefing Not Checked Review Yes / OK No…" at bounding box center [294, 144] width 309 height 112
click at [413, 138] on button "Yes / OK" at bounding box center [409, 137] width 26 height 6
click at [409, 147] on button "Yes / OK" at bounding box center [409, 145] width 26 height 6
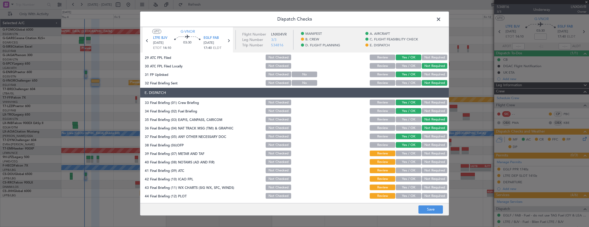
click at [409, 152] on button "Yes / OK" at bounding box center [409, 154] width 26 height 6
click at [408, 159] on button "Yes / OK" at bounding box center [409, 162] width 26 height 6
click at [408, 165] on div "Yes / OK" at bounding box center [408, 161] width 26 height 7
click at [407, 171] on button "Yes / OK" at bounding box center [409, 171] width 26 height 6
drag, startPoint x: 406, startPoint y: 177, endPoint x: 405, endPoint y: 186, distance: 8.9
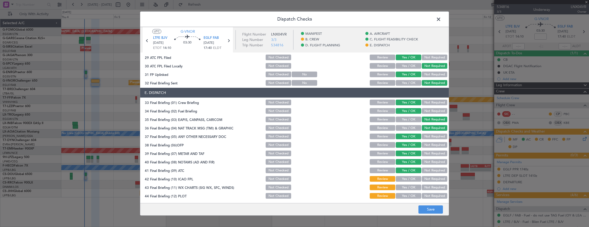
click at [406, 177] on button "Yes / OK" at bounding box center [409, 179] width 26 height 6
click at [405, 186] on button "Yes / OK" at bounding box center [409, 188] width 26 height 6
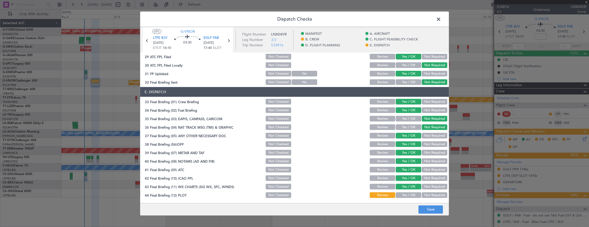
click at [406, 195] on button "Yes / OK" at bounding box center [409, 195] width 26 height 6
click at [436, 207] on button "Save" at bounding box center [430, 210] width 24 height 8
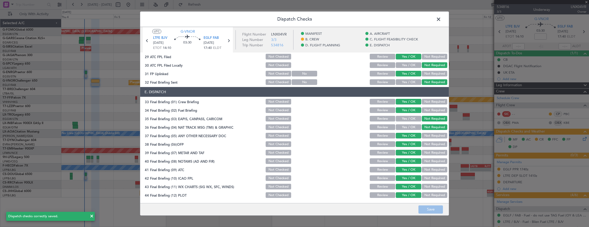
click at [441, 21] on span at bounding box center [441, 20] width 0 height 10
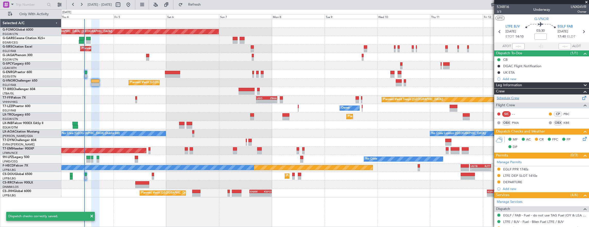
scroll to position [52, 0]
click at [498, 181] on button at bounding box center [498, 182] width 3 height 3
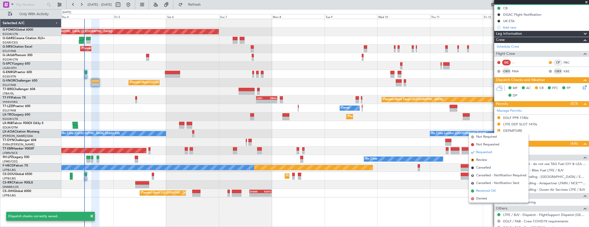
click at [495, 190] on span "Received OK" at bounding box center [486, 191] width 20 height 5
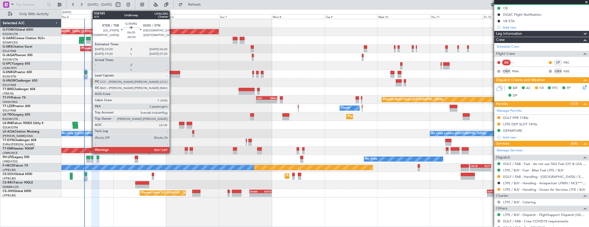
click at [172, 71] on div at bounding box center [172, 73] width 15 height 4
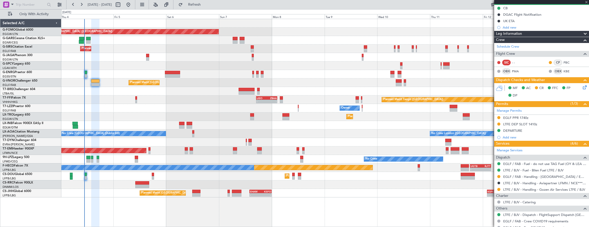
type input "-00:35"
type input "2"
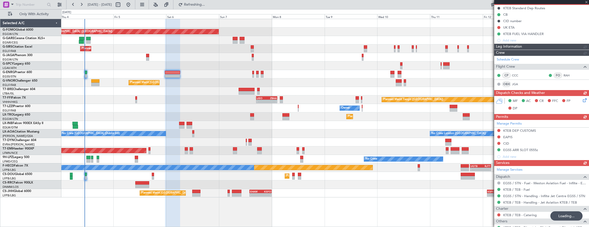
click at [12, 105] on div "Planned Maint [GEOGRAPHIC_DATA] ([GEOGRAPHIC_DATA]) Unplanned Maint [PERSON_NAM…" at bounding box center [294, 118] width 589 height 218
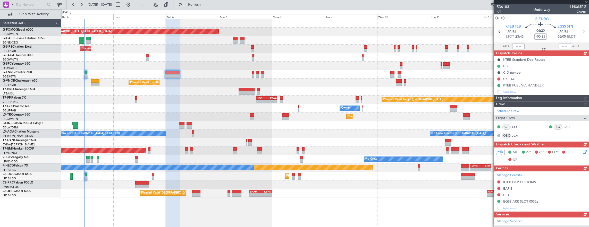
click at [97, 107] on div "Planned Maint [GEOGRAPHIC_DATA] ([GEOGRAPHIC_DATA]) Unplanned Maint [PERSON_NAM…" at bounding box center [325, 108] width 528 height 179
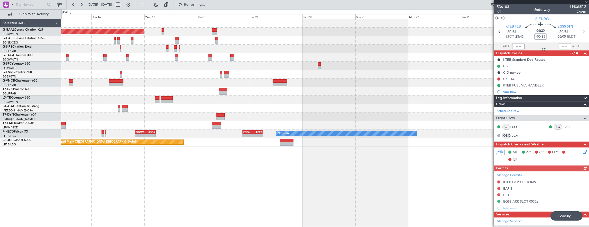
click at [33, 79] on div "Planned Maint Dusseldorf No Crew Sabadell No Crew [GEOGRAPHIC_DATA] ([GEOGRAPHI…" at bounding box center [294, 118] width 589 height 218
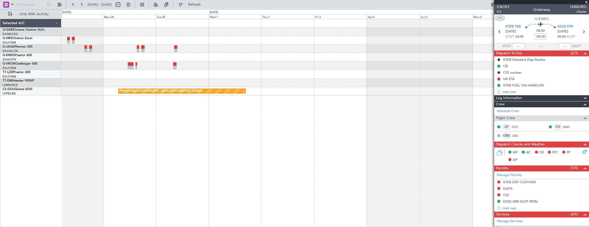
click at [67, 104] on div "Planned Maint [GEOGRAPHIC_DATA] ([GEOGRAPHIC_DATA]) HTZA 06:30 Z EGLF 15:35 Z -…" at bounding box center [325, 123] width 528 height 209
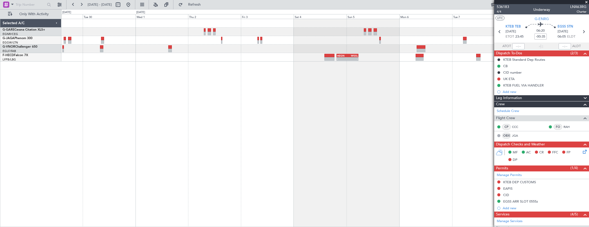
click at [212, 96] on div "- - HEGN 19:30 Z WSSL 05:25 Z - - ZBAA 14:00 Z UGTB 22:30 Z" at bounding box center [325, 123] width 528 height 209
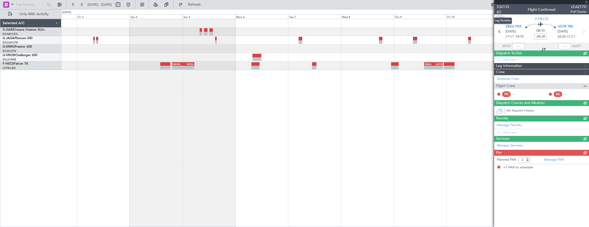
type input "+01:15"
type input "1"
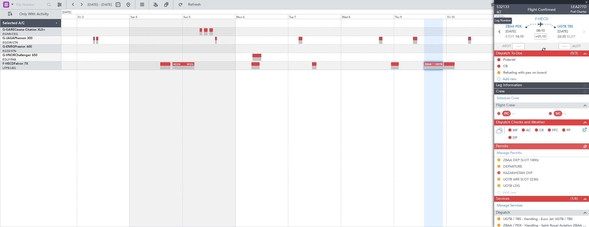
click at [501, 13] on span "6/7" at bounding box center [503, 12] width 12 height 4
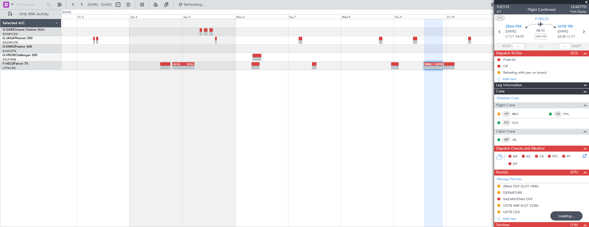
click at [354, 129] on div "- - HEGN 19:30 Z WSSL 05:25 Z - - ZBAA 14:00 Z UGTB 22:30 Z" at bounding box center [325, 123] width 528 height 209
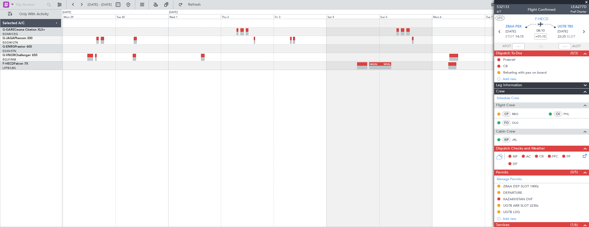
click at [405, 149] on div "- - HEGN 19:30 Z WSSL 05:25 Z - - ZBAA 14:00 Z UGTB 22:30 Z" at bounding box center [325, 123] width 528 height 209
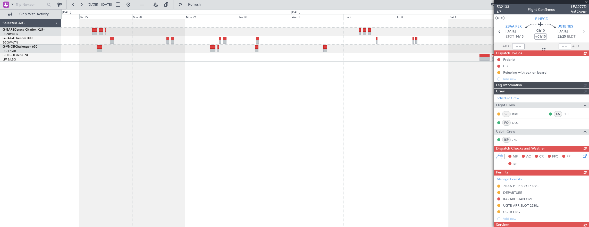
click at [298, 135] on div "Planned Maint [GEOGRAPHIC_DATA] ([GEOGRAPHIC_DATA]) - - HEGN 19:30 Z WSSL 05:25…" at bounding box center [325, 123] width 528 height 209
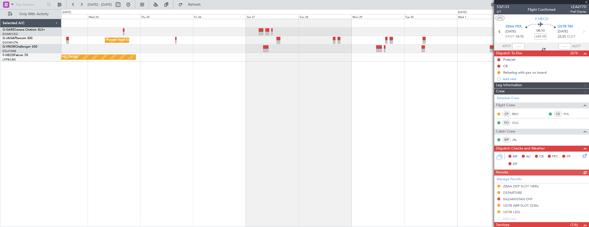
click at [341, 127] on div "Planned Maint [GEOGRAPHIC_DATA] ([GEOGRAPHIC_DATA]) Planned Maint [GEOGRAPHIC_D…" at bounding box center [325, 123] width 528 height 209
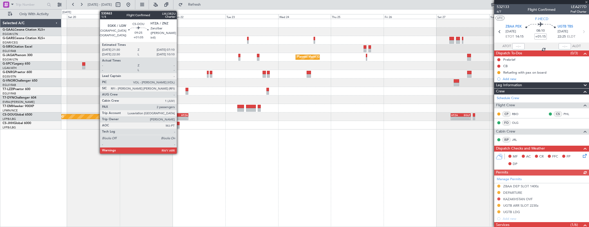
click at [179, 117] on div "-" at bounding box center [182, 118] width 10 height 3
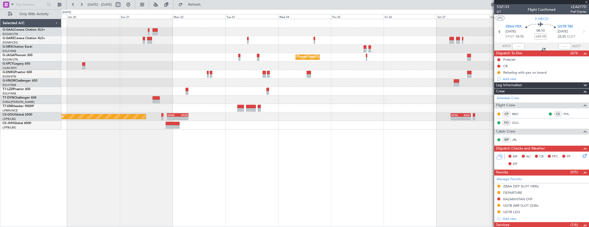
type input "+01:05"
type input "2"
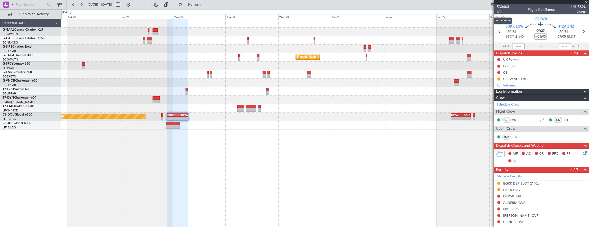
click at [500, 13] on span "1/4" at bounding box center [503, 12] width 12 height 4
click at [423, 96] on div "Planned Maint [GEOGRAPHIC_DATA] ([GEOGRAPHIC_DATA]) Planned Maint [GEOGRAPHIC_D…" at bounding box center [325, 74] width 528 height 111
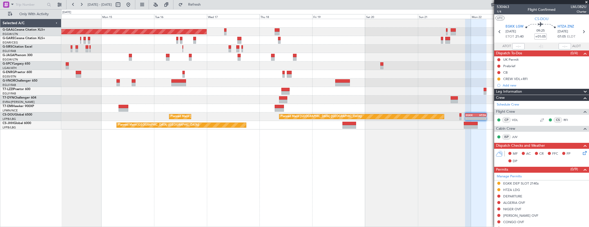
click at [334, 91] on div "Planned Maint Dusseldorf Planned Maint [GEOGRAPHIC_DATA] ([GEOGRAPHIC_DATA]) Pl…" at bounding box center [325, 74] width 528 height 111
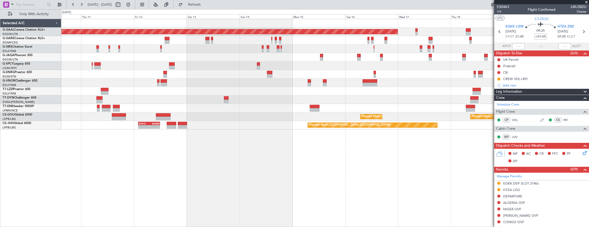
click at [310, 88] on div "Planned Maint Dusseldorf Planned Maint [GEOGRAPHIC_DATA] ([GEOGRAPHIC_DATA]) Pl…" at bounding box center [325, 74] width 528 height 111
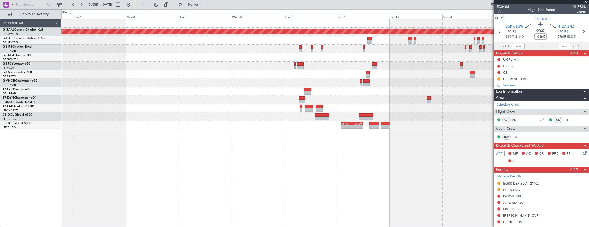
click at [368, 89] on div "Planned Maint Dusseldorf Planned Maint [GEOGRAPHIC_DATA] ([GEOGRAPHIC_DATA]) Pl…" at bounding box center [325, 74] width 528 height 111
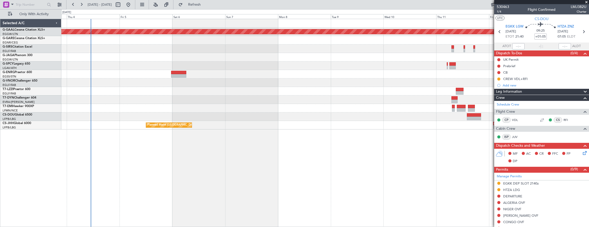
click at [117, 84] on div at bounding box center [325, 83] width 528 height 9
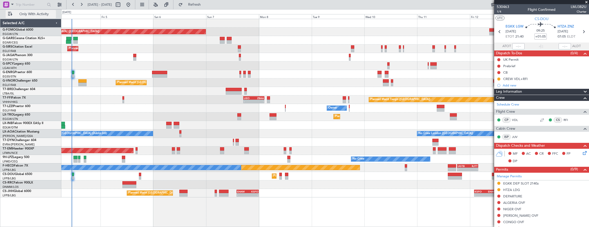
click at [48, 14] on span "Only With Activity" at bounding box center [33, 14] width 41 height 4
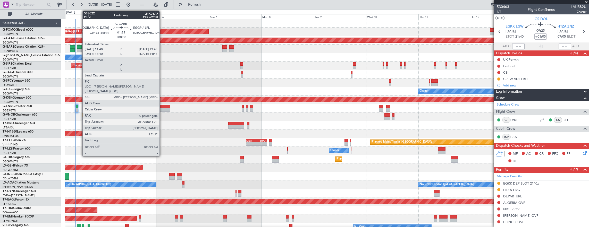
click at [80, 48] on div at bounding box center [79, 47] width 5 height 4
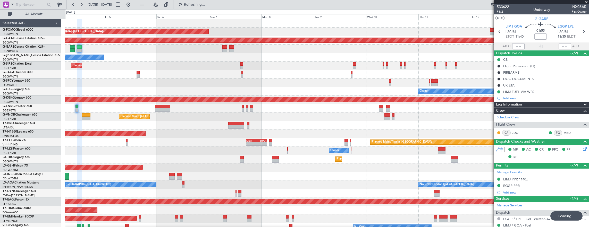
click at [211, 135] on div "Planned Maint [GEOGRAPHIC_DATA] ([GEOGRAPHIC_DATA]) Planned [GEOGRAPHIC_DATA] O…" at bounding box center [327, 163] width 524 height 289
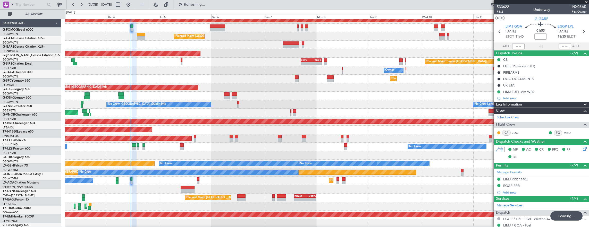
scroll to position [80, 0]
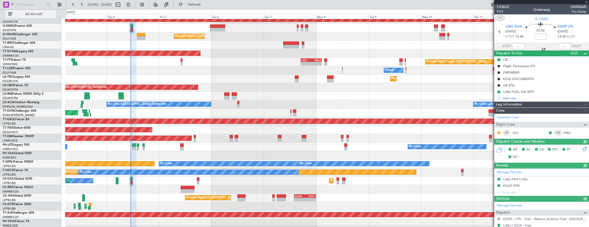
click at [28, 14] on span "All Aircraft" at bounding box center [33, 14] width 41 height 4
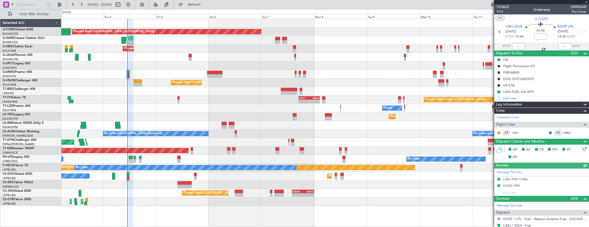
scroll to position [0, 0]
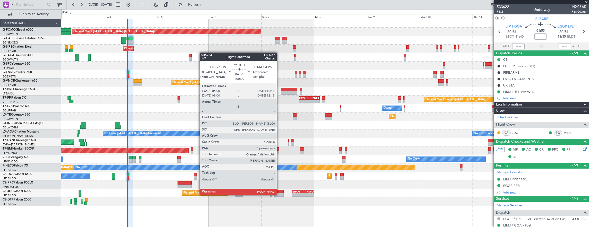
click at [279, 194] on div at bounding box center [279, 195] width 10 height 4
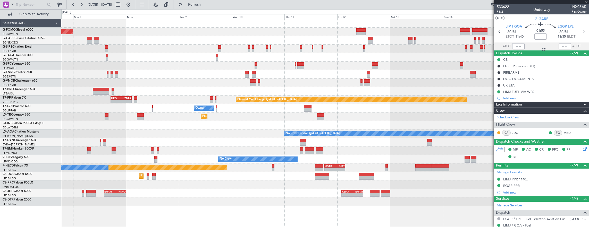
click at [184, 164] on div "Planned Maint [GEOGRAPHIC_DATA] ([GEOGRAPHIC_DATA]) Planned Maint [GEOGRAPHIC_D…" at bounding box center [325, 112] width 528 height 187
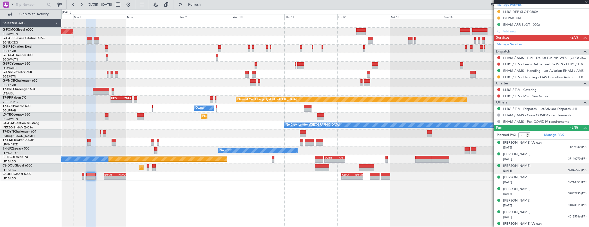
scroll to position [174, 0]
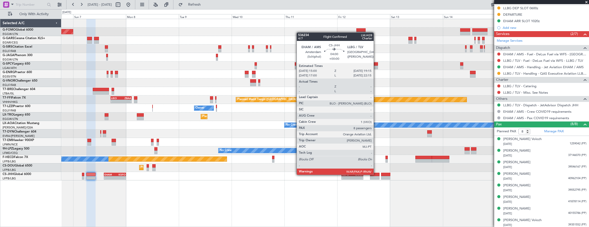
click at [376, 174] on div at bounding box center [375, 175] width 10 height 4
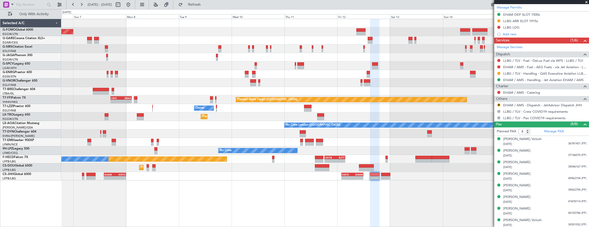
click at [429, 171] on div "Planned Maint [GEOGRAPHIC_DATA] ([GEOGRAPHIC_DATA]) Planned Maint [GEOGRAPHIC_D…" at bounding box center [325, 168] width 528 height 9
click at [269, 178] on div "Planned Maint [GEOGRAPHIC_DATA] ([GEOGRAPHIC_DATA]) Planned Maint [GEOGRAPHIC_D…" at bounding box center [325, 123] width 528 height 209
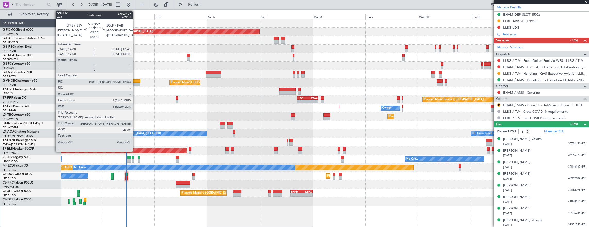
click at [135, 82] on div at bounding box center [136, 81] width 9 height 4
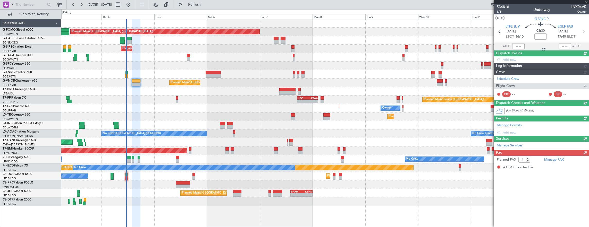
type input "1"
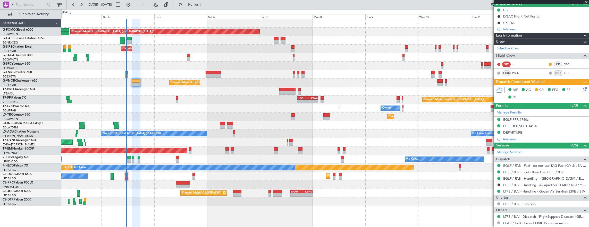
scroll to position [87, 0]
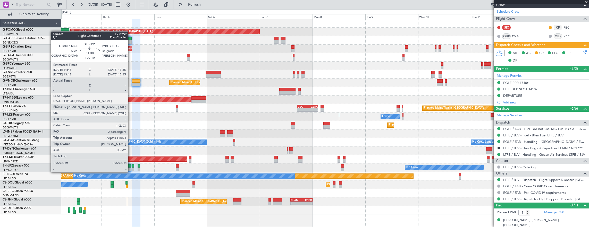
click at [131, 167] on div at bounding box center [129, 166] width 4 height 4
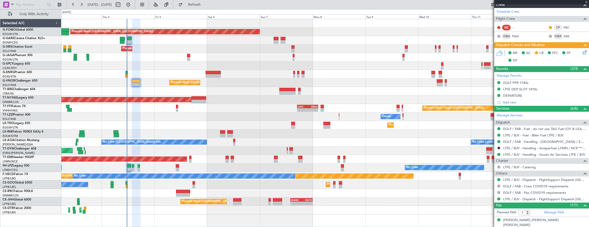
type input "+00:10"
type input "2"
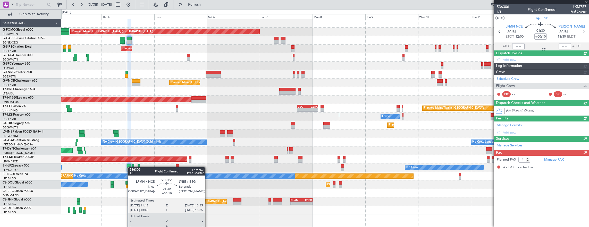
scroll to position [0, 0]
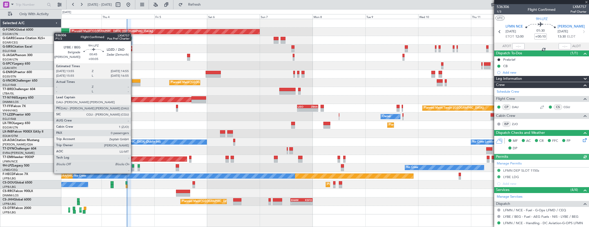
click at [133, 168] on div at bounding box center [133, 170] width 2 height 4
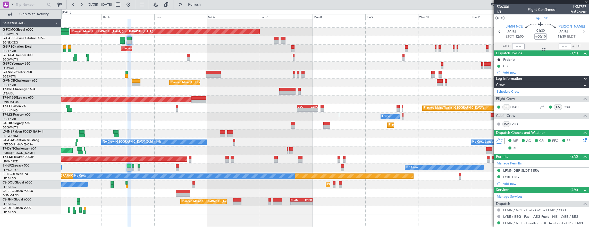
type input "+00:05"
type input "0"
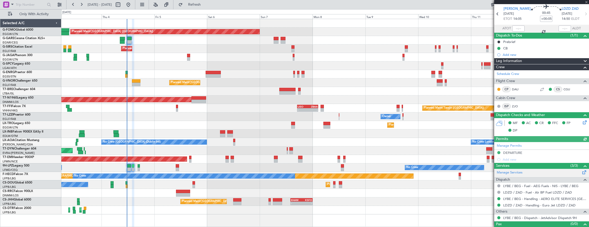
scroll to position [25, 0]
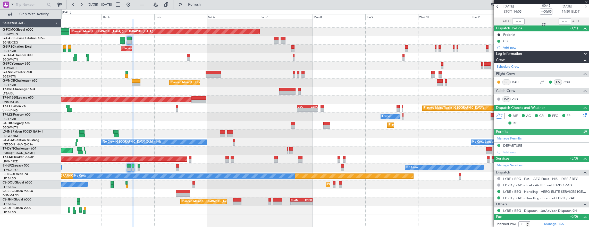
click at [533, 191] on link "LYBE / BEG - Handling - AERO ELITE SERVICES [GEOGRAPHIC_DATA]" at bounding box center [544, 192] width 83 height 4
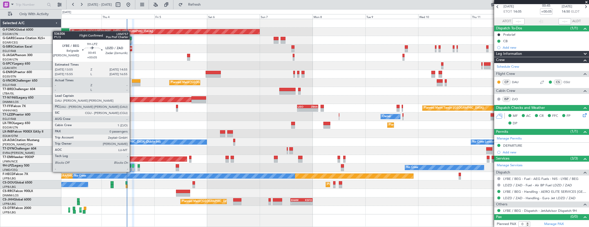
click at [132, 167] on div at bounding box center [133, 166] width 2 height 4
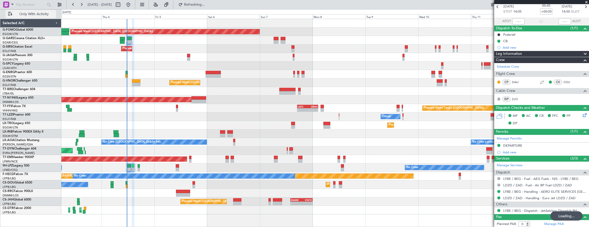
scroll to position [0, 0]
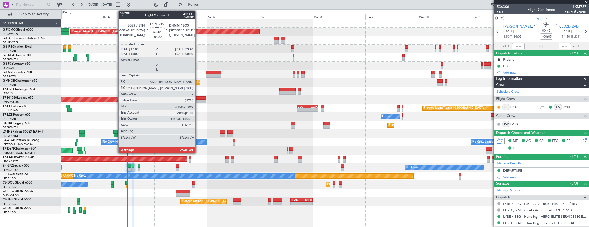
click at [198, 98] on div at bounding box center [198, 98] width 15 height 4
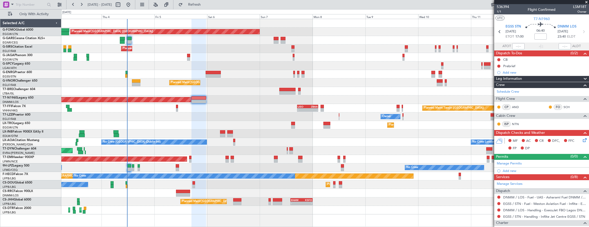
click at [196, 100] on div "Planned Maint [GEOGRAPHIC_DATA] ([GEOGRAPHIC_DATA])" at bounding box center [325, 100] width 528 height 9
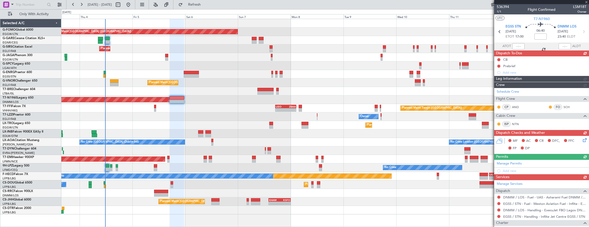
type input "0"
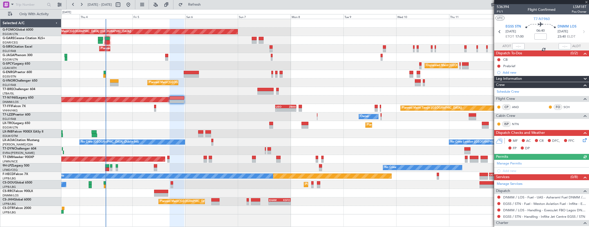
scroll to position [44, 0]
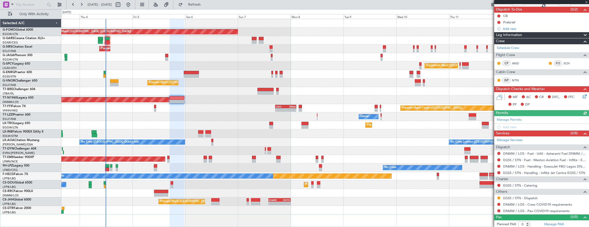
click at [522, 174] on body "[DATE] - [DATE] Refresh Quick Links Only With Activity Planned Maint [GEOGRAPHI…" at bounding box center [294, 113] width 589 height 227
click at [521, 172] on link "EGSS / STN - Handling - Inflite Jet Centre EGSS / STN" at bounding box center [544, 173] width 82 height 4
click at [548, 172] on link "EGSS / STN - Handling - Inflite Jet Centre EGSS / STN" at bounding box center [544, 173] width 82 height 4
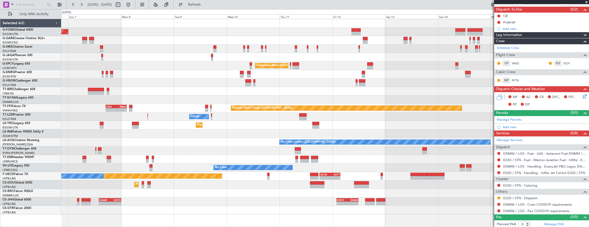
click at [250, 131] on div "Planned Maint [GEOGRAPHIC_DATA] ([GEOGRAPHIC_DATA]) Planned Maint [GEOGRAPHIC_D…" at bounding box center [325, 117] width 528 height 196
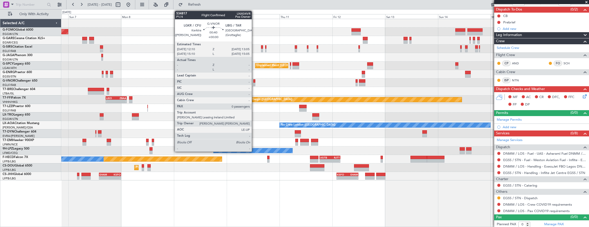
click at [254, 83] on div at bounding box center [254, 85] width 2 height 4
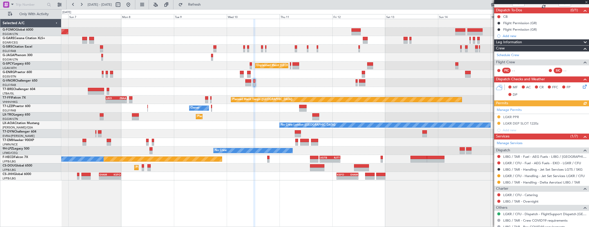
scroll to position [59, 0]
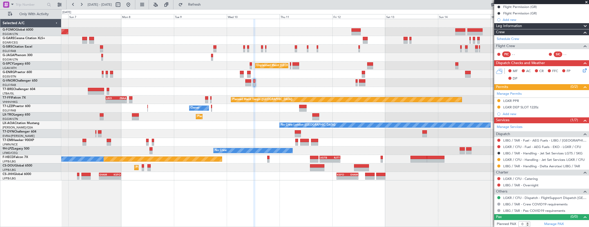
click at [406, 171] on div "Planned Maint [GEOGRAPHIC_DATA] ([GEOGRAPHIC_DATA]) Planned Maint [GEOGRAPHIC_D…" at bounding box center [325, 123] width 528 height 209
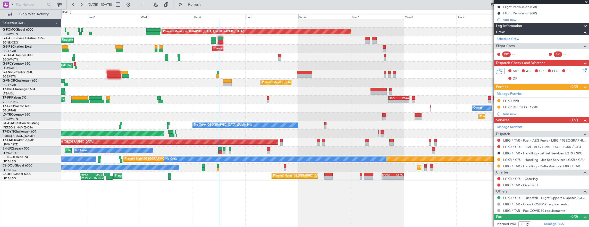
click at [184, 184] on div "Planned Maint [GEOGRAPHIC_DATA] ([GEOGRAPHIC_DATA]) Unplanned Maint [PERSON_NAM…" at bounding box center [325, 123] width 528 height 209
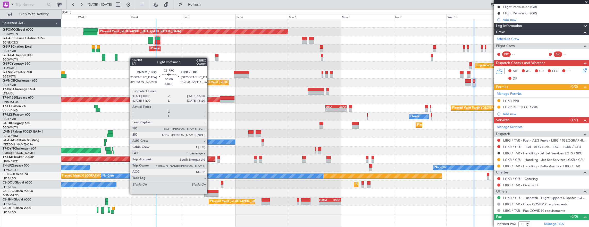
click at [210, 193] on div at bounding box center [211, 195] width 14 height 4
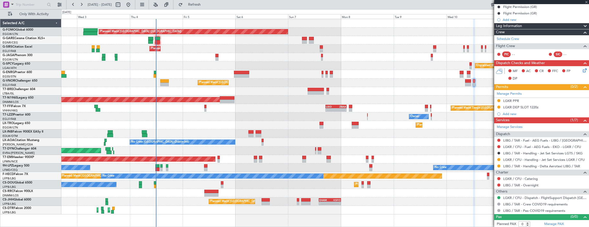
type input "-00:05"
type input "1"
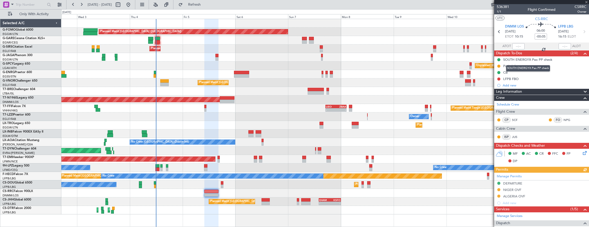
drag, startPoint x: 536, startPoint y: 67, endPoint x: 529, endPoint y: 69, distance: 7.4
click at [536, 67] on div "SOUTH ENERGYX Pax PP check" at bounding box center [528, 68] width 44 height 6
click at [535, 66] on div "Prebrief" at bounding box center [541, 66] width 95 height 6
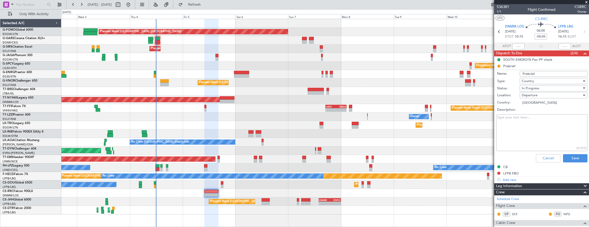
click at [546, 119] on textarea "Description:" at bounding box center [541, 132] width 91 height 37
paste textarea "DNMM - LFPB ETD : 1000 zulu Pax ; 01, Total payload ; 800 lbs Fuel : 18.500 lbs…"
drag, startPoint x: 528, startPoint y: 117, endPoint x: 465, endPoint y: 117, distance: 62.6
click at [465, 117] on fb-app "02 Sep 2025 - 12 Sep 2025 Refresh Quick Links Only With Activity Planned Maint …" at bounding box center [294, 115] width 589 height 223
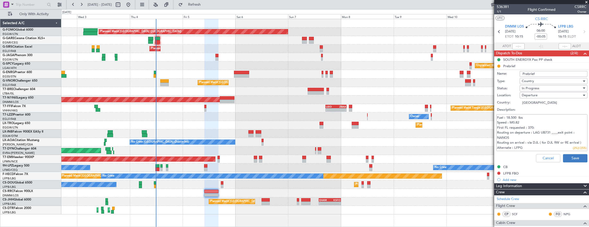
type textarea "ETD : 1000 zulu Pax ; 01, Total payload ; 800 lbs Fuel : 18.500 lbs Speed : M0.…"
click at [574, 157] on button "Save" at bounding box center [575, 158] width 24 height 8
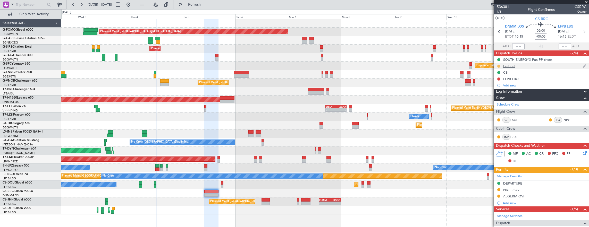
click at [498, 65] on button at bounding box center [498, 66] width 3 height 3
click at [504, 88] on span "Completed" at bounding box center [500, 88] width 17 height 5
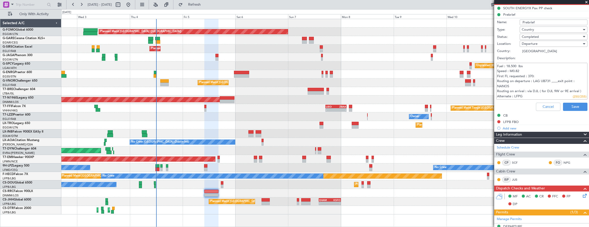
scroll to position [0, 0]
click at [551, 105] on button "Cancel" at bounding box center [548, 107] width 24 height 8
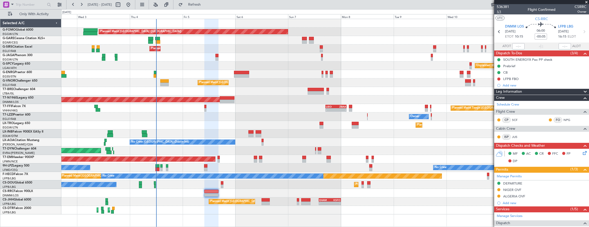
click at [503, 11] on span "1/1" at bounding box center [503, 12] width 12 height 4
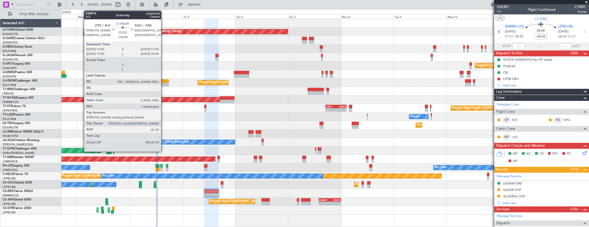
click at [164, 82] on div at bounding box center [164, 81] width 9 height 4
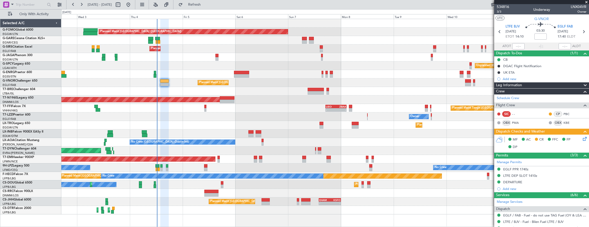
click at [144, 181] on div "Planned Maint [GEOGRAPHIC_DATA] ([GEOGRAPHIC_DATA]) Unplanned Maint [PERSON_NAM…" at bounding box center [325, 117] width 528 height 196
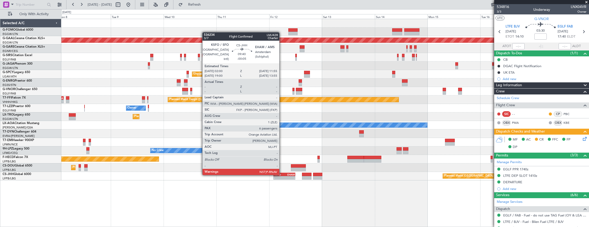
click at [281, 175] on div "KSFO" at bounding box center [279, 174] width 11 height 3
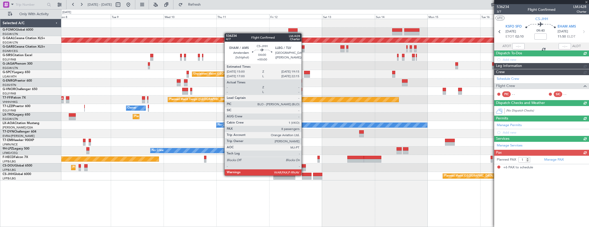
type input "-00:05"
type input "6"
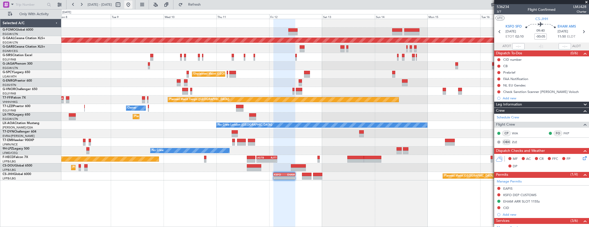
click at [132, 7] on button at bounding box center [128, 5] width 8 height 8
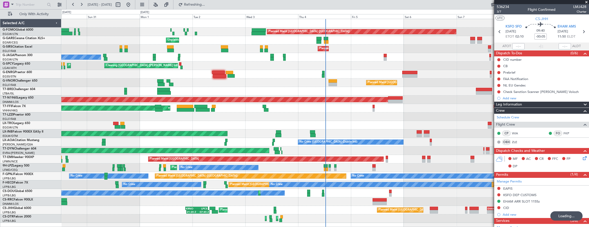
click at [259, 78] on div at bounding box center [325, 74] width 528 height 9
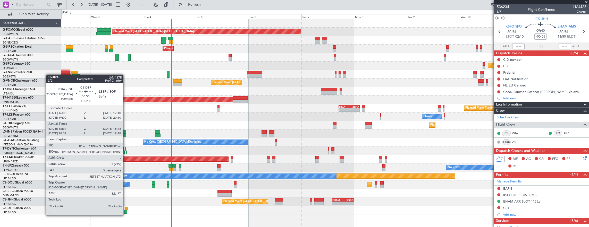
click at [126, 210] on div at bounding box center [125, 212] width 3 height 4
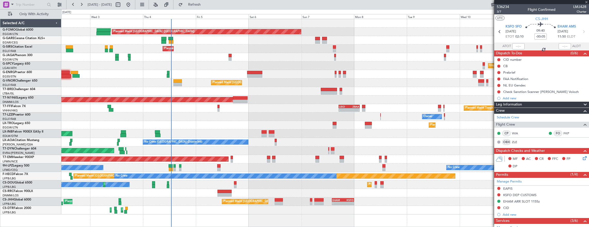
type input "+00:15"
type input "15:47"
type input "16:43"
type input "3"
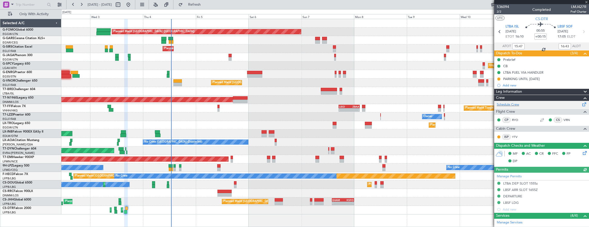
click at [525, 106] on div "Schedule Crew" at bounding box center [541, 105] width 95 height 8
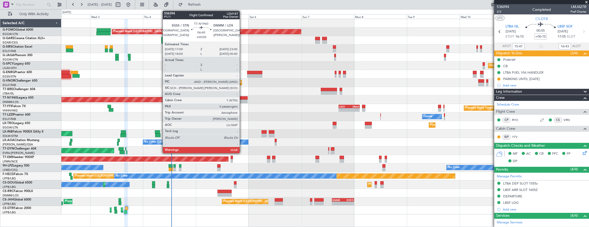
click at [233, 103] on div at bounding box center [240, 102] width 15 height 4
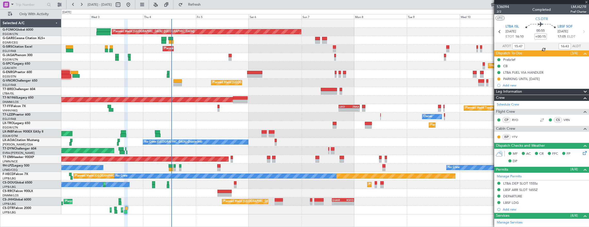
type input "0"
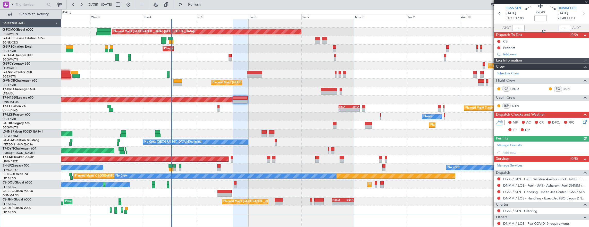
scroll to position [27, 0]
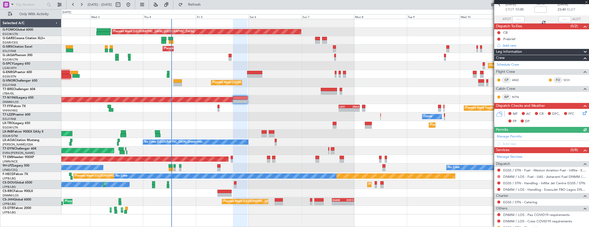
click at [499, 175] on button at bounding box center [498, 176] width 3 height 3
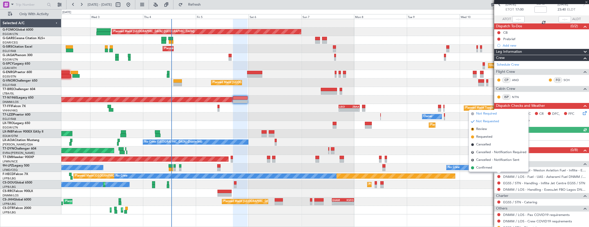
click at [480, 113] on span "Not Required" at bounding box center [486, 113] width 21 height 5
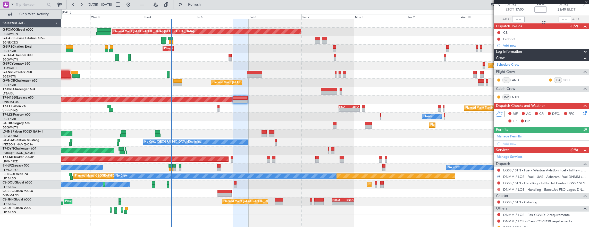
click at [499, 190] on button at bounding box center [498, 189] width 3 height 3
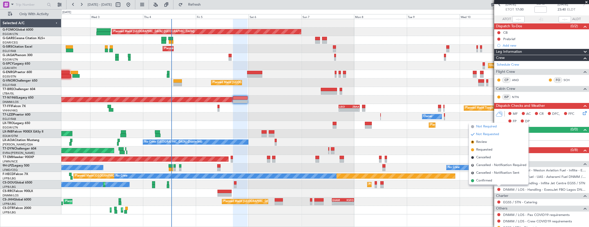
click at [488, 127] on span "Not Required" at bounding box center [486, 126] width 21 height 5
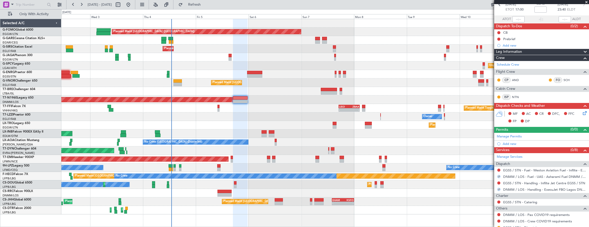
scroll to position [44, 0]
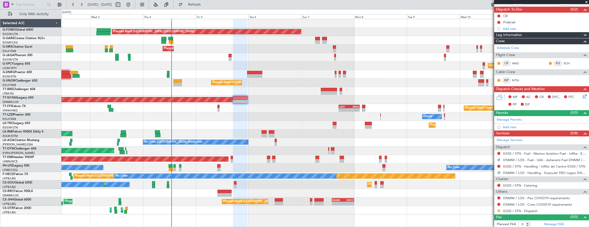
click at [498, 210] on button at bounding box center [498, 210] width 3 height 3
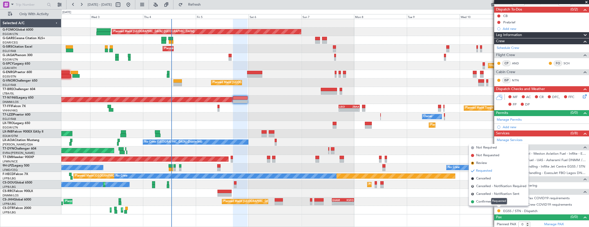
click at [494, 202] on div "Requested" at bounding box center [499, 201] width 16 height 6
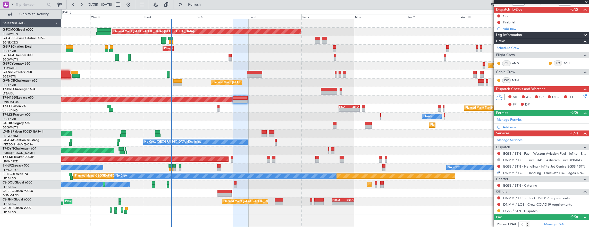
click at [499, 210] on mat-tooltip-component "Not Requested" at bounding box center [498, 212] width 29 height 14
click at [498, 209] on button at bounding box center [498, 210] width 3 height 3
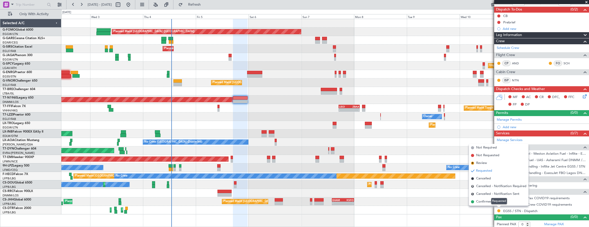
click at [496, 201] on div "Requested" at bounding box center [499, 201] width 16 height 6
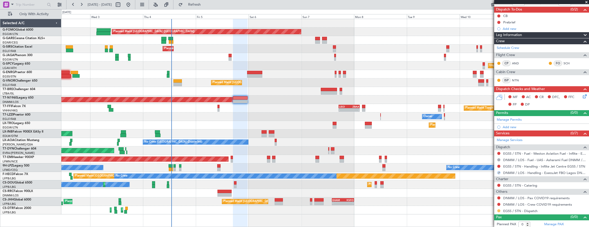
click at [497, 209] on button at bounding box center [498, 210] width 3 height 3
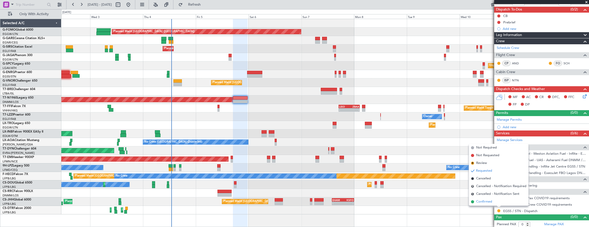
click at [479, 202] on span "Confirmed" at bounding box center [484, 201] width 16 height 5
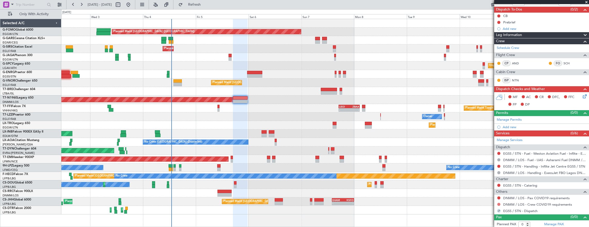
click at [499, 203] on button at bounding box center [498, 204] width 3 height 3
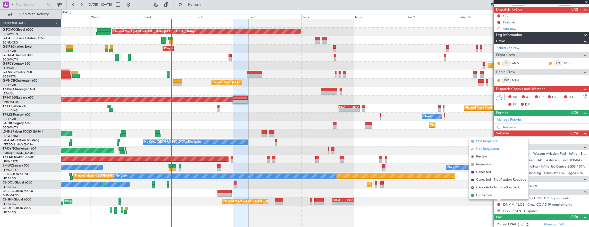
click at [487, 144] on li "Not Required" at bounding box center [499, 142] width 60 height 8
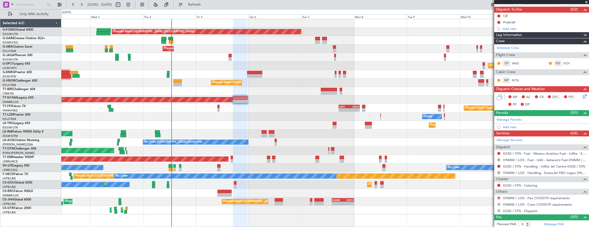
click at [498, 197] on button at bounding box center [498, 198] width 3 height 3
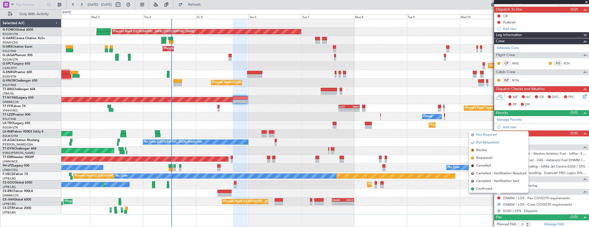
click at [483, 135] on span "Not Required" at bounding box center [486, 134] width 21 height 5
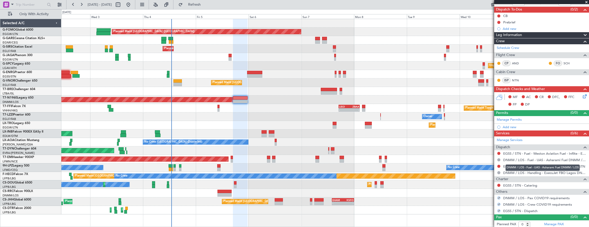
click at [539, 165] on div "DNMM / LOS - Fuel - UAS - Asharami Fuel DNMM / LOS" at bounding box center [542, 168] width 74 height 6
click at [529, 167] on link "EGSS / STN - Handling - Inflite Jet Centre EGSS / STN" at bounding box center [544, 166] width 82 height 4
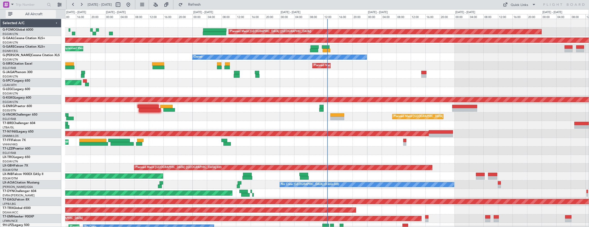
click at [40, 13] on span "All Aircraft" at bounding box center [33, 14] width 41 height 4
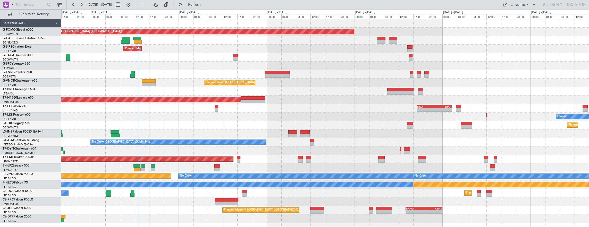
click at [157, 92] on div "Planned Maint London (Luton) Planned Maint London (Farnborough) Unplanned Maint…" at bounding box center [325, 121] width 528 height 204
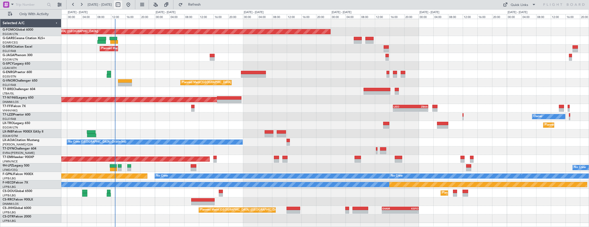
click at [132, 3] on div at bounding box center [123, 5] width 19 height 8
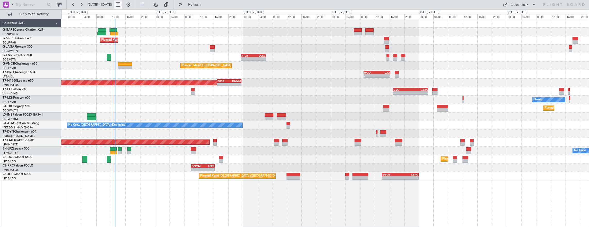
click at [122, 6] on button at bounding box center [118, 5] width 8 height 8
select select "9"
select select "2025"
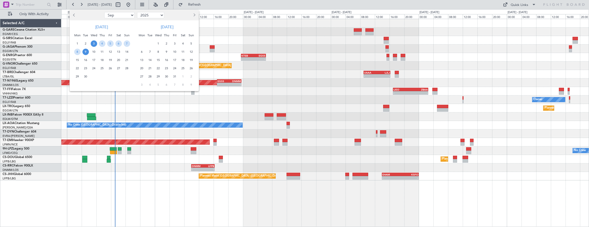
click at [93, 44] on span "3" at bounding box center [94, 43] width 6 height 6
click at [104, 53] on span "11" at bounding box center [102, 52] width 6 height 6
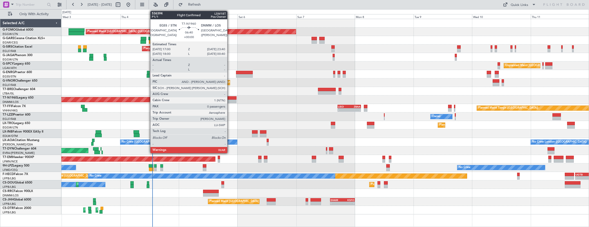
click at [230, 100] on div at bounding box center [228, 102] width 16 height 4
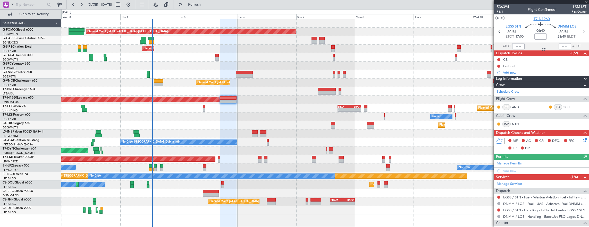
click at [543, 20] on span "T7-N1960" at bounding box center [541, 18] width 16 height 5
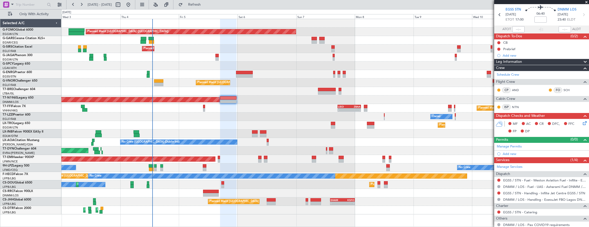
scroll to position [26, 0]
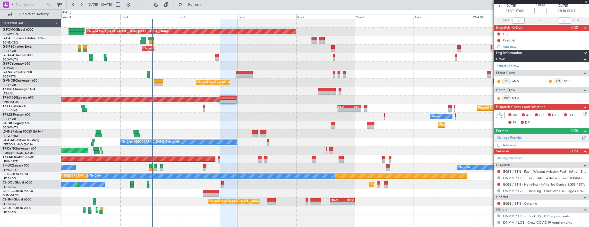
click at [521, 137] on div "Manage Permits" at bounding box center [541, 138] width 95 height 8
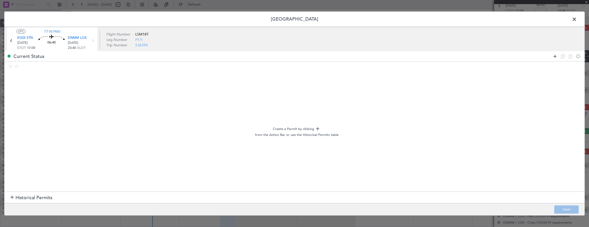
click at [553, 56] on icon at bounding box center [555, 56] width 6 height 6
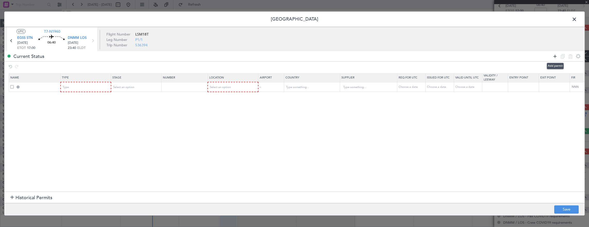
click at [553, 56] on icon at bounding box center [555, 56] width 6 height 6
click at [80, 90] on div "Type" at bounding box center [84, 87] width 43 height 8
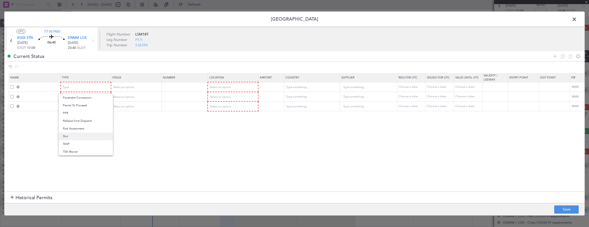
click at [74, 137] on span "Slot" at bounding box center [86, 137] width 46 height 8
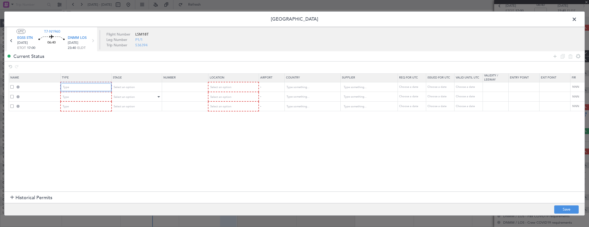
scroll to position [155, 0]
click at [130, 83] on div "Select an option" at bounding box center [134, 87] width 43 height 8
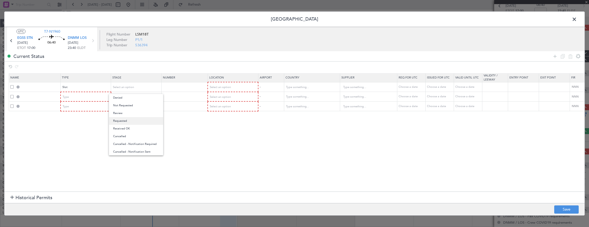
click at [126, 122] on span "Requested" at bounding box center [136, 121] width 46 height 8
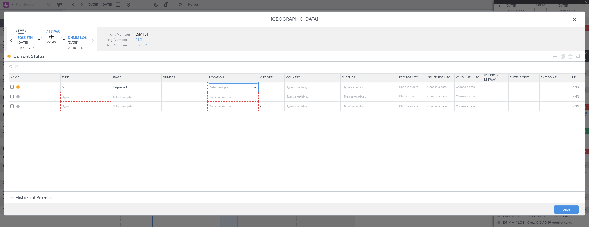
click at [225, 86] on span "Select an option" at bounding box center [220, 87] width 21 height 4
click at [219, 98] on span "Departure" at bounding box center [233, 98] width 46 height 8
click at [92, 94] on div "Type" at bounding box center [84, 97] width 43 height 8
click at [94, 96] on div at bounding box center [294, 113] width 589 height 227
click at [91, 97] on div "Type" at bounding box center [84, 97] width 43 height 8
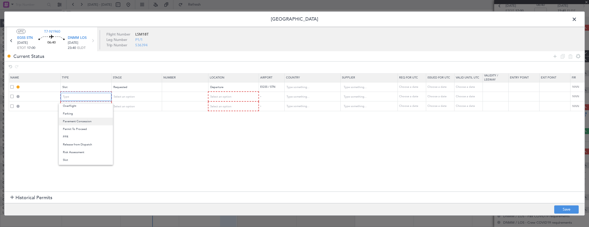
scroll to position [129, 0]
click at [79, 125] on span "Parking" at bounding box center [86, 126] width 46 height 8
click at [83, 106] on div "Type" at bounding box center [84, 107] width 43 height 8
click at [83, 97] on div at bounding box center [294, 113] width 589 height 227
click at [83, 97] on div "Parking" at bounding box center [84, 97] width 43 height 8
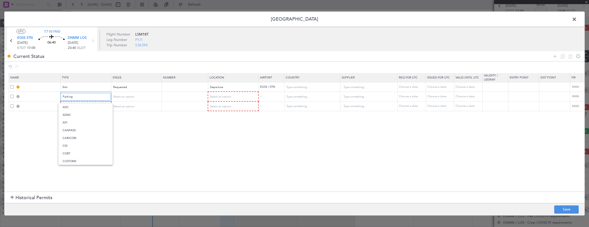
scroll to position [133, 0]
click at [84, 110] on span "Overflight" at bounding box center [86, 114] width 46 height 8
click at [84, 110] on div "Type" at bounding box center [84, 107] width 43 height 8
click at [82, 129] on span "Overflight" at bounding box center [86, 127] width 46 height 8
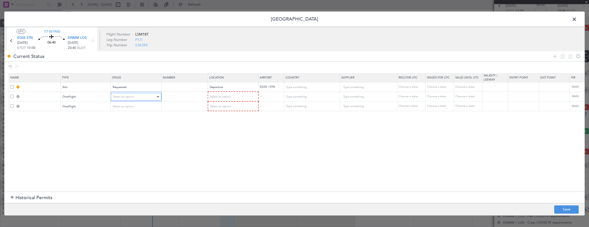
click at [123, 99] on div "Select an option" at bounding box center [134, 97] width 43 height 8
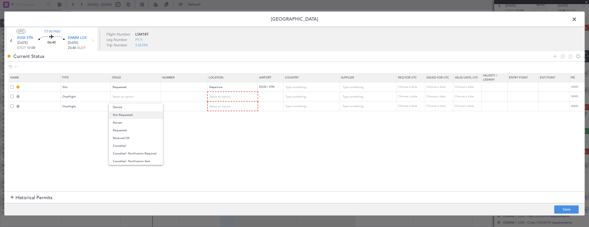
click at [129, 115] on span "Not Requested" at bounding box center [136, 115] width 46 height 8
click at [133, 105] on span "Select an option" at bounding box center [123, 107] width 21 height 4
drag, startPoint x: 127, startPoint y: 124, endPoint x: 252, endPoint y: 102, distance: 126.2
click at [128, 124] on span "Not Requested" at bounding box center [136, 125] width 46 height 8
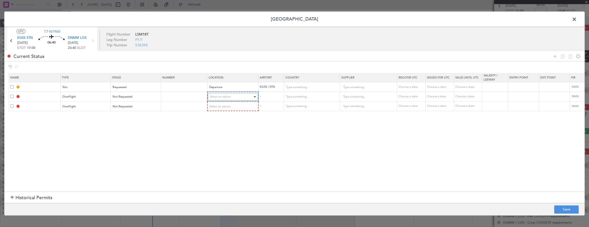
click at [244, 95] on div "Select an option" at bounding box center [231, 97] width 43 height 8
click at [227, 137] on span "Enroute" at bounding box center [232, 138] width 46 height 8
click at [225, 113] on section "Name Type Stage Number Location Airport Country Supplier Req For Utc Issued For…" at bounding box center [294, 132] width 580 height 120
click at [224, 110] on td "Select an option" at bounding box center [232, 106] width 50 height 10
click at [224, 107] on span "Select an option" at bounding box center [220, 106] width 21 height 4
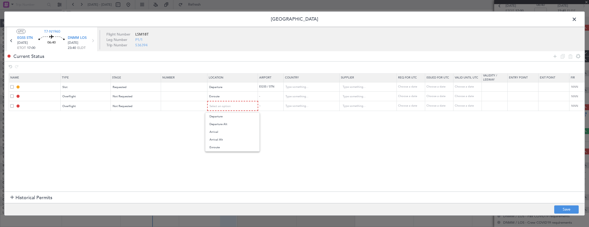
click at [220, 147] on span "Enroute" at bounding box center [232, 148] width 46 height 8
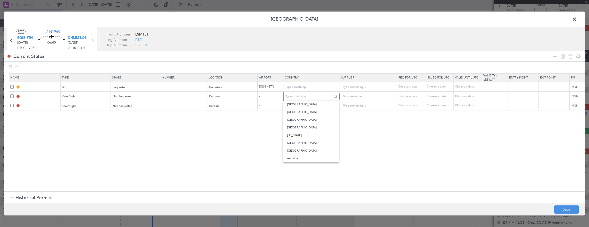
click at [319, 98] on input "text" at bounding box center [308, 97] width 46 height 8
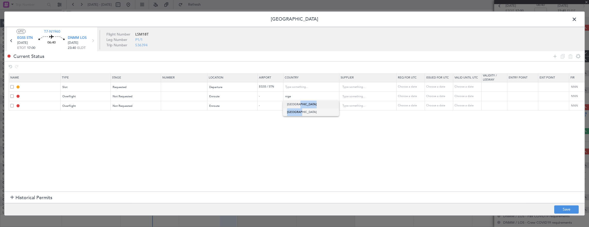
drag, startPoint x: 309, startPoint y: 112, endPoint x: 306, endPoint y: 104, distance: 8.9
click at [306, 104] on div "Niger Nigeria" at bounding box center [311, 108] width 56 height 15
click at [306, 104] on span "Niger" at bounding box center [311, 105] width 48 height 8
type input "Niger"
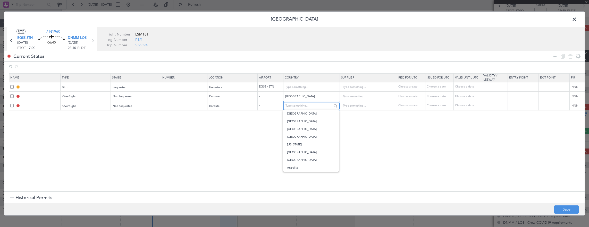
click at [295, 105] on input "text" at bounding box center [308, 106] width 46 height 8
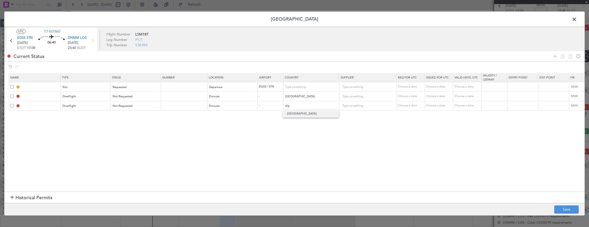
click at [295, 113] on span "Algeria" at bounding box center [311, 114] width 48 height 8
type input "Algeria"
click at [556, 57] on icon at bounding box center [555, 56] width 6 height 6
click at [73, 118] on div "Type" at bounding box center [84, 116] width 43 height 8
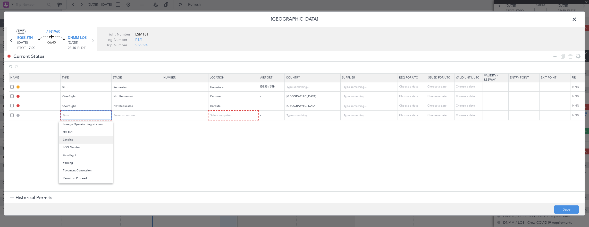
scroll to position [103, 0]
click at [79, 145] on span "Landing" at bounding box center [86, 147] width 46 height 8
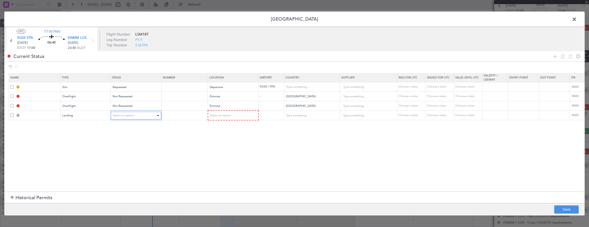
click at [123, 118] on div "Select an option" at bounding box center [134, 116] width 43 height 8
drag, startPoint x: 128, startPoint y: 134, endPoint x: 147, endPoint y: 131, distance: 19.5
click at [128, 134] on span "Not Requested" at bounding box center [136, 134] width 46 height 8
click at [217, 116] on span "Select an option" at bounding box center [220, 116] width 21 height 4
click at [222, 143] on span "Arrival" at bounding box center [232, 142] width 46 height 8
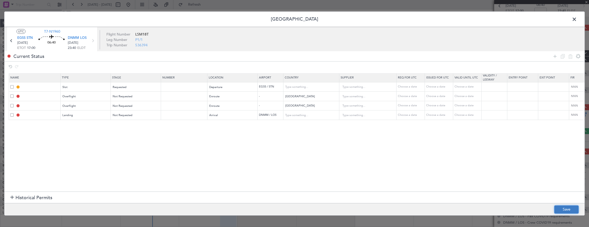
click at [570, 209] on button "Save" at bounding box center [566, 210] width 24 height 8
type input "EGSS DEP SLOT"
type input "United Kingdom"
type input "NNN"
type input "2"
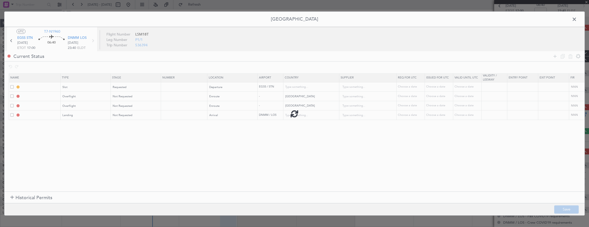
type input "NIGER OVF"
type input "NNN"
type input "ALGERIA OVF"
type input "NNN"
type input "DNMM LDG"
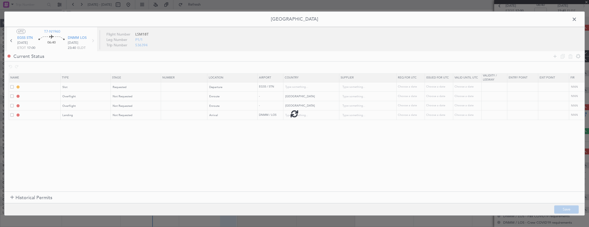
type input "Nigeria"
type input "NNN"
click at [577, 20] on span at bounding box center [577, 20] width 0 height 10
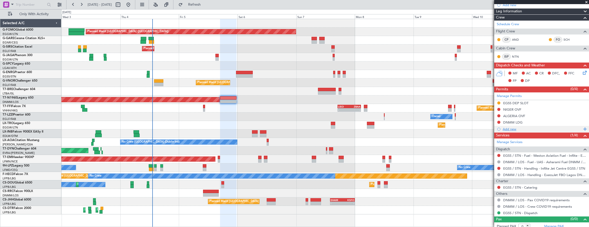
scroll to position [70, 0]
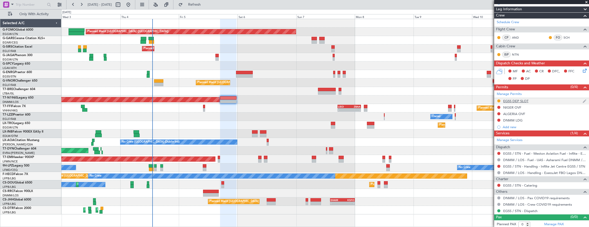
click at [547, 103] on div "EGSS DEP SLOT" at bounding box center [541, 101] width 95 height 6
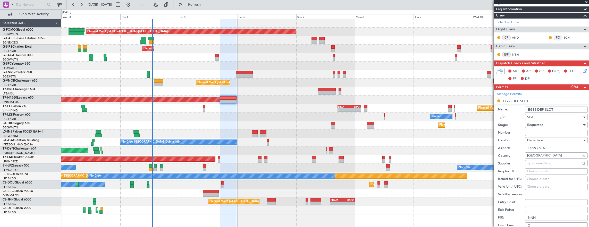
click at [562, 108] on input "EGSS DEP SLOT" at bounding box center [556, 110] width 63 height 6
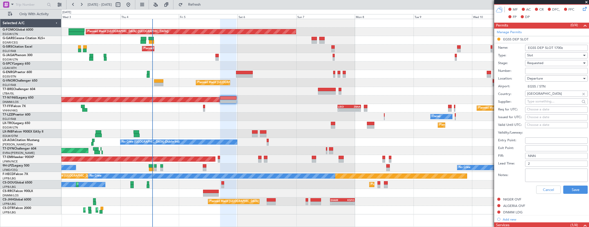
scroll to position [173, 0]
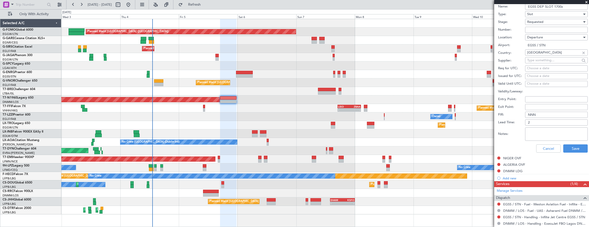
type input "EGSS DEP SLOT 1700z"
click at [564, 138] on textarea "Notes:" at bounding box center [556, 134] width 63 height 13
click at [568, 145] on button "Save" at bounding box center [575, 149] width 24 height 8
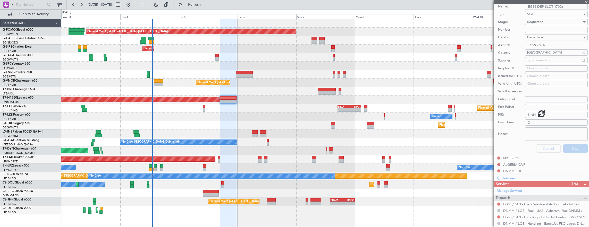
scroll to position [19, 0]
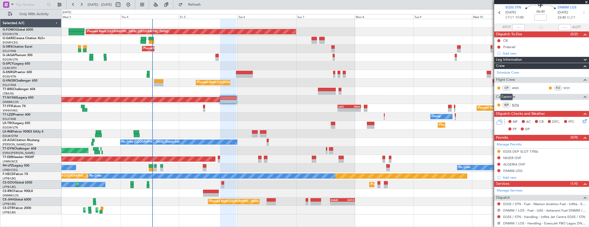
click at [517, 104] on link "NTN" at bounding box center [518, 105] width 12 height 5
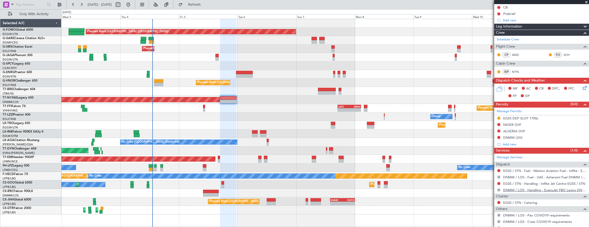
scroll to position [70, 0]
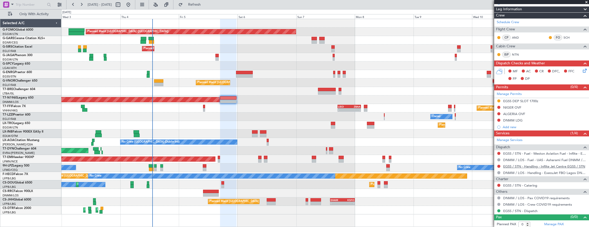
click at [540, 167] on mat-tooltip-component "EGSS / STN - Handling - Inflite Jet Centre EGSS / STN" at bounding box center [543, 174] width 79 height 14
click at [541, 166] on link "EGSS / STN - Handling - Inflite Jet Centre EGSS / STN" at bounding box center [544, 166] width 82 height 4
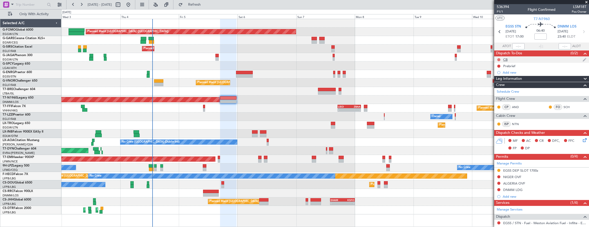
drag, startPoint x: 499, startPoint y: 57, endPoint x: 499, endPoint y: 60, distance: 2.6
click at [499, 58] on div at bounding box center [499, 60] width 4 height 4
click at [497, 59] on button at bounding box center [498, 59] width 3 height 3
click at [497, 78] on li "In Progress" at bounding box center [498, 75] width 27 height 8
click at [497, 66] on button at bounding box center [498, 66] width 3 height 3
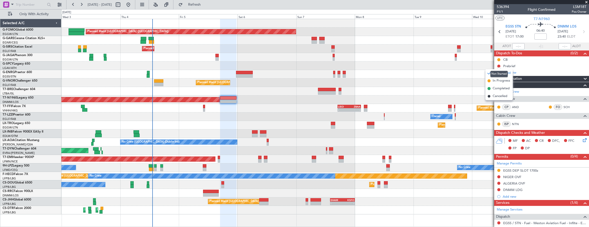
click at [501, 80] on mat-tooltip-component "Not Started" at bounding box center [499, 74] width 25 height 14
drag, startPoint x: 495, startPoint y: 82, endPoint x: 480, endPoint y: 82, distance: 14.9
click at [495, 82] on span "In Progress" at bounding box center [502, 80] width 18 height 5
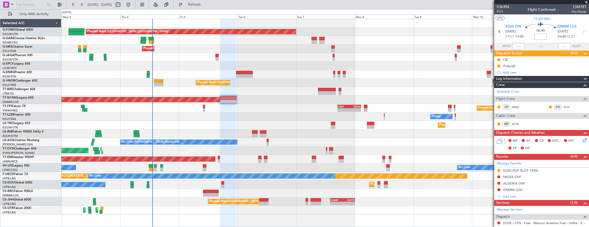
click at [536, 35] on input at bounding box center [540, 36] width 12 height 6
click at [498, 58] on button at bounding box center [498, 59] width 3 height 3
click at [503, 84] on span "Completed" at bounding box center [500, 82] width 17 height 5
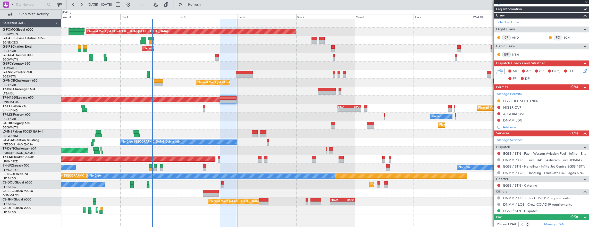
click at [529, 166] on link "EGSS / STN - Handling - Inflite Jet Centre EGSS / STN" at bounding box center [544, 166] width 82 height 4
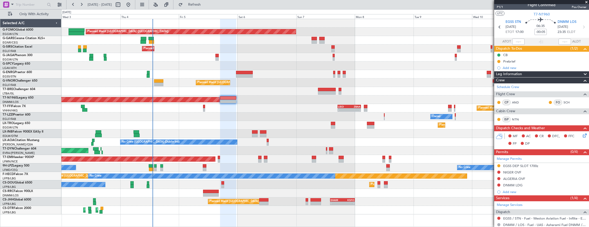
scroll to position [0, 0]
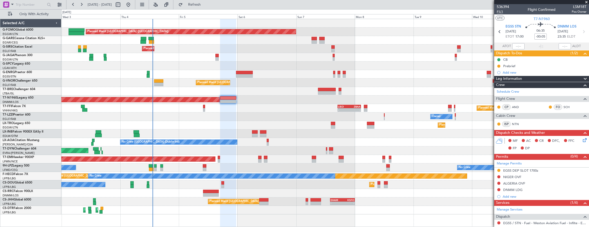
click at [502, 12] on span "P1/1" at bounding box center [503, 12] width 12 height 4
click at [582, 138] on icon at bounding box center [584, 139] width 4 height 4
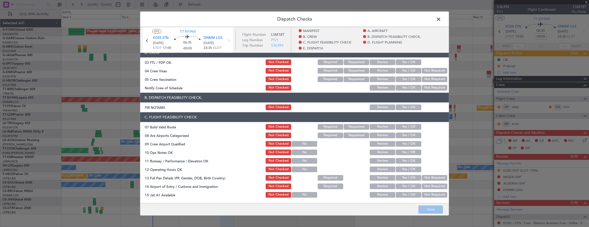
scroll to position [103, 0]
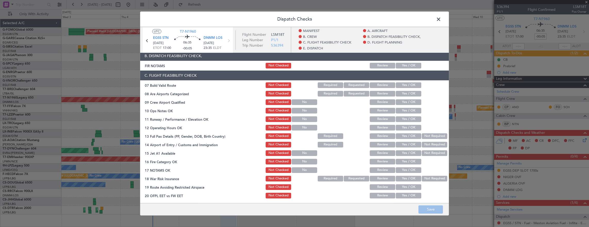
click at [406, 86] on button "Yes / OK" at bounding box center [409, 85] width 26 height 6
click at [409, 114] on div "Yes / OK" at bounding box center [408, 110] width 26 height 7
click at [408, 112] on button "Yes / OK" at bounding box center [409, 111] width 26 height 6
click at [406, 118] on button "Yes / OK" at bounding box center [409, 119] width 26 height 6
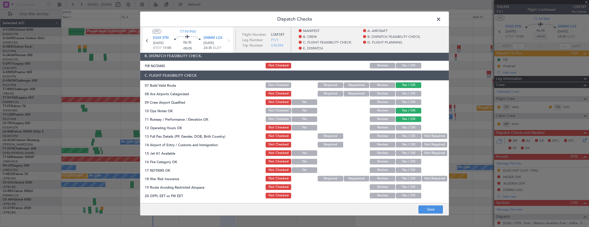
click at [405, 124] on div "Yes / OK" at bounding box center [408, 127] width 26 height 7
click at [405, 128] on button "Yes / OK" at bounding box center [409, 128] width 26 height 6
click at [405, 145] on button "Yes / OK" at bounding box center [409, 145] width 26 height 6
click at [405, 152] on button "Yes / OK" at bounding box center [409, 153] width 26 height 6
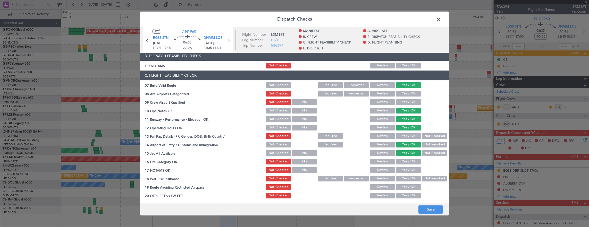
click at [404, 158] on section "C. FLIGHT FEASIBILITY CHECK 07 Build Valid Route Not Checked Required Requested…" at bounding box center [294, 139] width 309 height 137
click at [404, 165] on section "C. FLIGHT FEASIBILITY CHECK 07 Build Valid Route Not Checked Required Requested…" at bounding box center [294, 139] width 309 height 137
click at [431, 136] on button "Not Required" at bounding box center [435, 136] width 26 height 6
click at [408, 163] on button "Yes / OK" at bounding box center [409, 162] width 26 height 6
click at [409, 171] on button "Yes / OK" at bounding box center [409, 170] width 26 height 6
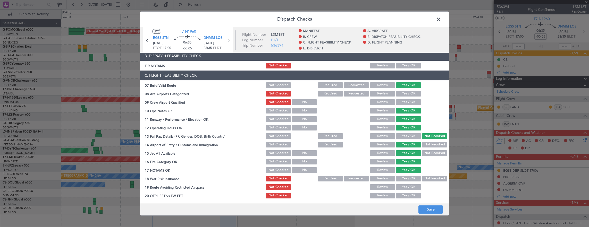
click at [423, 180] on button "Not Required" at bounding box center [435, 179] width 26 height 6
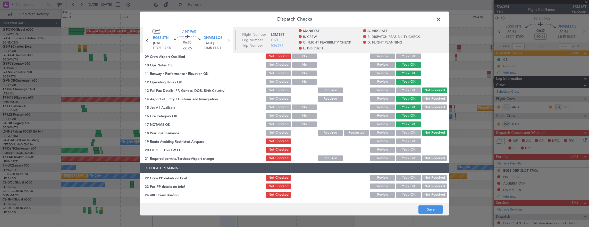
scroll to position [155, 0]
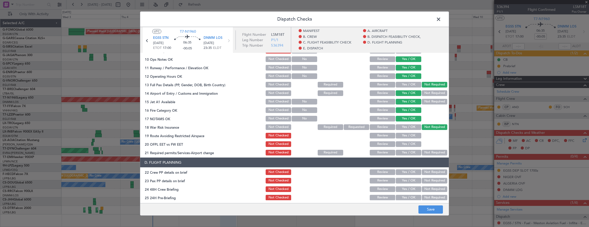
click at [408, 135] on button "Yes / OK" at bounding box center [409, 136] width 26 height 6
click at [409, 143] on button "Yes / OK" at bounding box center [409, 144] width 26 height 6
click at [408, 153] on button "Yes / OK" at bounding box center [409, 153] width 26 height 6
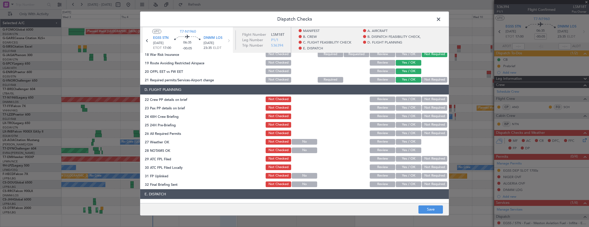
scroll to position [232, 0]
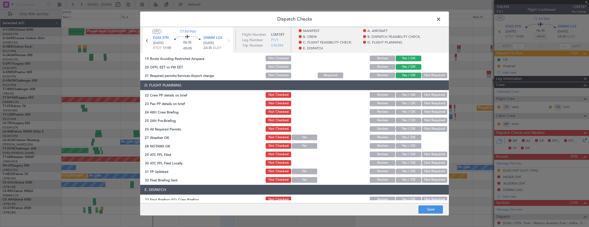
click at [403, 97] on button "Yes / OK" at bounding box center [409, 95] width 26 height 6
click at [402, 105] on button "Yes / OK" at bounding box center [409, 104] width 26 height 6
click at [401, 114] on button "Yes / OK" at bounding box center [409, 112] width 26 height 6
click at [437, 122] on button "Not Required" at bounding box center [435, 121] width 26 height 6
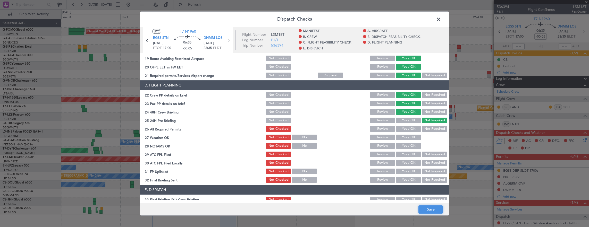
click at [427, 212] on button "Save" at bounding box center [430, 210] width 24 height 8
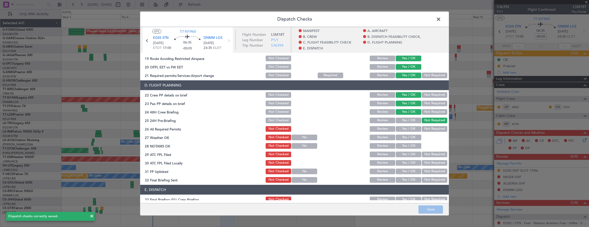
click at [441, 21] on span at bounding box center [441, 20] width 0 height 10
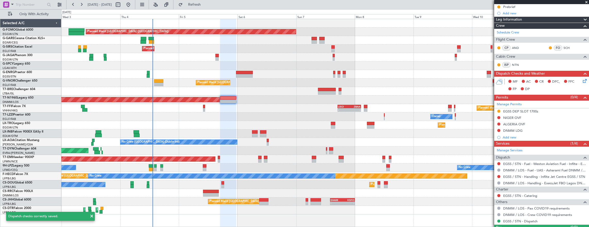
scroll to position [70, 0]
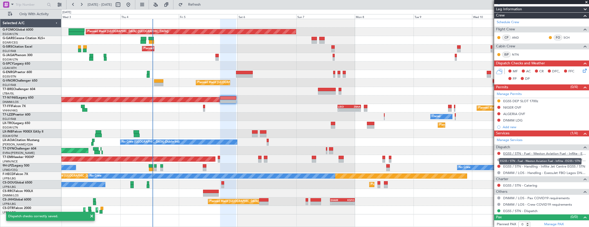
click at [547, 151] on link "EGSS / STN - Fuel - Weston Aviation Fuel - Inflite - EGSS / STN" at bounding box center [544, 153] width 83 height 4
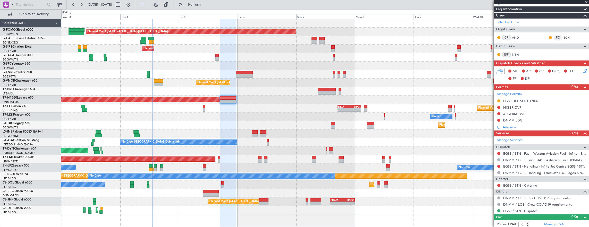
scroll to position [0, 0]
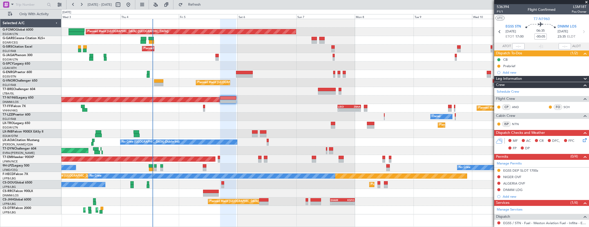
click at [107, 183] on div "Planned Maint London (Luton) Unplanned Maint Chester Planned Maint London (Farn…" at bounding box center [325, 117] width 528 height 196
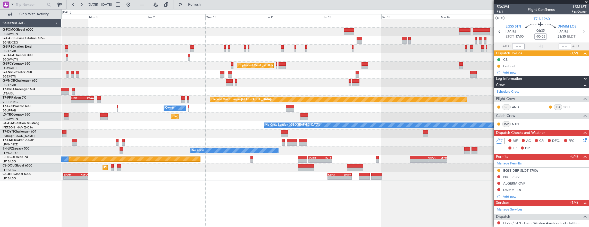
click at [417, 167] on div "Planned Maint London (Luton) Unplanned Maint Athens (Eleftherios Venizelos Intl…" at bounding box center [325, 123] width 528 height 209
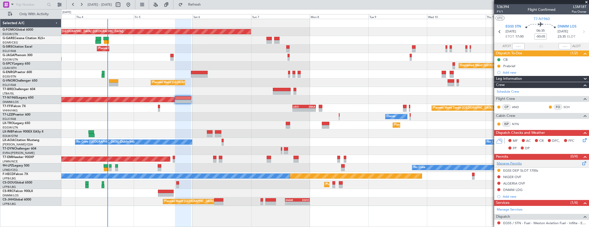
scroll to position [70, 0]
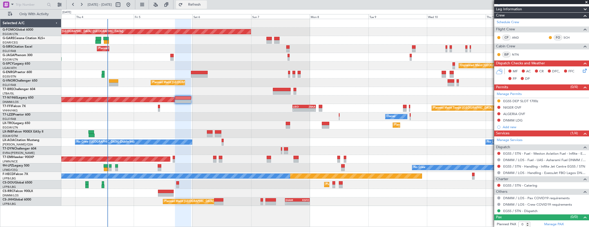
drag, startPoint x: 189, startPoint y: 8, endPoint x: 198, endPoint y: 4, distance: 10.6
click at [173, 8] on fb-legs-stacking-toggle at bounding box center [167, 4] width 12 height 9
click at [198, 4] on button "Refresh" at bounding box center [191, 5] width 31 height 8
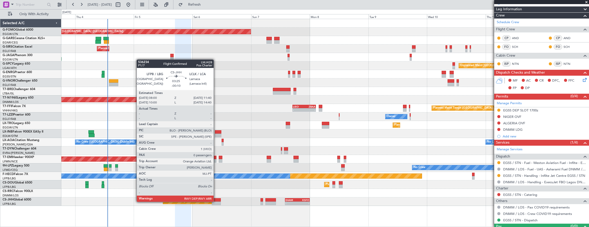
click at [216, 202] on div at bounding box center [216, 204] width 9 height 4
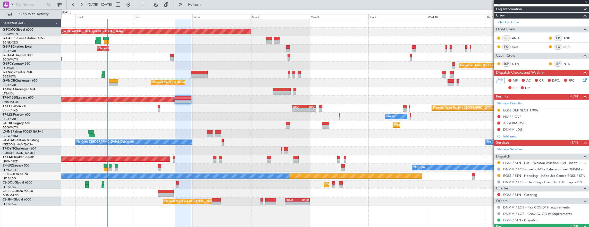
type input "-00:10"
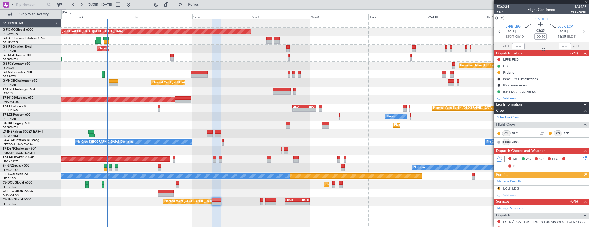
scroll to position [75, 0]
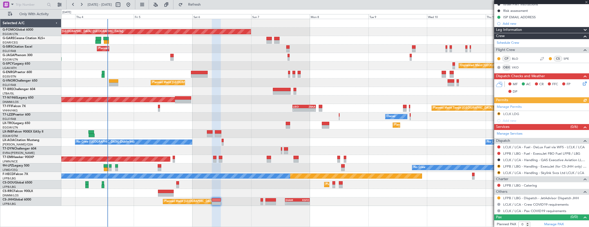
click at [500, 198] on div at bounding box center [499, 198] width 4 height 4
click at [498, 197] on button at bounding box center [498, 198] width 3 height 3
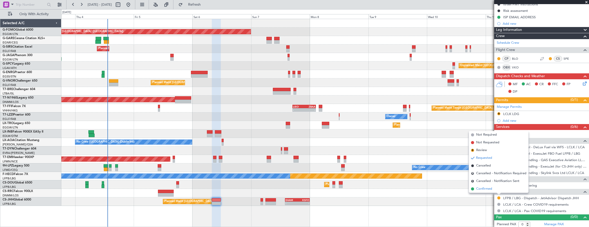
click at [493, 189] on li "Confirmed" at bounding box center [499, 189] width 60 height 8
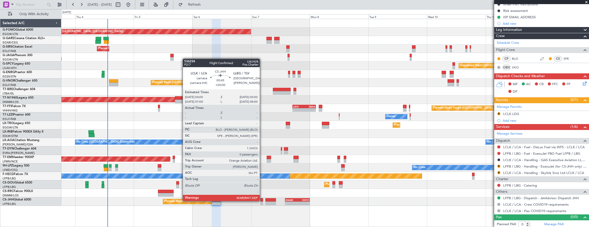
click at [262, 201] on div at bounding box center [261, 200] width 3 height 4
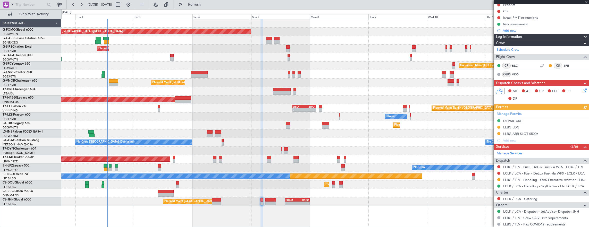
scroll to position [69, 0]
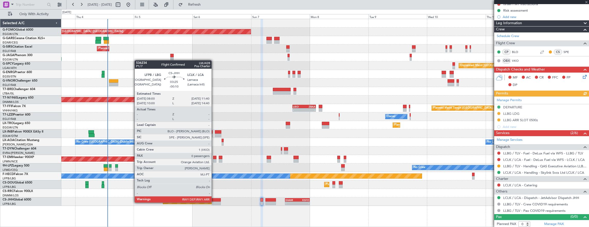
click at [214, 202] on div at bounding box center [216, 204] width 9 height 4
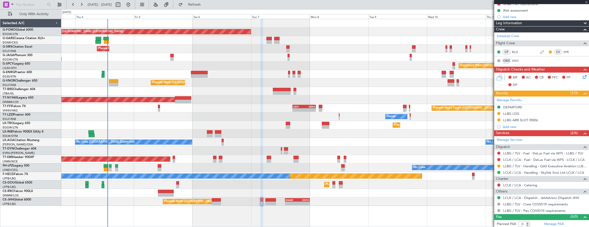
type input "-00:10"
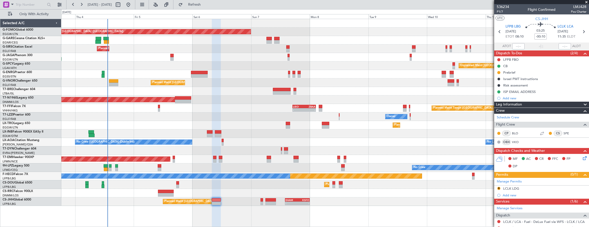
click at [18, 94] on div "Planned Maint London (Luton) Unplanned Maint Chester Planned Maint London (Farn…" at bounding box center [294, 118] width 589 height 218
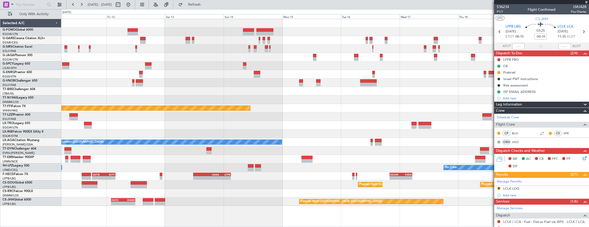
click at [0, 119] on html "03 Sep 2025 - 12 Sep 2025 Refresh Quick Links Only With Activity Unplanned Main…" at bounding box center [294, 113] width 589 height 227
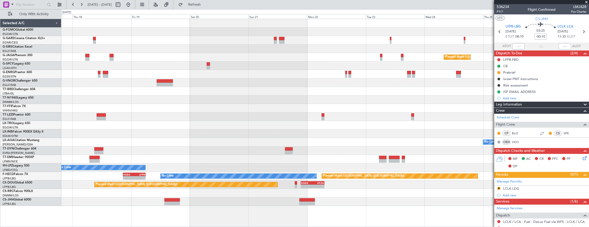
click at [0, 104] on html "03 Sep 2025 - 12 Sep 2025 Refresh Quick Links Only With Activity Planned Maint …" at bounding box center [294, 113] width 589 height 227
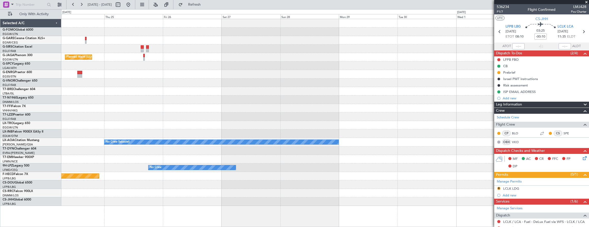
click at [53, 94] on div "Planned Maint London (Luton) No Crew Sabadell No Crew Planned Maint Paris (Le B…" at bounding box center [294, 118] width 589 height 218
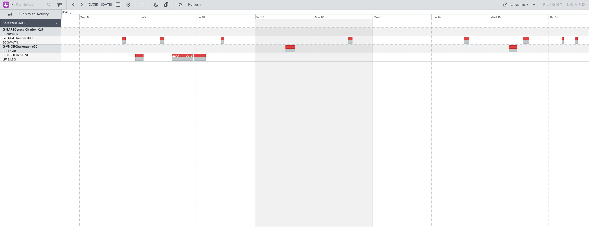
click at [85, 102] on div "- - ZBAA 14:00 Z UGTB 22:30 Z" at bounding box center [325, 123] width 528 height 209
click at [97, 100] on div "- - ZBAA 14:00 Z UGTB 22:30 Z" at bounding box center [325, 123] width 528 height 209
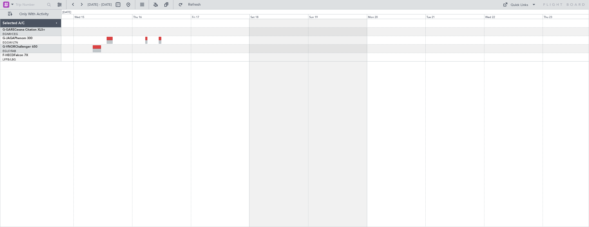
click at [16, 86] on div "Selected A/C G-GARE Cessna Citation XLS+ EGNR/CEG Chester G-JAGA Phenom 300 EGG…" at bounding box center [294, 118] width 589 height 218
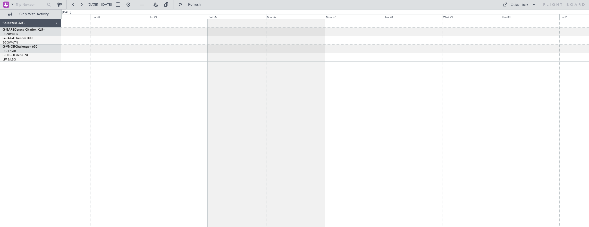
click at [65, 74] on div at bounding box center [325, 123] width 528 height 209
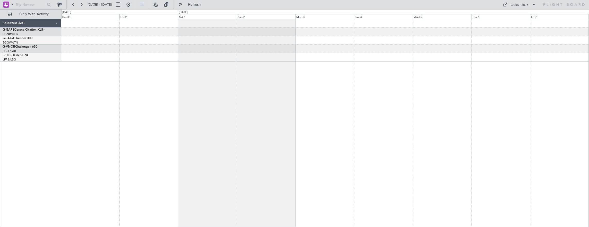
click at [471, 76] on div at bounding box center [325, 123] width 528 height 209
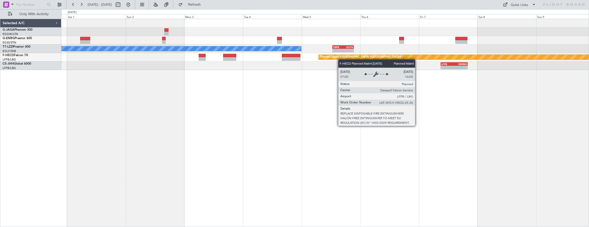
click at [341, 59] on div "A/C Unavailable London (Luton) - - TBPB 12:40 Z EGTK 21:25 Z Planned Maint Pari…" at bounding box center [325, 44] width 528 height 51
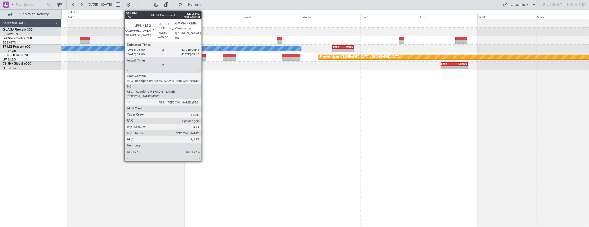
click at [204, 58] on div at bounding box center [202, 59] width 7 height 4
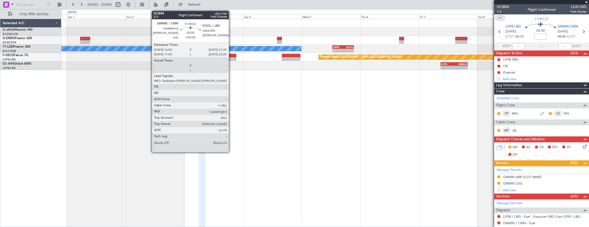
click at [231, 56] on div at bounding box center [229, 56] width 13 height 4
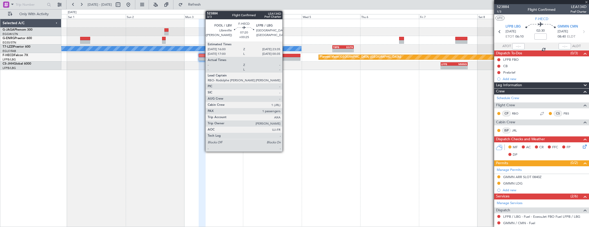
type input "+00:20"
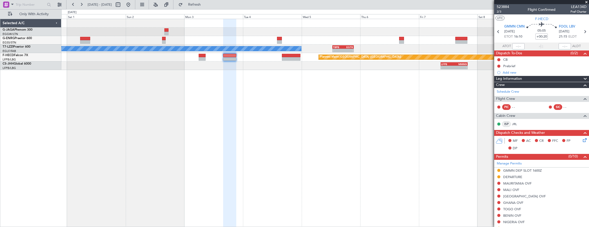
click at [483, 73] on div "A/C Unavailable London (Luton) - - TBPB 12:40 Z EGTK 21:25 Z Planned Maint Pari…" at bounding box center [325, 123] width 528 height 209
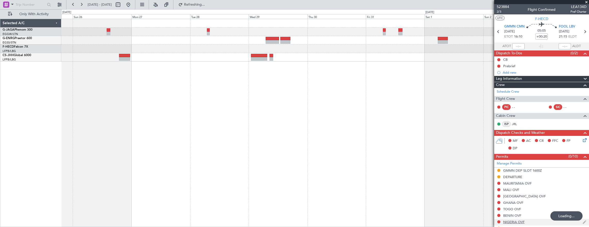
scroll to position [95, 0]
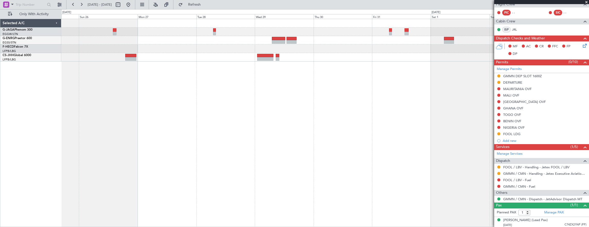
click at [515, 116] on fb-app "25 Oct 2025 - 03 Nov 2025 Refresh Quick Links Only With Activity Planned Maint …" at bounding box center [294, 115] width 589 height 223
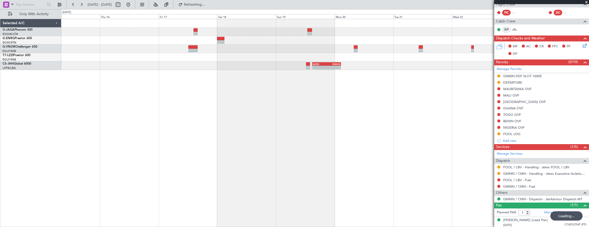
click at [376, 133] on div "A/C Unavailable London (Luton) LEZG 15:00 Z KNUQ 02:35 Z - -" at bounding box center [325, 123] width 528 height 209
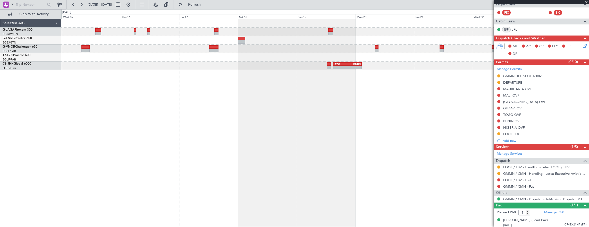
click at [41, 113] on div "A/C Unavailable London (Luton) - - LEZG 15:00 Z KNUQ 02:35 Z Selected A/C G-JAG…" at bounding box center [294, 118] width 589 height 218
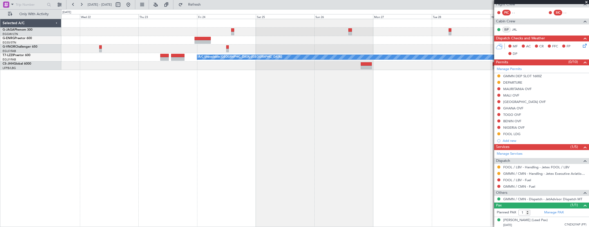
scroll to position [0, 0]
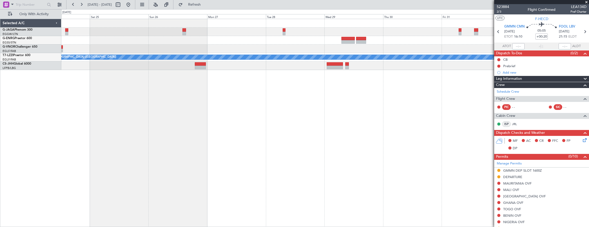
click at [189, 119] on div "A/C Unavailable [GEOGRAPHIC_DATA] ([GEOGRAPHIC_DATA])" at bounding box center [325, 123] width 528 height 209
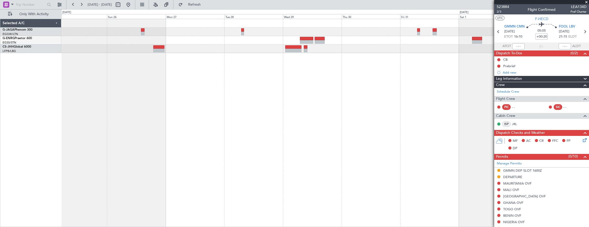
click at [135, 91] on div at bounding box center [325, 123] width 528 height 209
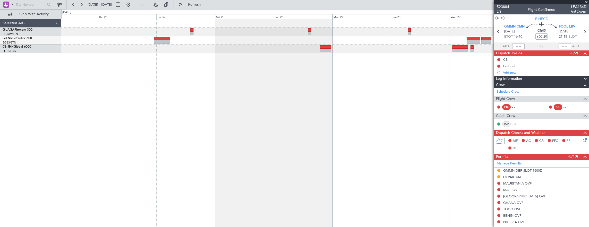
click at [515, 79] on fb-app "25 Oct 2025 - 03 Nov 2025 Refresh Quick Links Only With Activity Selected A/C G…" at bounding box center [294, 115] width 589 height 223
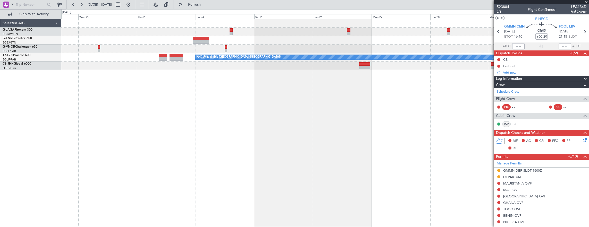
drag, startPoint x: 147, startPoint y: 5, endPoint x: 42, endPoint y: 10, distance: 105.7
click at [132, 5] on button at bounding box center [128, 5] width 8 height 8
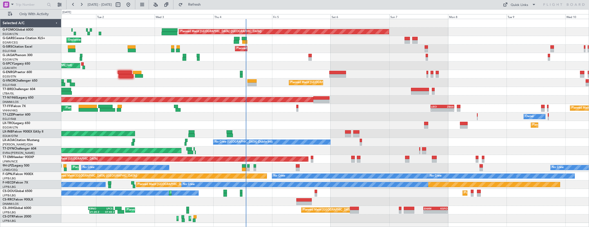
click at [183, 112] on div "Planned Maint London (Luton) Unplanned Maint Chester Planned Maint London (Farn…" at bounding box center [325, 121] width 528 height 204
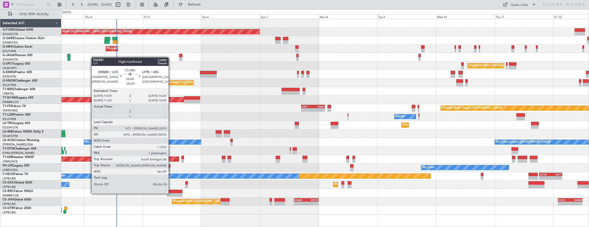
click at [171, 193] on div at bounding box center [175, 195] width 16 height 4
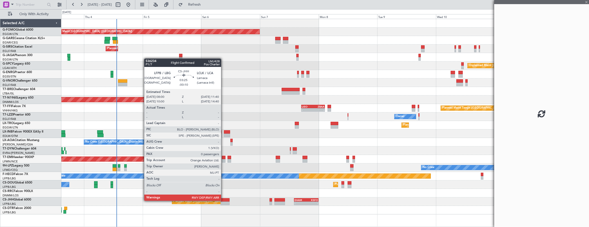
click at [224, 200] on div at bounding box center [224, 200] width 9 height 4
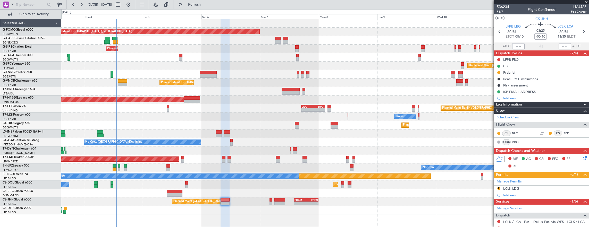
click at [35, 141] on div "Planned Maint London (Luton) Unplanned Maint Chester Planned Maint London (Farn…" at bounding box center [294, 118] width 589 height 218
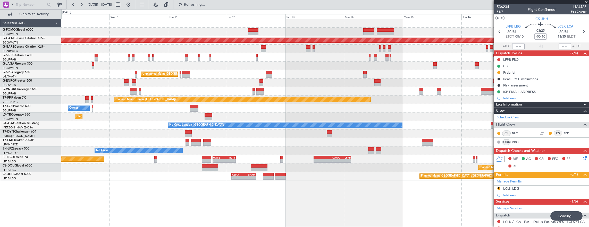
click at [171, 171] on div "Planned Maint London (Luton) Planned Maint Dusseldorf Unplanned Maint Athens (E…" at bounding box center [325, 100] width 528 height 162
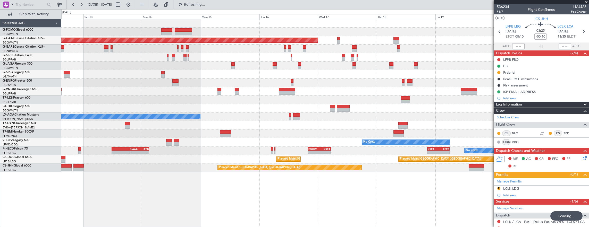
click at [166, 149] on div "Planned Maint Dusseldorf Unplanned Maint Athens (Eleftherios Venizelos Intl) No…" at bounding box center [325, 95] width 528 height 153
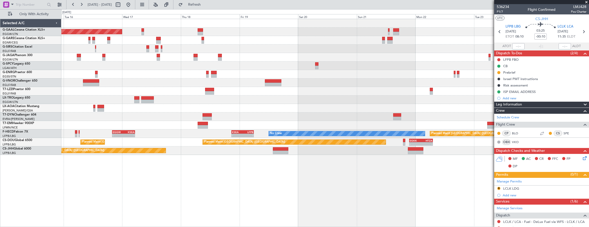
click at [194, 162] on div "Planned Maint Dusseldorf Planned Maint London (Luton) No Crew Sabadell No Crew …" at bounding box center [325, 123] width 528 height 209
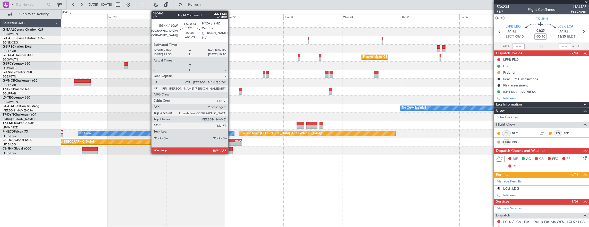
click at [231, 143] on div "-" at bounding box center [235, 143] width 11 height 3
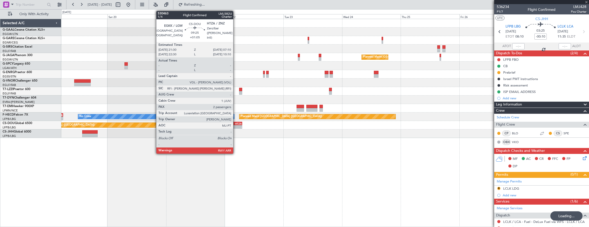
click at [233, 122] on div "HTZA" at bounding box center [235, 123] width 11 height 3
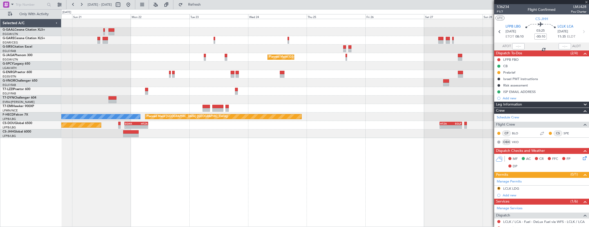
click at [284, 166] on div "Planned Maint London (Luton) Planned Maint Paris (Le Bourget) No Crew - - KSEA …" at bounding box center [325, 123] width 528 height 209
type input "+01:05"
type input "2"
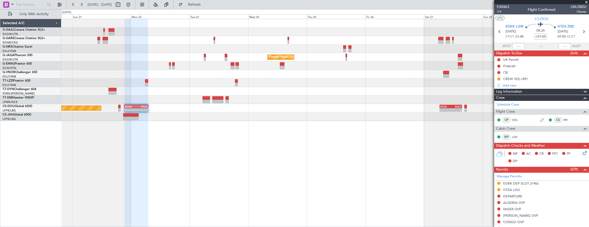
scroll to position [26, 0]
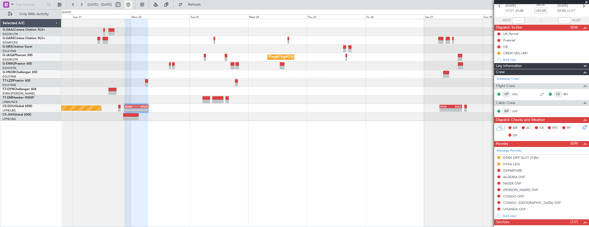
click at [132, 6] on button at bounding box center [128, 5] width 8 height 8
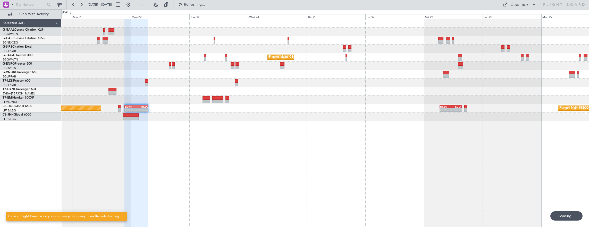
scroll to position [0, 0]
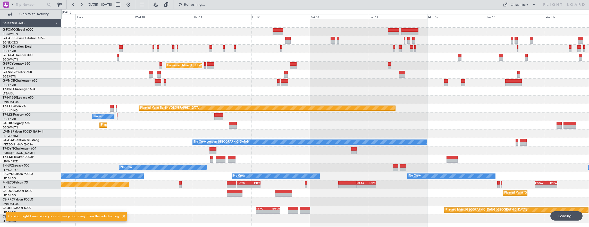
click at [297, 100] on div "Planned Maint London (Luton) Unplanned Maint Athens (Eleftherios Venizelos Intl…" at bounding box center [325, 121] width 528 height 204
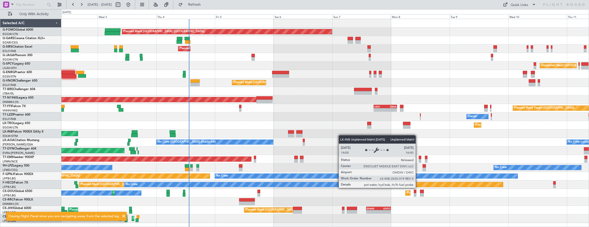
click at [89, 138] on div "No Crew Dublin (Dublin Intl) No Crew London (Farnborough)" at bounding box center [325, 142] width 528 height 9
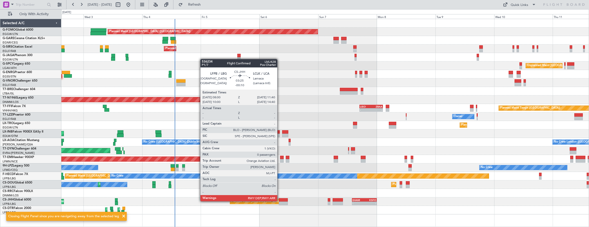
click at [280, 201] on div at bounding box center [283, 200] width 9 height 4
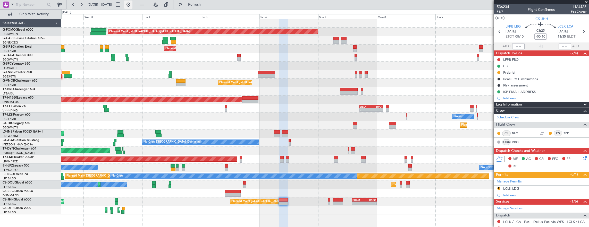
click at [132, 4] on button at bounding box center [128, 5] width 8 height 8
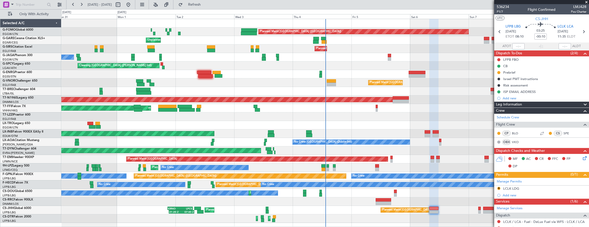
click at [0, 83] on html "31 Aug 2025 - 09 Sep 2025 Refresh Quick Links Only With Activity Planned Maint …" at bounding box center [294, 113] width 589 height 227
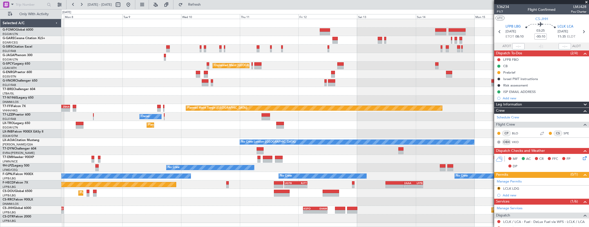
click at [0, 93] on html "31 Aug 2025 - 09 Sep 2025 Refresh Quick Links Only With Activity Planned Maint …" at bounding box center [294, 113] width 589 height 227
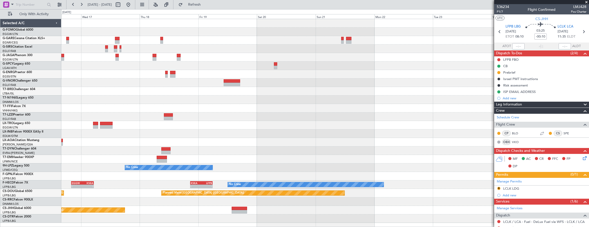
click at [0, 95] on html "31 Aug 2025 - 09 Sep 2025 Refresh Quick Links Only With Activity Planned Maint …" at bounding box center [294, 113] width 589 height 227
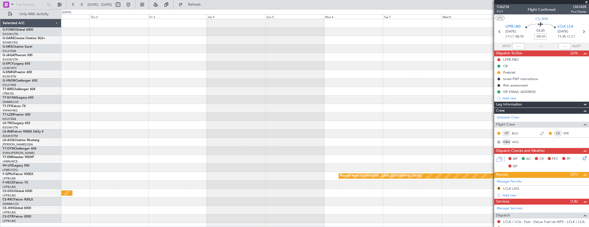
click at [0, 89] on html "31 Aug 2025 - 09 Sep 2025 Refresh Quick Links Only With Activity Planned Maint …" at bounding box center [294, 113] width 589 height 227
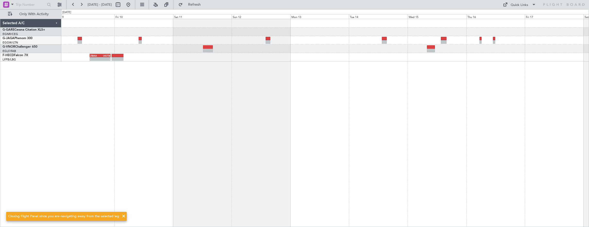
click at [80, 107] on div "- - ZBAA 14:00 Z UGTB 22:30 Z" at bounding box center [325, 123] width 528 height 209
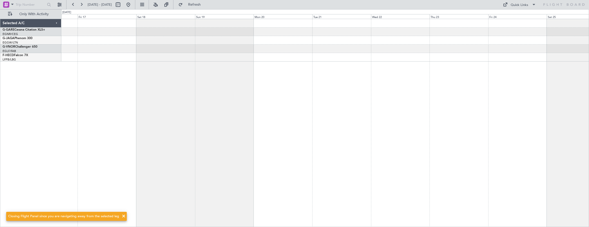
click at [0, 124] on html "01 Oct 2025 - 10 Oct 2025 Refresh Quick Links Only With Activity Selected A/C G…" at bounding box center [294, 113] width 589 height 227
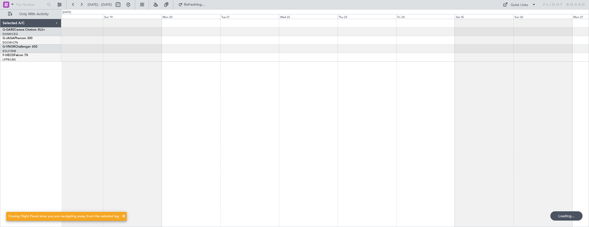
click at [43, 115] on div "Selected A/C G-GARE Cessna Citation XLS+ EGNR/CEG Chester G-JAGA Phenom 300 EGG…" at bounding box center [294, 118] width 589 height 218
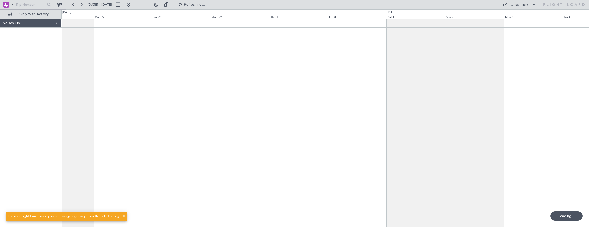
click at [158, 118] on div at bounding box center [325, 123] width 528 height 209
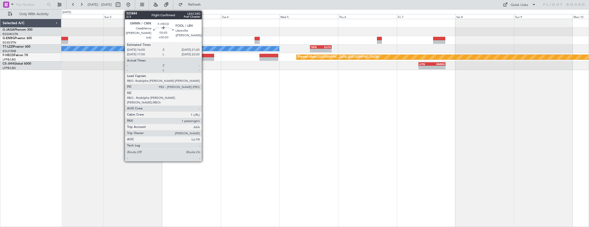
click at [205, 55] on div at bounding box center [207, 56] width 13 height 4
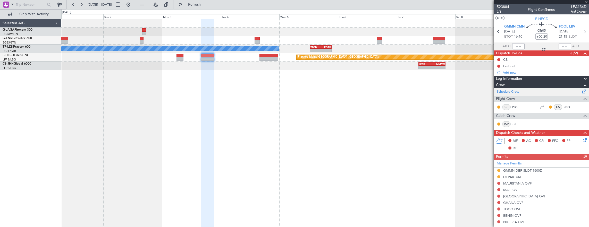
click at [521, 94] on div "Schedule Crew" at bounding box center [541, 92] width 95 height 8
click at [132, 6] on button at bounding box center [128, 5] width 8 height 8
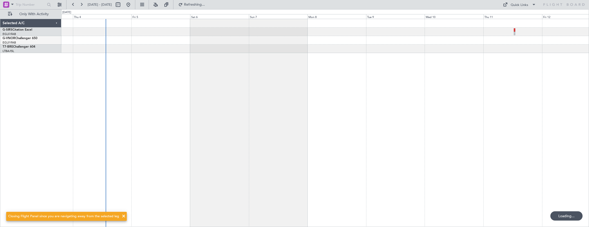
click at [159, 117] on div at bounding box center [325, 123] width 528 height 209
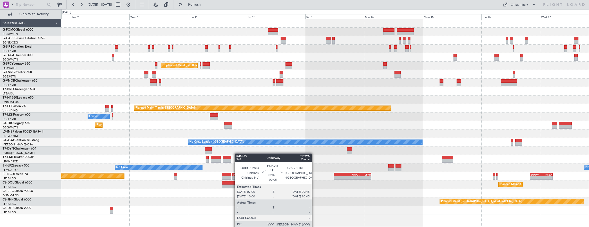
click at [237, 154] on div at bounding box center [325, 151] width 528 height 9
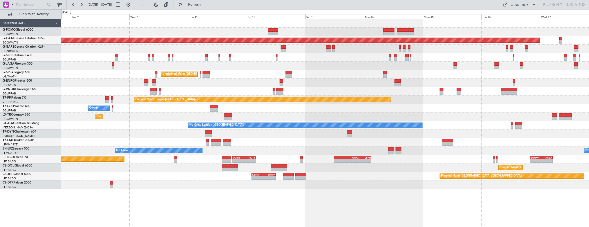
click at [176, 159] on div "Planned Maint London (Luton) Planned Maint Dusseldorf Unplanned Maint Athens (E…" at bounding box center [325, 104] width 528 height 170
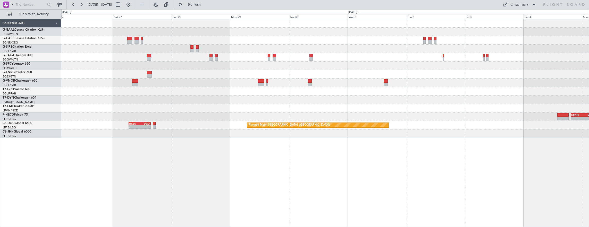
click at [330, 54] on div "Planned Maint London (Luton) - - HEGN 19:30 Z WSSL 05:25 Z Planned Maint Paris …" at bounding box center [325, 78] width 528 height 119
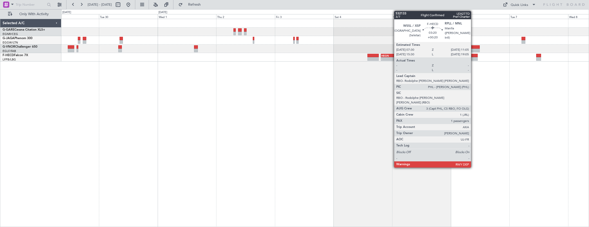
click at [473, 56] on div at bounding box center [473, 56] width 9 height 4
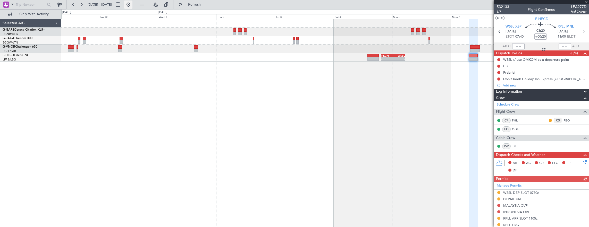
click at [132, 7] on button at bounding box center [128, 5] width 8 height 8
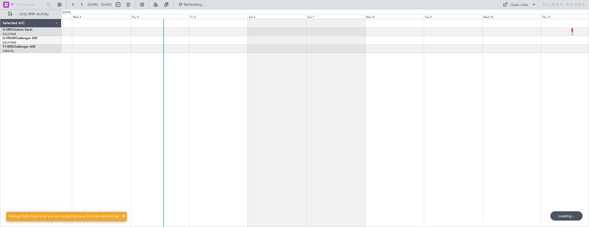
click at [300, 101] on div at bounding box center [325, 123] width 528 height 209
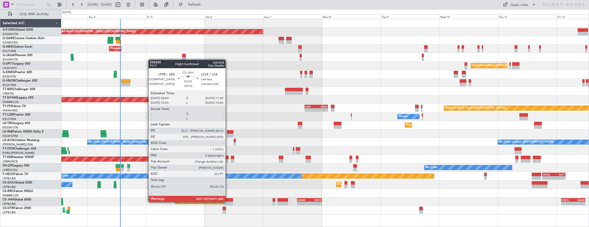
click at [228, 202] on div at bounding box center [228, 204] width 9 height 4
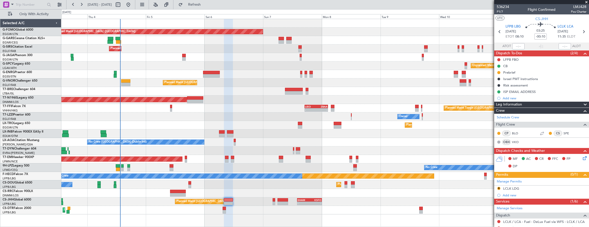
scroll to position [75, 0]
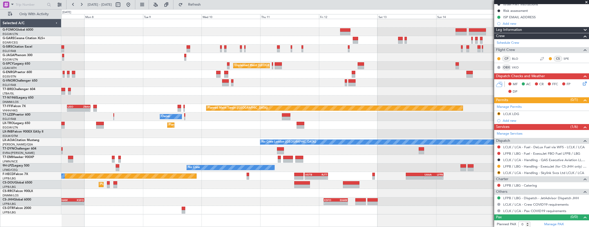
click at [167, 150] on div at bounding box center [325, 151] width 528 height 9
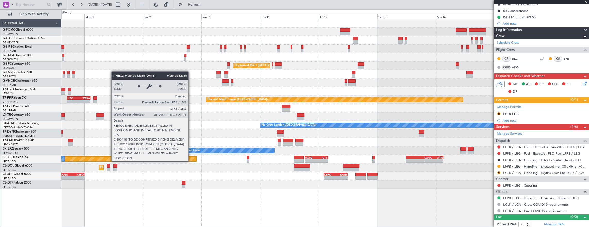
click at [253, 186] on div "Planned Maint London (Luton) Unplanned Maint Athens (Eleftherios Venizelos Intl…" at bounding box center [325, 123] width 528 height 209
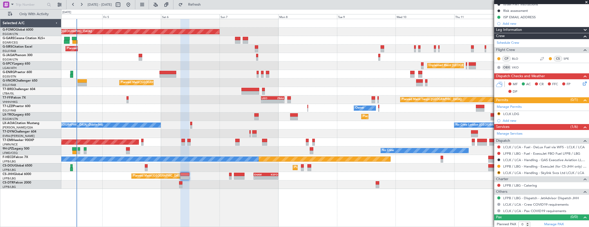
click at [122, 193] on div "Planned Maint London (Luton) Planned Maint London (Farnborough) Unplanned Maint…" at bounding box center [325, 123] width 528 height 209
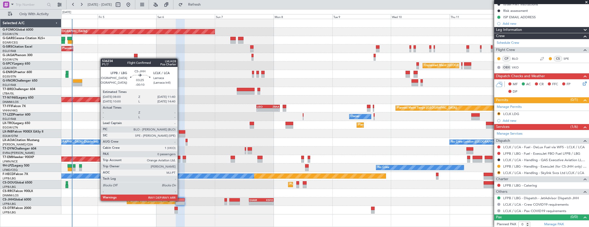
click at [180, 200] on div at bounding box center [180, 200] width 9 height 4
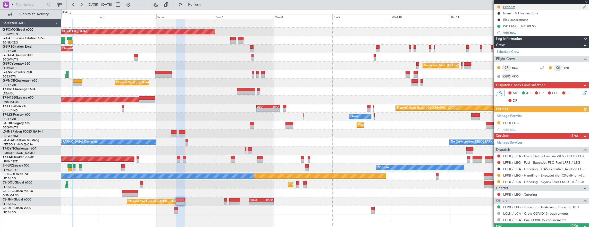
scroll to position [0, 0]
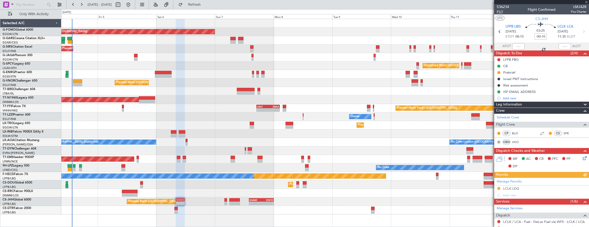
click at [499, 12] on span "P1/7" at bounding box center [503, 12] width 12 height 4
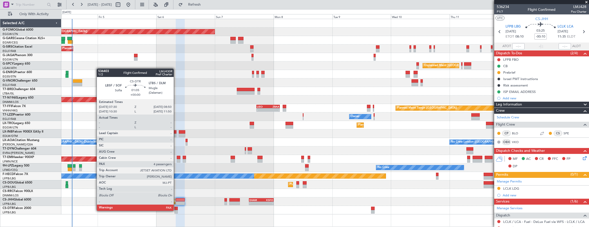
click at [176, 210] on div at bounding box center [175, 212] width 3 height 4
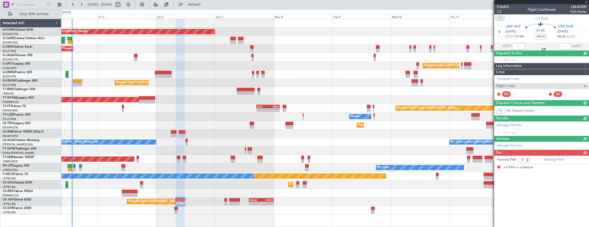
type input "4"
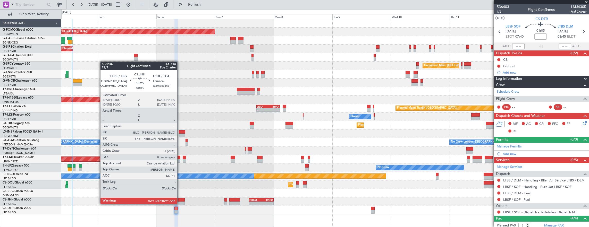
click at [180, 203] on div at bounding box center [180, 204] width 9 height 4
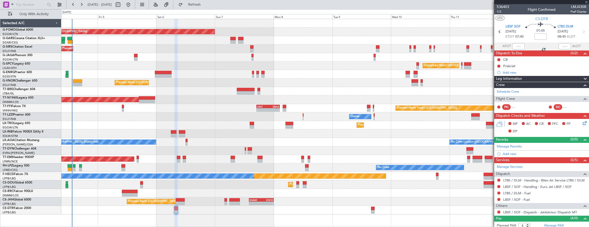
type input "-00:10"
type input "0"
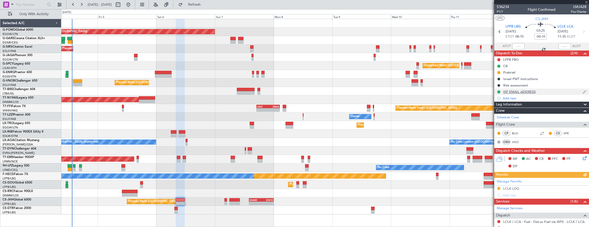
click at [546, 90] on div "ISP EMAIL ADDRESS" at bounding box center [541, 92] width 95 height 6
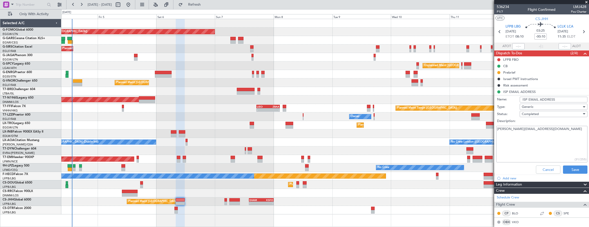
click at [557, 132] on textarea "vera.konovalova@luxaviation.com" at bounding box center [541, 144] width 91 height 37
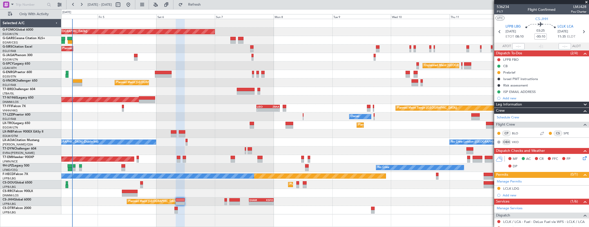
click at [18, 69] on div "Planned Maint [GEOGRAPHIC_DATA] ([GEOGRAPHIC_DATA]) Planned Maint [GEOGRAPHIC_D…" at bounding box center [294, 118] width 589 height 218
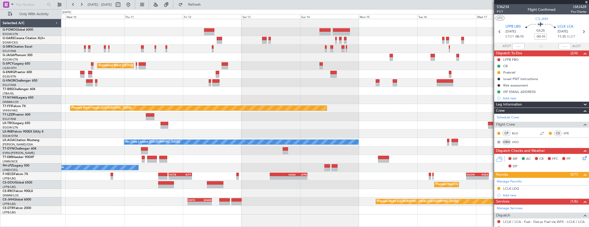
click at [60, 68] on div "Unplanned Maint [GEOGRAPHIC_DATA] ([PERSON_NAME] Intl) Planned Maint Tianjin ([…" at bounding box center [294, 118] width 589 height 218
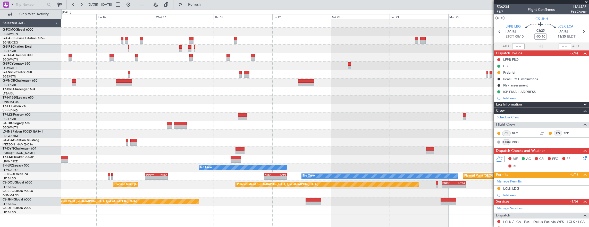
click at [80, 67] on div at bounding box center [325, 66] width 528 height 9
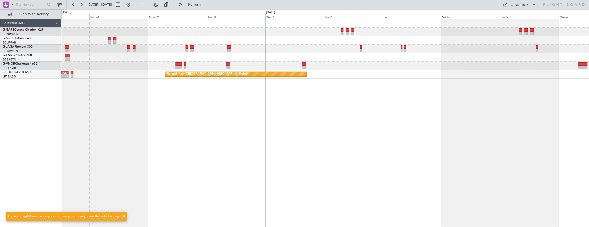
click at [61, 45] on div "Planned Maint [GEOGRAPHIC_DATA] ([GEOGRAPHIC_DATA]) - - HTZA 06:30 Z EGLF 15:35…" at bounding box center [294, 118] width 589 height 218
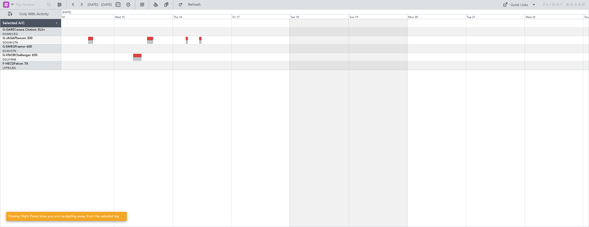
click at [92, 76] on div at bounding box center [325, 123] width 528 height 209
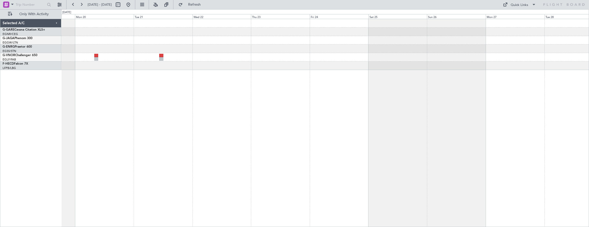
click at [177, 94] on div at bounding box center [325, 123] width 528 height 209
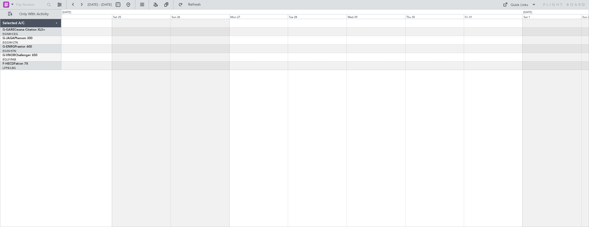
click at [192, 99] on div at bounding box center [325, 123] width 528 height 209
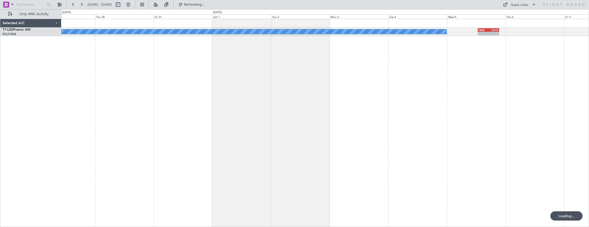
click at [483, 33] on div "-" at bounding box center [483, 33] width 10 height 3
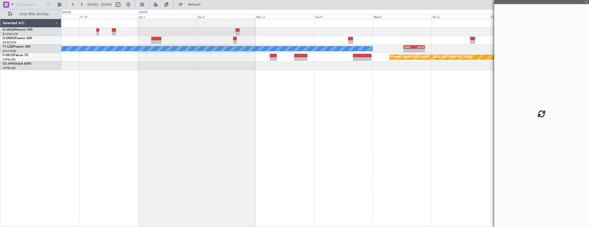
click at [248, 110] on div "A/C Unavailable [GEOGRAPHIC_DATA] ([GEOGRAPHIC_DATA]) - - TBPB 12:40 Z EGTK 21:…" at bounding box center [325, 123] width 528 height 209
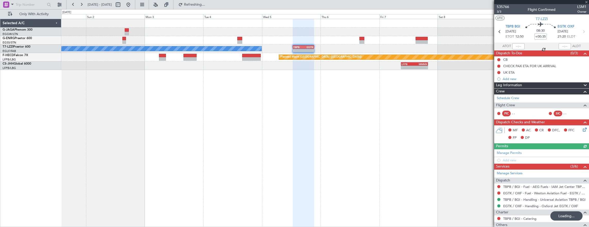
click at [247, 57] on div at bounding box center [251, 59] width 19 height 4
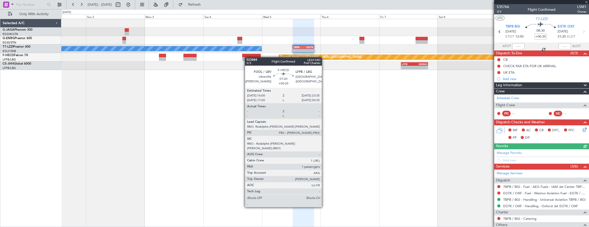
type input "+00:25"
type input "1"
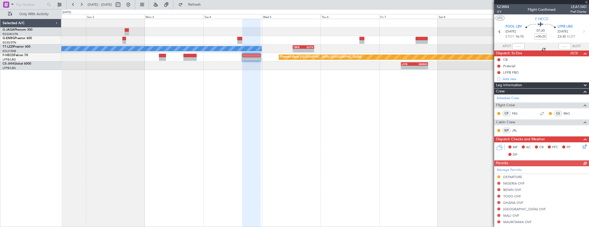
click at [193, 59] on div at bounding box center [189, 59] width 13 height 4
type input "+00:20"
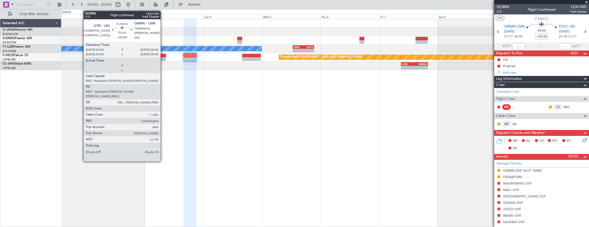
click at [163, 58] on div at bounding box center [162, 59] width 7 height 4
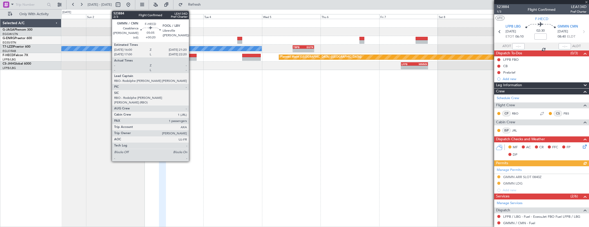
click at [191, 55] on div at bounding box center [189, 56] width 13 height 4
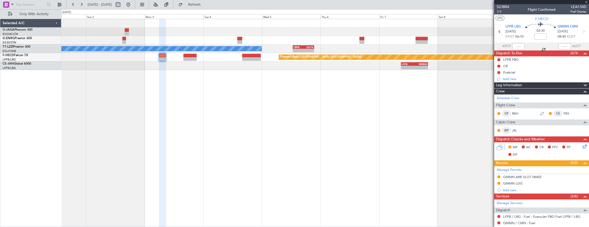
type input "+00:20"
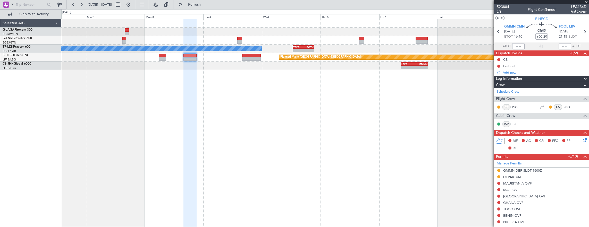
click at [42, 137] on div "Selected A/C G-JAGA Phenom 300 EGGW/LTN [GEOGRAPHIC_DATA] ([GEOGRAPHIC_DATA]) G…" at bounding box center [30, 123] width 61 height 209
click at [326, 153] on div "A/C Unavailable [GEOGRAPHIC_DATA] ([GEOGRAPHIC_DATA]) - - TBPB 12:40 Z EGTK 21:…" at bounding box center [325, 123] width 528 height 209
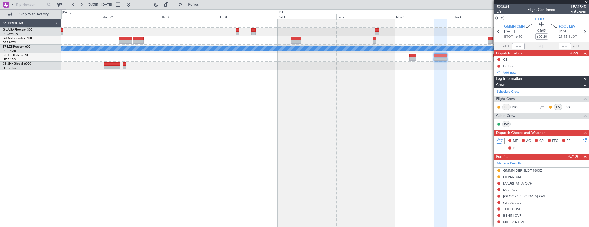
click at [407, 146] on div "A/C Unavailable [GEOGRAPHIC_DATA] ([GEOGRAPHIC_DATA]) - - TBPB 12:40 Z EGTK 21:…" at bounding box center [325, 123] width 528 height 209
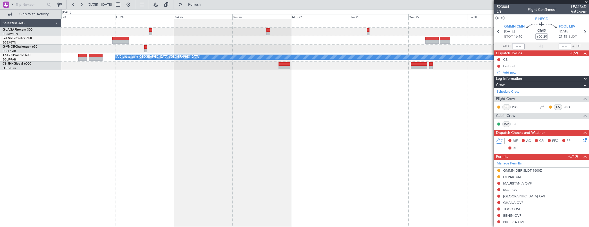
click at [393, 95] on div "A/C Unavailable [GEOGRAPHIC_DATA] ([GEOGRAPHIC_DATA])" at bounding box center [325, 123] width 528 height 209
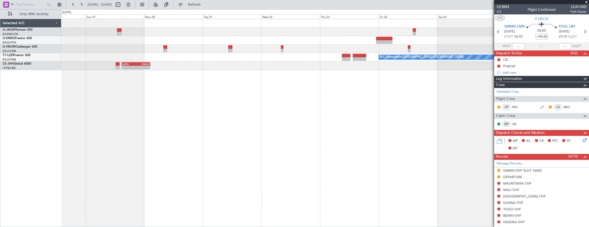
click at [457, 141] on div "A/C Unavailable [GEOGRAPHIC_DATA] ([GEOGRAPHIC_DATA]) LEZG 15:00 Z KNUQ 02:35 Z…" at bounding box center [294, 118] width 589 height 218
click at [423, 148] on div "A/C Unavailable [GEOGRAPHIC_DATA] ([GEOGRAPHIC_DATA]) LEZG 15:00 Z KNUQ 02:35 Z…" at bounding box center [325, 123] width 528 height 209
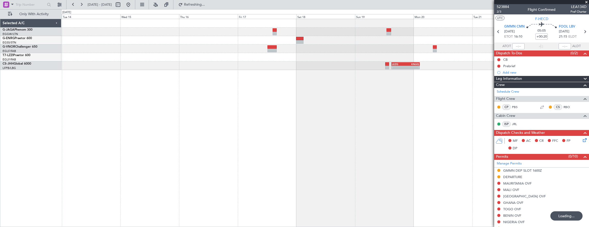
click at [432, 155] on div "A/C Unavailable [GEOGRAPHIC_DATA] ([GEOGRAPHIC_DATA]) LEZG 15:00 Z KNUQ 02:35 Z…" at bounding box center [325, 123] width 528 height 209
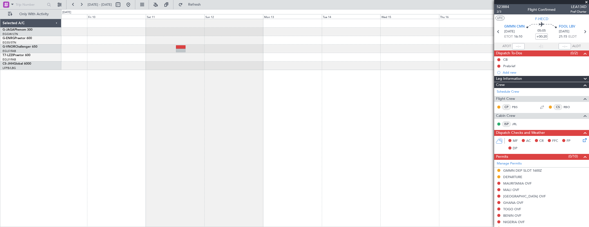
click at [401, 149] on div "- - LEZG 15:00 Z KNUQ 02:35 Z" at bounding box center [325, 123] width 528 height 209
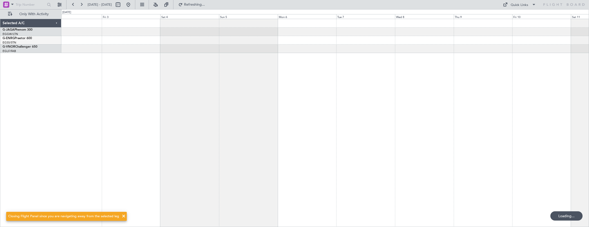
click at [319, 142] on div at bounding box center [325, 123] width 528 height 209
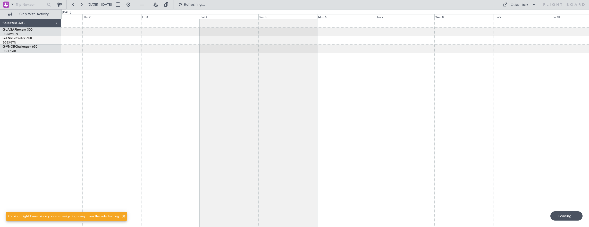
click at [309, 147] on div at bounding box center [325, 123] width 528 height 209
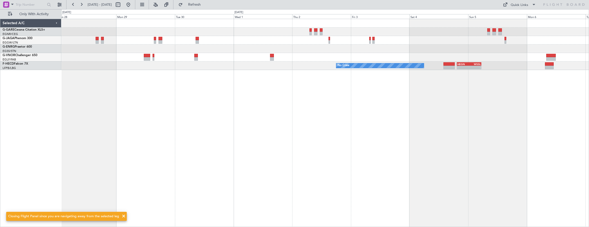
click at [384, 135] on div "No Crew - - HEGN 19:30 Z WSSL 05:25 Z No Crew" at bounding box center [325, 123] width 528 height 209
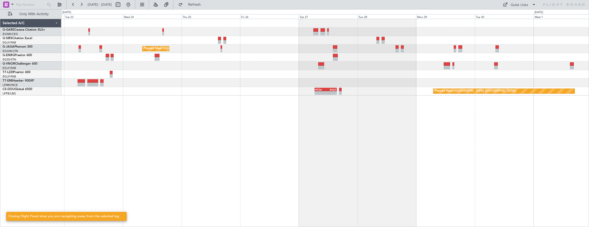
click at [325, 90] on div "HTZA" at bounding box center [320, 89] width 11 height 3
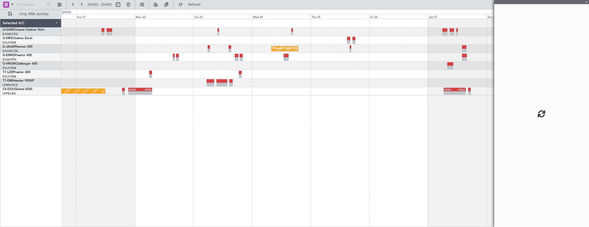
click at [176, 138] on div "Planned Maint [GEOGRAPHIC_DATA] ([GEOGRAPHIC_DATA]) Planned Maint [GEOGRAPHIC_D…" at bounding box center [294, 118] width 589 height 218
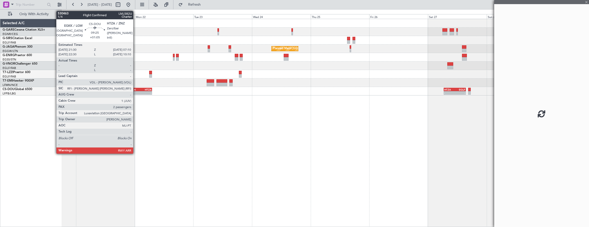
click at [135, 90] on div "EGKK" at bounding box center [134, 89] width 11 height 3
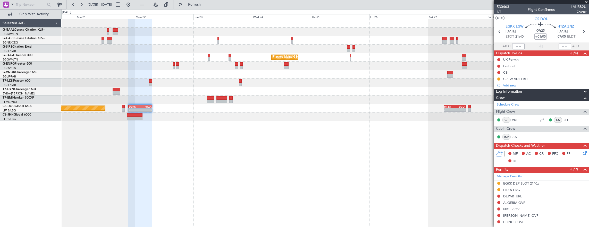
click at [173, 59] on div "Planned Maint [GEOGRAPHIC_DATA] ([GEOGRAPHIC_DATA])" at bounding box center [325, 57] width 528 height 9
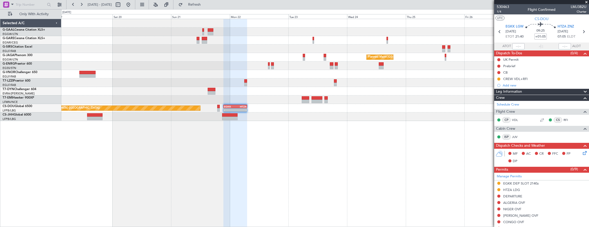
click at [158, 60] on div "Planned Maint [GEOGRAPHIC_DATA] ([GEOGRAPHIC_DATA])" at bounding box center [325, 57] width 528 height 9
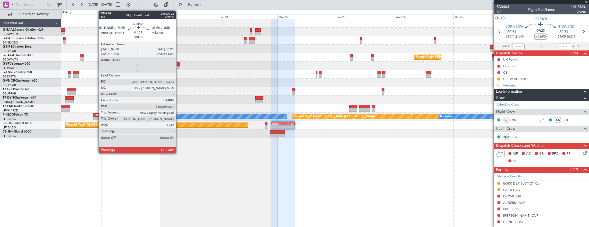
click at [178, 65] on div at bounding box center [178, 64] width 3 height 4
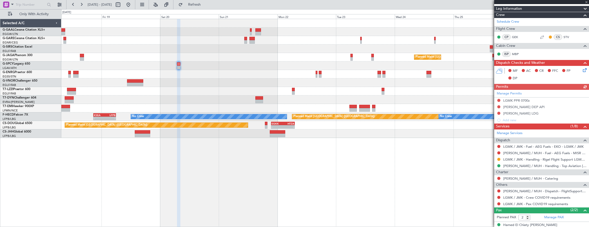
scroll to position [103, 0]
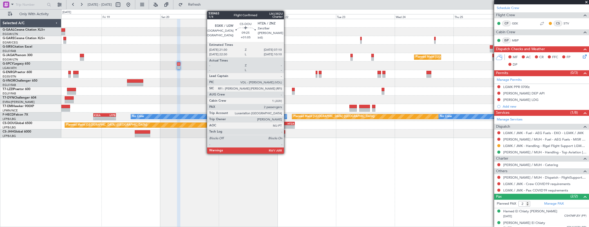
click at [286, 128] on div "-" at bounding box center [288, 126] width 11 height 3
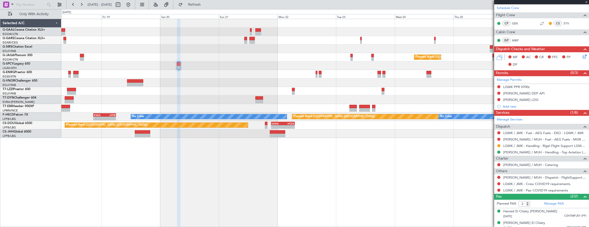
scroll to position [0, 0]
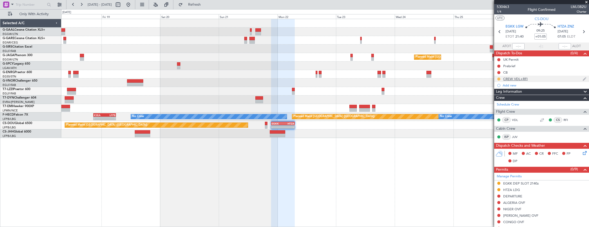
click at [498, 79] on button at bounding box center [498, 79] width 3 height 3
click at [498, 102] on span "Completed" at bounding box center [500, 101] width 17 height 5
click at [500, 11] on span "1/4" at bounding box center [503, 12] width 12 height 4
click at [439, 47] on div at bounding box center [325, 49] width 528 height 9
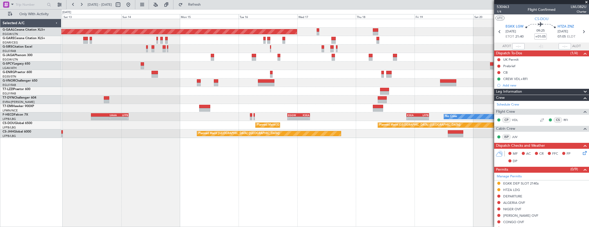
click at [401, 81] on div "Planned Maint Dusseldorf Unplanned Maint [GEOGRAPHIC_DATA] ([PERSON_NAME] Intl)…" at bounding box center [325, 78] width 528 height 119
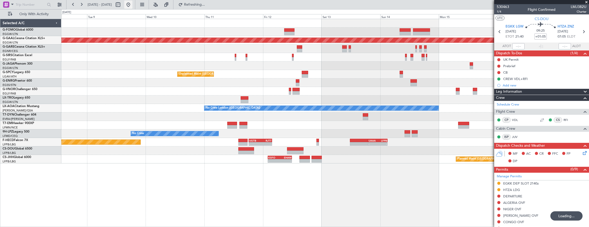
click at [132, 7] on button at bounding box center [128, 5] width 8 height 8
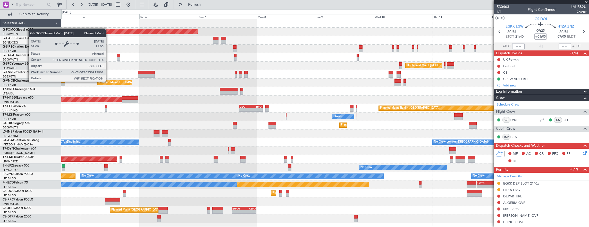
click at [332, 87] on div "Planned Maint [GEOGRAPHIC_DATA] ([GEOGRAPHIC_DATA]) Planned Maint [GEOGRAPHIC_D…" at bounding box center [325, 121] width 528 height 204
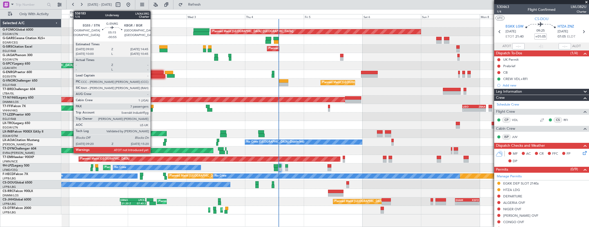
click at [153, 73] on div at bounding box center [156, 73] width 14 height 4
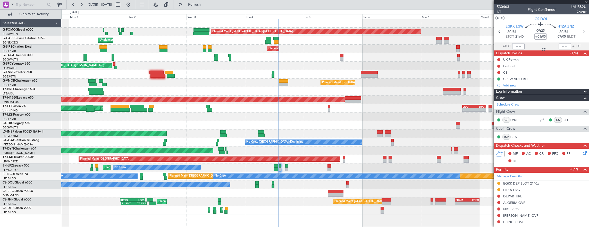
type input "-00:55"
type input "7"
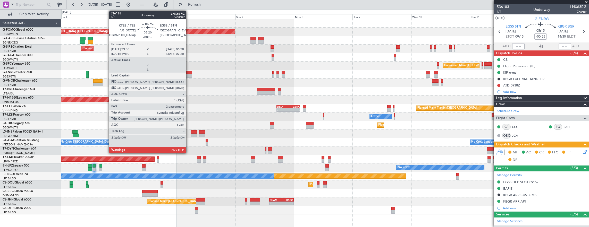
click at [189, 74] on div at bounding box center [183, 73] width 17 height 4
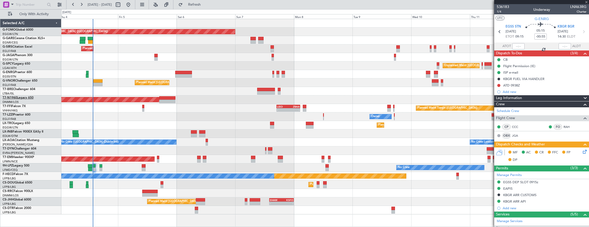
type input "-00:35"
type input "2"
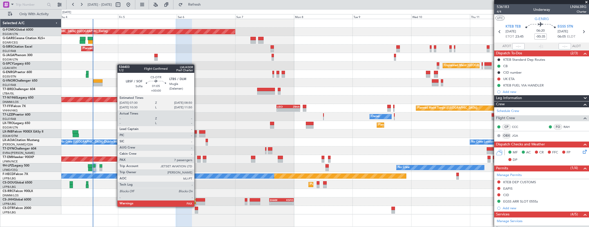
click at [196, 208] on div at bounding box center [196, 209] width 3 height 4
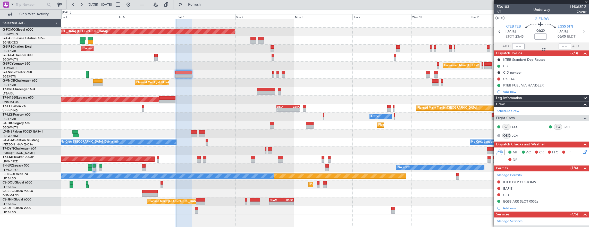
type input "7"
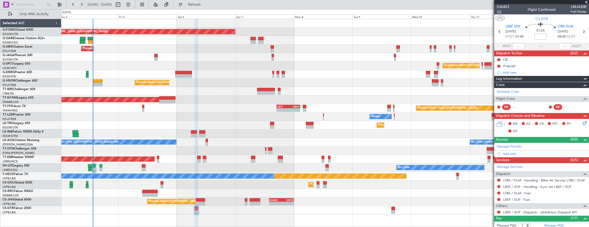
click at [499, 12] on span "1/2" at bounding box center [503, 12] width 12 height 4
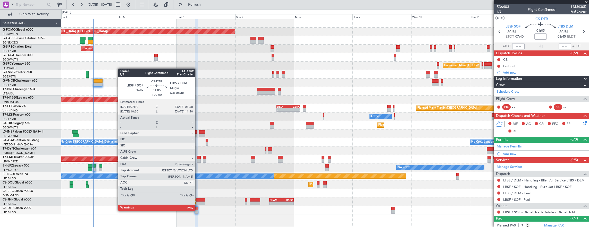
click at [198, 210] on div at bounding box center [196, 212] width 3 height 4
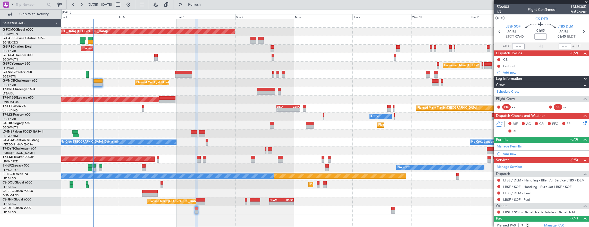
click at [125, 111] on div "Planned Maint [GEOGRAPHIC_DATA] ([GEOGRAPHIC_DATA]) Planned Maint [GEOGRAPHIC_D…" at bounding box center [325, 117] width 528 height 196
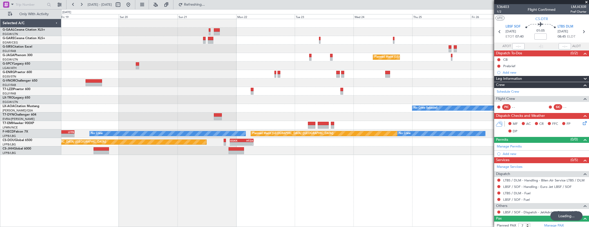
click at [226, 141] on div "Planned Maint [GEOGRAPHIC_DATA] ([GEOGRAPHIC_DATA]) - - EGKK 21:30 Z HTZA 07:10…" at bounding box center [325, 142] width 528 height 9
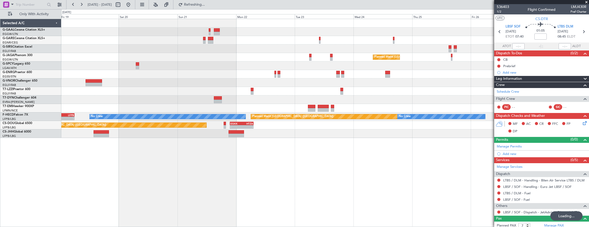
click at [248, 141] on div "Planned Maint Dusseldorf Planned Maint London (Luton) - - KSEA 20:45 Z LFPB 05:…" at bounding box center [325, 123] width 528 height 209
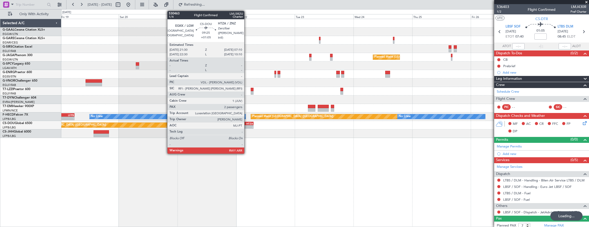
click at [247, 125] on div "-" at bounding box center [247, 126] width 11 height 3
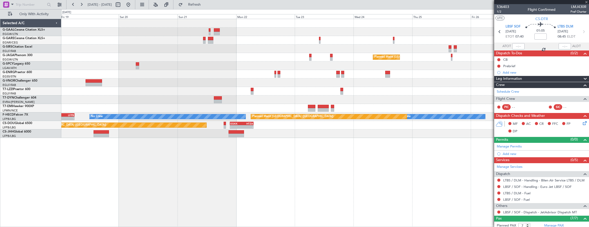
type input "+01:05"
type input "2"
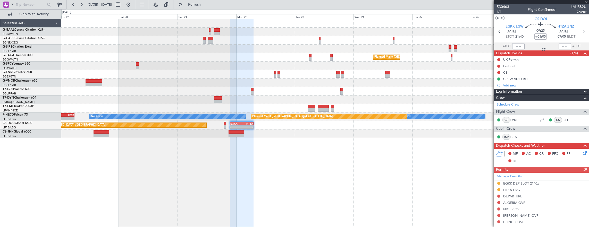
click at [498, 13] on span "1/4" at bounding box center [503, 12] width 12 height 4
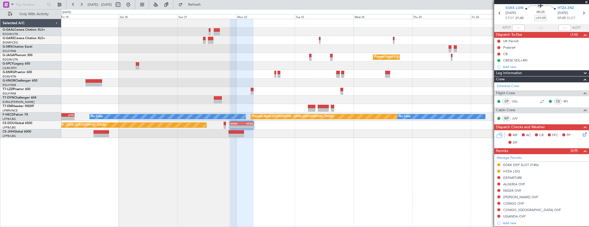
scroll to position [26, 0]
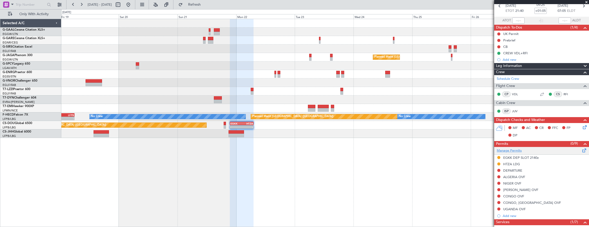
click at [517, 150] on link "Manage Permits" at bounding box center [509, 150] width 25 height 5
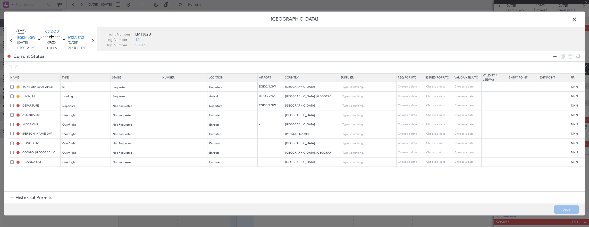
click at [556, 57] on icon at bounding box center [555, 56] width 6 height 6
click at [85, 171] on div "Type" at bounding box center [84, 172] width 43 height 8
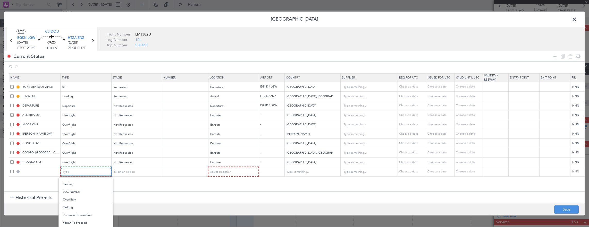
scroll to position [129, 0]
drag, startPoint x: 86, startPoint y: 194, endPoint x: 111, endPoint y: 174, distance: 32.5
click at [86, 194] on span "Overflight" at bounding box center [86, 192] width 46 height 8
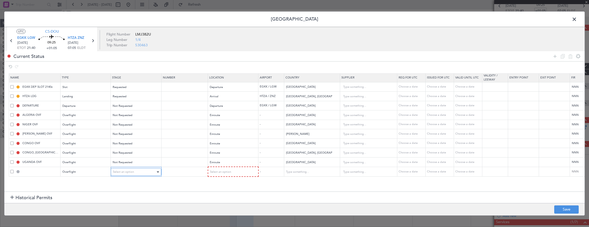
click at [119, 172] on span "Select an option" at bounding box center [123, 172] width 21 height 4
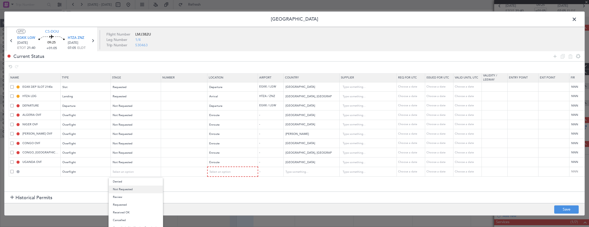
click at [131, 188] on span "Not Requested" at bounding box center [136, 190] width 46 height 8
click at [253, 174] on div "Select an option" at bounding box center [233, 172] width 50 height 8
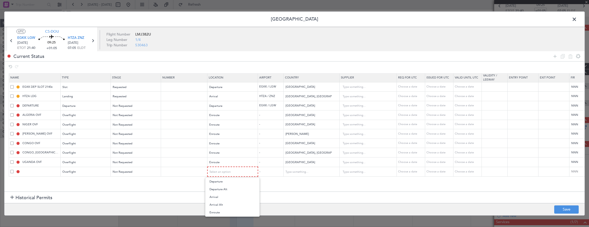
drag, startPoint x: 226, startPoint y: 210, endPoint x: 257, endPoint y: 192, distance: 35.9
click at [226, 210] on span "Enroute" at bounding box center [232, 213] width 46 height 8
click at [302, 179] on section "Name Type Stage Number Location Airport Country Supplier Req For Utc Issued For…" at bounding box center [294, 132] width 580 height 120
click at [304, 172] on input "text" at bounding box center [308, 172] width 46 height 8
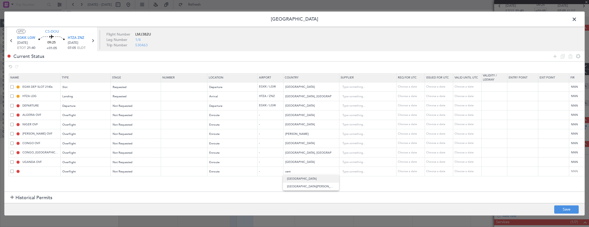
click at [306, 179] on span "Central African Republic" at bounding box center [311, 179] width 48 height 8
type input "Central African Republic"
click at [565, 208] on button "Save" at bounding box center [566, 210] width 24 height 8
type input "CENTRAL AFRICAN REPUBLIC OVF"
type input "NNN"
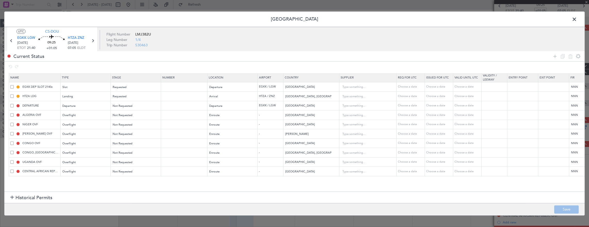
click at [577, 18] on span at bounding box center [577, 20] width 0 height 10
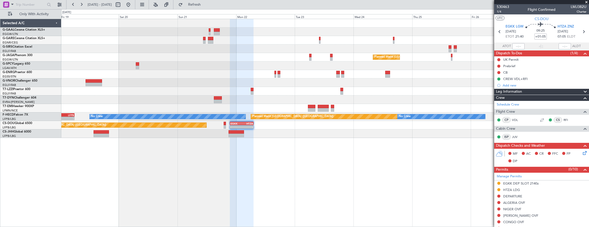
scroll to position [151, 0]
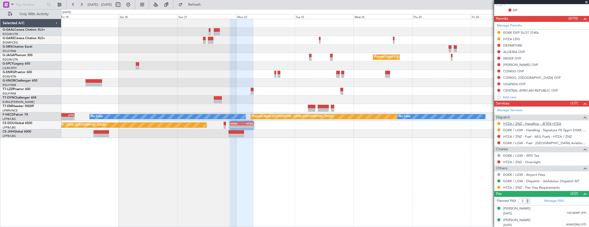
click at [532, 123] on link "HTZA / ZNZ - Handling - JETEX HTZA" at bounding box center [532, 124] width 58 height 4
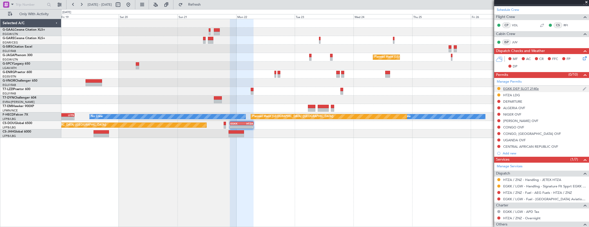
scroll to position [99, 0]
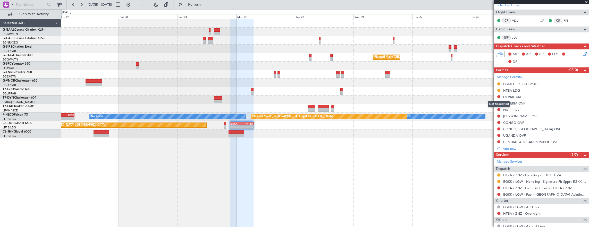
click at [498, 103] on mat-tooltip-component "Not Requested" at bounding box center [498, 104] width 29 height 14
click at [497, 103] on button at bounding box center [498, 103] width 3 height 3
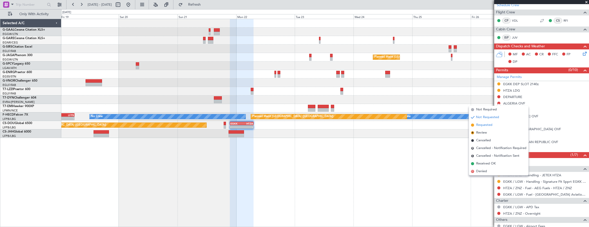
click at [494, 124] on li "Requested" at bounding box center [499, 125] width 60 height 8
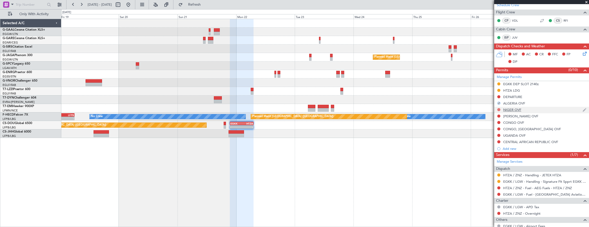
click at [498, 109] on button at bounding box center [498, 109] width 3 height 3
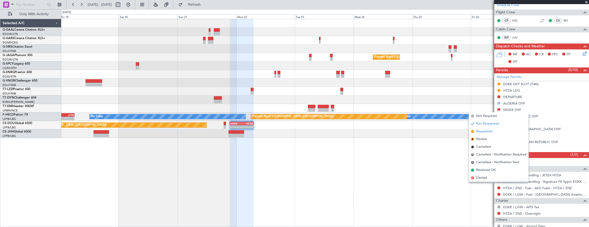
click at [496, 132] on li "Requested" at bounding box center [499, 132] width 60 height 8
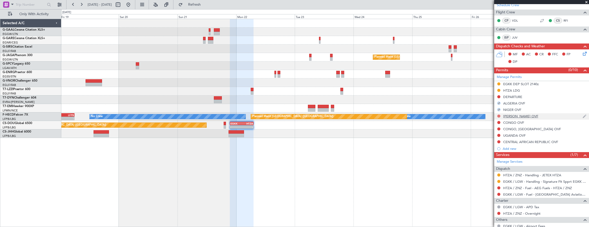
click at [498, 115] on button at bounding box center [498, 116] width 3 height 3
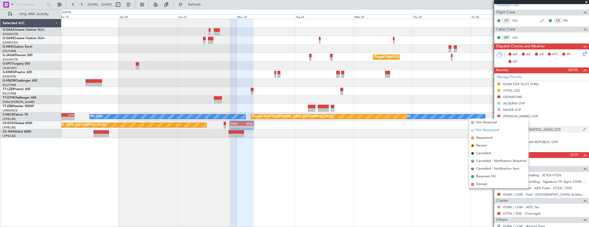
drag, startPoint x: 496, startPoint y: 140, endPoint x: 501, endPoint y: 125, distance: 15.3
click at [496, 139] on li "Requested" at bounding box center [499, 138] width 60 height 8
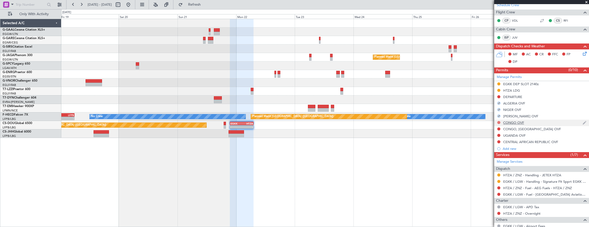
click at [498, 122] on button at bounding box center [498, 122] width 3 height 3
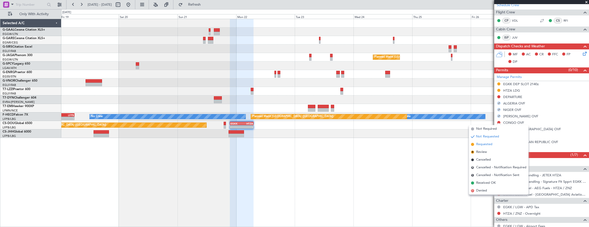
click at [494, 143] on li "Requested" at bounding box center [499, 145] width 60 height 8
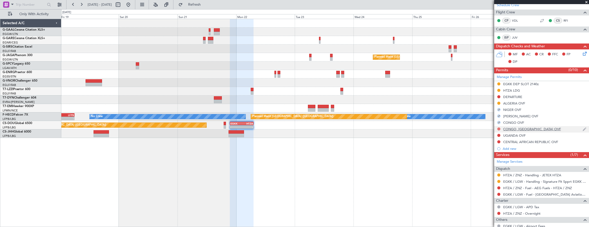
click at [499, 129] on button at bounding box center [498, 129] width 3 height 3
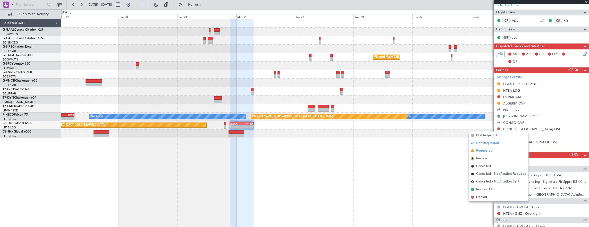
click at [494, 150] on li "Requested" at bounding box center [499, 151] width 60 height 8
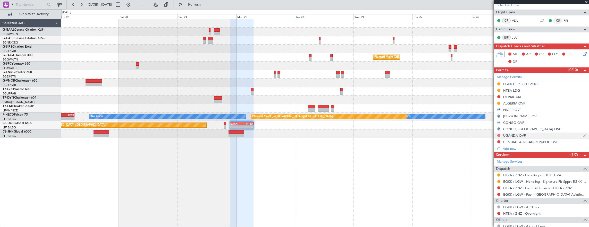
click at [499, 135] on button at bounding box center [498, 135] width 3 height 3
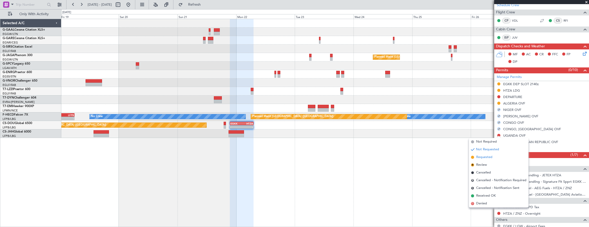
click at [490, 158] on span "Requested" at bounding box center [484, 157] width 16 height 5
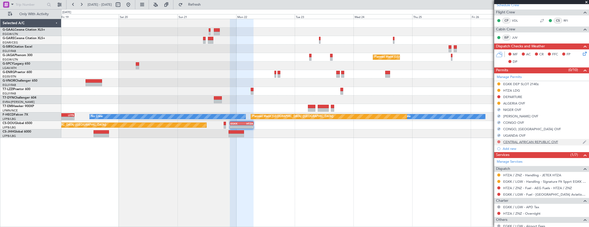
click at [498, 140] on button at bounding box center [498, 141] width 3 height 3
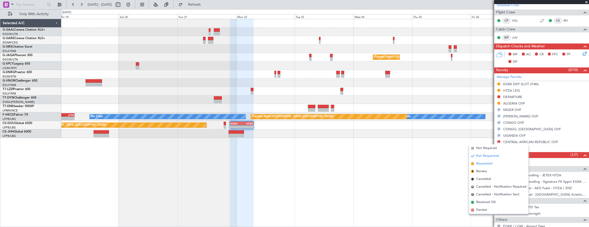
click at [492, 163] on span "Requested" at bounding box center [484, 163] width 16 height 5
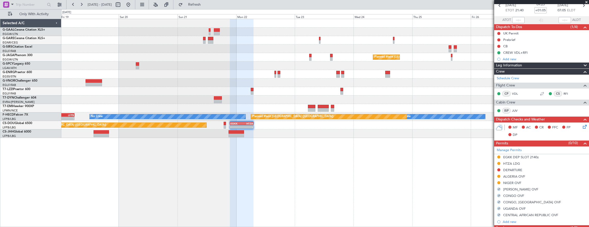
scroll to position [0, 0]
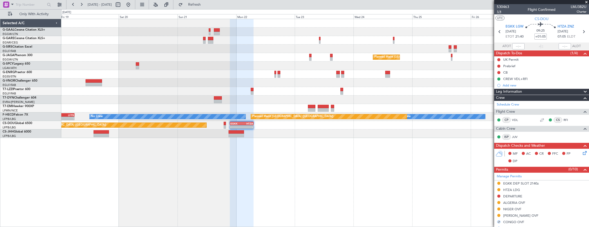
click at [503, 11] on span "1/4" at bounding box center [503, 12] width 12 height 4
click at [501, 13] on span "1/4" at bounding box center [503, 12] width 12 height 4
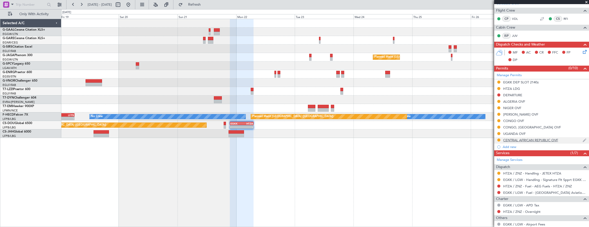
scroll to position [103, 0]
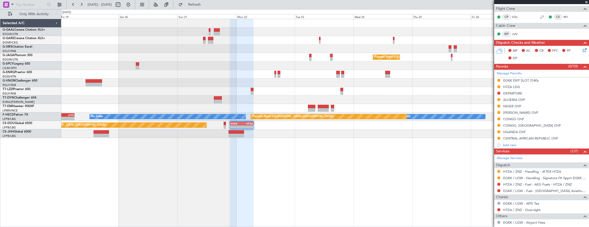
click at [181, 172] on div "Planned Maint Dusseldorf Planned Maint London (Luton) No Crew No Crew Planned M…" at bounding box center [325, 123] width 528 height 209
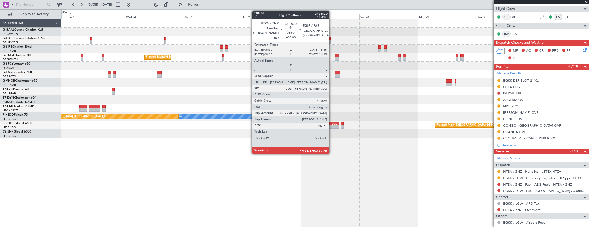
click at [332, 125] on div "-" at bounding box center [333, 126] width 11 height 3
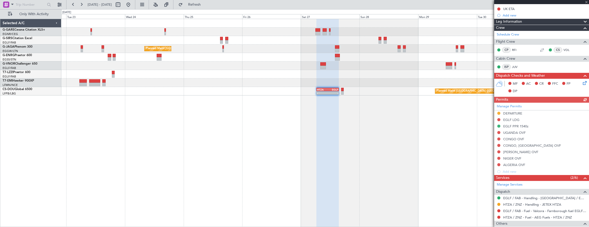
scroll to position [52, 0]
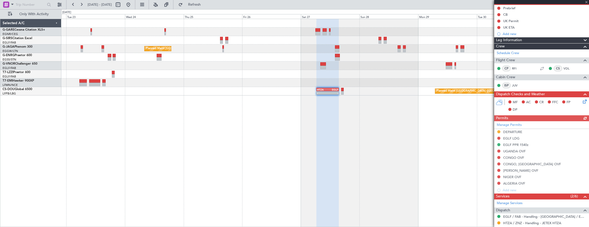
click at [498, 151] on div "Manage Permits DEPARTURE EGLF LDG EGLF PPR 1540z UGANDA OVF CONGO OVF CONGO, DE…" at bounding box center [541, 157] width 95 height 72
click at [498, 150] on button at bounding box center [498, 151] width 3 height 3
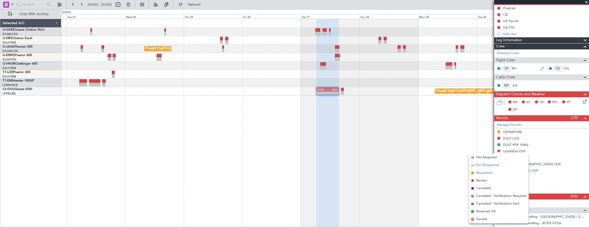
click at [492, 174] on span "Requested" at bounding box center [484, 173] width 16 height 5
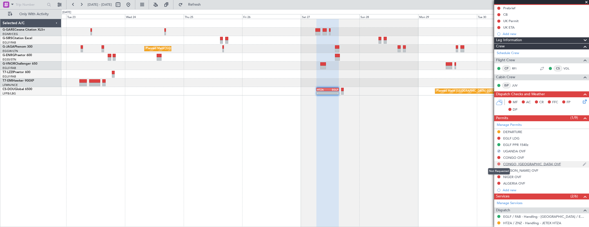
click at [498, 164] on button at bounding box center [498, 164] width 3 height 3
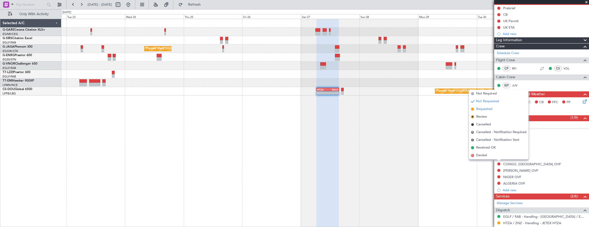
click at [494, 109] on li "Requested" at bounding box center [499, 109] width 60 height 8
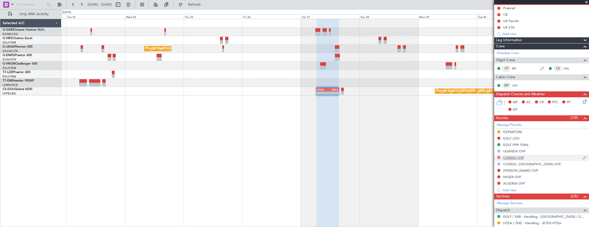
click at [499, 158] on button at bounding box center [498, 157] width 3 height 3
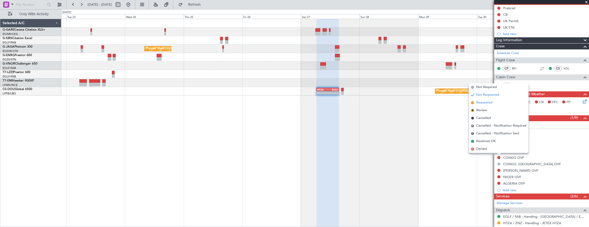
click at [496, 103] on li "Requested" at bounding box center [499, 103] width 60 height 8
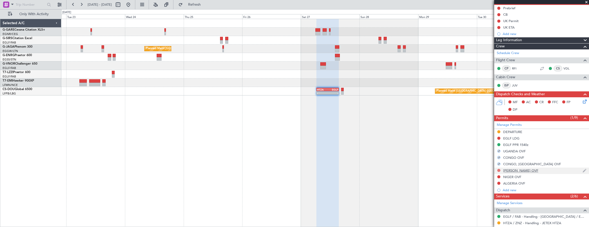
click at [499, 169] on button at bounding box center [498, 170] width 3 height 3
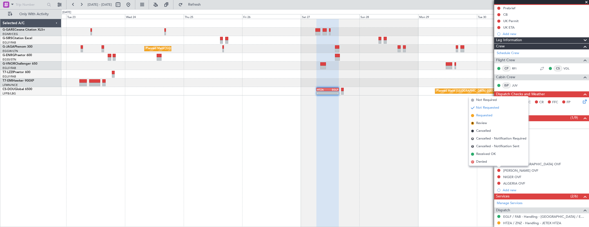
click at [494, 114] on li "Requested" at bounding box center [499, 116] width 60 height 8
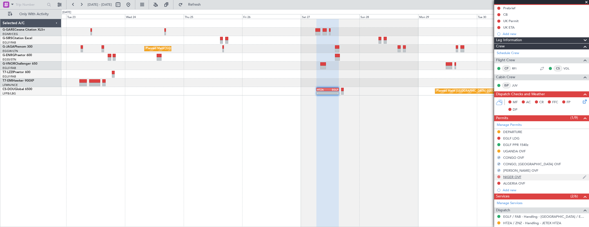
click at [498, 175] on button at bounding box center [498, 176] width 3 height 3
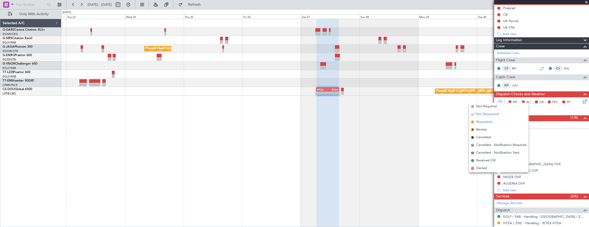
click at [498, 124] on li "Requested" at bounding box center [499, 122] width 60 height 8
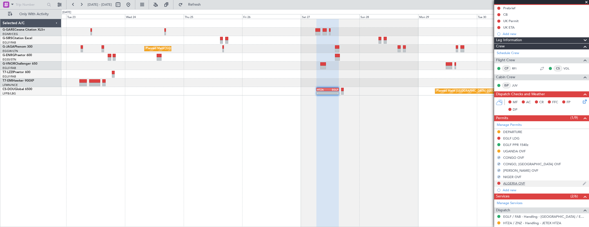
click at [500, 181] on div at bounding box center [499, 183] width 4 height 4
click at [499, 182] on button at bounding box center [498, 183] width 3 height 3
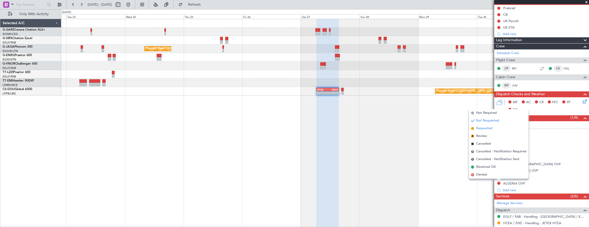
click at [493, 129] on li "Requested" at bounding box center [499, 129] width 60 height 8
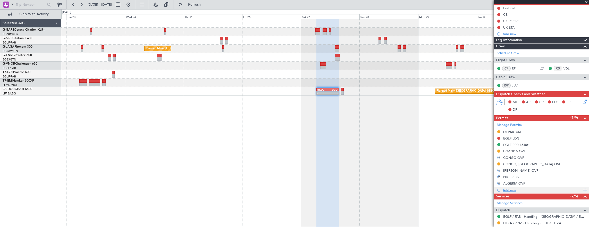
click at [514, 190] on div "Add new" at bounding box center [542, 190] width 79 height 4
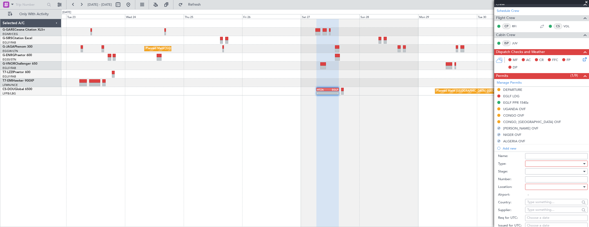
scroll to position [129, 0]
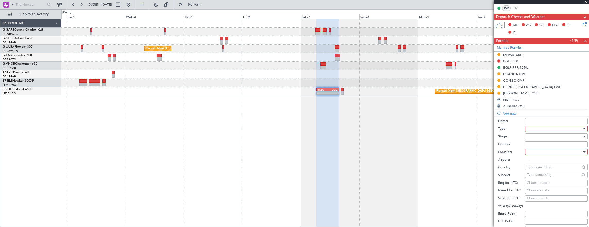
click at [544, 130] on div at bounding box center [554, 129] width 55 height 8
click at [409, 161] on div at bounding box center [294, 113] width 589 height 227
click at [546, 126] on div at bounding box center [554, 129] width 55 height 8
click at [538, 128] on div at bounding box center [294, 113] width 589 height 227
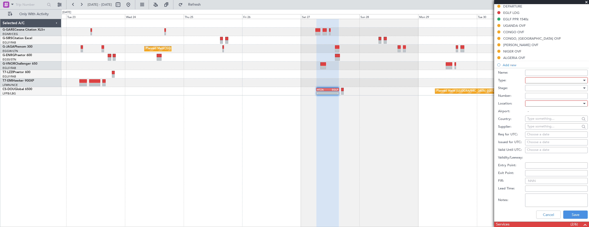
scroll to position [180, 0]
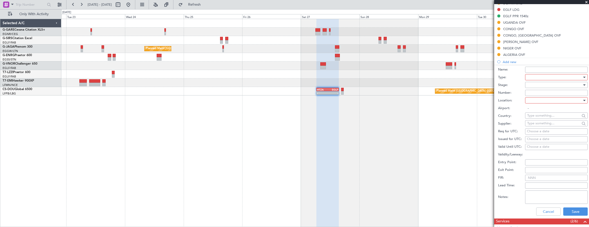
click at [537, 73] on div at bounding box center [554, 77] width 55 height 8
drag, startPoint x: 545, startPoint y: 97, endPoint x: 543, endPoint y: 89, distance: 8.1
click at [544, 97] on span "Overflight" at bounding box center [554, 98] width 54 height 8
click at [539, 100] on div at bounding box center [554, 101] width 55 height 8
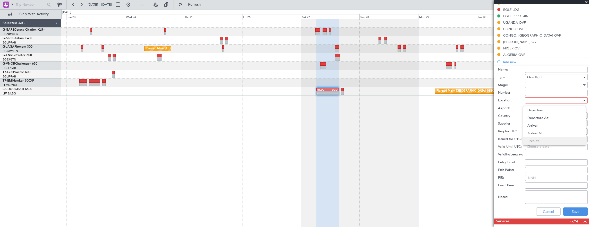
click at [539, 141] on span "Enroute" at bounding box center [554, 141] width 54 height 8
click at [536, 116] on input "text" at bounding box center [553, 116] width 53 height 8
click at [550, 130] on span "Central African Republic" at bounding box center [554, 130] width 50 height 8
type input "Central African Republic"
click at [573, 208] on button "Save" at bounding box center [575, 212] width 24 height 8
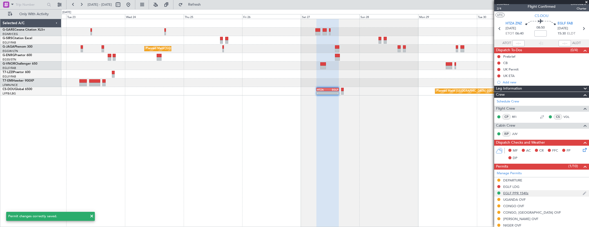
scroll to position [0, 0]
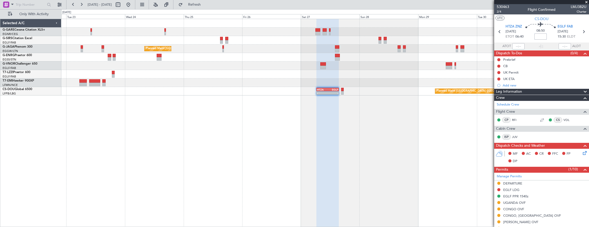
click at [539, 38] on input at bounding box center [540, 36] width 12 height 6
type input "+00:20"
click at [499, 10] on span "2/4" at bounding box center [503, 12] width 12 height 4
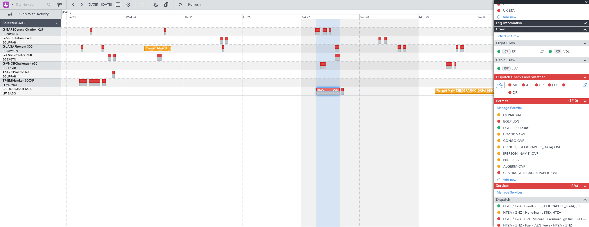
scroll to position [103, 0]
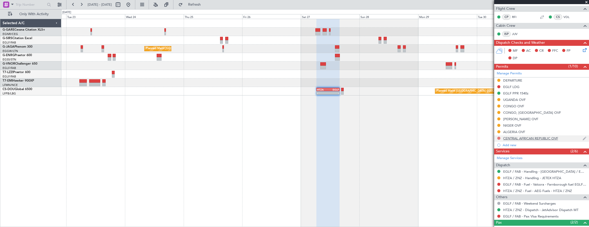
click at [500, 137] on button at bounding box center [498, 138] width 3 height 3
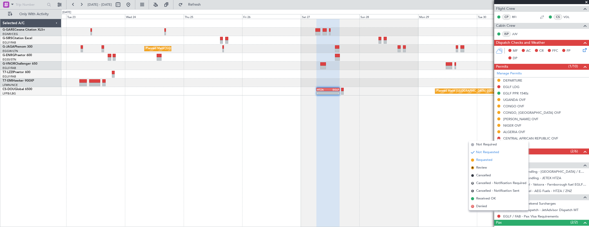
click at [493, 158] on li "Requested" at bounding box center [499, 160] width 60 height 8
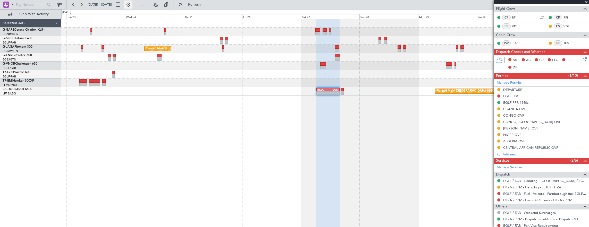
click at [132, 6] on button at bounding box center [128, 5] width 8 height 8
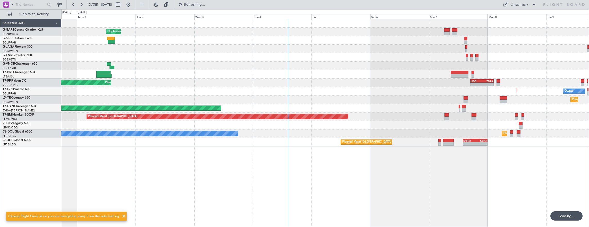
click at [218, 89] on div "Unplanned Maint Chester MEL Hong Kong (Hong Kong Intl) Planned Maint Hong Kong …" at bounding box center [325, 83] width 528 height 128
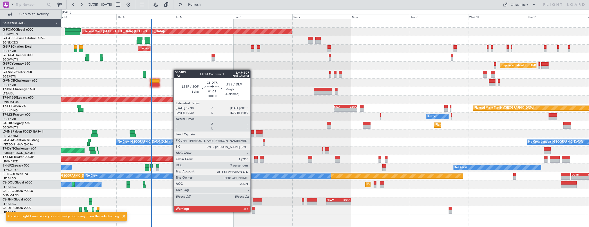
click at [253, 212] on div at bounding box center [253, 212] width 3 height 4
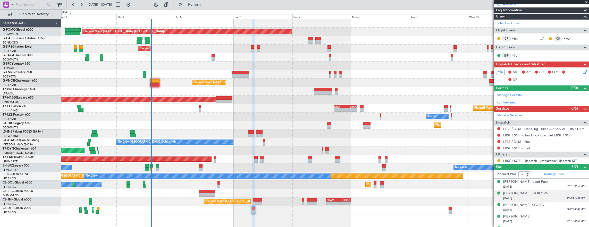
scroll to position [100, 0]
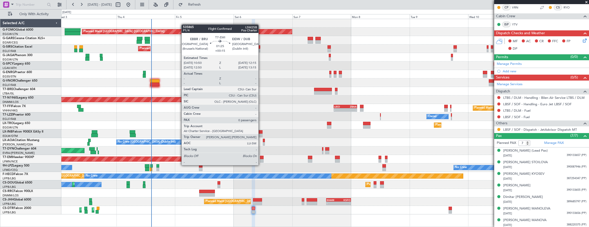
click at [261, 161] on div at bounding box center [262, 161] width 4 height 4
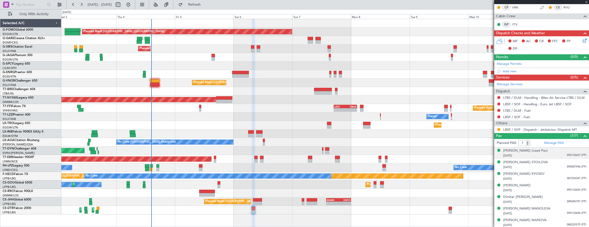
type input "+00:15"
type input "0"
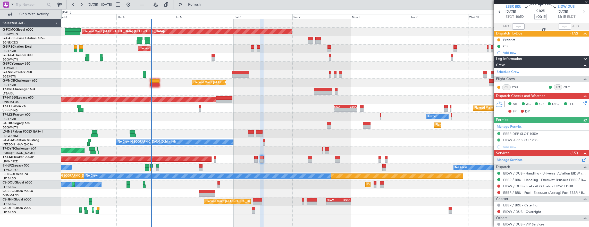
scroll to position [26, 0]
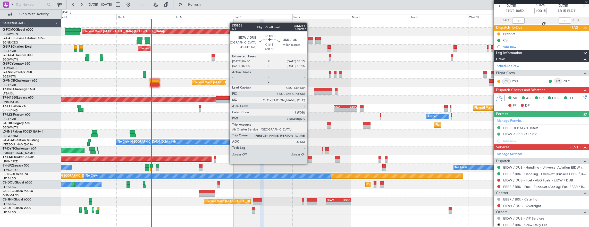
click at [310, 158] on div at bounding box center [310, 158] width 4 height 4
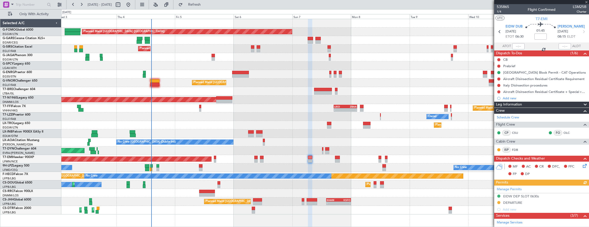
scroll to position [77, 0]
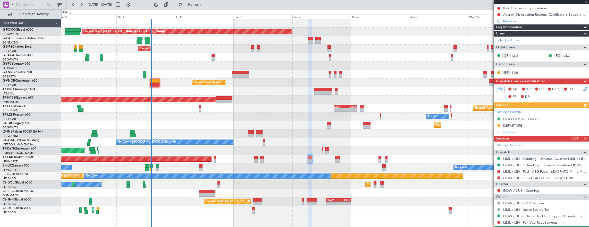
click at [498, 125] on div "Manage Permits EIDW DEP SLOT 0630z DEPARTURE Add new" at bounding box center [541, 121] width 95 height 27
click at [498, 124] on button at bounding box center [498, 125] width 3 height 3
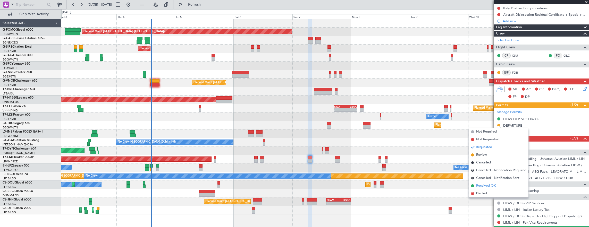
click at [487, 185] on span "Received OK" at bounding box center [486, 185] width 20 height 5
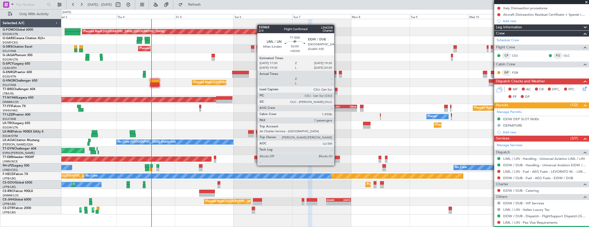
click at [336, 160] on div at bounding box center [337, 161] width 5 height 4
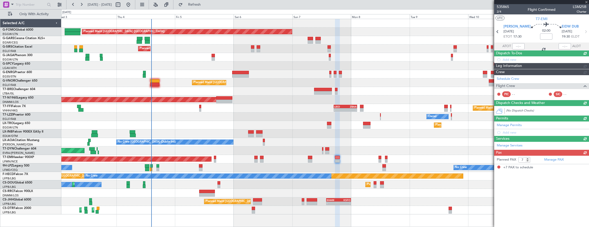
scroll to position [0, 0]
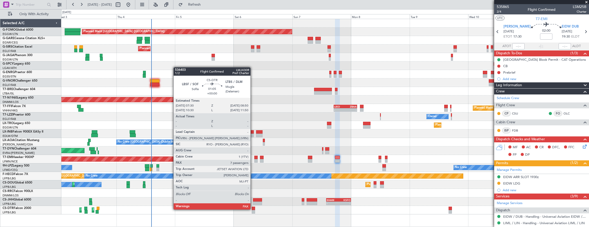
click at [253, 209] on div at bounding box center [253, 209] width 3 height 4
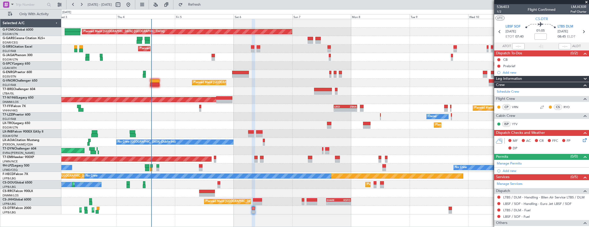
click at [197, 130] on div "Planned Maint London (Luton) Unplanned Maint Chester Planned Maint London (Farn…" at bounding box center [325, 117] width 528 height 196
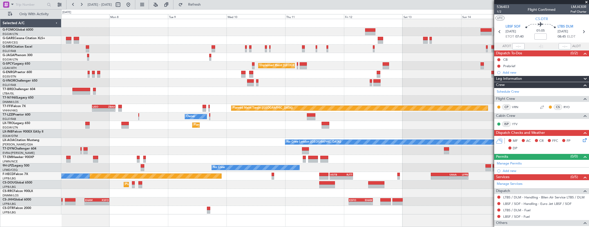
click at [173, 127] on div "Planned Maint Dusseldorf" at bounding box center [325, 125] width 528 height 9
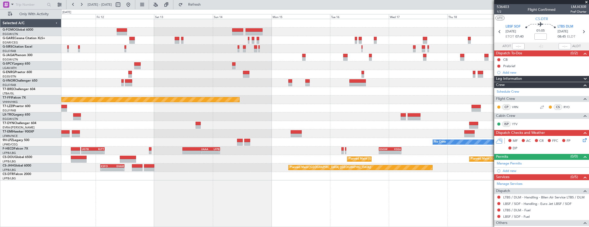
click at [203, 112] on div "Unplanned Maint Athens (Eleftherios Venizelos Intl) Planned Maint Tianjin (Binh…" at bounding box center [325, 100] width 528 height 162
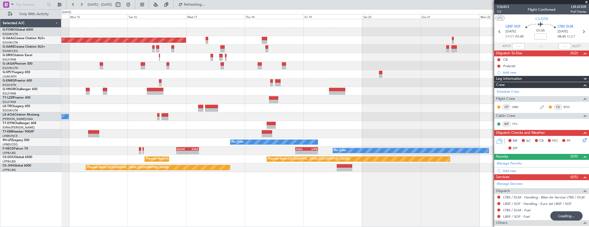
click at [221, 122] on div "Planned Maint Dusseldorf No Crew London (Farnborough) No Crew Sabadell No Crew …" at bounding box center [325, 95] width 528 height 153
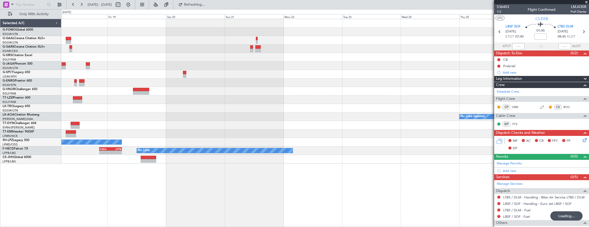
click at [237, 122] on div "Planned Maint Dusseldorf No Crew Sabadell No Crew No Crew No Crew - - KSEA 20:4…" at bounding box center [325, 91] width 528 height 145
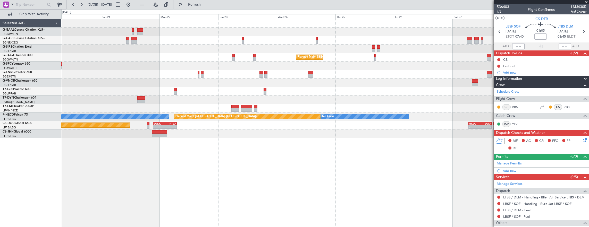
click at [311, 151] on div "Planned Maint London (Luton) No Crew Planned Maint Paris (Le Bourget) No Crew K…" at bounding box center [325, 123] width 528 height 209
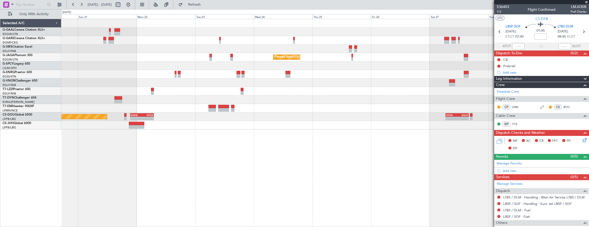
click at [398, 144] on div "Planned Maint London (Luton) Planned Maint Paris (Le Bourget) - - EGKK 21:30 Z …" at bounding box center [325, 123] width 528 height 209
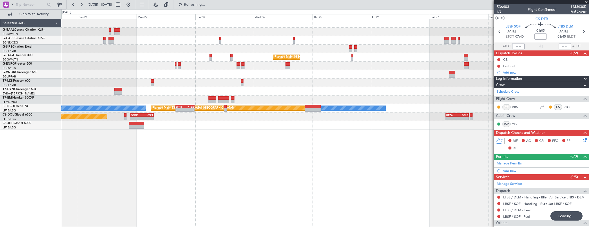
click at [337, 71] on div at bounding box center [325, 74] width 528 height 9
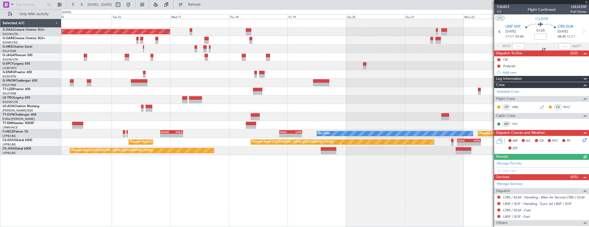
click at [174, 100] on div at bounding box center [325, 100] width 528 height 9
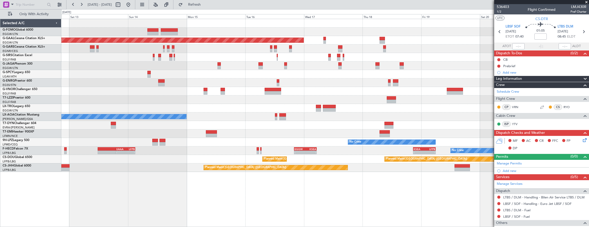
click at [193, 103] on div at bounding box center [325, 100] width 528 height 9
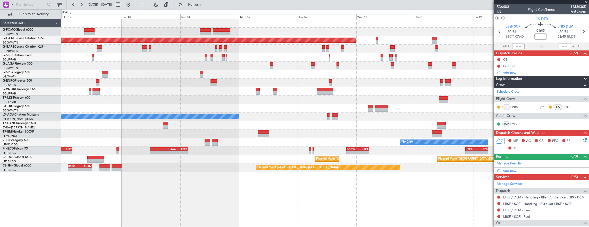
click at [166, 99] on div at bounding box center [325, 100] width 528 height 9
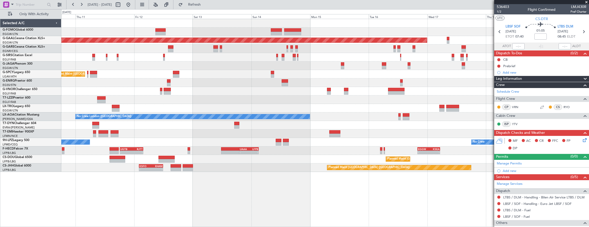
click at [196, 100] on div "Owner" at bounding box center [325, 100] width 528 height 9
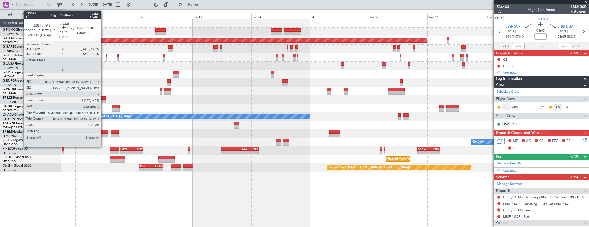
click at [104, 100] on div at bounding box center [101, 102] width 9 height 4
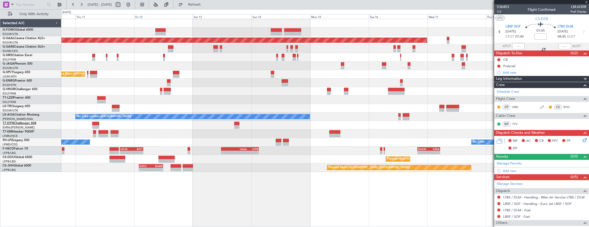
type input "1"
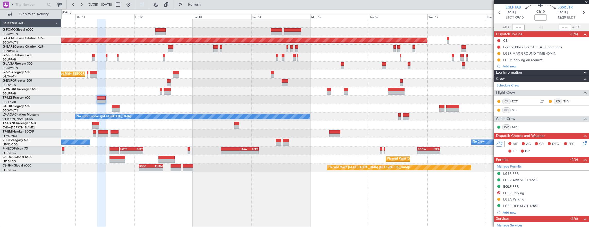
scroll to position [26, 0]
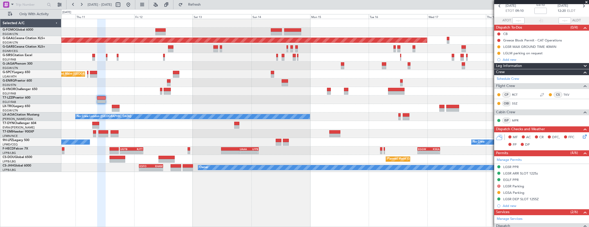
click at [392, 180] on div "Planned Maint Dusseldorf Unplanned Maint [GEOGRAPHIC_DATA] ([PERSON_NAME] Intl)…" at bounding box center [325, 123] width 528 height 209
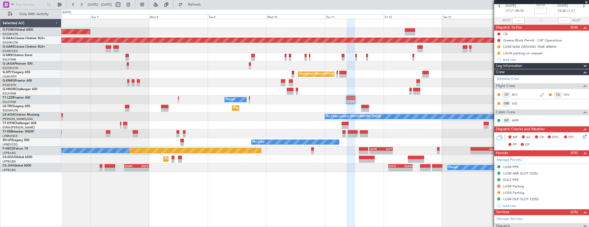
click at [284, 201] on div "Planned Maint [GEOGRAPHIC_DATA] ([GEOGRAPHIC_DATA]) Planned [GEOGRAPHIC_DATA] P…" at bounding box center [325, 123] width 528 height 209
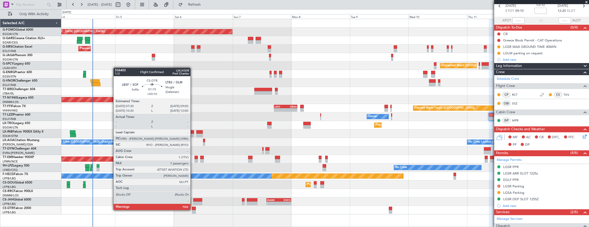
click at [193, 210] on div at bounding box center [194, 209] width 4 height 4
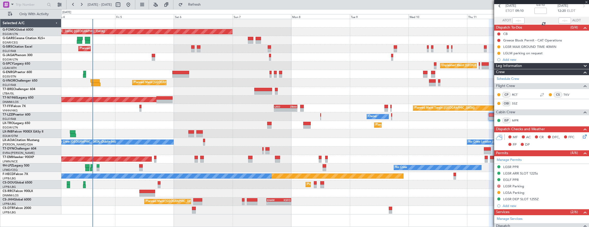
type input "+00:10"
type input "7"
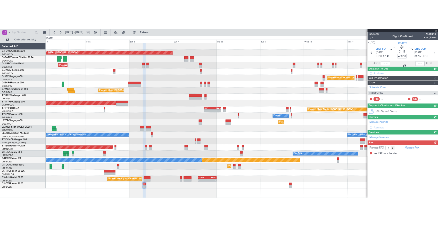
scroll to position [0, 0]
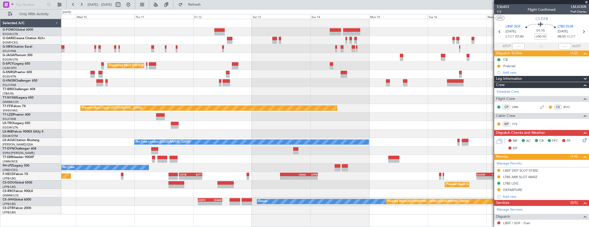
click at [108, 197] on div "Unplanned Maint [GEOGRAPHIC_DATA] ([PERSON_NAME] Intl) Planned Maint Tianjin ([…" at bounding box center [325, 117] width 528 height 196
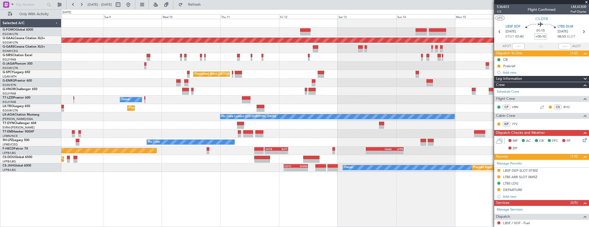
click at [325, 192] on div "Planned Maint [GEOGRAPHIC_DATA] ([GEOGRAPHIC_DATA]) Planned [GEOGRAPHIC_DATA] U…" at bounding box center [325, 123] width 528 height 209
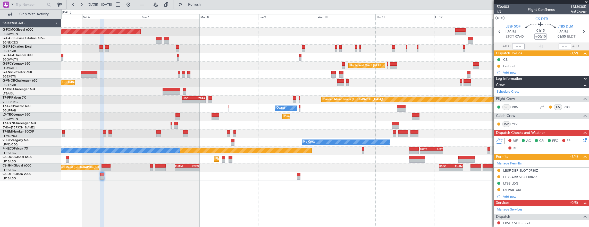
click at [304, 199] on div "Planned Maint [GEOGRAPHIC_DATA] ([GEOGRAPHIC_DATA]) Planned Maint [GEOGRAPHIC_D…" at bounding box center [325, 123] width 528 height 209
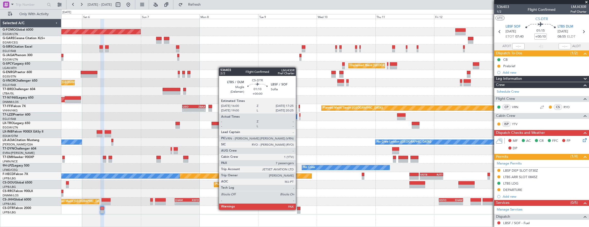
click at [298, 209] on div at bounding box center [299, 209] width 4 height 4
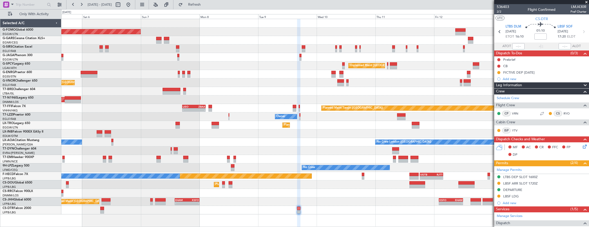
click at [479, 114] on div "Owner" at bounding box center [325, 117] width 528 height 9
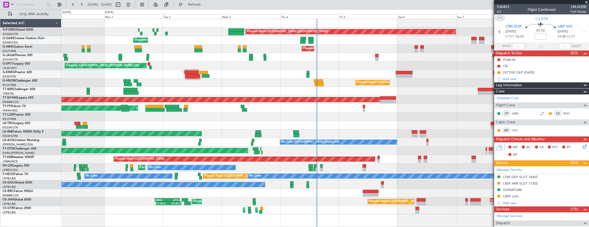
click at [111, 121] on div "Planned Maint Dusseldorf" at bounding box center [325, 125] width 528 height 9
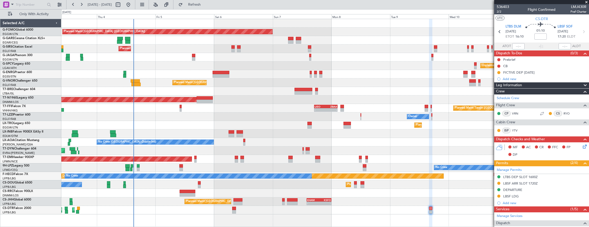
click at [352, 111] on div "- - [PERSON_NAME] 17:00 Z ZBAA 02:35 Z Planned Maint Tianjin ([GEOGRAPHIC_DATA]…" at bounding box center [325, 108] width 528 height 9
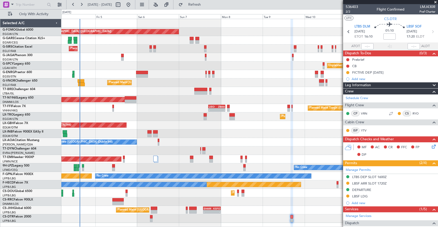
click at [38, 58] on div "Planned Maint [GEOGRAPHIC_DATA] ([GEOGRAPHIC_DATA]) Planned Maint [GEOGRAPHIC_D…" at bounding box center [219, 118] width 438 height 218
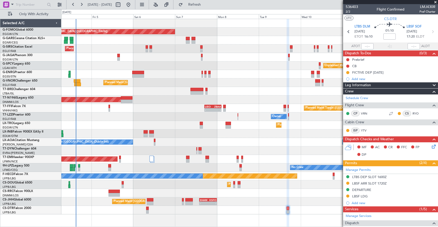
click at [223, 47] on div "Planned Maint [GEOGRAPHIC_DATA] ([GEOGRAPHIC_DATA]) Planned Maint [GEOGRAPHIC_D…" at bounding box center [249, 117] width 376 height 196
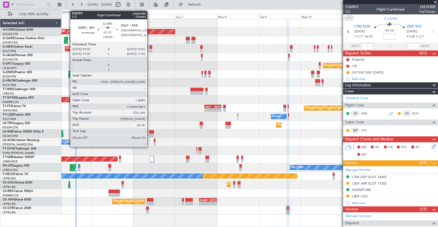
click at [150, 47] on div at bounding box center [150, 47] width 3 height 4
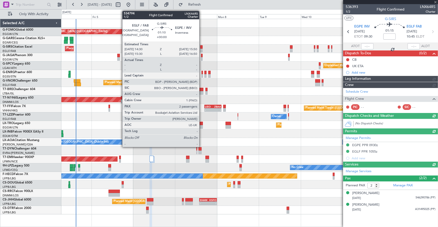
click at [202, 48] on div at bounding box center [201, 47] width 3 height 4
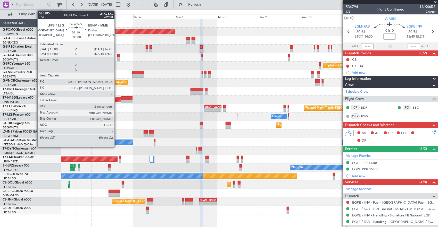
click at [117, 55] on div at bounding box center [118, 56] width 3 height 4
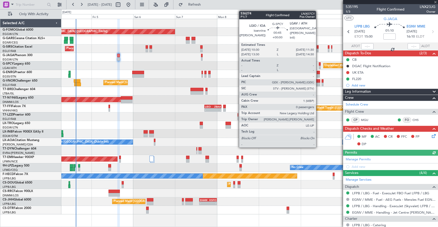
click at [319, 66] on div at bounding box center [320, 68] width 2 height 4
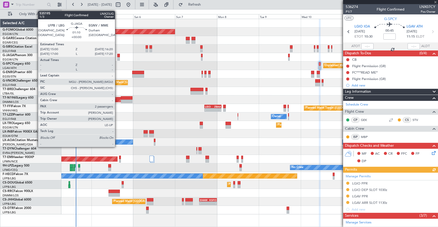
click at [117, 58] on div at bounding box center [118, 59] width 3 height 4
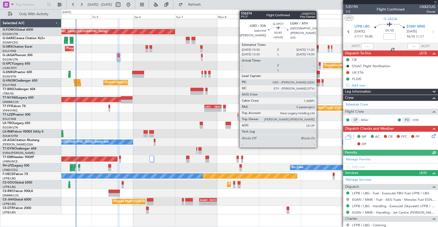
click at [319, 65] on div at bounding box center [320, 64] width 2 height 4
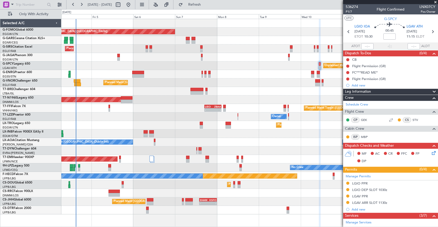
click at [80, 79] on div "Planned Maint [GEOGRAPHIC_DATA] ([GEOGRAPHIC_DATA])" at bounding box center [249, 83] width 376 height 9
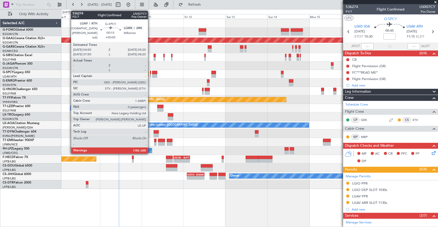
click at [150, 72] on div at bounding box center [150, 73] width 1 height 4
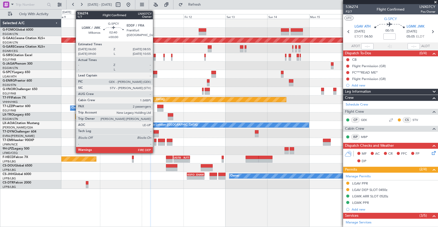
click at [155, 75] on div at bounding box center [154, 76] width 5 height 4
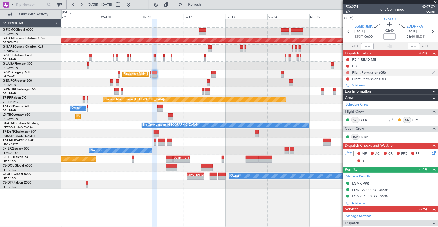
click at [347, 72] on button at bounding box center [347, 72] width 3 height 3
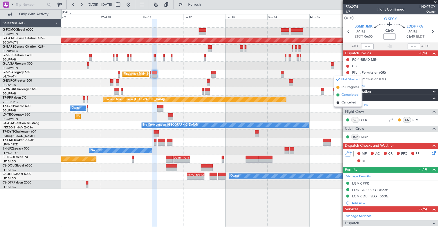
drag, startPoint x: 349, startPoint y: 101, endPoint x: 348, endPoint y: 98, distance: 3.8
click at [348, 99] on li "Cancelled" at bounding box center [347, 103] width 27 height 8
click at [348, 78] on button at bounding box center [347, 79] width 3 height 3
click at [348, 108] on span "Cancelled" at bounding box center [348, 109] width 15 height 5
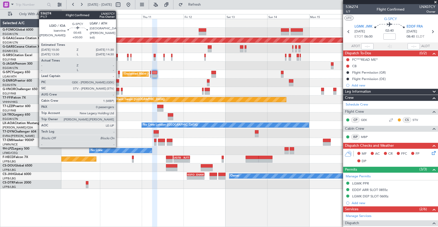
click at [118, 72] on div at bounding box center [119, 73] width 2 height 4
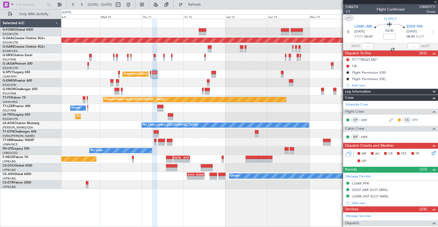
type input "0"
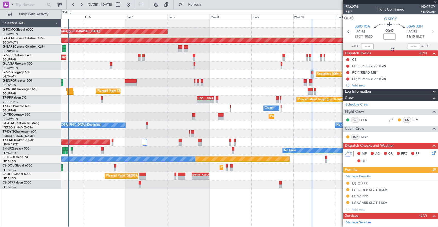
click at [280, 77] on div "Unplanned Maint [GEOGRAPHIC_DATA] ([PERSON_NAME] Intl)" at bounding box center [249, 74] width 376 height 9
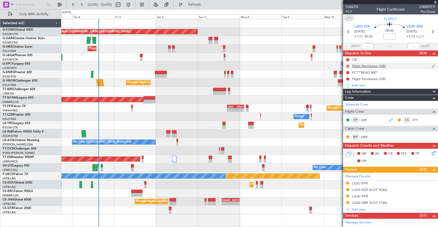
click at [346, 66] on button at bounding box center [347, 66] width 3 height 3
click at [345, 98] on span "Cancelled" at bounding box center [348, 96] width 15 height 5
click at [346, 78] on button at bounding box center [347, 79] width 3 height 3
click at [348, 108] on span "Cancelled" at bounding box center [348, 109] width 15 height 5
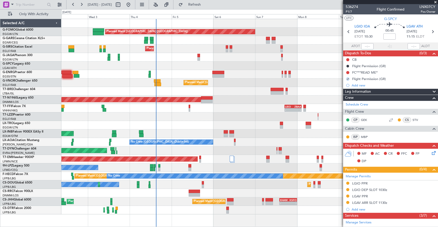
click at [138, 67] on div "Unplanned Maint [GEOGRAPHIC_DATA] ([PERSON_NAME] Intl) Cleaning [GEOGRAPHIC_DAT…" at bounding box center [249, 66] width 376 height 9
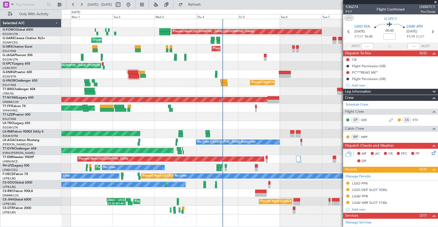
click at [150, 69] on div "Cleaning [GEOGRAPHIC_DATA] ([PERSON_NAME] Intl) Unplanned Maint [GEOGRAPHIC_DAT…" at bounding box center [249, 66] width 376 height 9
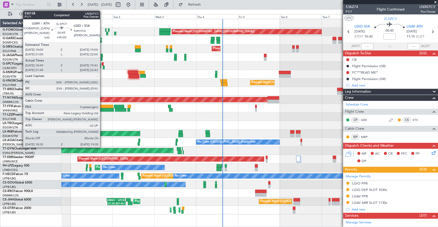
click at [103, 66] on div at bounding box center [104, 68] width 2 height 4
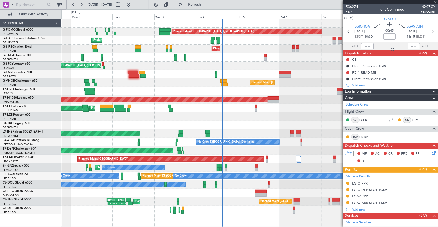
type input "18:49"
type input "19:28"
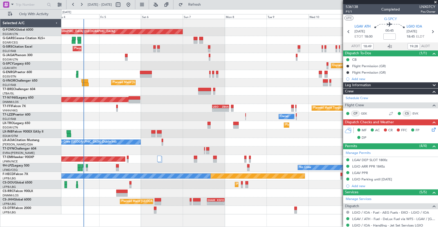
click at [147, 84] on div "Planned Maint [GEOGRAPHIC_DATA] ([GEOGRAPHIC_DATA]) Planned Maint [GEOGRAPHIC_D…" at bounding box center [249, 117] width 376 height 196
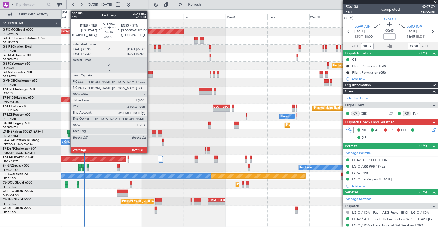
click at [150, 75] on div at bounding box center [147, 76] width 12 height 4
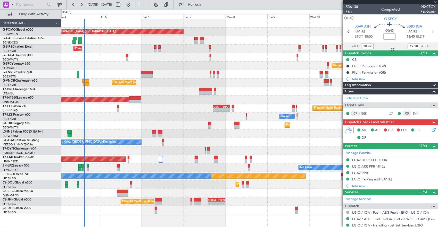
type input "-00:35"
type input "2"
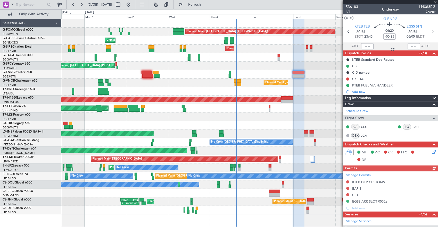
click at [257, 81] on div "Planned Maint [GEOGRAPHIC_DATA] ([GEOGRAPHIC_DATA]) Unplanned Maint [PERSON_NAM…" at bounding box center [249, 117] width 376 height 196
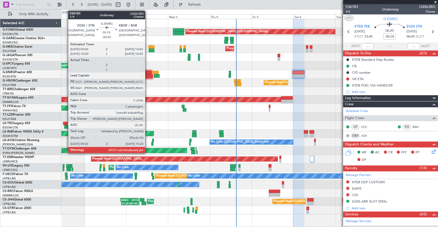
click at [148, 76] on div at bounding box center [147, 76] width 11 height 4
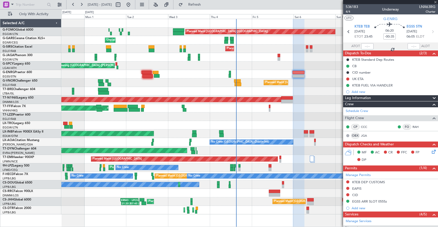
type input "-00:55"
type input "7"
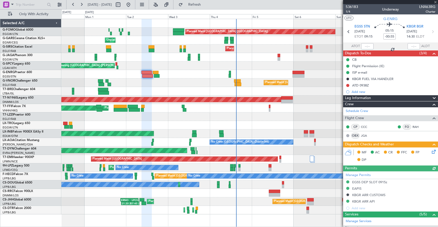
click at [295, 66] on div "Cleaning [GEOGRAPHIC_DATA] ([PERSON_NAME] Intl) Unplanned Maint [GEOGRAPHIC_DAT…" at bounding box center [249, 66] width 376 height 9
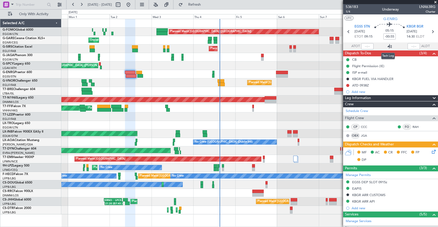
click at [388, 45] on icon at bounding box center [390, 46] width 6 height 6
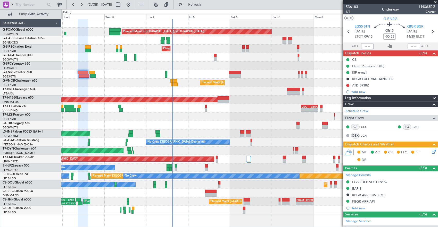
click at [251, 60] on div "Planned Maint [GEOGRAPHIC_DATA] ([GEOGRAPHIC_DATA]) Unplanned Maint [PERSON_NAM…" at bounding box center [249, 117] width 376 height 196
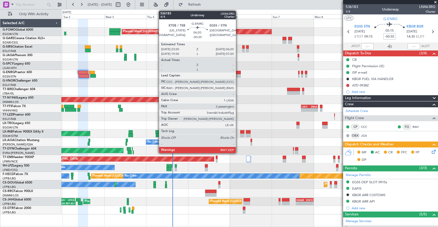
click at [238, 74] on div at bounding box center [235, 76] width 12 height 4
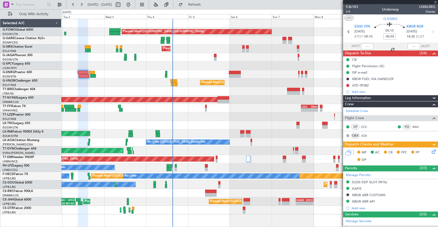
type input "-00:35"
type input "2"
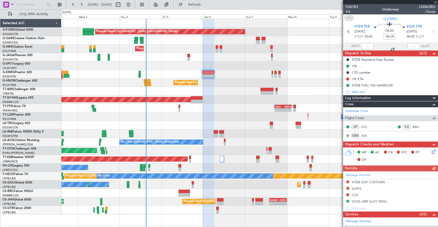
click at [218, 86] on div "Planned Maint [GEOGRAPHIC_DATA] ([GEOGRAPHIC_DATA]) Unplanned Maint [PERSON_NAM…" at bounding box center [249, 117] width 376 height 196
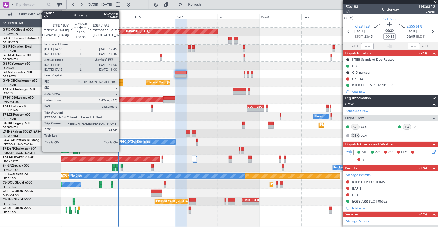
click at [122, 83] on div at bounding box center [120, 85] width 7 height 4
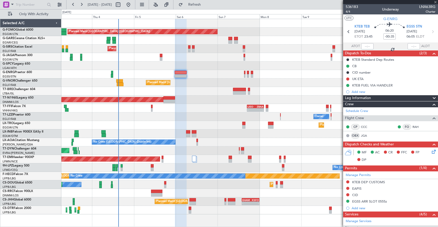
click at [81, 78] on div "Planned Maint [GEOGRAPHIC_DATA] ([GEOGRAPHIC_DATA]) Unplanned Maint [PERSON_NAM…" at bounding box center [249, 117] width 376 height 196
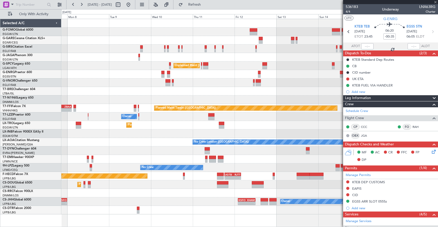
type input "14:25"
type input "1"
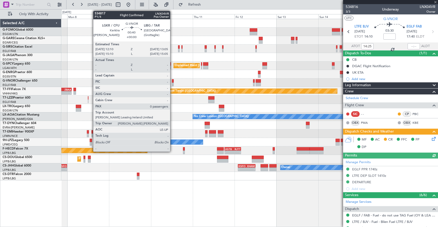
click at [173, 80] on div at bounding box center [173, 81] width 2 height 4
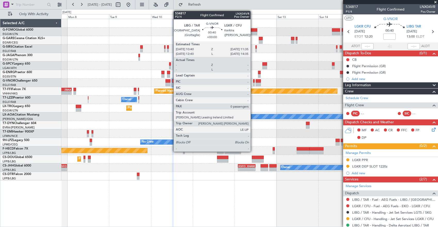
click at [253, 81] on div at bounding box center [254, 81] width 2 height 4
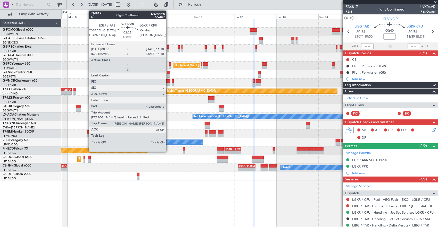
click at [168, 83] on div at bounding box center [167, 85] width 5 height 4
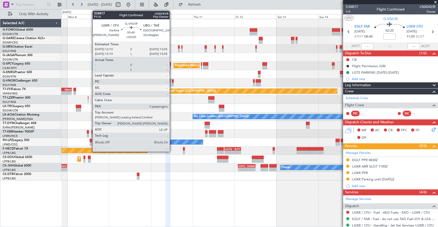
click at [172, 80] on div at bounding box center [173, 81] width 2 height 4
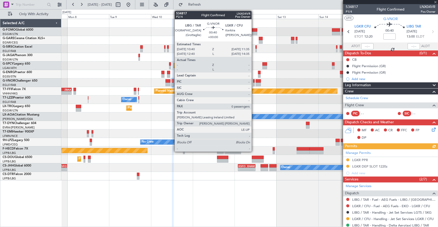
click at [254, 81] on div at bounding box center [254, 81] width 2 height 4
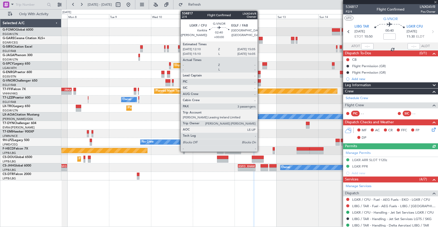
click at [259, 81] on div at bounding box center [258, 81] width 5 height 4
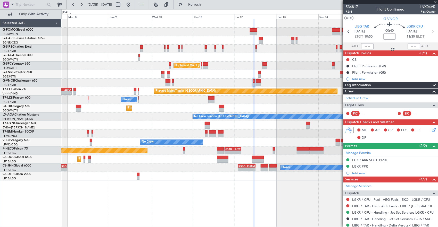
type input "3"
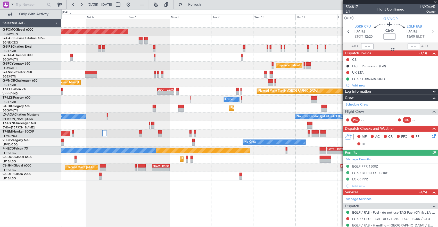
click at [227, 90] on div "Planned Maint [GEOGRAPHIC_DATA] ([GEOGRAPHIC_DATA]) Planned Maint [GEOGRAPHIC_D…" at bounding box center [249, 100] width 376 height 162
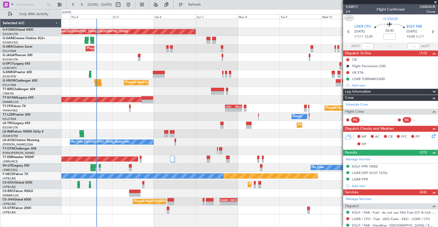
click at [189, 95] on div at bounding box center [249, 91] width 376 height 9
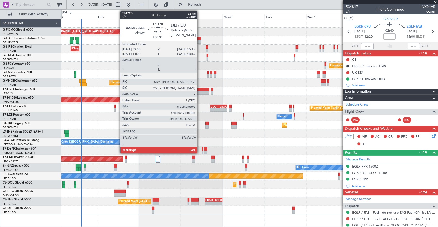
click at [200, 92] on div at bounding box center [202, 93] width 13 height 4
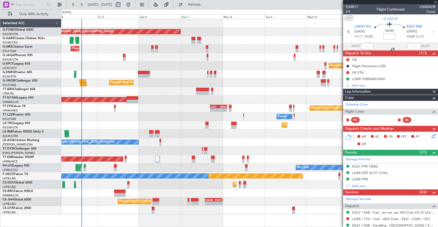
type input "+00:35"
type input "7"
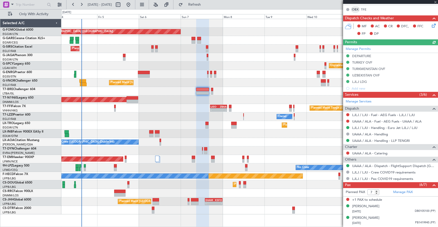
scroll to position [103, 0]
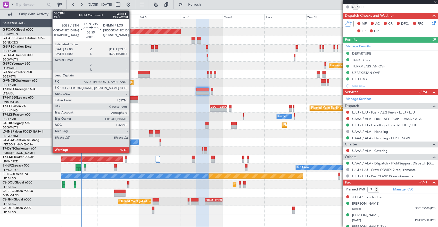
click at [132, 101] on div at bounding box center [132, 102] width 12 height 4
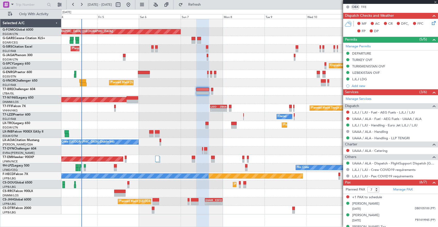
type input "-00:05"
type input "0"
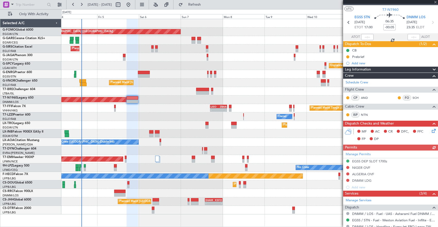
scroll to position [0, 0]
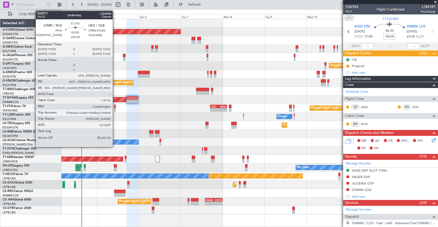
click at [115, 107] on div at bounding box center [115, 107] width 2 height 4
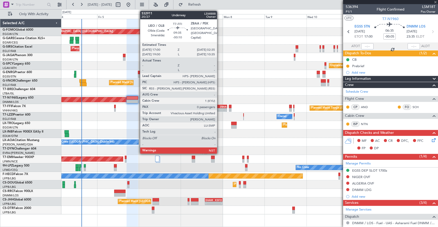
type input "+00:05"
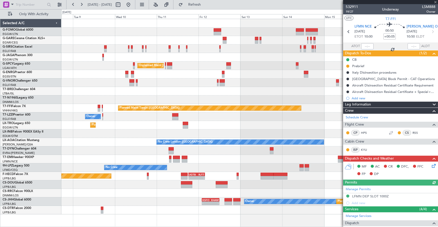
click at [117, 118] on div "Planned Maint London (Luton) Unplanned Maint Athens (Eleftherios Venizelos Intl…" at bounding box center [249, 117] width 376 height 196
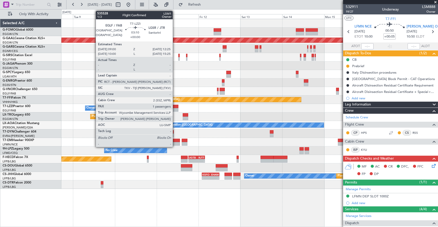
click at [175, 106] on div at bounding box center [175, 107] width 6 height 4
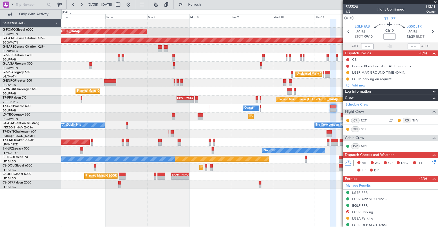
click at [300, 112] on div "Planned Maint London (Luton) Planned Maint Dusseldorf Planned Maint London (Far…" at bounding box center [249, 104] width 376 height 170
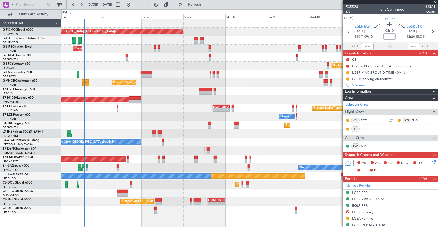
click at [180, 105] on div "Planned Maint Tianjin (Binhai) - - LIEO 17:00 Z ZBAA 02:35 Z" at bounding box center [249, 108] width 376 height 9
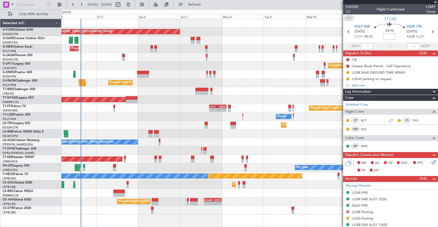
click at [204, 125] on div "Planned Maint Dusseldorf" at bounding box center [249, 125] width 376 height 9
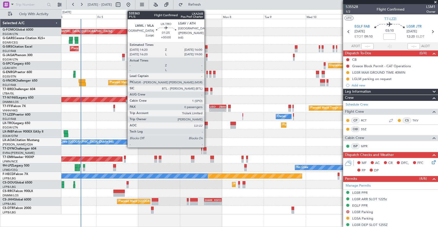
click at [207, 125] on div at bounding box center [206, 127] width 3 height 4
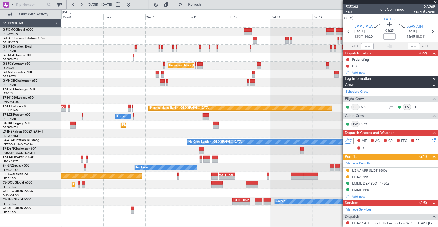
click at [132, 131] on div "Planned Maint London (Luton) Unplanned Maint Athens (Eleftherios Venizelos Intl…" at bounding box center [249, 117] width 376 height 196
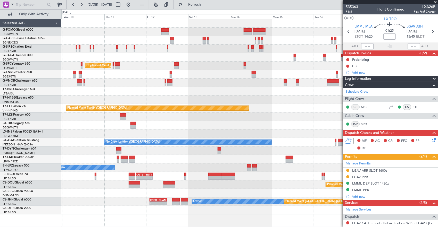
click at [206, 116] on div "Unplanned Maint Athens (Eleftherios Venizelos Intl) Planned Maint Tianjin (Binh…" at bounding box center [249, 117] width 376 height 196
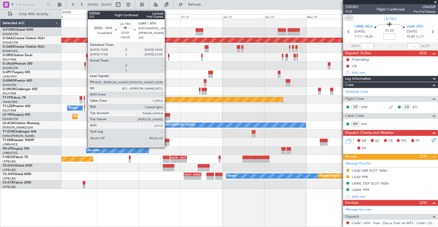
click at [167, 117] on div at bounding box center [167, 119] width 5 height 4
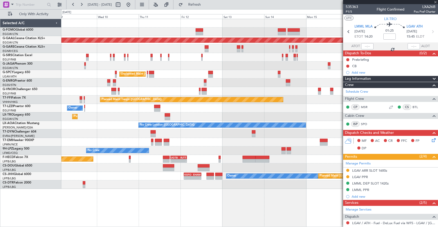
type input "2"
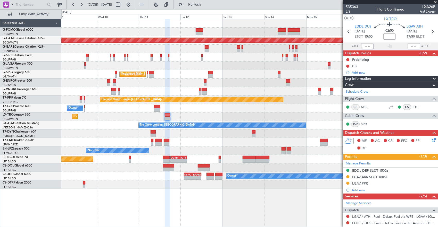
click at [265, 114] on div "Planned Maint Dusseldorf" at bounding box center [249, 117] width 376 height 9
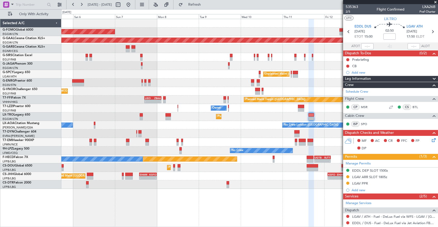
click at [257, 122] on div "Planned Maint [GEOGRAPHIC_DATA] ([GEOGRAPHIC_DATA]) Planned [GEOGRAPHIC_DATA] P…" at bounding box center [249, 104] width 376 height 170
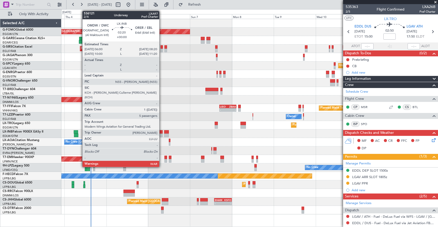
click at [162, 132] on div at bounding box center [160, 132] width 4 height 4
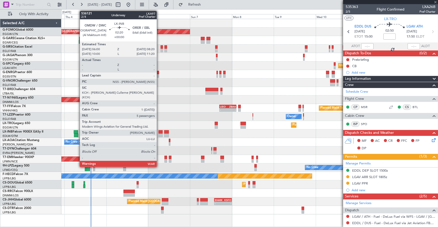
type input "5"
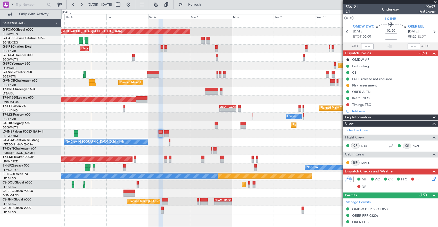
click at [168, 142] on div "No Crew London ([GEOGRAPHIC_DATA]) No Crew [GEOGRAPHIC_DATA] (Dublin Intl)" at bounding box center [249, 142] width 376 height 9
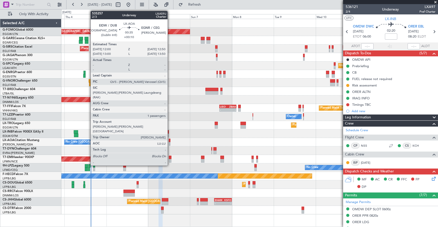
click at [170, 142] on div at bounding box center [170, 144] width 2 height 4
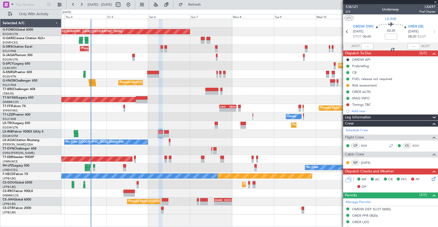
type input "+00:10"
type input "1"
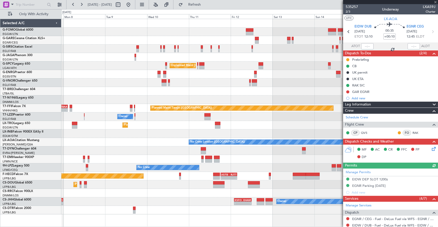
click at [135, 131] on div at bounding box center [249, 134] width 376 height 9
click at [157, 123] on div "Planned Maint Dusseldorf" at bounding box center [249, 125] width 376 height 9
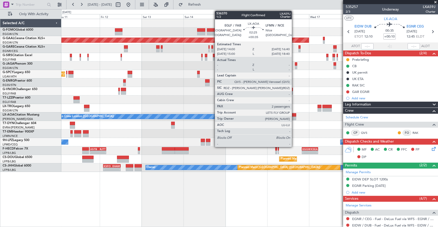
click at [294, 115] on div at bounding box center [293, 115] width 5 height 4
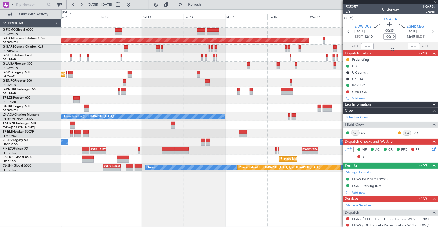
type input "+00:35"
type input "2"
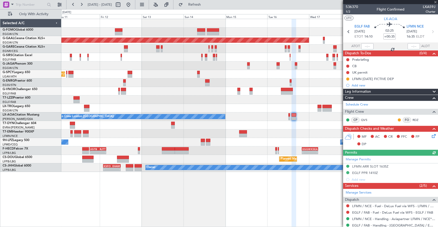
click at [380, 104] on fb-app "[DATE] - [DATE] Refresh Quick Links Only With Activity Planned [GEOGRAPHIC_DATA…" at bounding box center [219, 115] width 438 height 223
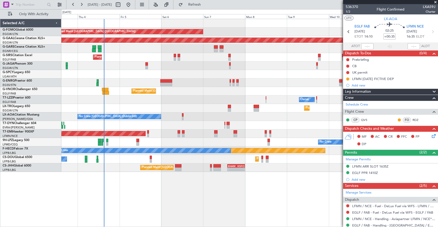
click at [276, 120] on div "No Crew London ([GEOGRAPHIC_DATA]) No Crew [GEOGRAPHIC_DATA] (Dublin Intl)" at bounding box center [249, 117] width 376 height 9
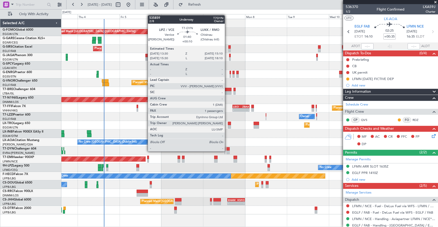
click at [227, 151] on div at bounding box center [227, 153] width 3 height 4
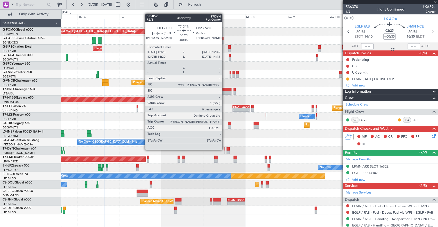
type input "+00:10"
type input "1"
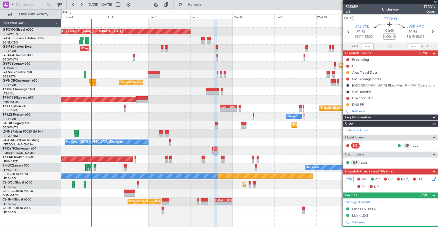
click at [293, 137] on div "Planned Maint [GEOGRAPHIC_DATA] ([GEOGRAPHIC_DATA]) Unplanned Maint [PERSON_NAM…" at bounding box center [249, 117] width 376 height 196
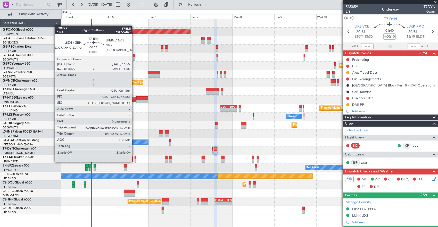
click at [134, 162] on div at bounding box center [135, 161] width 2 height 4
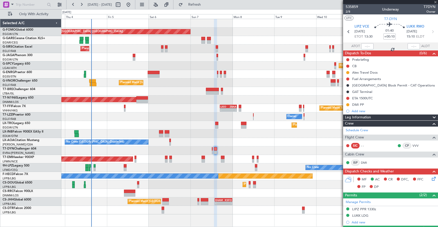
type input "0"
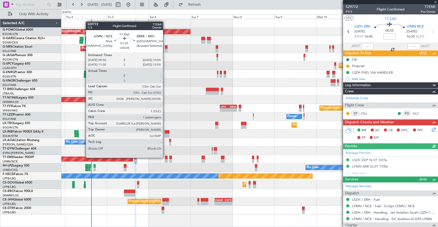
click at [165, 158] on div at bounding box center [166, 158] width 3 height 4
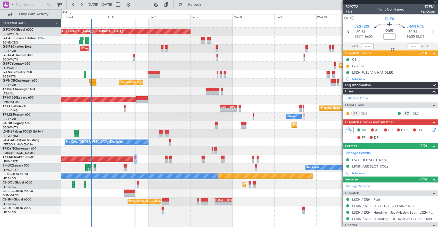
type input "+00:05"
type input "1"
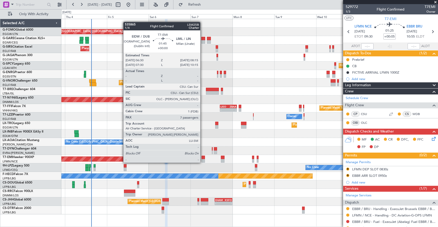
click at [203, 158] on div at bounding box center [202, 158] width 3 height 4
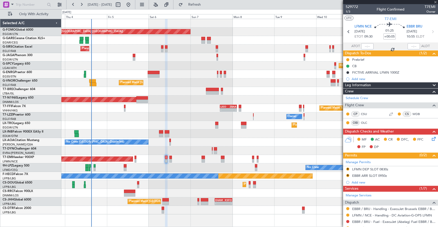
type input "7"
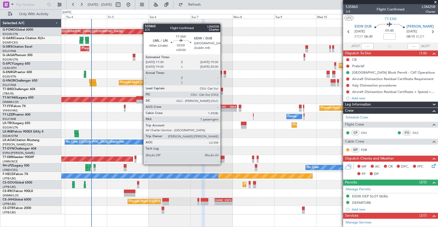
click at [223, 159] on div at bounding box center [223, 161] width 4 height 4
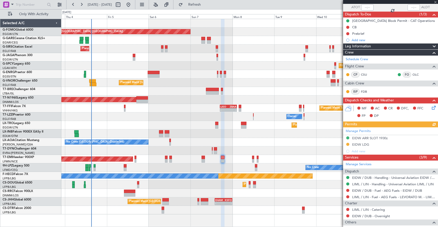
scroll to position [77, 0]
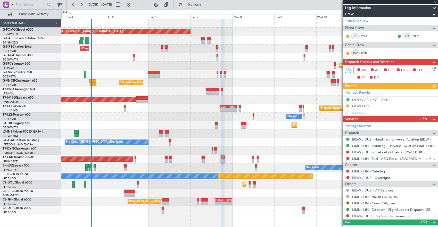
click at [347, 104] on div "Manage Permits EIDW ARR SLOT 1930z EIDW LDG Add new" at bounding box center [390, 102] width 95 height 27
click at [348, 105] on button at bounding box center [347, 106] width 3 height 3
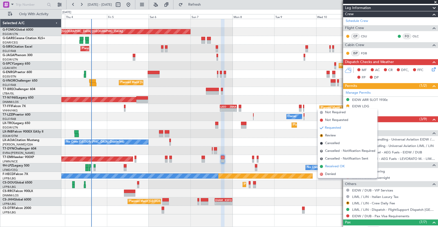
click at [346, 166] on li "Received OK" at bounding box center [348, 167] width 60 height 8
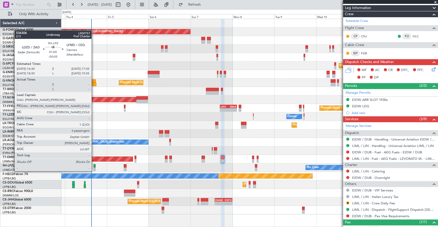
click at [94, 166] on div at bounding box center [95, 166] width 2 height 4
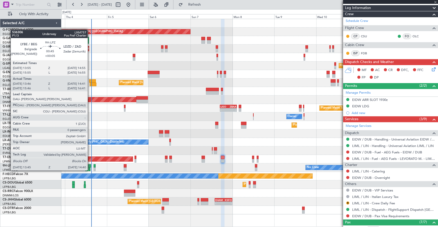
type input "-00:05"
type input "3"
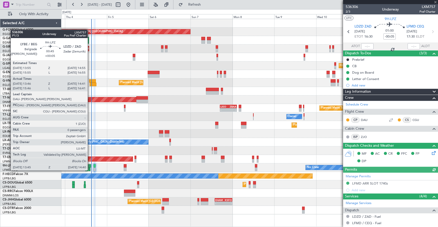
click at [90, 165] on div at bounding box center [90, 166] width 2 height 4
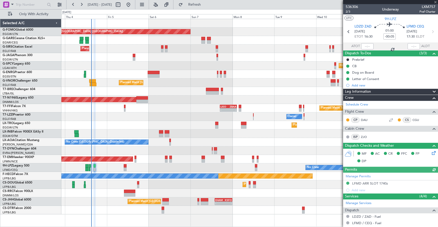
type input "+00:05"
type input "13:56"
type input "14:36"
type input "0"
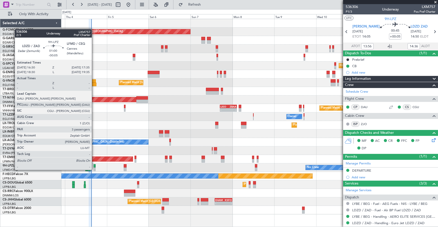
click at [94, 165] on div at bounding box center [95, 166] width 2 height 4
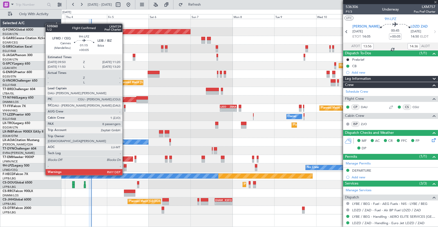
type input "-00:05"
type input "3"
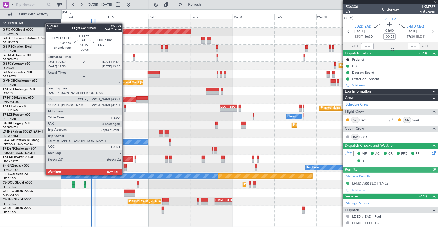
click at [125, 165] on div at bounding box center [125, 166] width 3 height 4
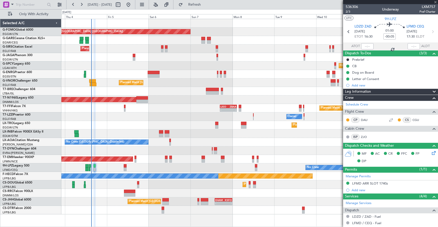
type input "+00:05"
type input "8"
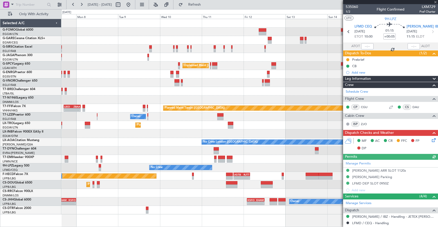
click at [165, 178] on div "Planned Maint [GEOGRAPHIC_DATA] ([GEOGRAPHIC_DATA]) No Crew - - UGTB 18:15 Z RJ…" at bounding box center [249, 176] width 376 height 9
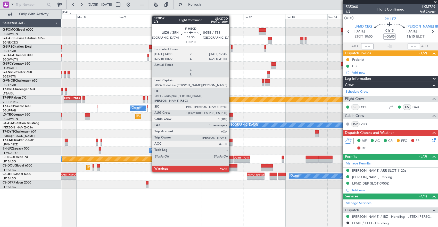
click at [232, 158] on div at bounding box center [229, 158] width 7 height 4
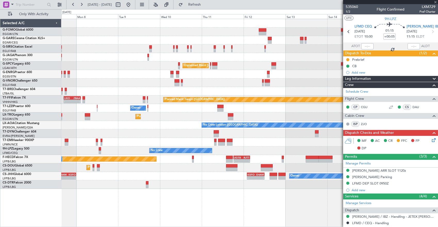
type input "+00:10"
type input "1"
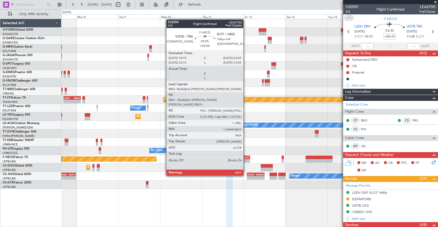
click at [242, 162] on div "-" at bounding box center [246, 160] width 8 height 3
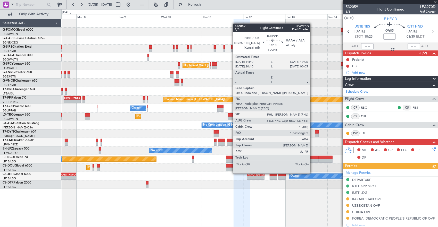
click at [312, 159] on div at bounding box center [312, 161] width 13 height 4
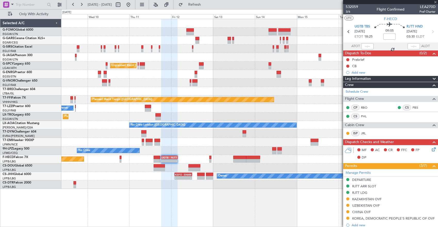
click at [241, 164] on div "Planned Maint [GEOGRAPHIC_DATA] ([GEOGRAPHIC_DATA]) Planned Maint [GEOGRAPHIC_D…" at bounding box center [249, 168] width 376 height 9
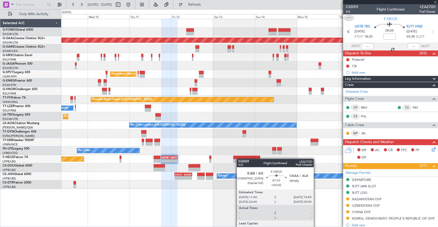
type input "+00:45"
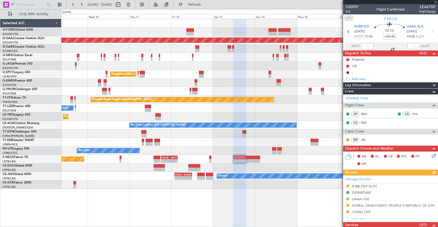
click at [180, 153] on div "Planned Maint Dusseldorf Unplanned Maint [GEOGRAPHIC_DATA] ([PERSON_NAME] Intl)…" at bounding box center [249, 104] width 376 height 170
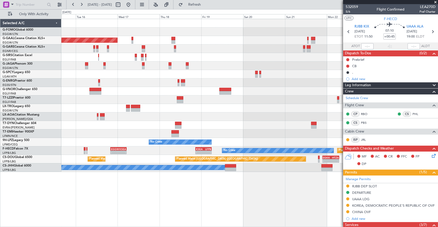
click at [163, 149] on div "No Crew - - EGGW 20:00 Z KSEA 05:15 Z - - KSEA 20:45 Z LFPB 05:55 Z Planned Mai…" at bounding box center [249, 151] width 376 height 9
click at [89, 145] on div "No Crew No Crew" at bounding box center [249, 142] width 376 height 9
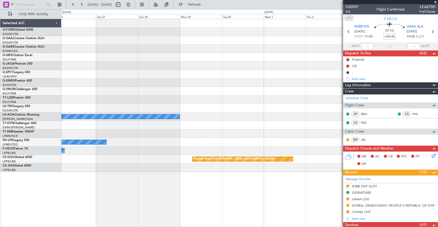
click at [44, 142] on div "Planned Maint [GEOGRAPHIC_DATA] ([GEOGRAPHIC_DATA]) No Crew Sabadell No Crew No…" at bounding box center [219, 118] width 438 height 218
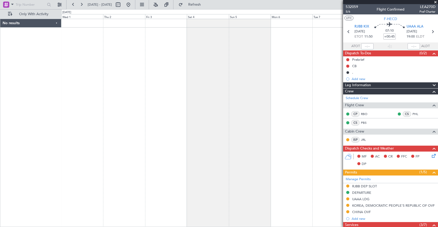
click at [97, 141] on div at bounding box center [249, 123] width 377 height 209
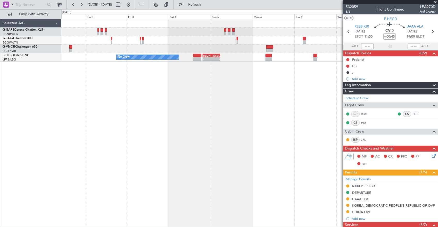
click at [210, 63] on div "No Crew - - HEGN 19:30 Z WSSL 05:25 Z - - ZBAA 14:00 Z UGTB 22:30 Z No Crew" at bounding box center [249, 123] width 377 height 209
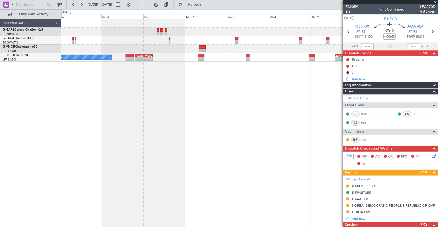
click at [101, 68] on div "No Crew - - HEGN 19:30 Z WSSL 05:25 Z - - ZBAA 14:00 Z UGTB 22:30 Z No Crew" at bounding box center [249, 123] width 377 height 209
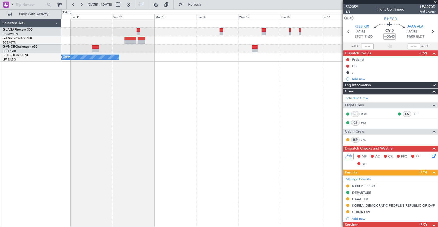
click at [111, 85] on div "No Crew - - ZBAA 14:00 Z UGTB 22:30 Z" at bounding box center [249, 123] width 377 height 209
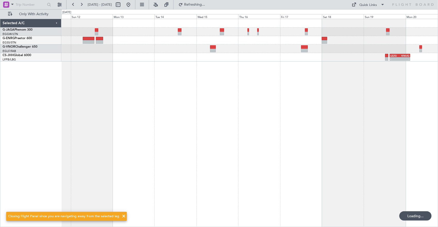
click at [81, 74] on div "- - LEZG 15:00 Z KNUQ 02:35 Z" at bounding box center [249, 123] width 377 height 209
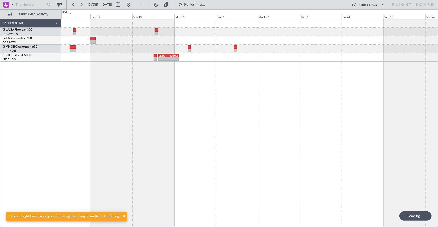
click at [114, 83] on div "- - LEZG 15:00 Z KNUQ 02:35 Z" at bounding box center [249, 123] width 377 height 209
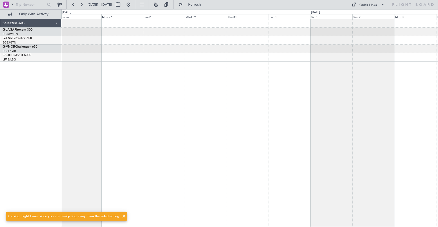
click at [194, 82] on div at bounding box center [249, 123] width 377 height 209
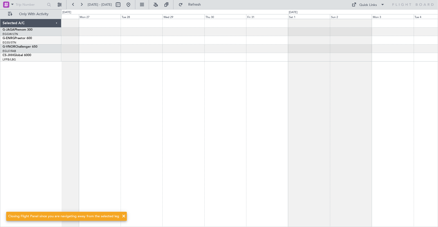
click at [53, 87] on div "Selected A/C G-JAGA Phenom 300 EGGW/LTN [GEOGRAPHIC_DATA] ([GEOGRAPHIC_DATA]) G…" at bounding box center [219, 118] width 438 height 218
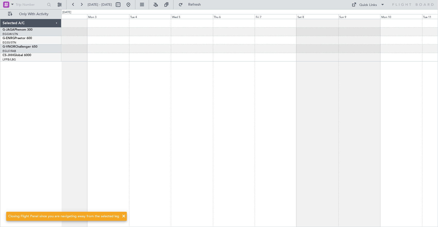
click at [105, 91] on div at bounding box center [249, 123] width 377 height 209
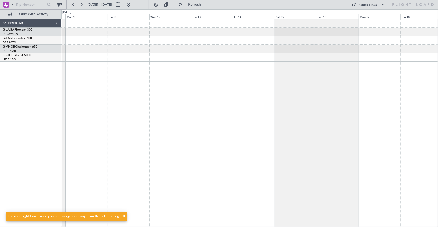
click at [195, 87] on div at bounding box center [249, 123] width 377 height 209
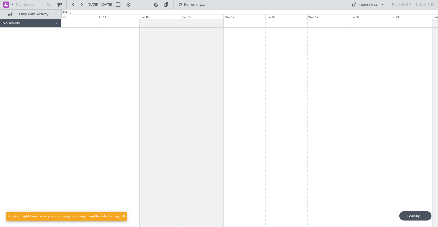
click at [437, 97] on html "[DATE] - [DATE] Refreshing... Quick Links Only With Activity No results 0 0 Thu…" at bounding box center [219, 113] width 438 height 227
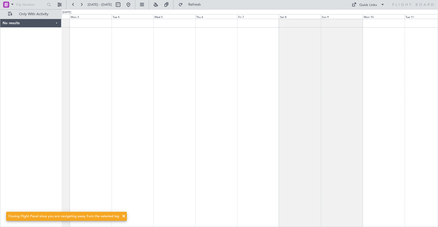
click at [396, 107] on div at bounding box center [249, 123] width 377 height 209
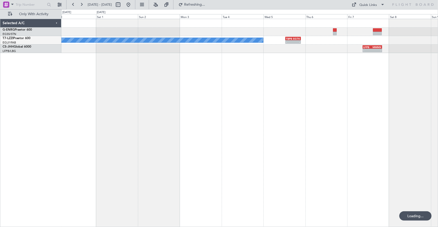
click at [187, 92] on div "A/C Unavailable [GEOGRAPHIC_DATA] ([GEOGRAPHIC_DATA]) - - TBPB 12:40 Z EGTK 21:…" at bounding box center [249, 123] width 377 height 209
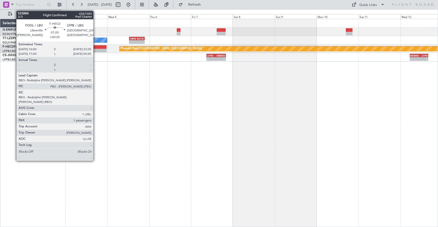
click at [96, 48] on div at bounding box center [99, 47] width 13 height 4
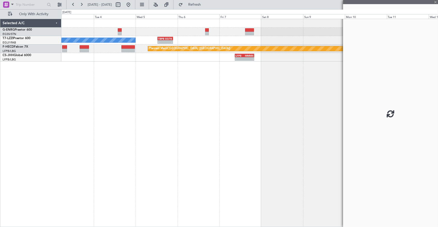
click at [262, 81] on div "A/C Unavailable [GEOGRAPHIC_DATA] ([GEOGRAPHIC_DATA]) - - TBPB 12:40 Z EGTK 21:…" at bounding box center [249, 123] width 377 height 209
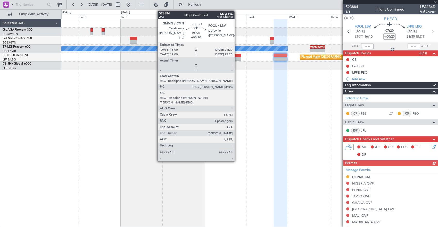
click at [237, 59] on div at bounding box center [237, 59] width 10 height 4
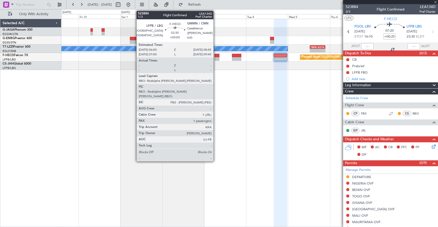
type input "+00:20"
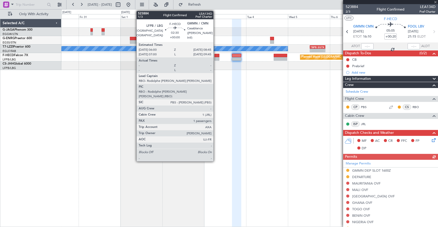
click at [216, 57] on div at bounding box center [216, 59] width 5 height 4
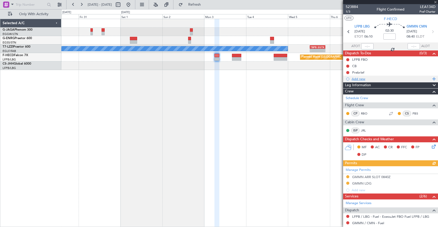
scroll to position [69, 0]
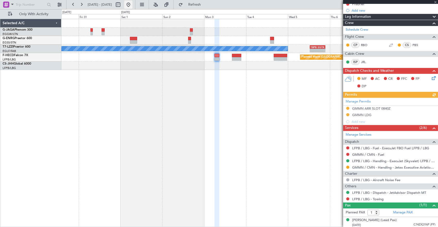
click at [132, 4] on button at bounding box center [128, 5] width 8 height 8
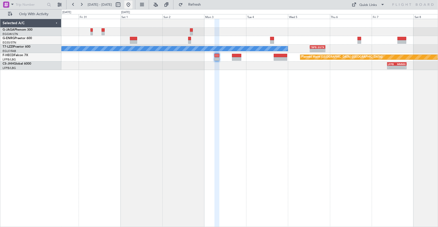
scroll to position [0, 0]
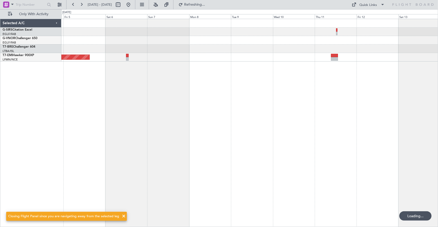
click at [92, 129] on div "Planned Maint [GEOGRAPHIC_DATA]" at bounding box center [249, 123] width 377 height 209
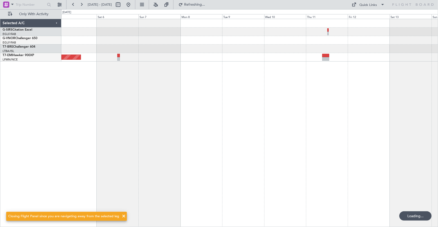
click at [167, 124] on div "Planned Maint [GEOGRAPHIC_DATA]" at bounding box center [249, 123] width 377 height 209
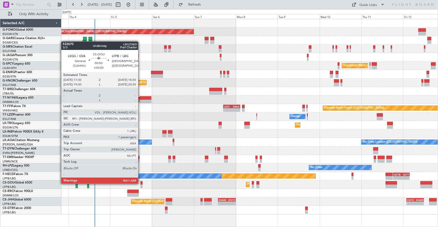
click at [141, 183] on div at bounding box center [141, 183] width 2 height 4
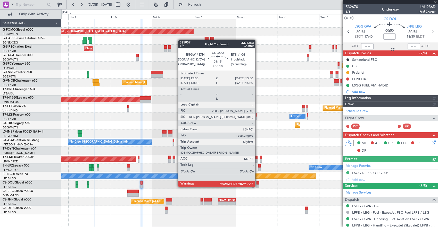
click at [258, 182] on div at bounding box center [257, 183] width 3 height 4
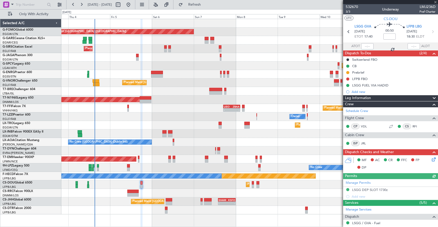
click at [162, 175] on div "Planned Maint [GEOGRAPHIC_DATA] ([GEOGRAPHIC_DATA]) Unplanned Maint [PERSON_NAM…" at bounding box center [249, 117] width 376 height 196
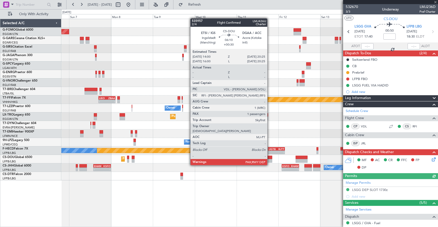
type input "+00:10"
type input "6"
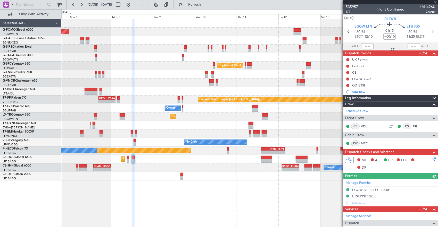
click at [55, 169] on div "Planned Maint [GEOGRAPHIC_DATA] ([GEOGRAPHIC_DATA]) Planned Maint [GEOGRAPHIC_D…" at bounding box center [219, 118] width 438 height 218
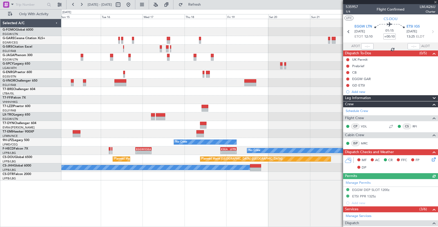
click at [124, 161] on div "Planned Maint Tianjin ([GEOGRAPHIC_DATA]) No Crew No Crew - - EGGW 20:00 Z KSEA…" at bounding box center [249, 100] width 376 height 162
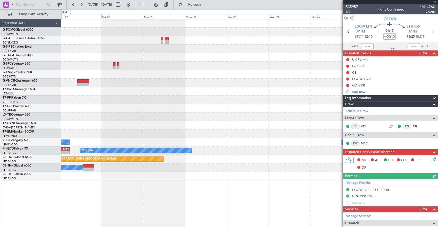
click at [389, 146] on fb-app "[DATE] - [DATE] Refresh Quick Links Only With Activity No Crew No Crew - - KSEA…" at bounding box center [219, 115] width 438 height 223
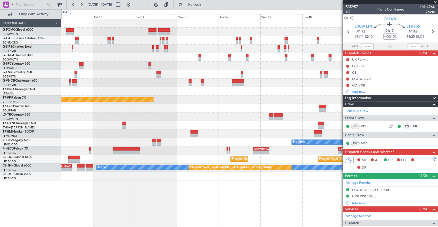
click at [403, 145] on fb-app "[DATE] - [DATE] Refresh Quick Links Only With Activity Unplanned Maint [GEOGRAP…" at bounding box center [219, 115] width 438 height 223
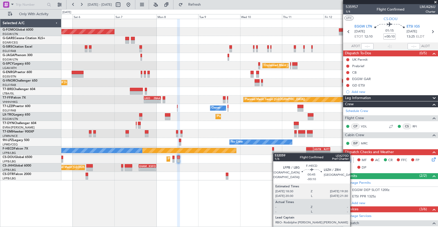
click at [275, 153] on div "UGTB 18:15 Z RJTT 03:45 Z - - Planned Maint [GEOGRAPHIC_DATA] ([GEOGRAPHIC_DATA…" at bounding box center [249, 151] width 376 height 9
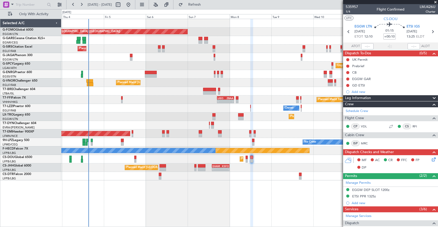
click at [236, 162] on div "Planned Maint [GEOGRAPHIC_DATA] ([GEOGRAPHIC_DATA]) Planned Maint [GEOGRAPHIC_D…" at bounding box center [249, 159] width 376 height 9
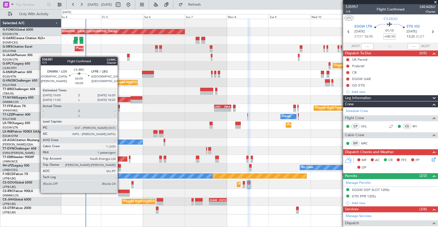
click at [120, 193] on div at bounding box center [123, 192] width 11 height 4
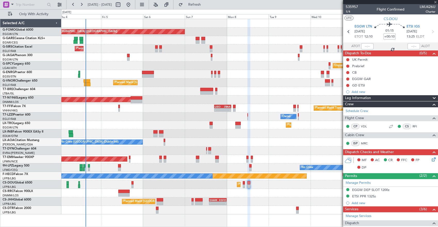
type input "-00:05"
type input "1"
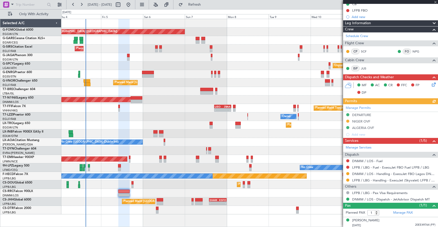
scroll to position [69, 0]
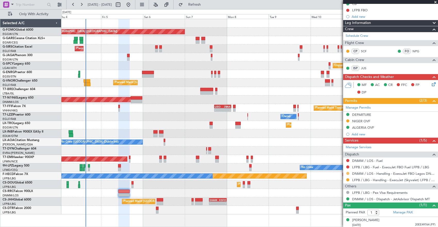
click at [347, 172] on button at bounding box center [347, 173] width 3 height 3
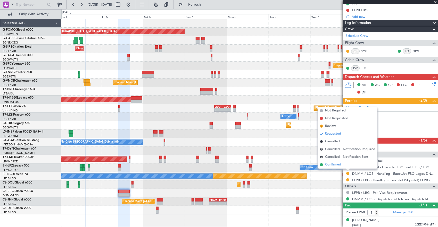
click at [342, 167] on li "Confirmed" at bounding box center [348, 165] width 60 height 8
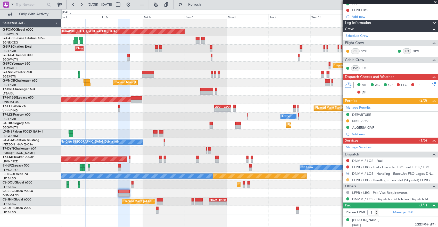
click at [348, 180] on button at bounding box center [347, 180] width 3 height 3
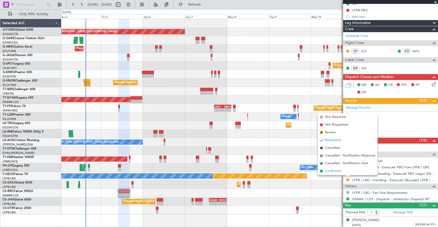
click at [346, 168] on li "Confirmed" at bounding box center [348, 171] width 60 height 8
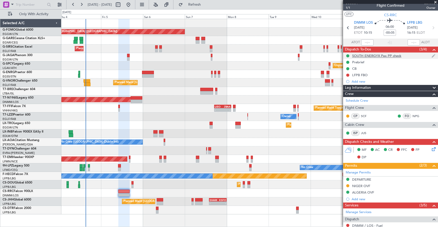
scroll to position [0, 0]
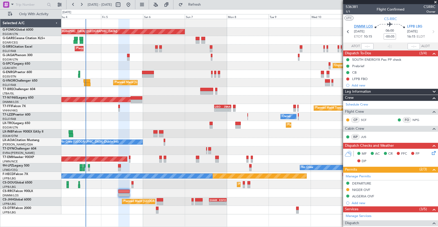
click at [361, 27] on span "DNMM LOS" at bounding box center [363, 26] width 19 height 5
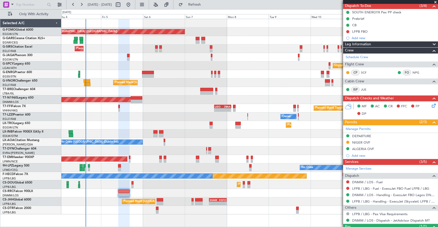
scroll to position [69, 0]
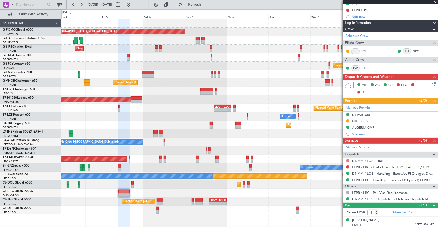
click at [348, 159] on button at bounding box center [347, 160] width 3 height 3
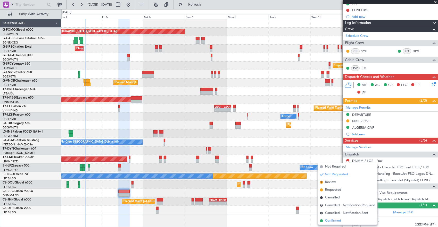
click at [336, 221] on span "Confirmed" at bounding box center [333, 220] width 16 height 5
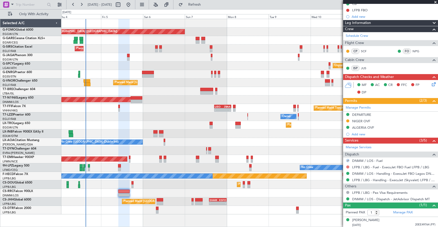
click at [346, 166] on button at bounding box center [347, 167] width 3 height 3
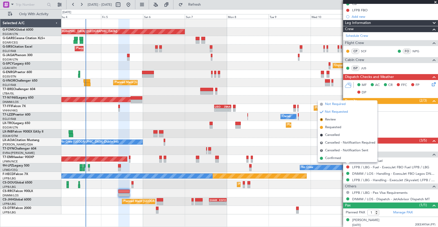
click at [332, 105] on span "Not Required" at bounding box center [335, 104] width 21 height 5
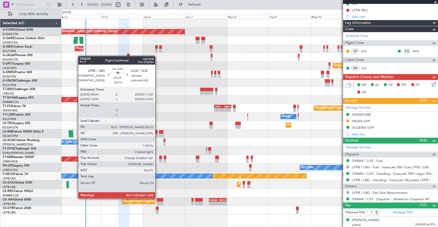
click at [158, 198] on div at bounding box center [160, 200] width 6 height 4
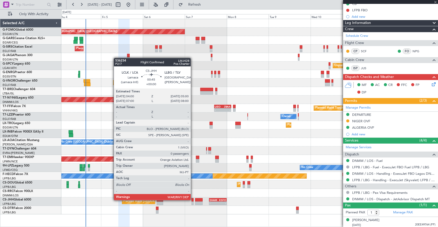
type input "-00:10"
type input "0"
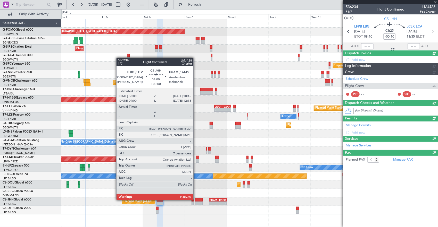
scroll to position [0, 0]
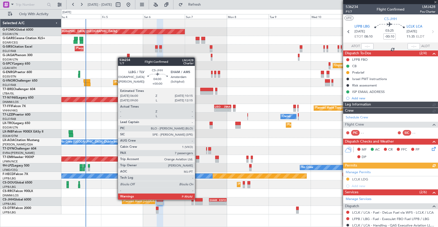
click at [197, 199] on div at bounding box center [198, 200] width 7 height 4
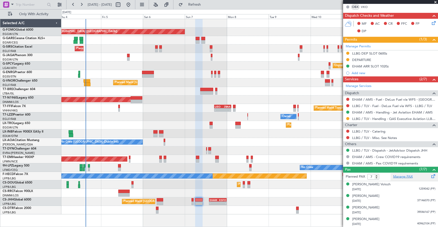
scroll to position [162, 0]
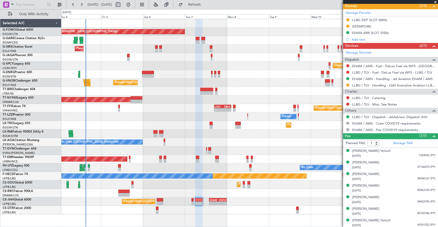
click at [98, 187] on div "Planned Maint [GEOGRAPHIC_DATA] ([GEOGRAPHIC_DATA]) Planned Maint [GEOGRAPHIC_D…" at bounding box center [249, 117] width 376 height 196
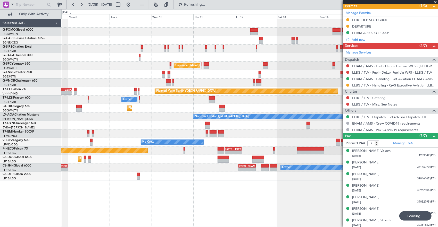
click at [262, 173] on div at bounding box center [249, 176] width 376 height 9
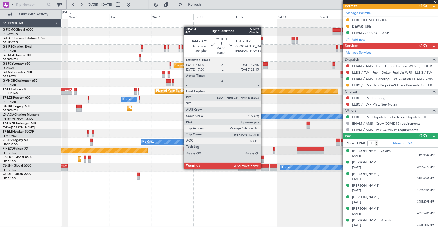
click at [263, 168] on div at bounding box center [264, 170] width 7 height 4
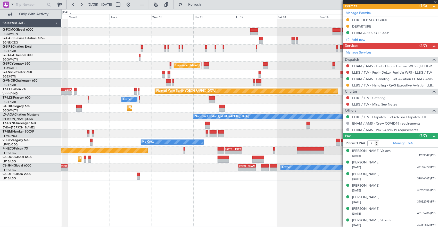
type input "8"
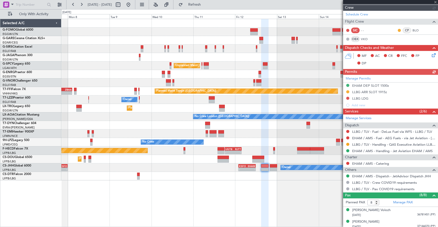
scroll to position [0, 0]
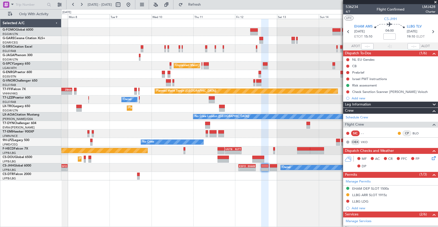
click at [259, 193] on div "Planned Maint [GEOGRAPHIC_DATA] ([GEOGRAPHIC_DATA]) Unplanned Maint [GEOGRAPHIC…" at bounding box center [249, 123] width 377 height 209
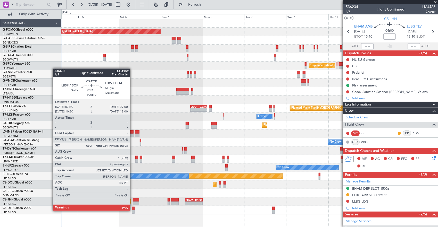
click at [132, 210] on div at bounding box center [133, 212] width 3 height 4
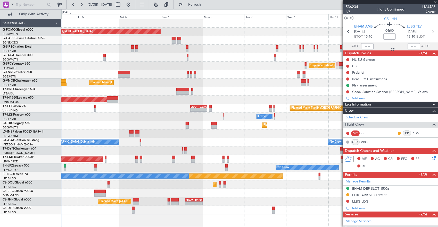
type input "+00:10"
type input "7"
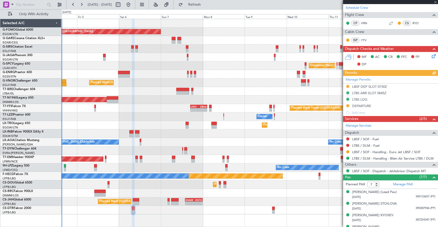
scroll to position [103, 0]
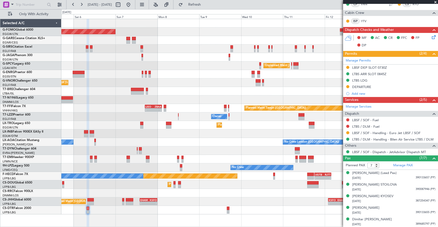
click at [244, 201] on div "Planned Maint [GEOGRAPHIC_DATA] ([GEOGRAPHIC_DATA]) Planned Maint [GEOGRAPHIC_D…" at bounding box center [249, 117] width 376 height 196
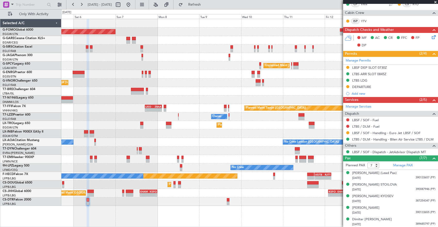
click at [225, 200] on div "Planned Maint [GEOGRAPHIC_DATA] (Ataturk)" at bounding box center [249, 202] width 376 height 9
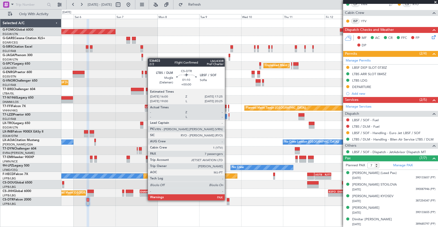
click at [227, 200] on div at bounding box center [228, 200] width 3 height 4
